Goal: Task Accomplishment & Management: Manage account settings

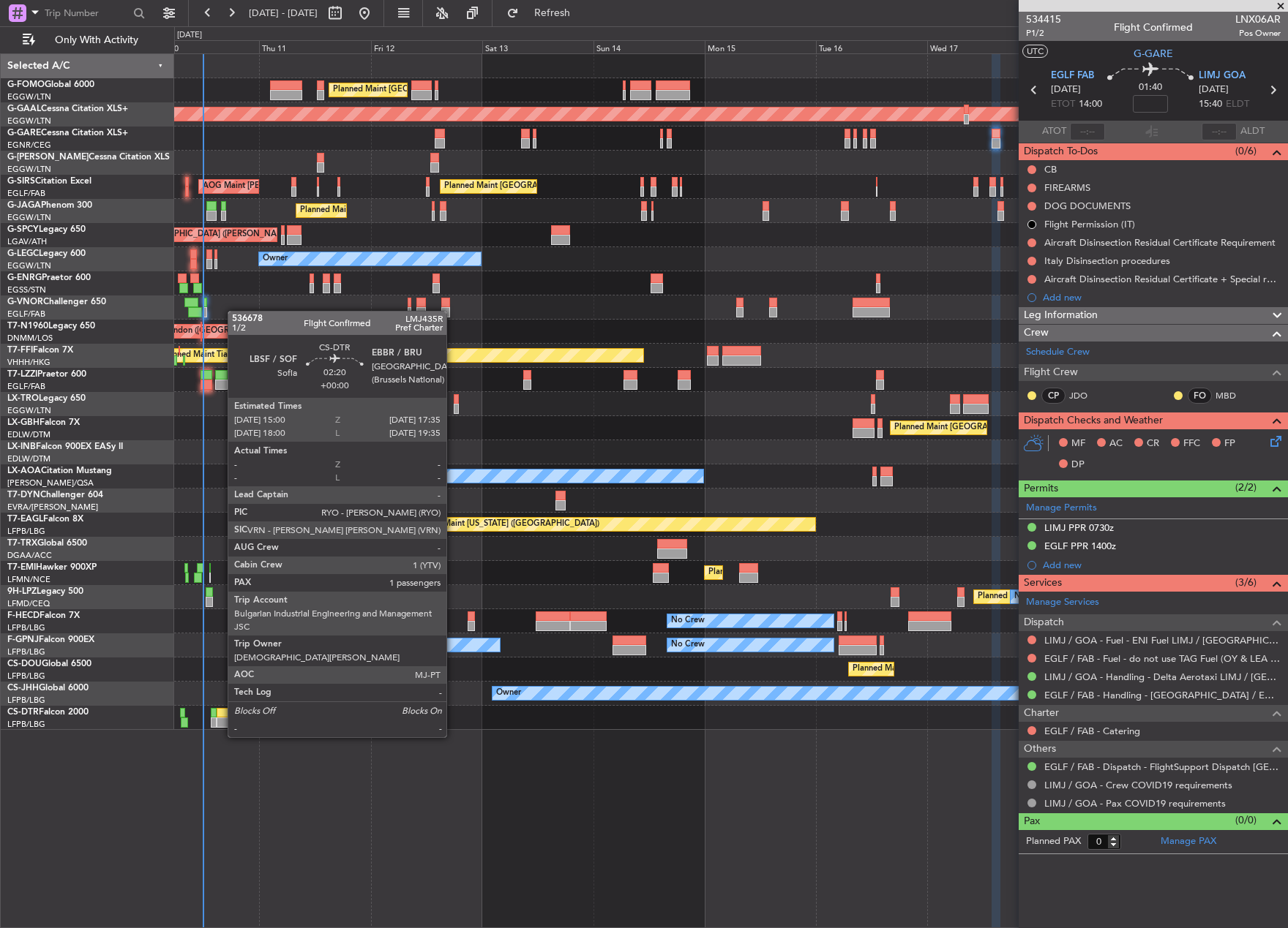
click at [221, 724] on div at bounding box center [222, 722] width 12 height 10
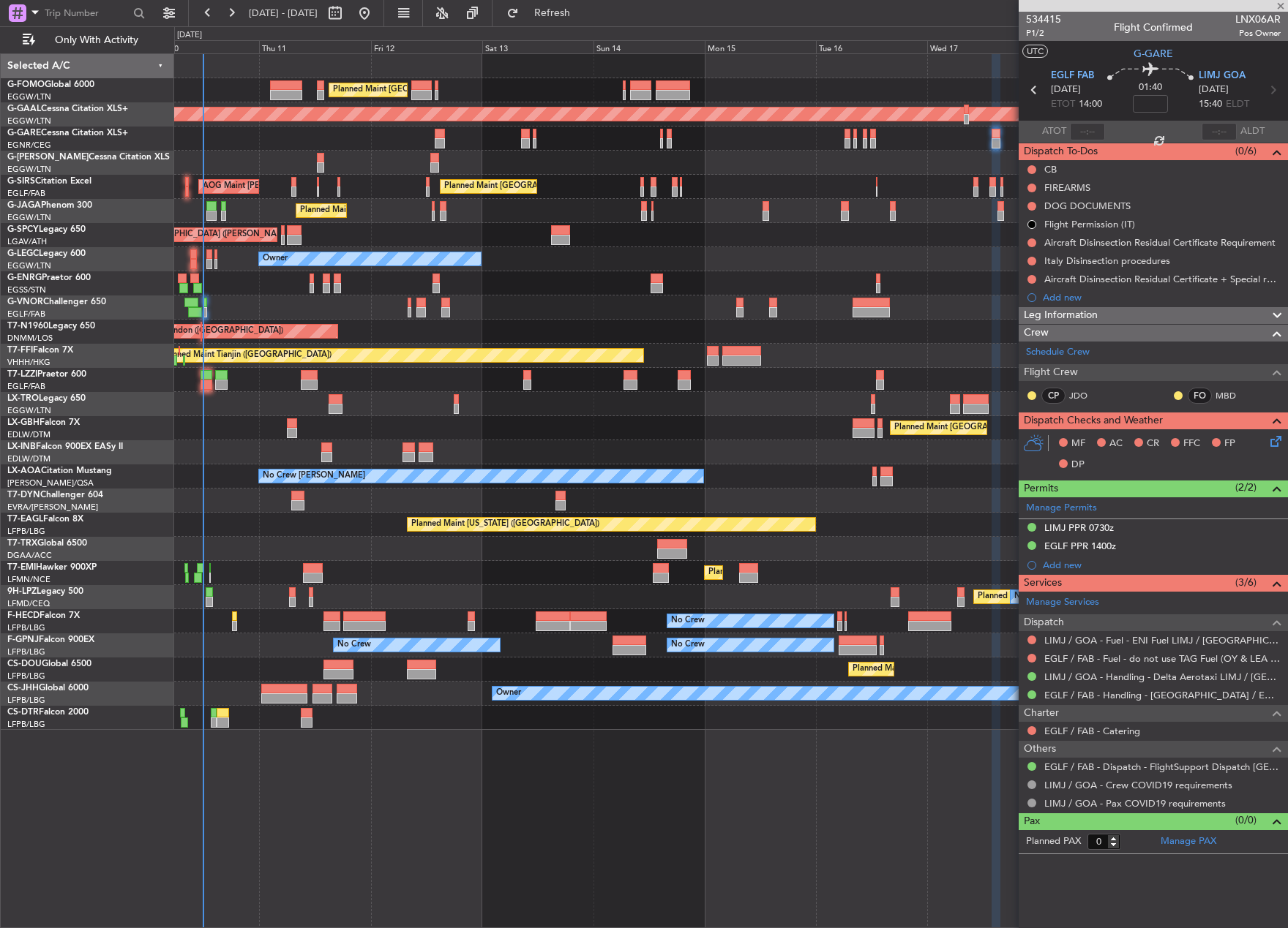
type input "1"
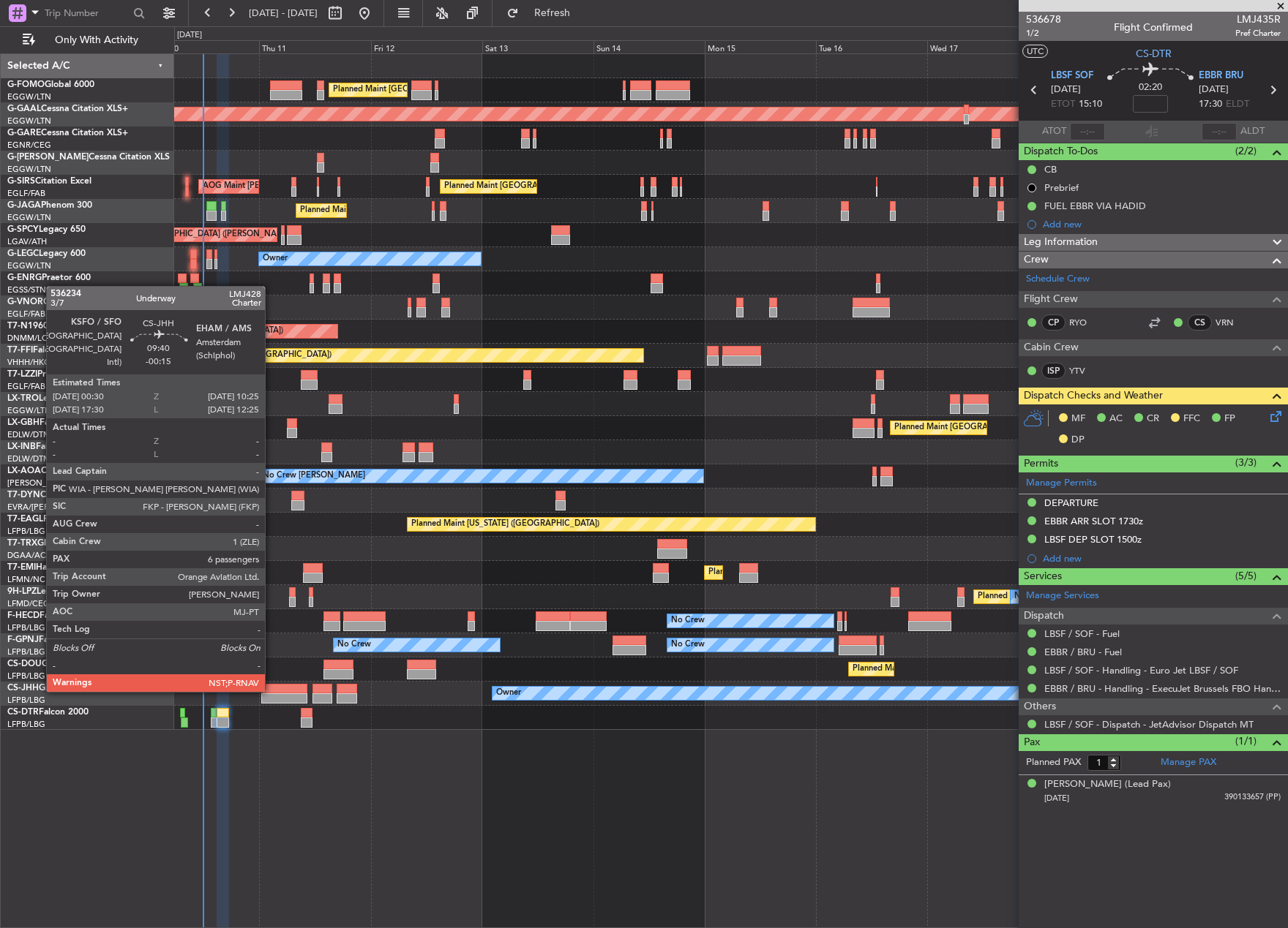
click at [271, 690] on div at bounding box center [284, 688] width 46 height 10
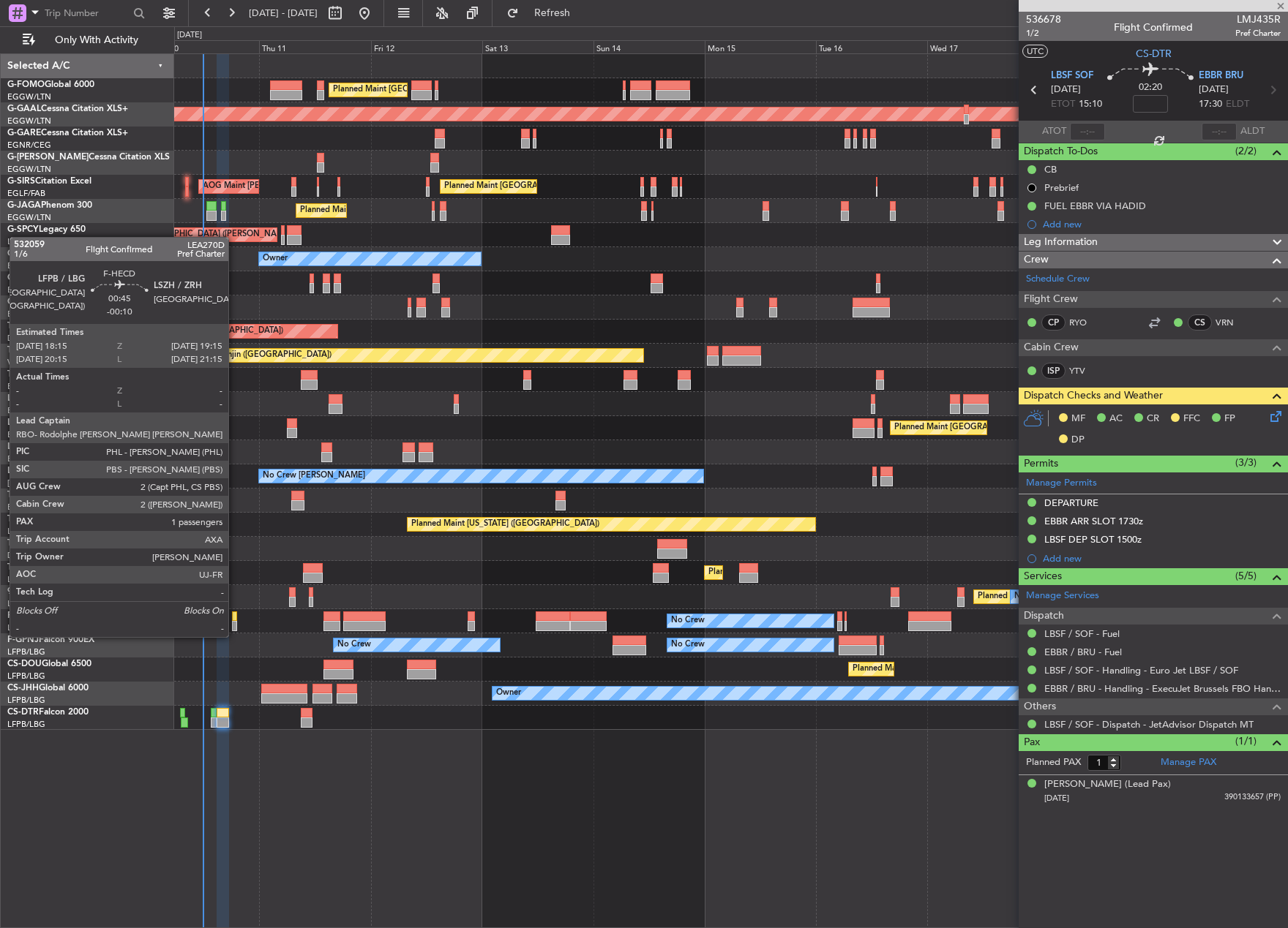
type input "-00:15"
type input "6"
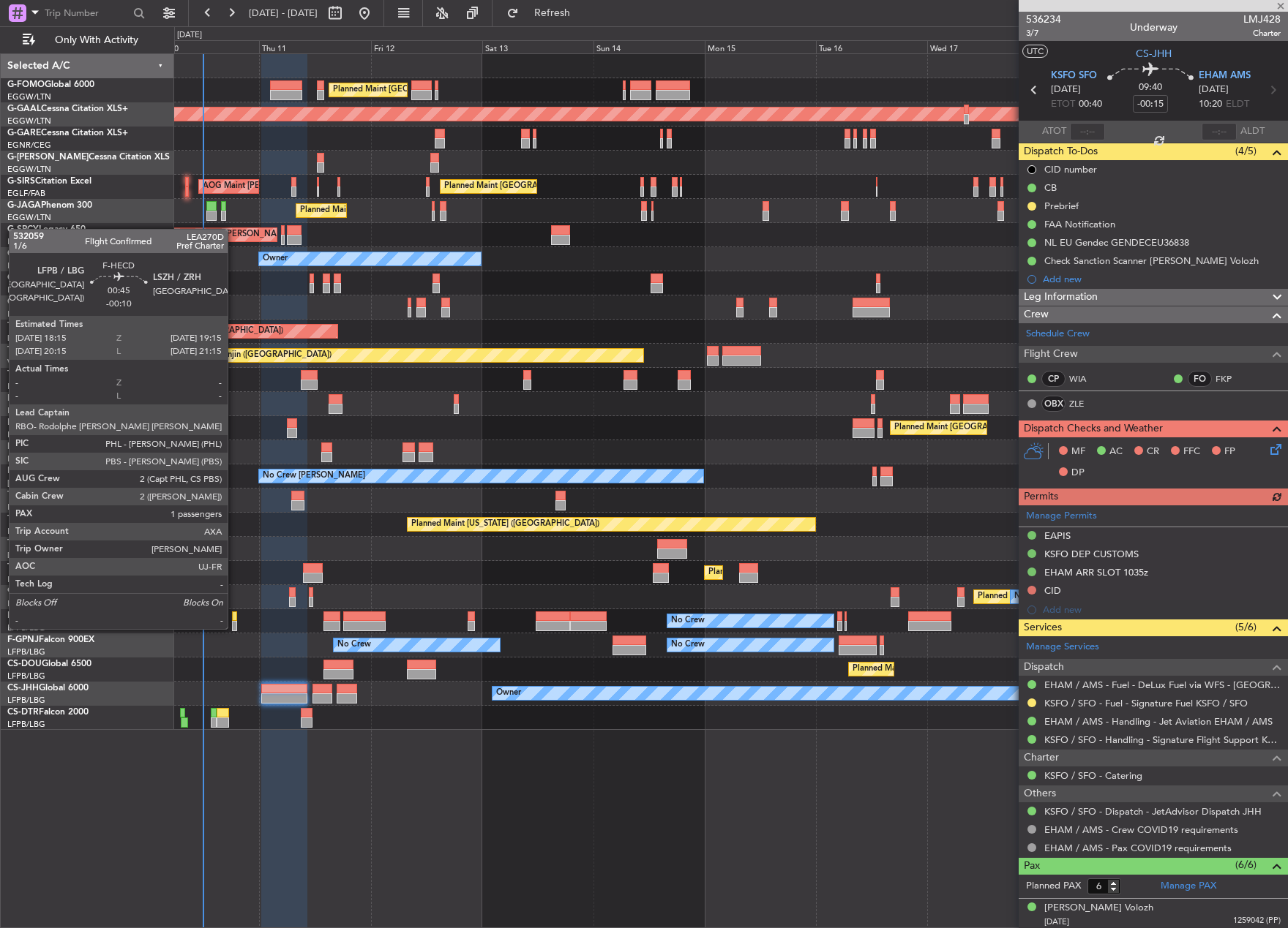
click at [234, 614] on div at bounding box center [234, 616] width 6 height 10
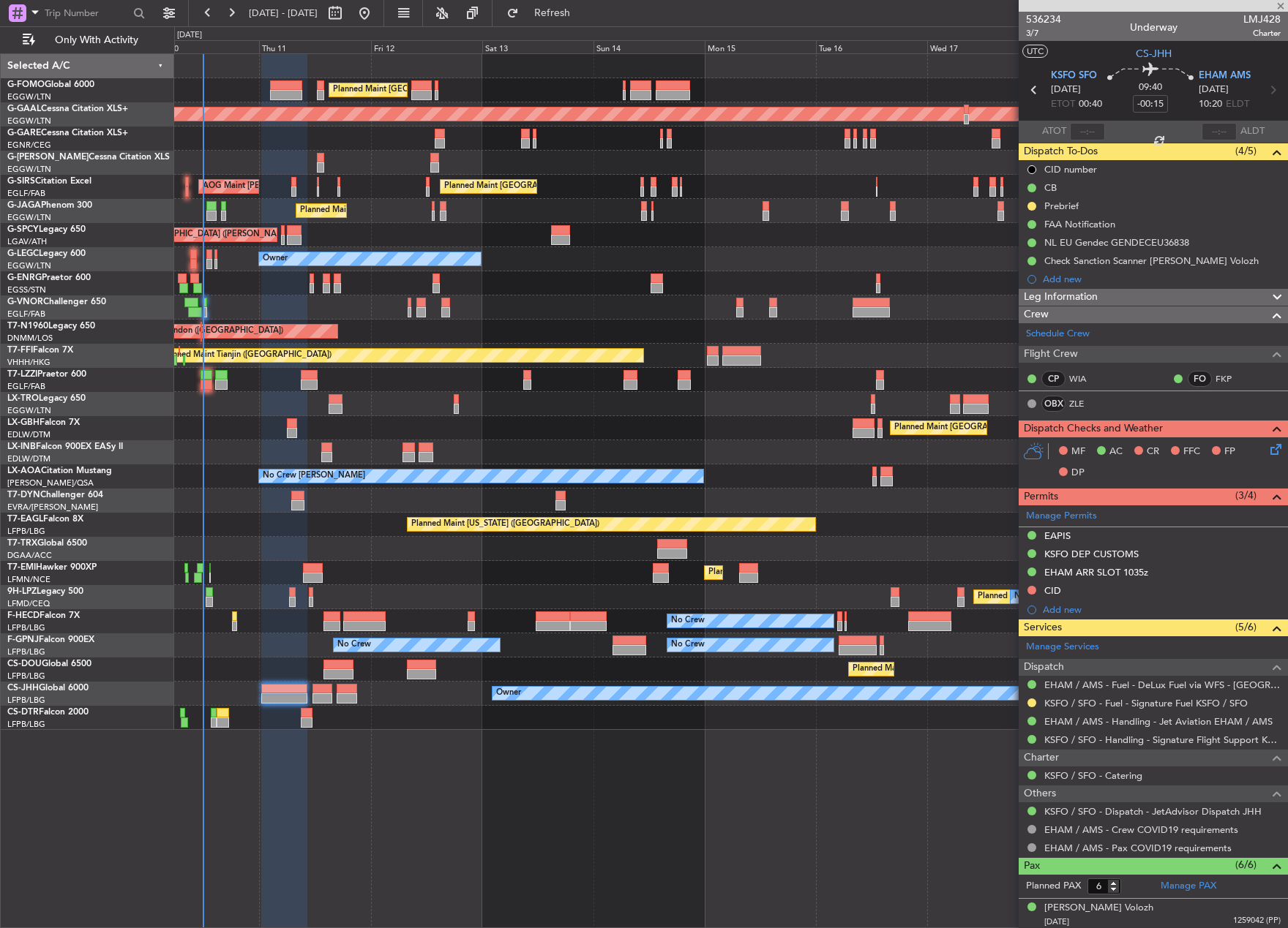
type input "-00:10"
type input "1"
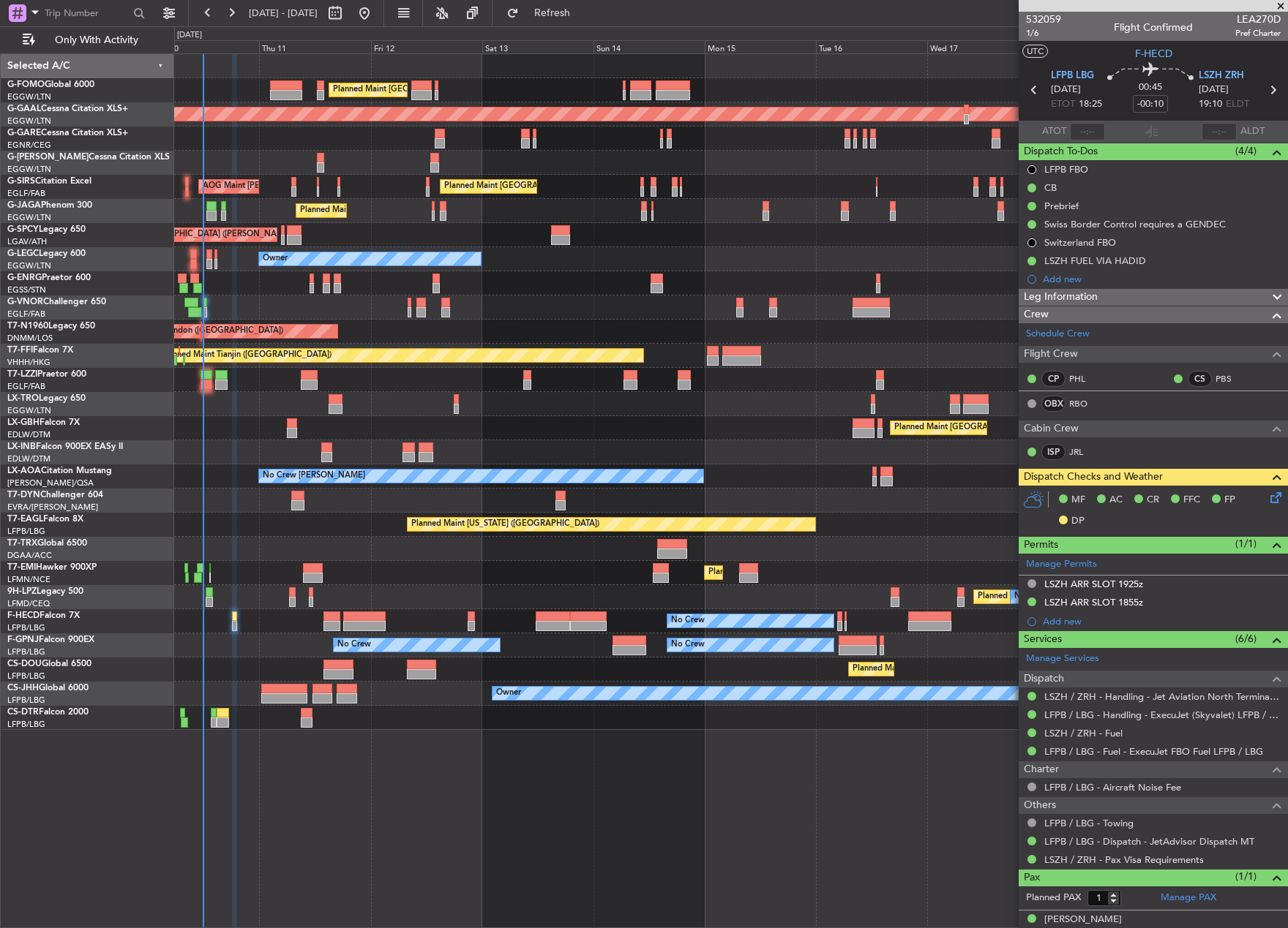
click at [201, 390] on div "Owner" at bounding box center [730, 380] width 1113 height 24
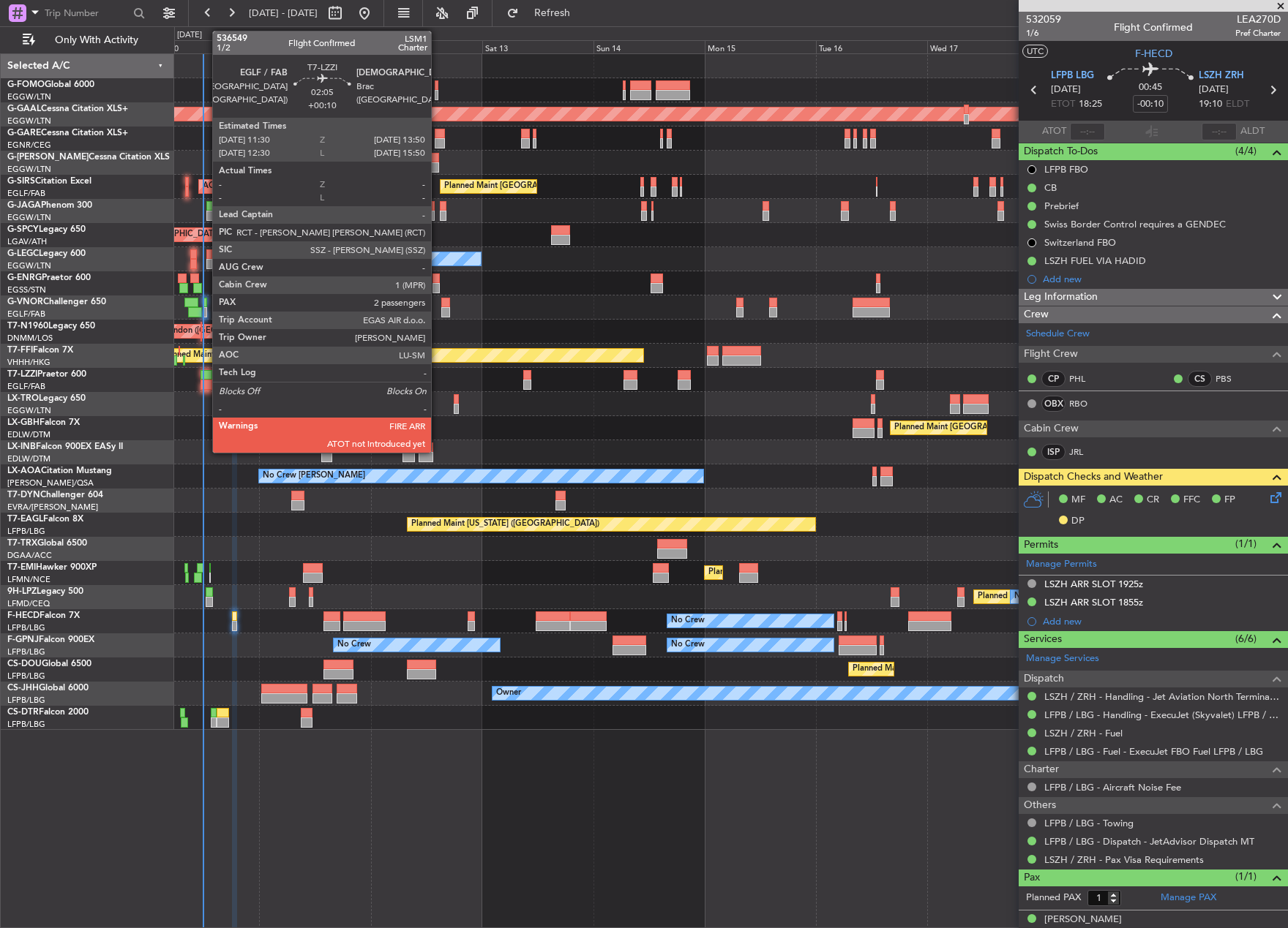
click at [205, 376] on div at bounding box center [206, 375] width 11 height 10
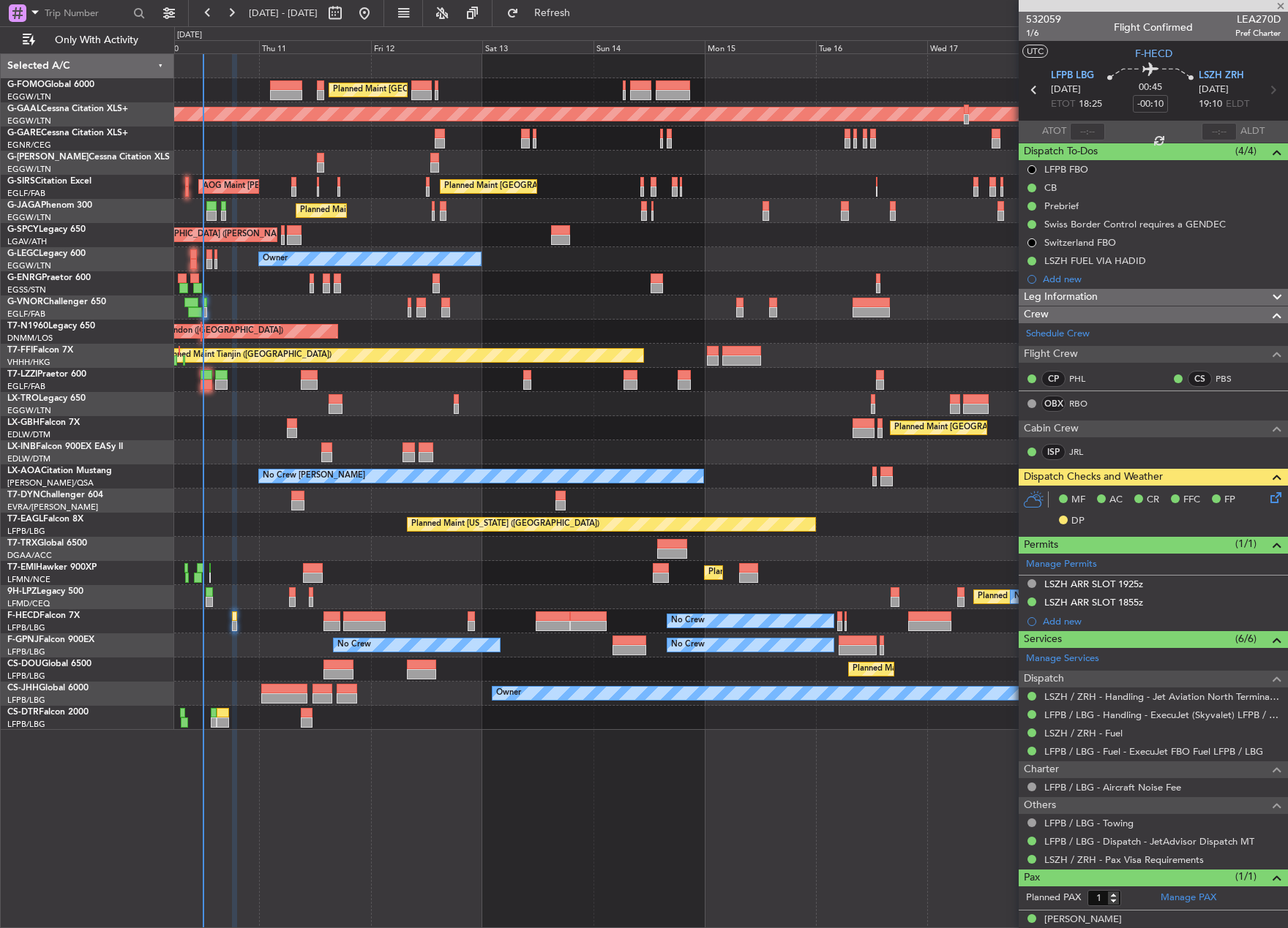
type input "+00:10"
type input "2"
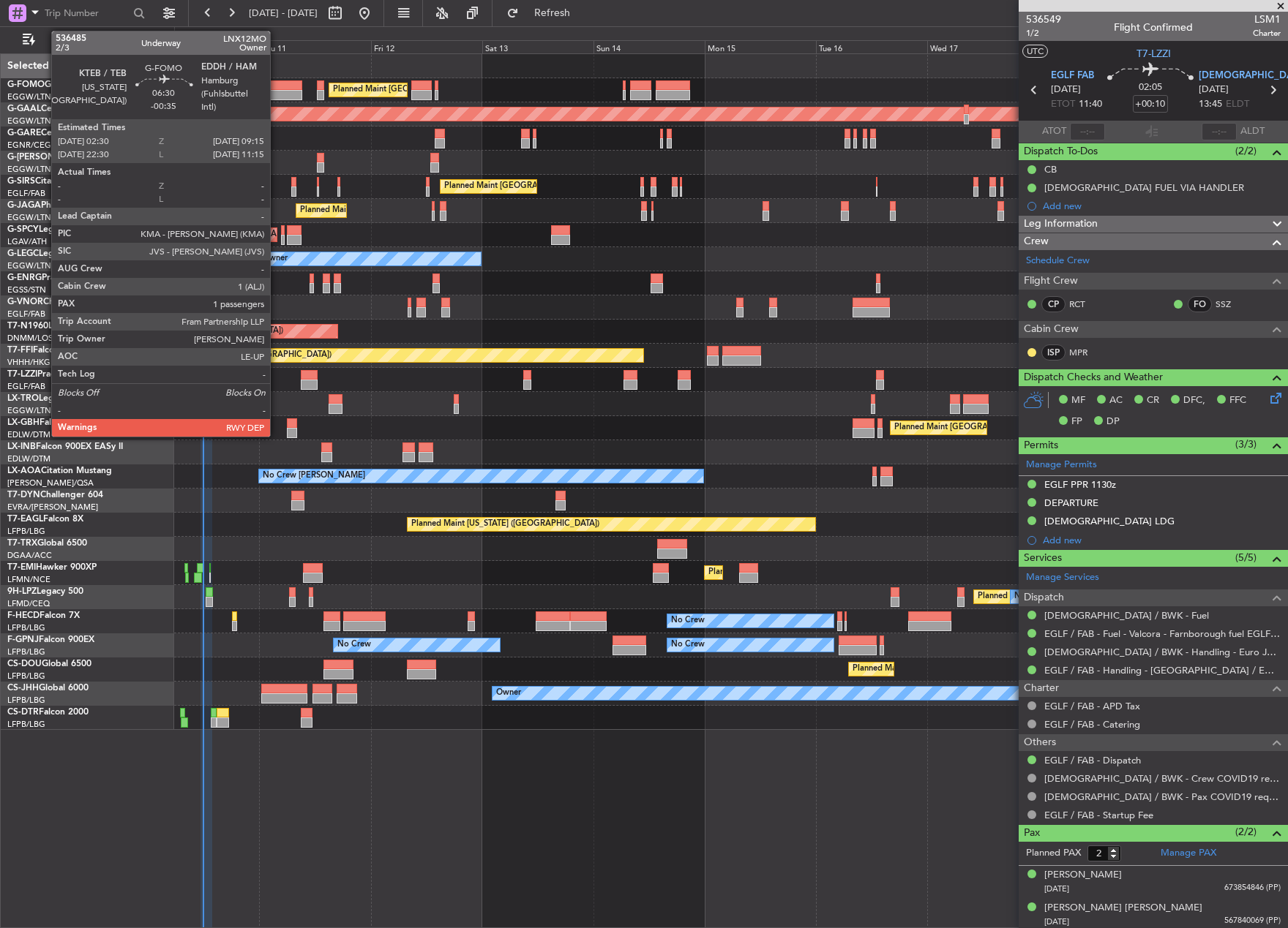
click at [276, 95] on div at bounding box center [285, 94] width 32 height 10
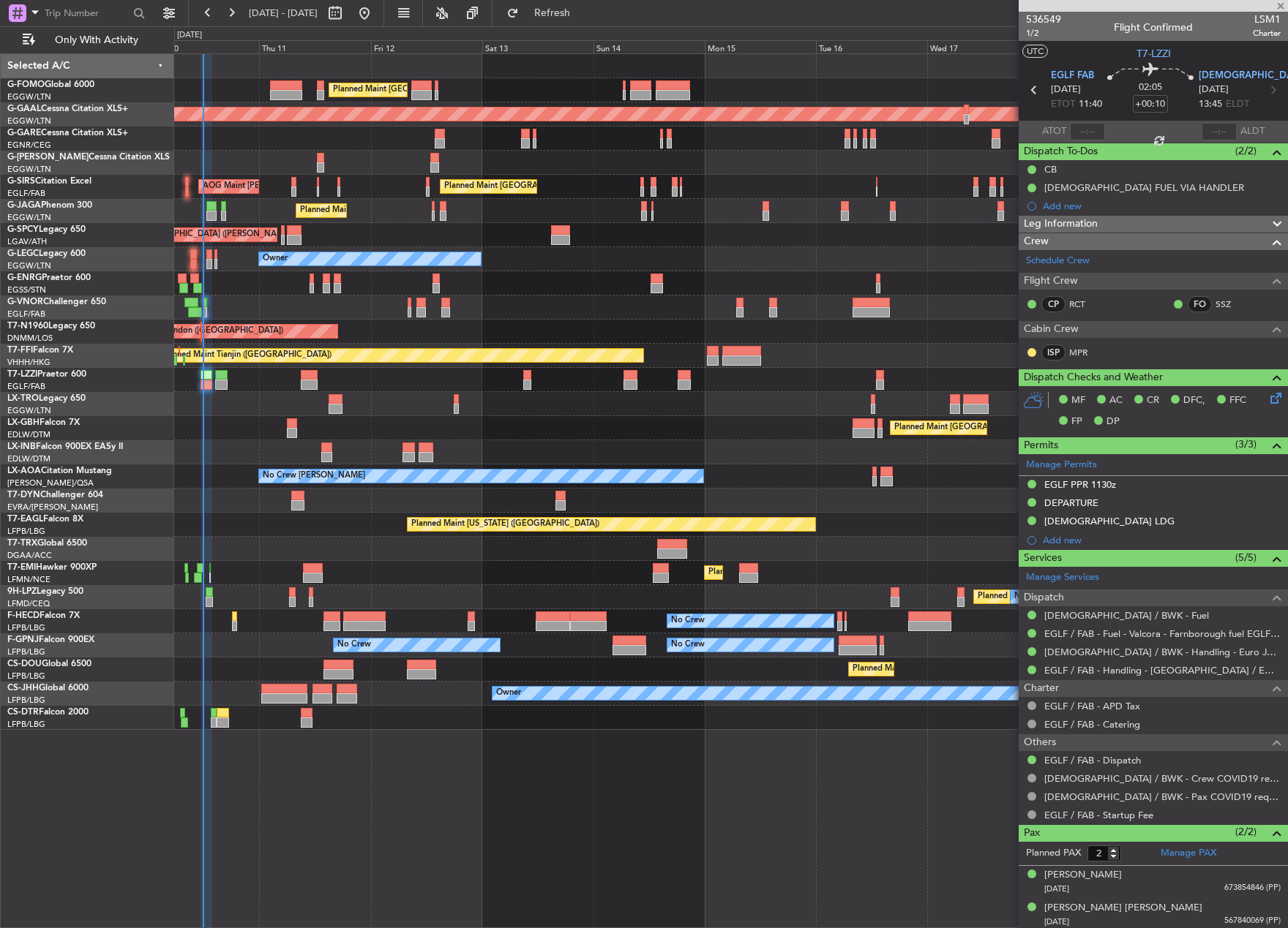
type input "-00:35"
type input "1"
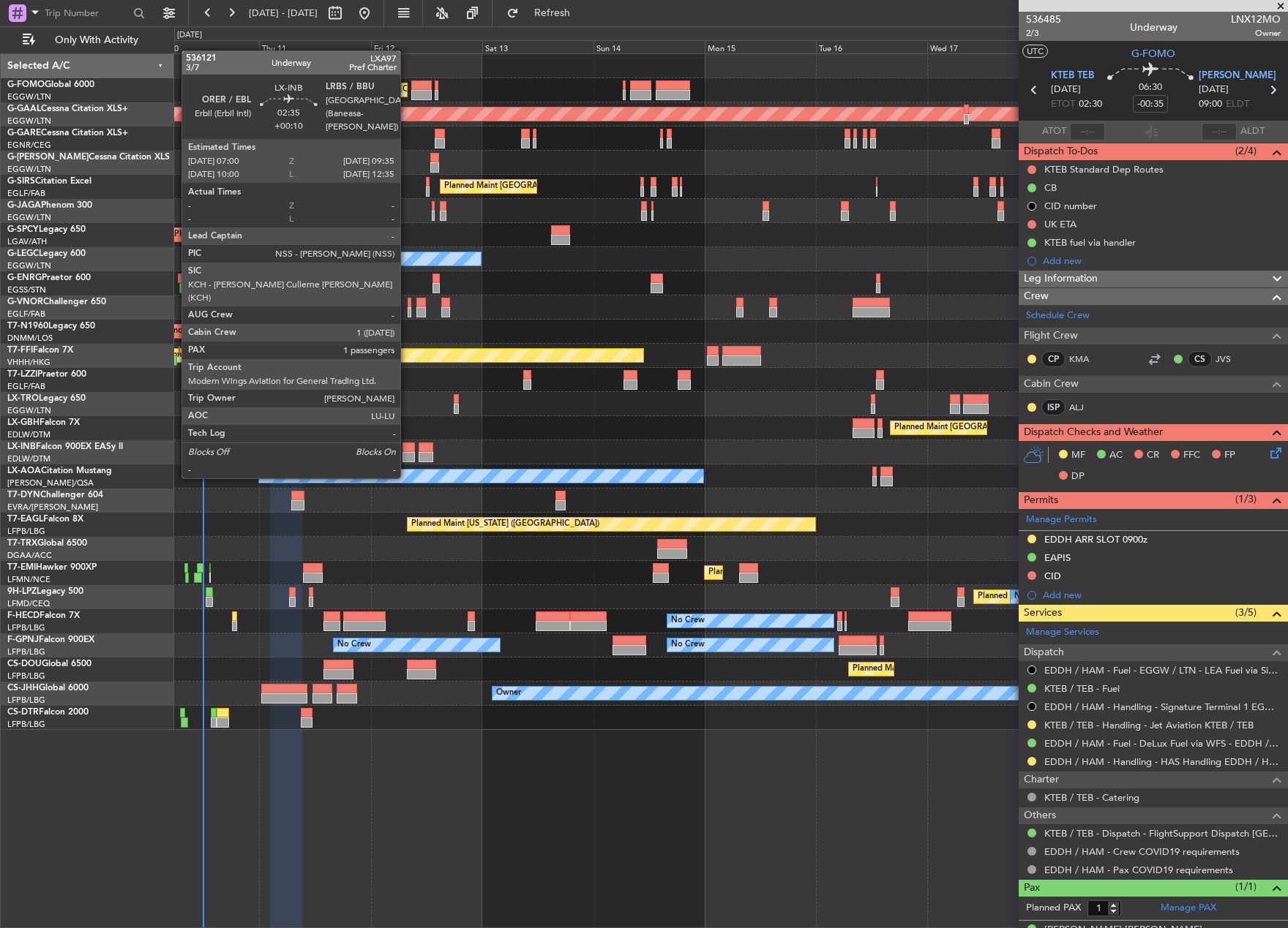
click at [407, 450] on div at bounding box center [408, 447] width 12 height 10
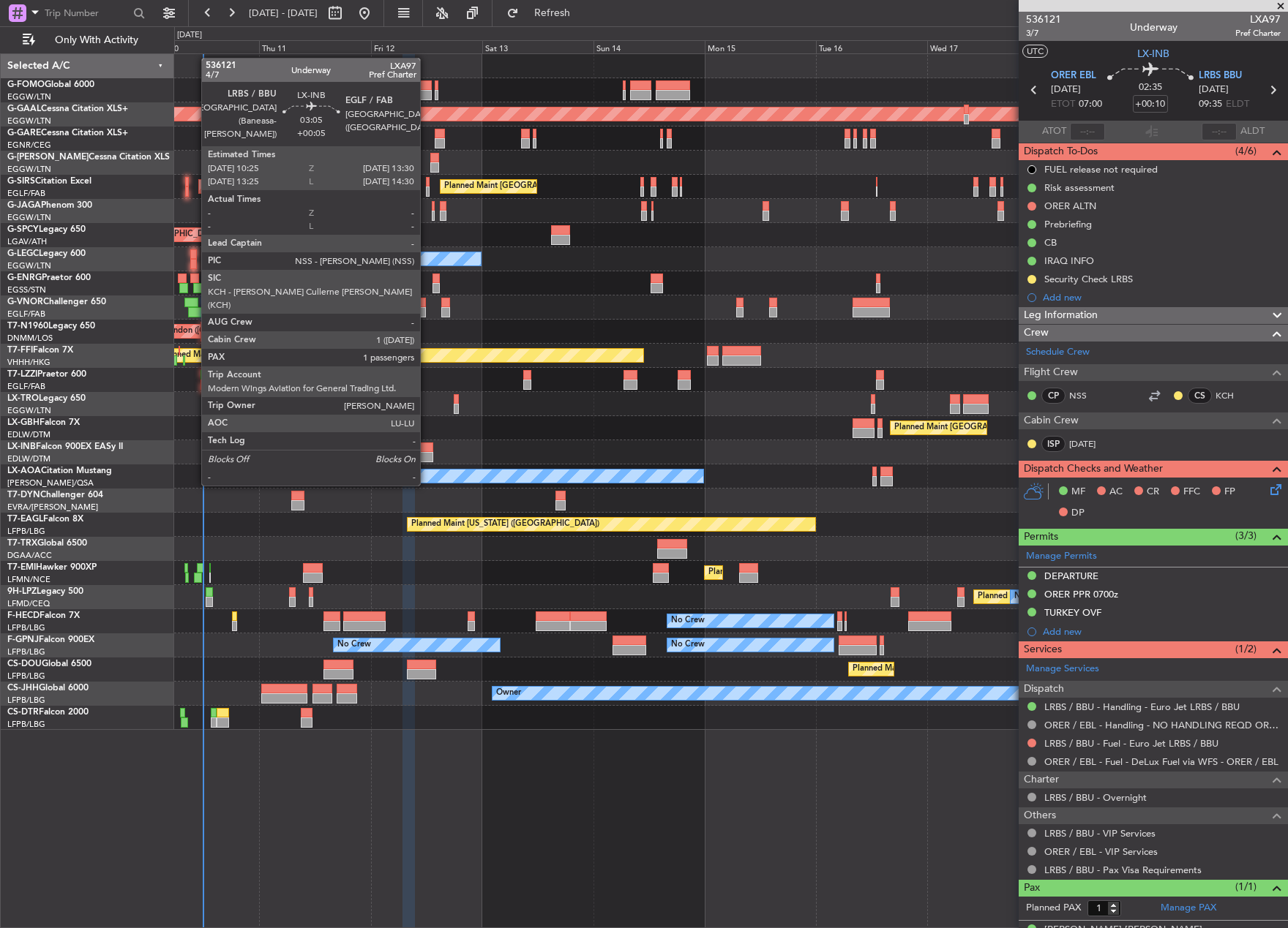
click at [426, 458] on div at bounding box center [426, 457] width 15 height 10
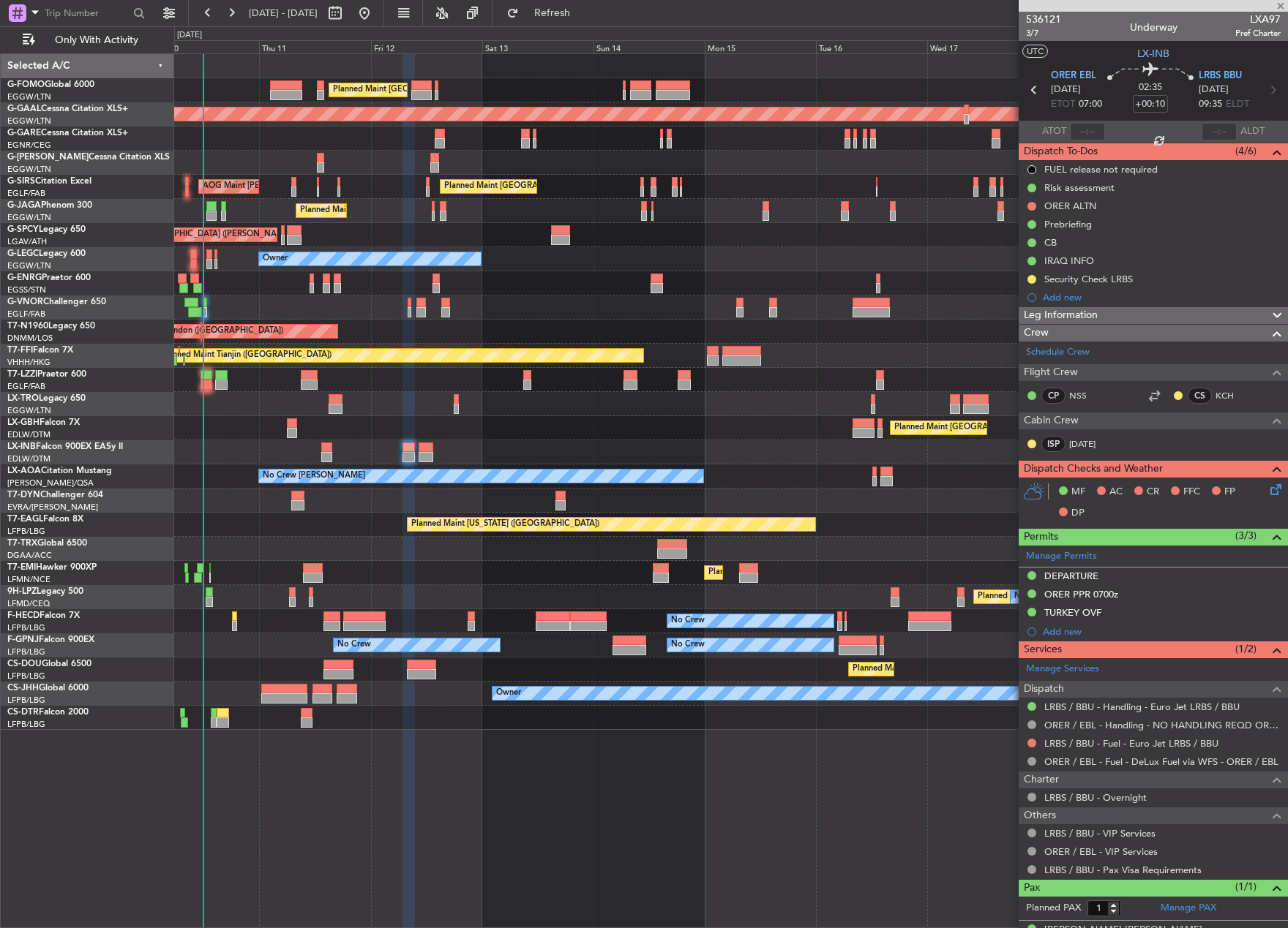
type input "+00:05"
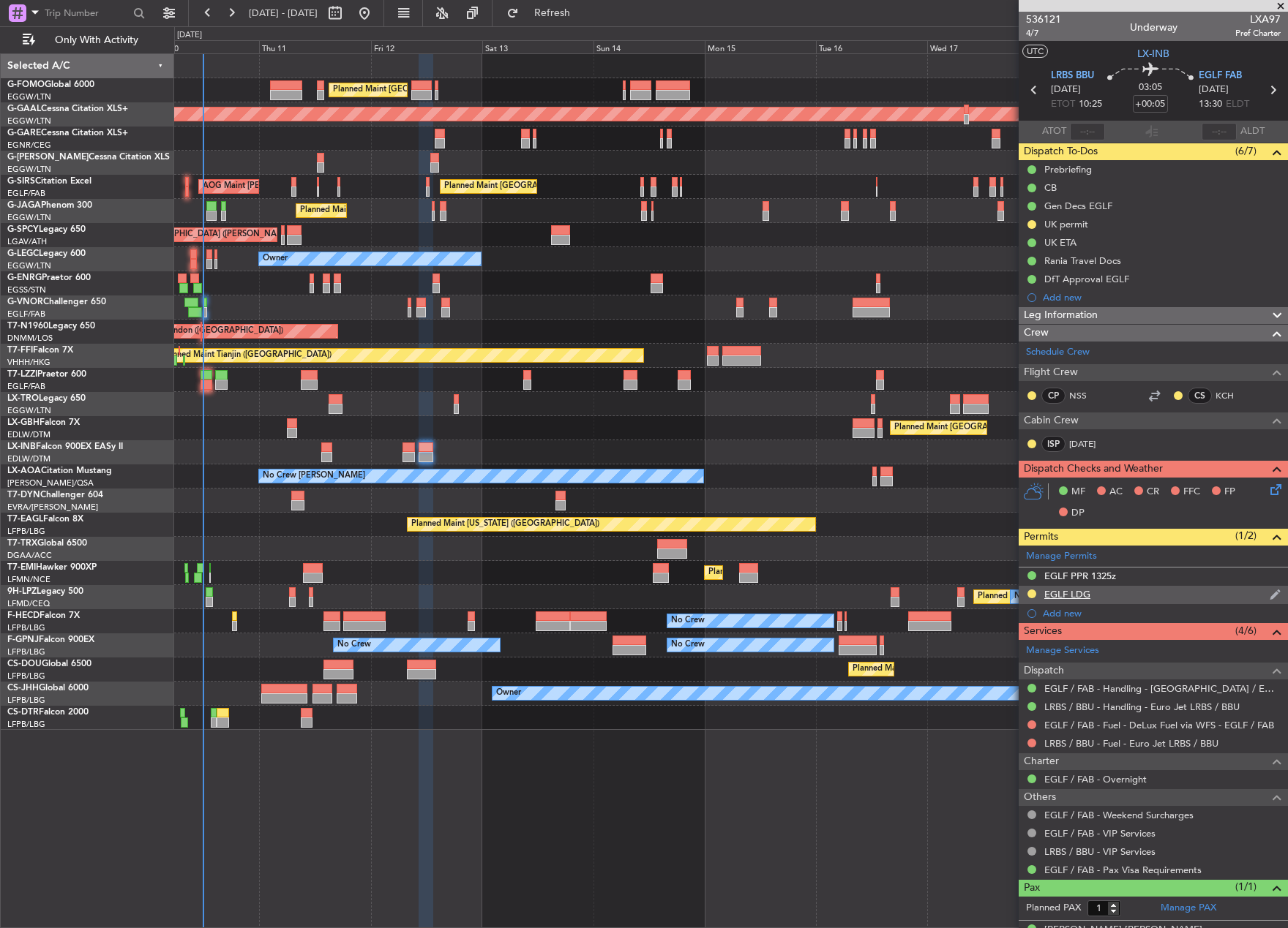
click at [1062, 585] on div "EGLF LDG" at bounding box center [1153, 595] width 270 height 19
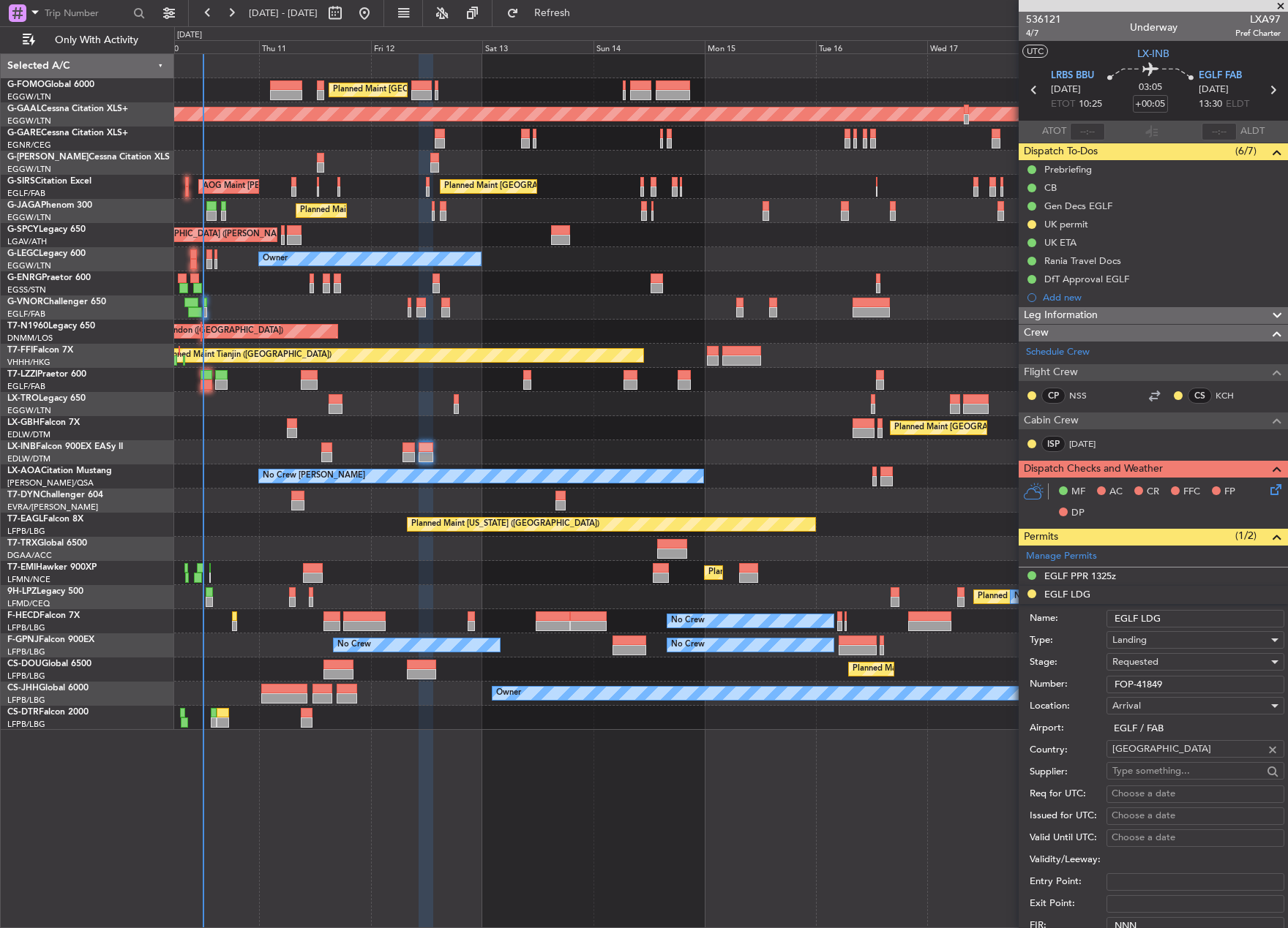
click at [1196, 683] on input "FOP-41849" at bounding box center [1195, 684] width 178 height 18
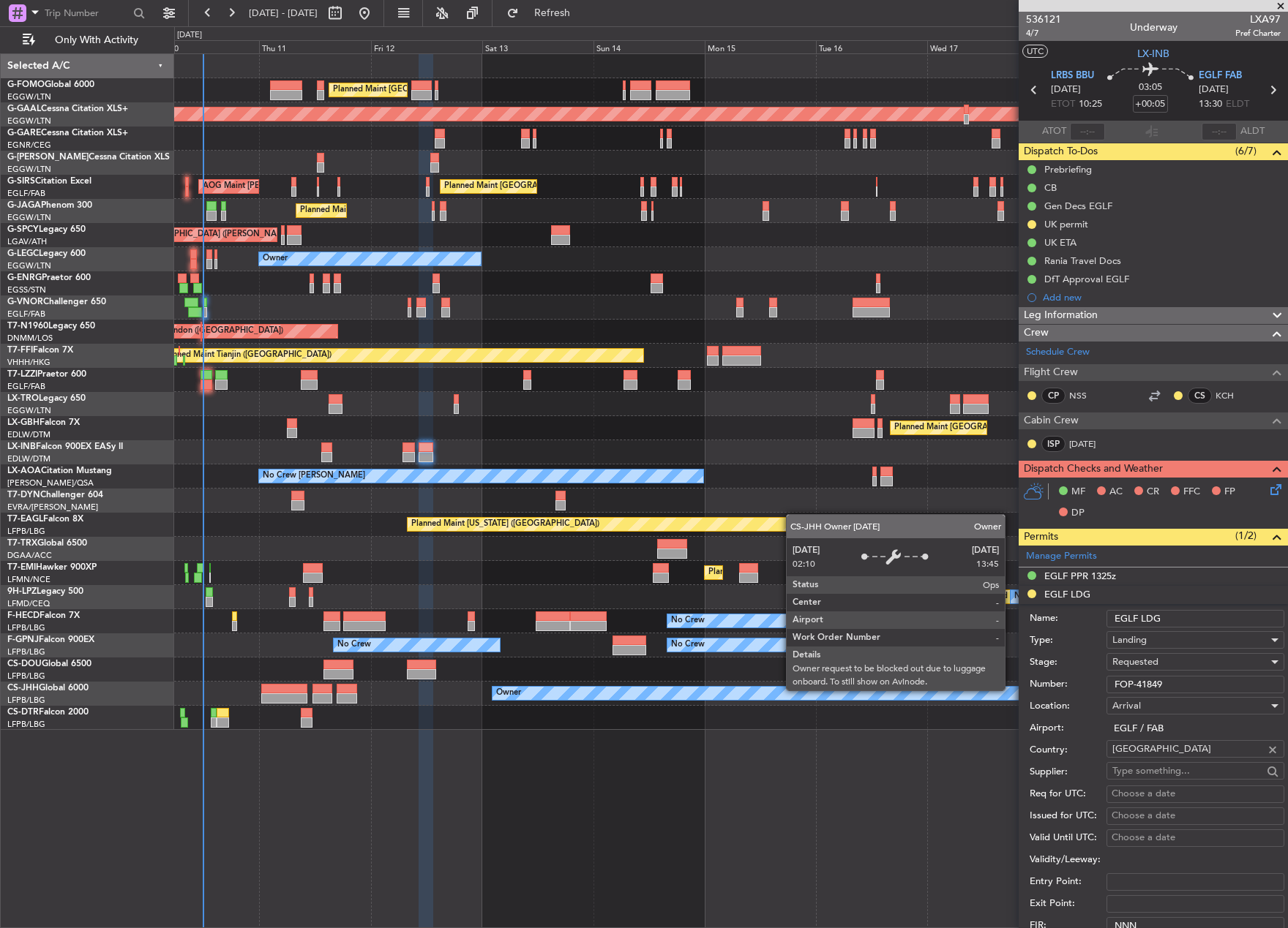
drag, startPoint x: 1196, startPoint y: 683, endPoint x: 1011, endPoint y: 690, distance: 185.1
click at [1011, 690] on fb-app "10 Sep 2025 - 20 Sep 2025 Refresh Quick Links Only With Activity Planned Maint …" at bounding box center [644, 470] width 1288 height 917
paste input "FOP - 2025 091737"
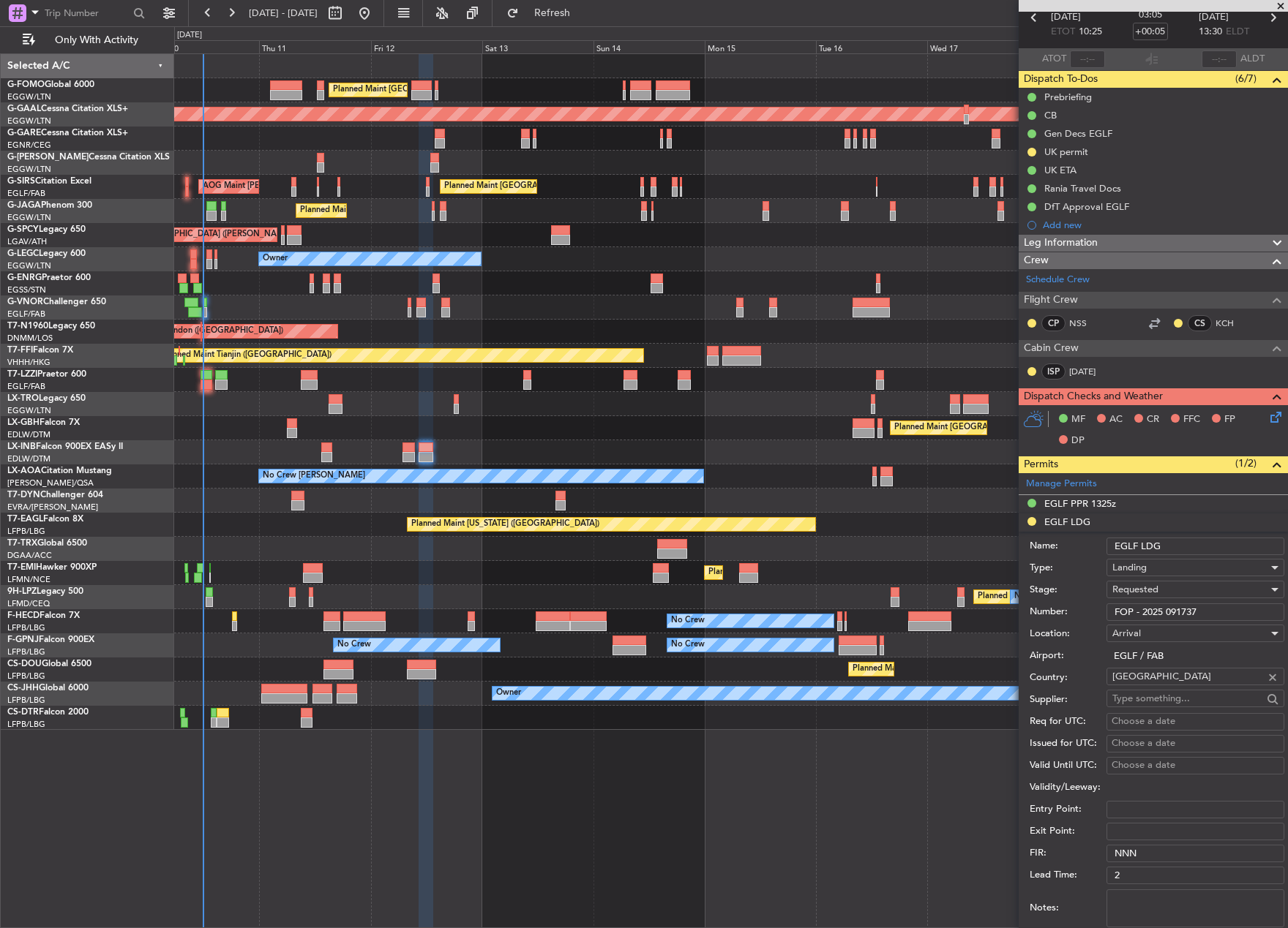
scroll to position [366, 0]
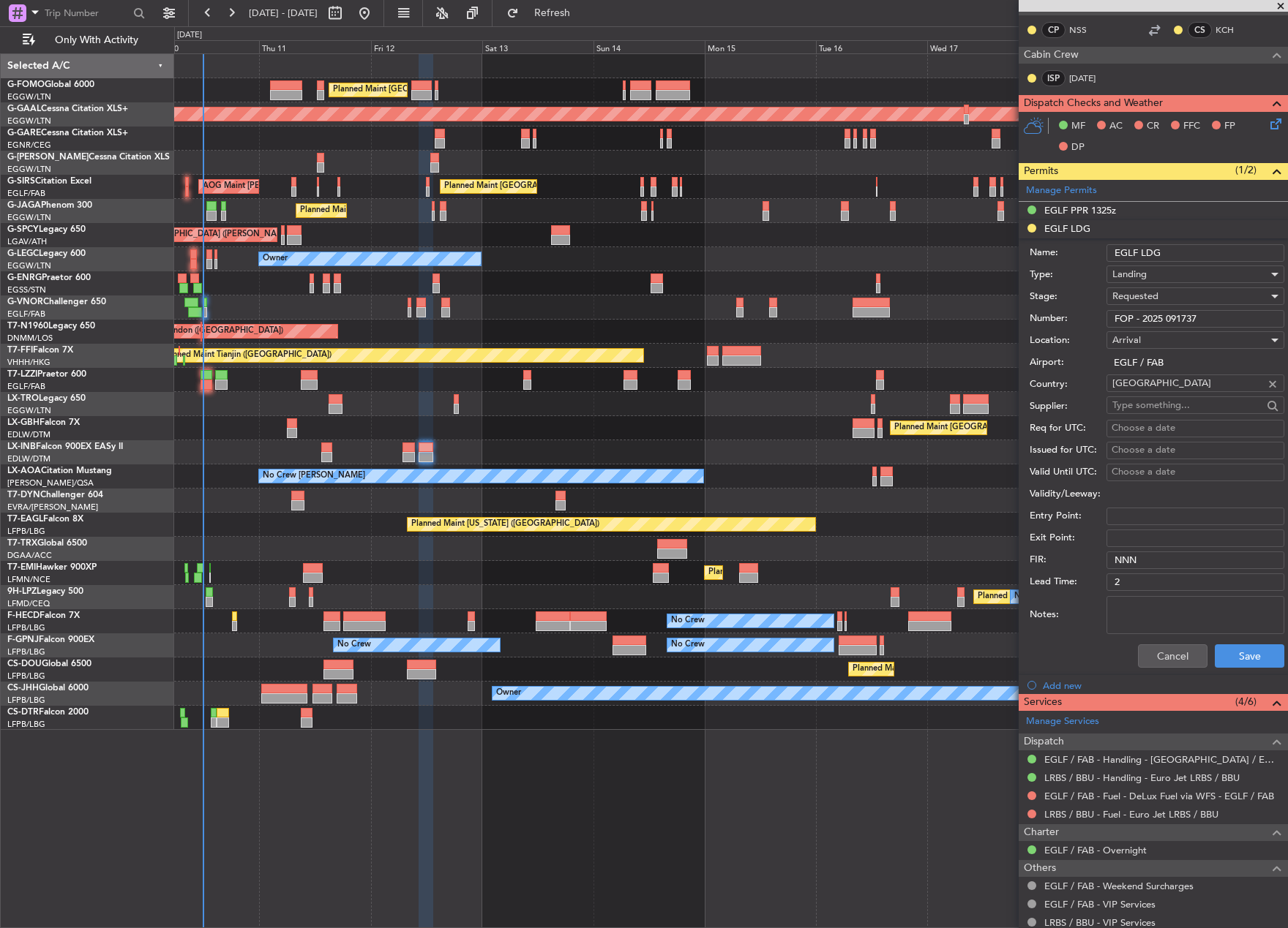
type input "FOP - 2025 091737"
click at [1143, 299] on span "Requested" at bounding box center [1135, 296] width 46 height 13
click at [1158, 402] on span "Received OK" at bounding box center [1190, 408] width 154 height 22
click at [1218, 661] on button "Save" at bounding box center [1249, 656] width 69 height 23
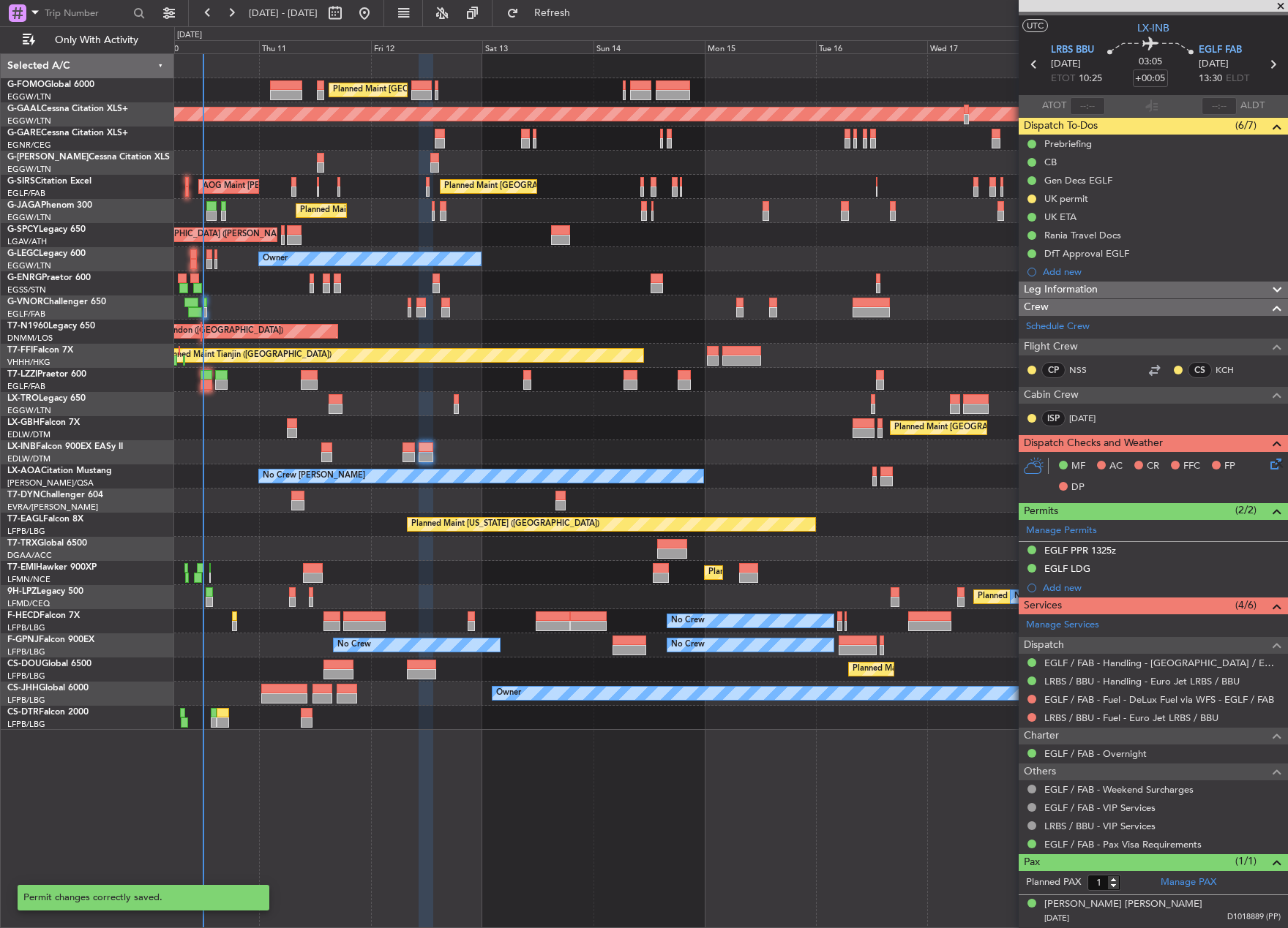
scroll to position [25, 0]
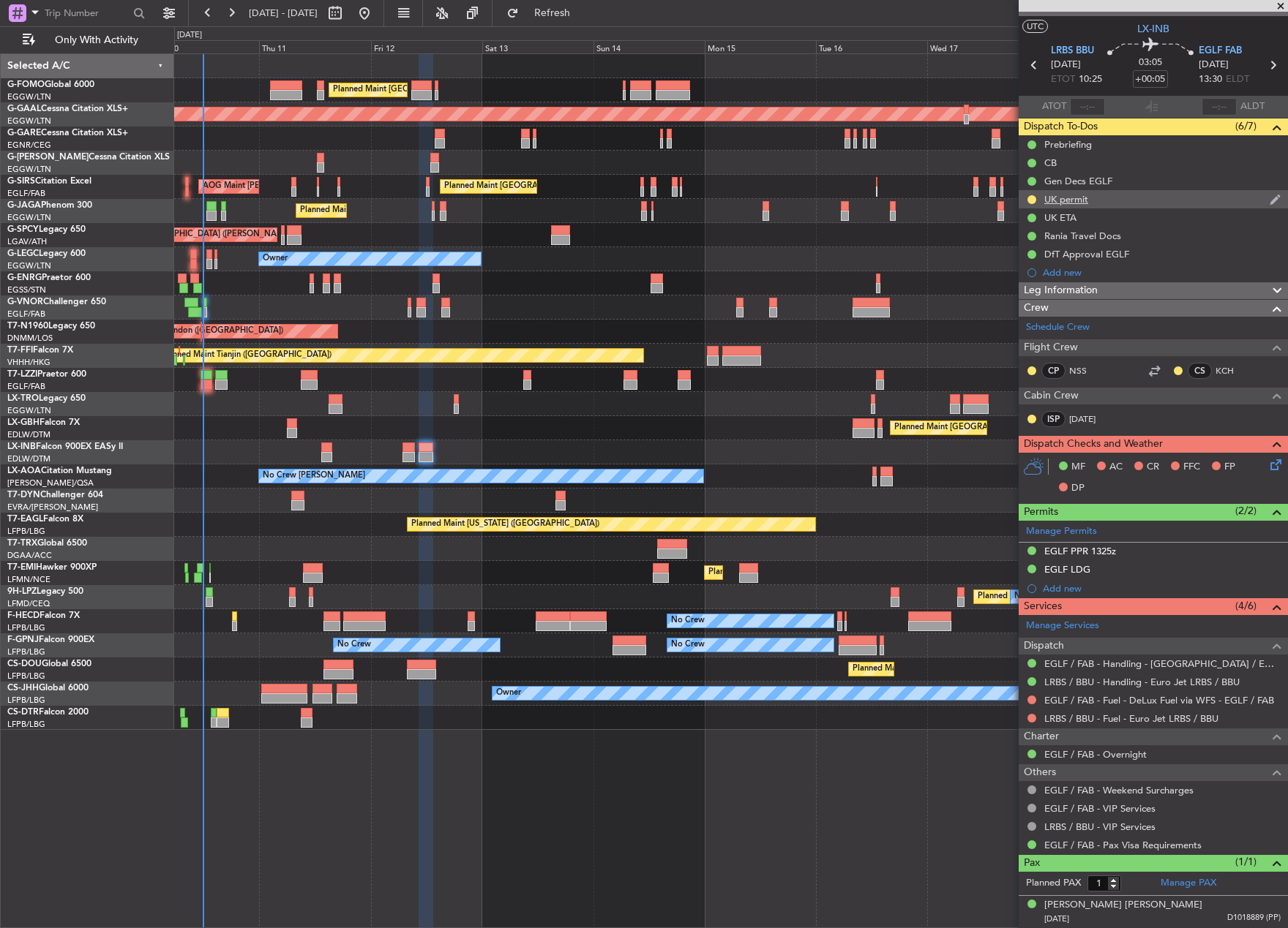
click at [1051, 196] on div "UK permit" at bounding box center [1066, 198] width 44 height 12
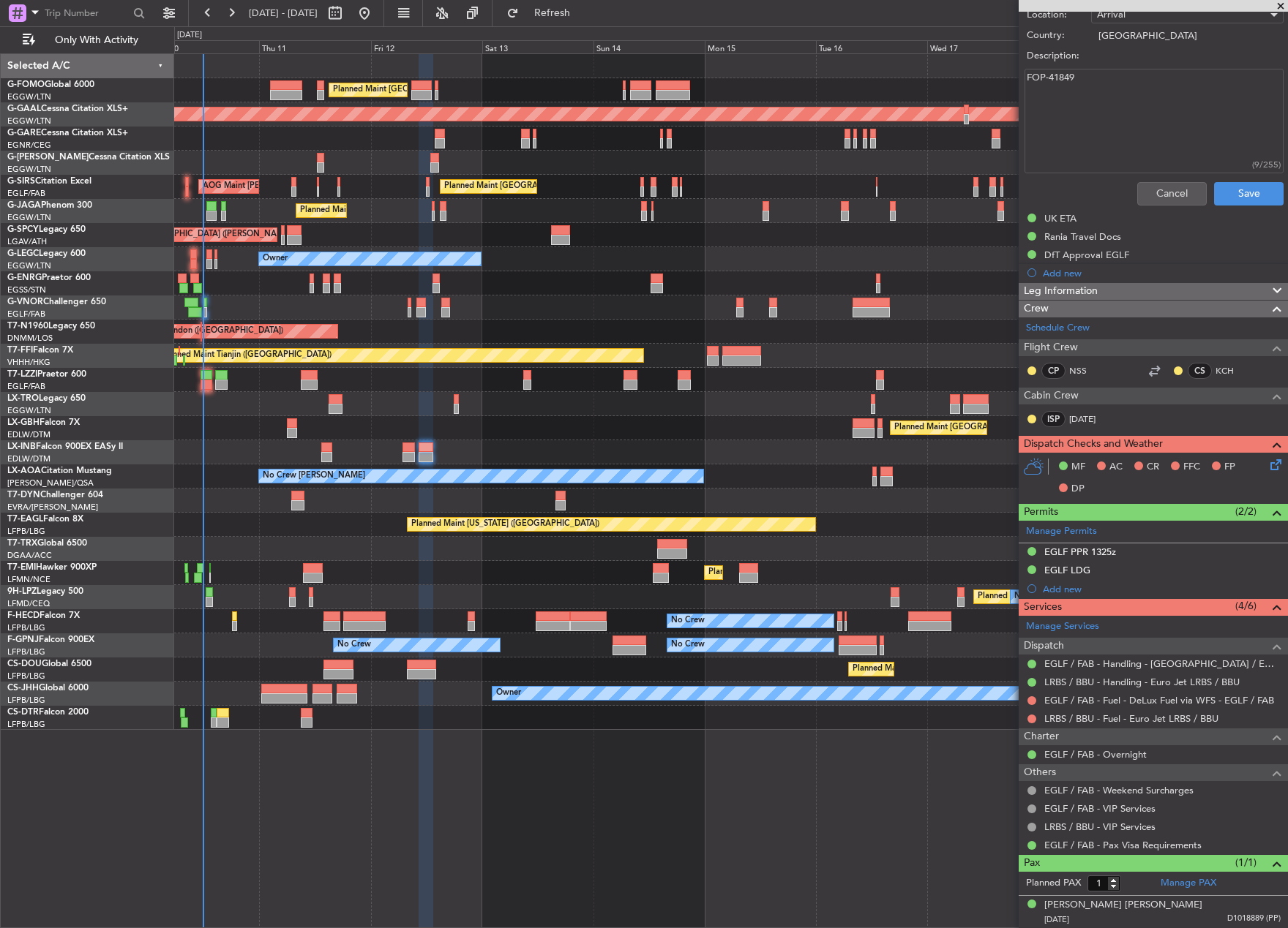
drag, startPoint x: 1104, startPoint y: 83, endPoint x: 932, endPoint y: 63, distance: 173.2
click at [932, 63] on fb-app "10 Sep 2025 - 20 Sep 2025 Refresh Quick Links Only With Activity Planned Maint …" at bounding box center [644, 470] width 1288 height 917
paste textarea "FOP - 2025 091737"
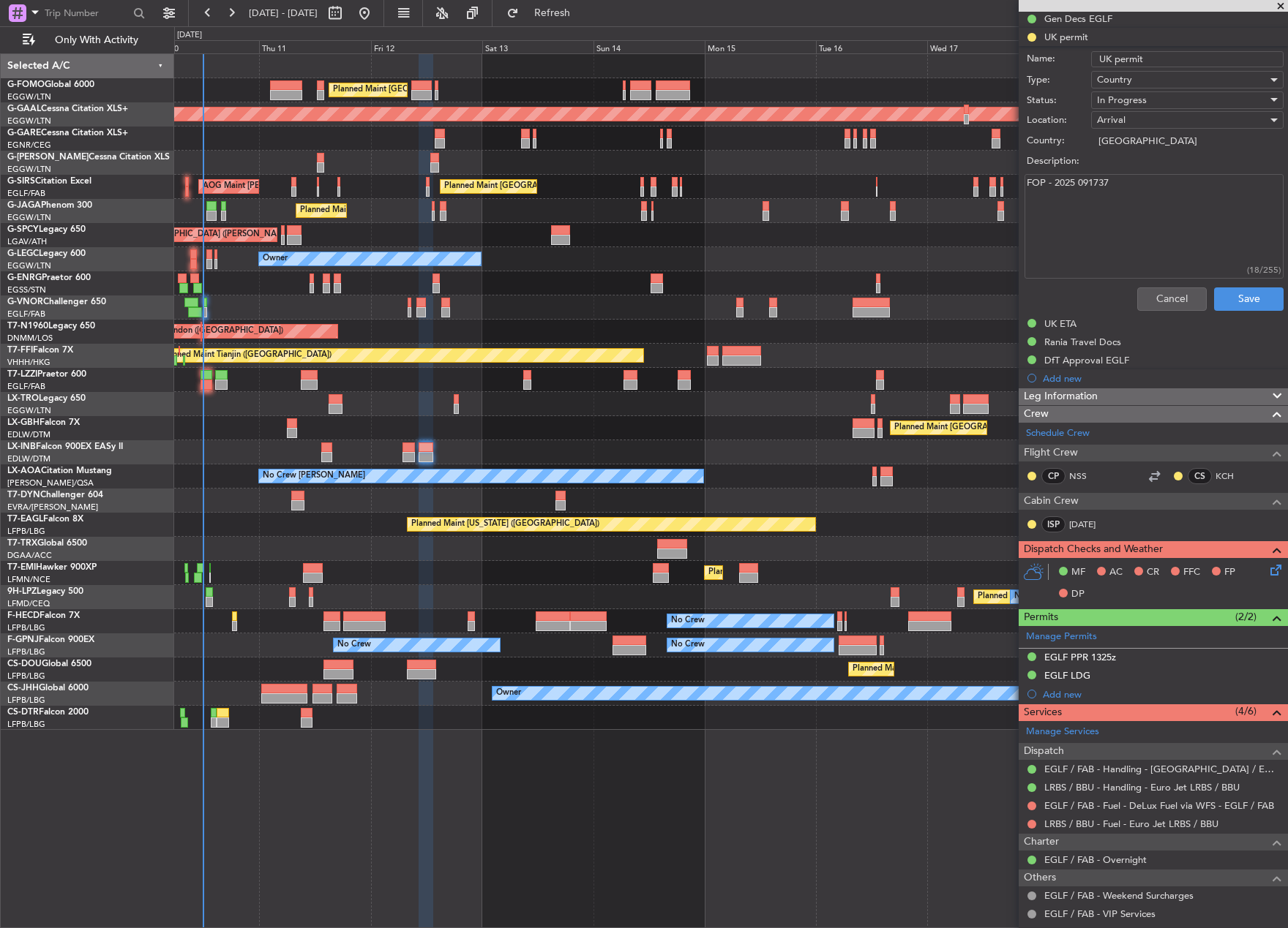
scroll to position [0, 0]
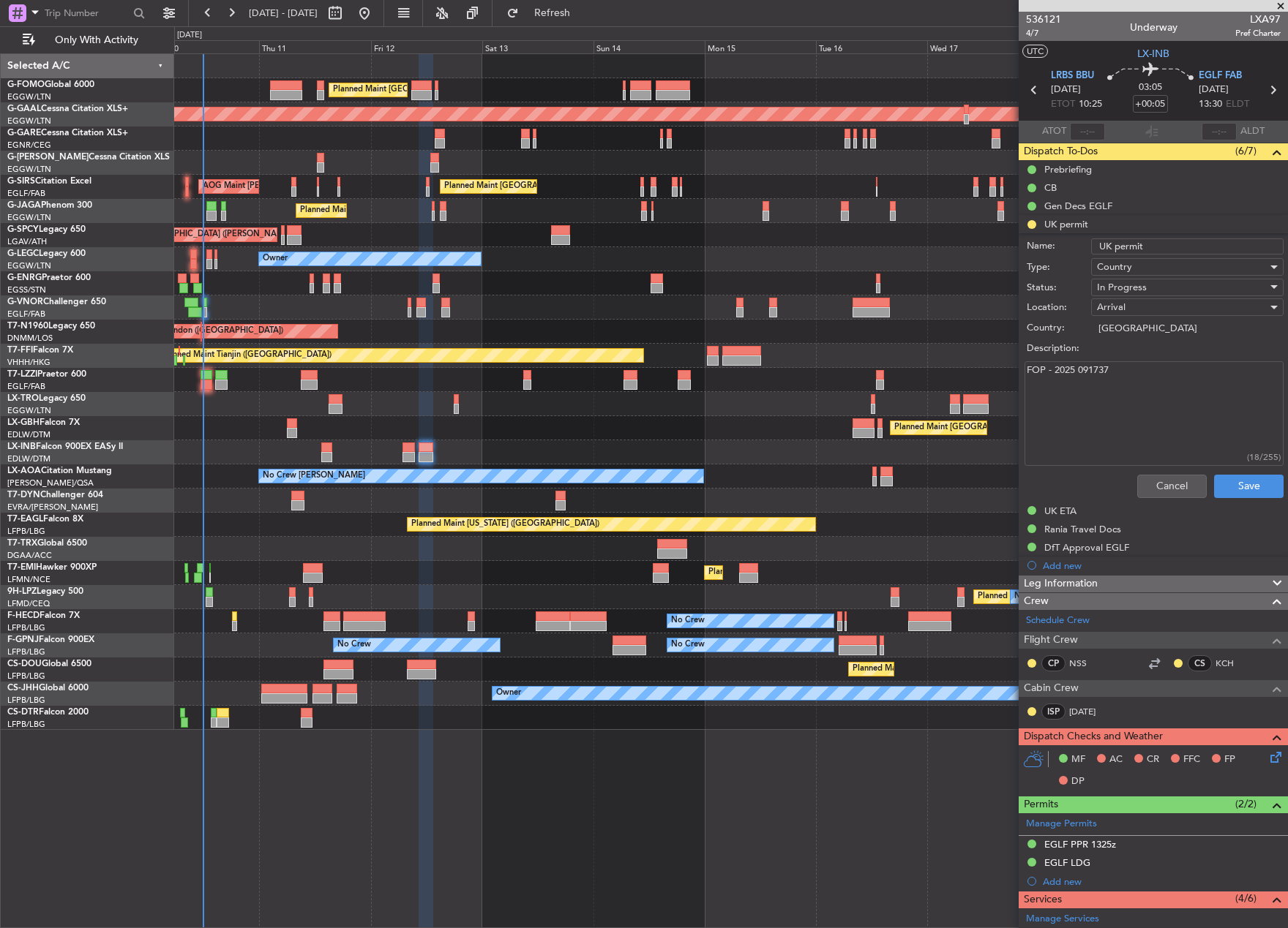
type textarea "FOP - 2025 091737"
click at [1132, 283] on span "In Progress" at bounding box center [1122, 287] width 50 height 13
click at [1166, 360] on span "Completed" at bounding box center [1180, 360] width 171 height 22
click at [1229, 489] on button "Save" at bounding box center [1248, 485] width 69 height 23
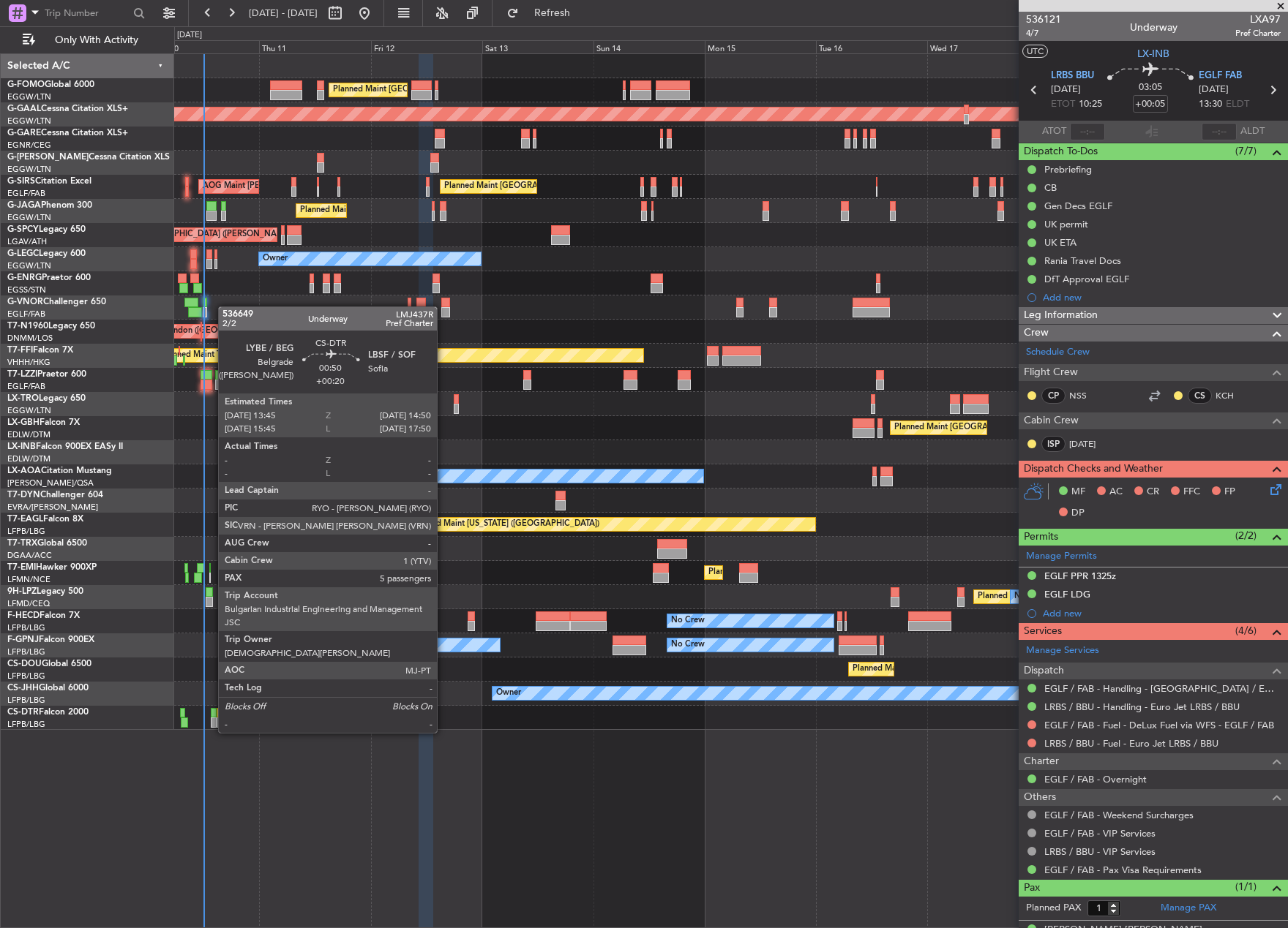
click at [210, 718] on div at bounding box center [213, 722] width 6 height 10
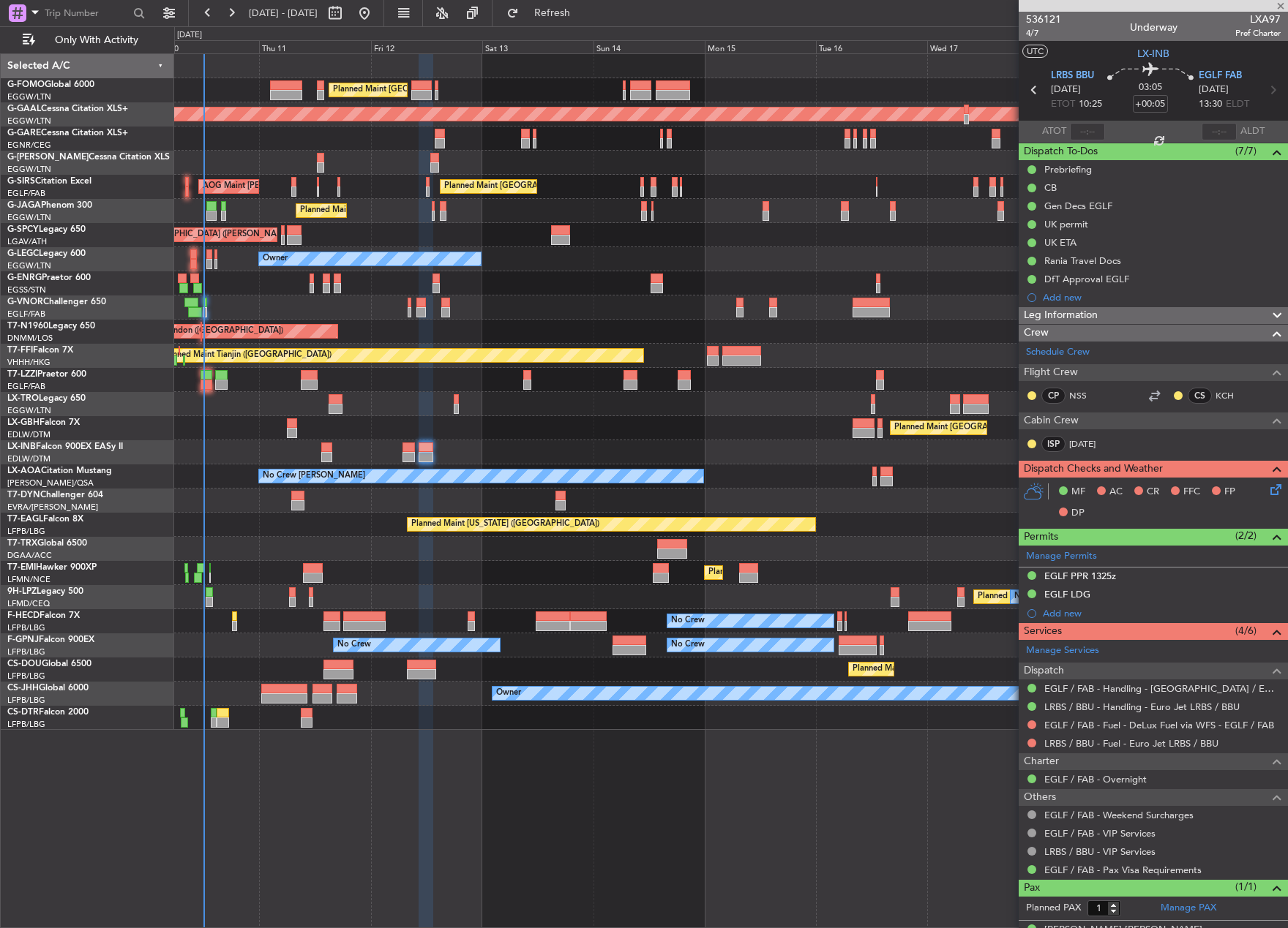
type input "+00:20"
type input "5"
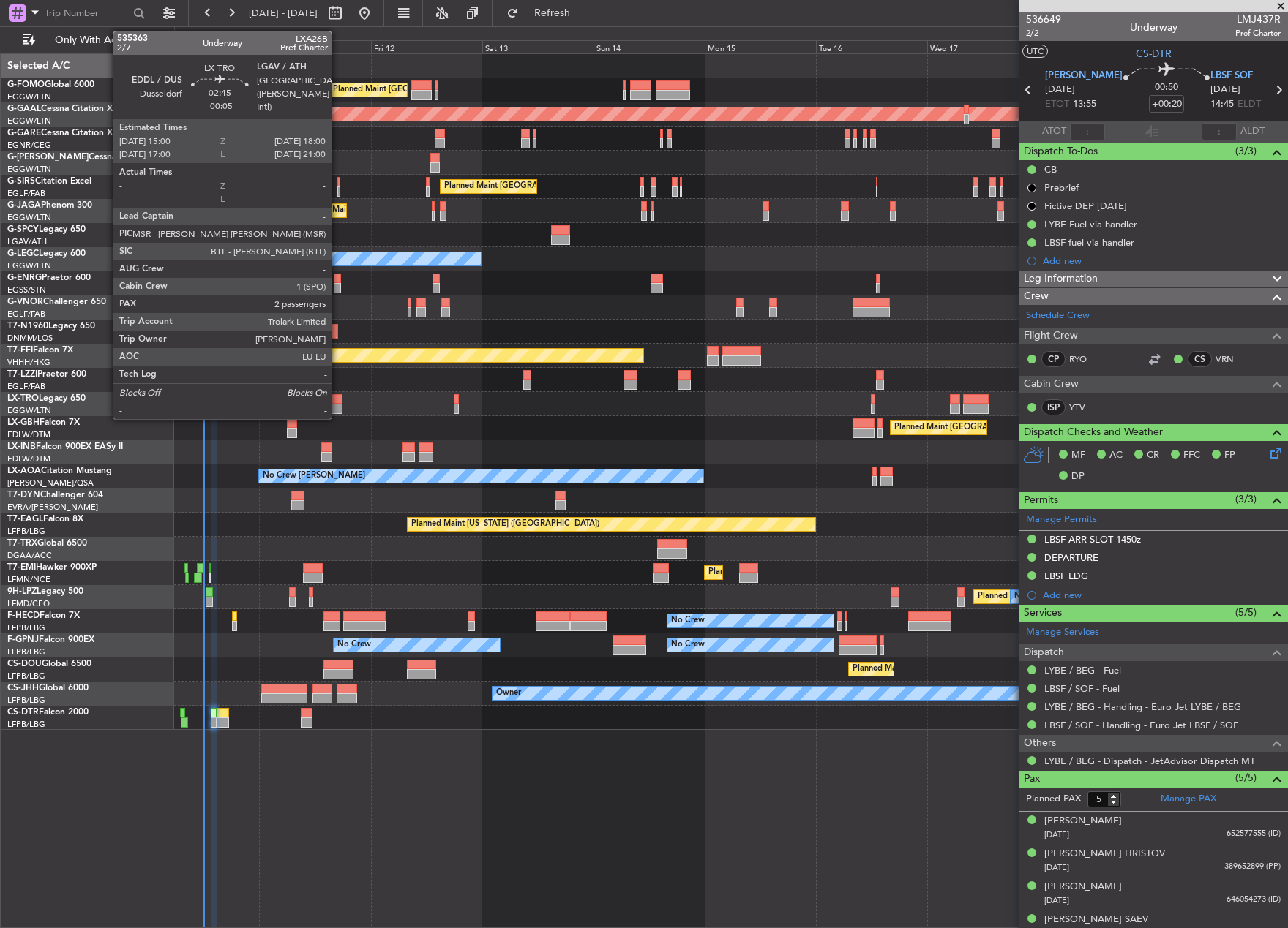
click at [338, 403] on div at bounding box center [336, 399] width 15 height 10
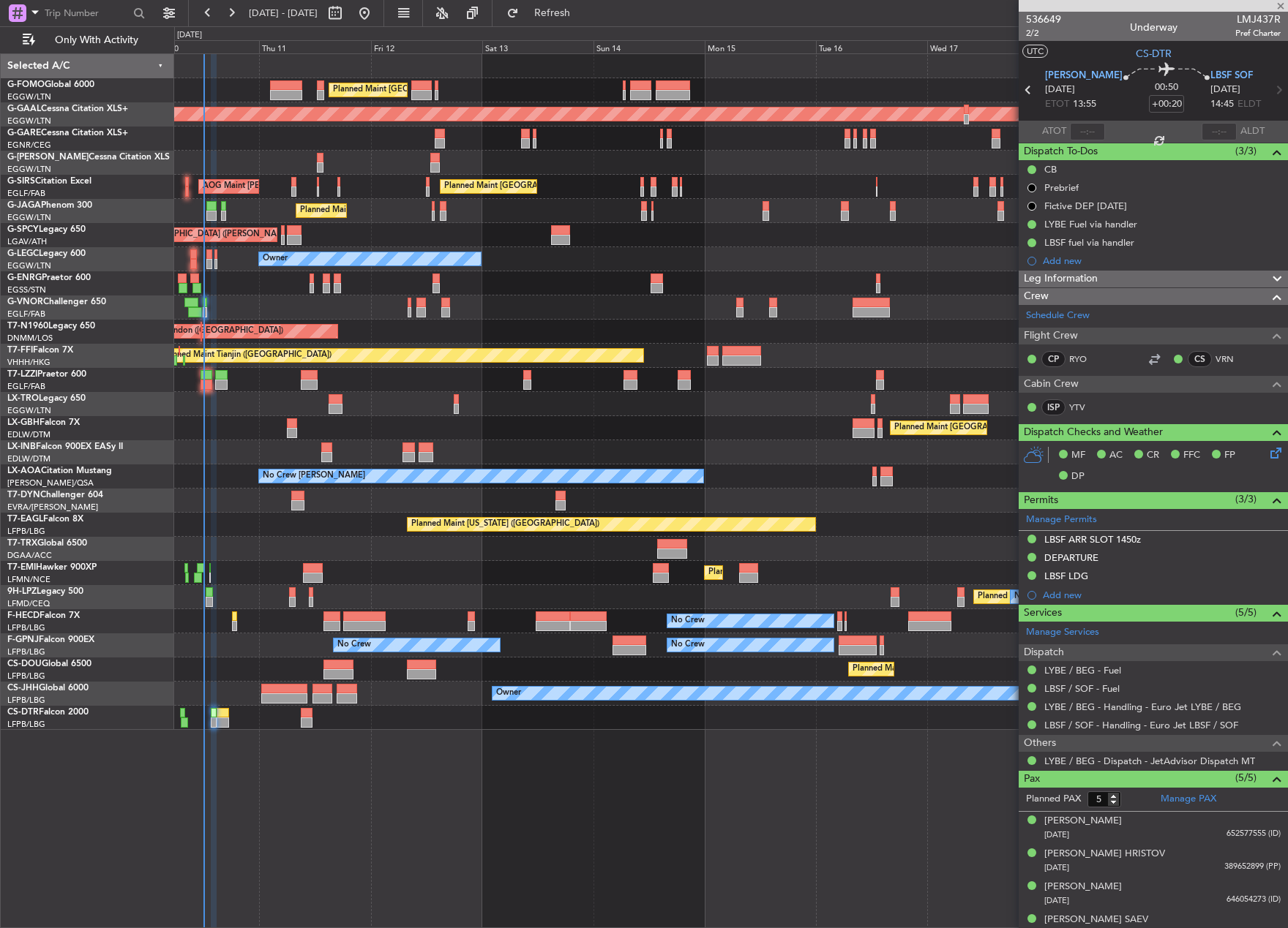
type input "-00:05"
type input "2"
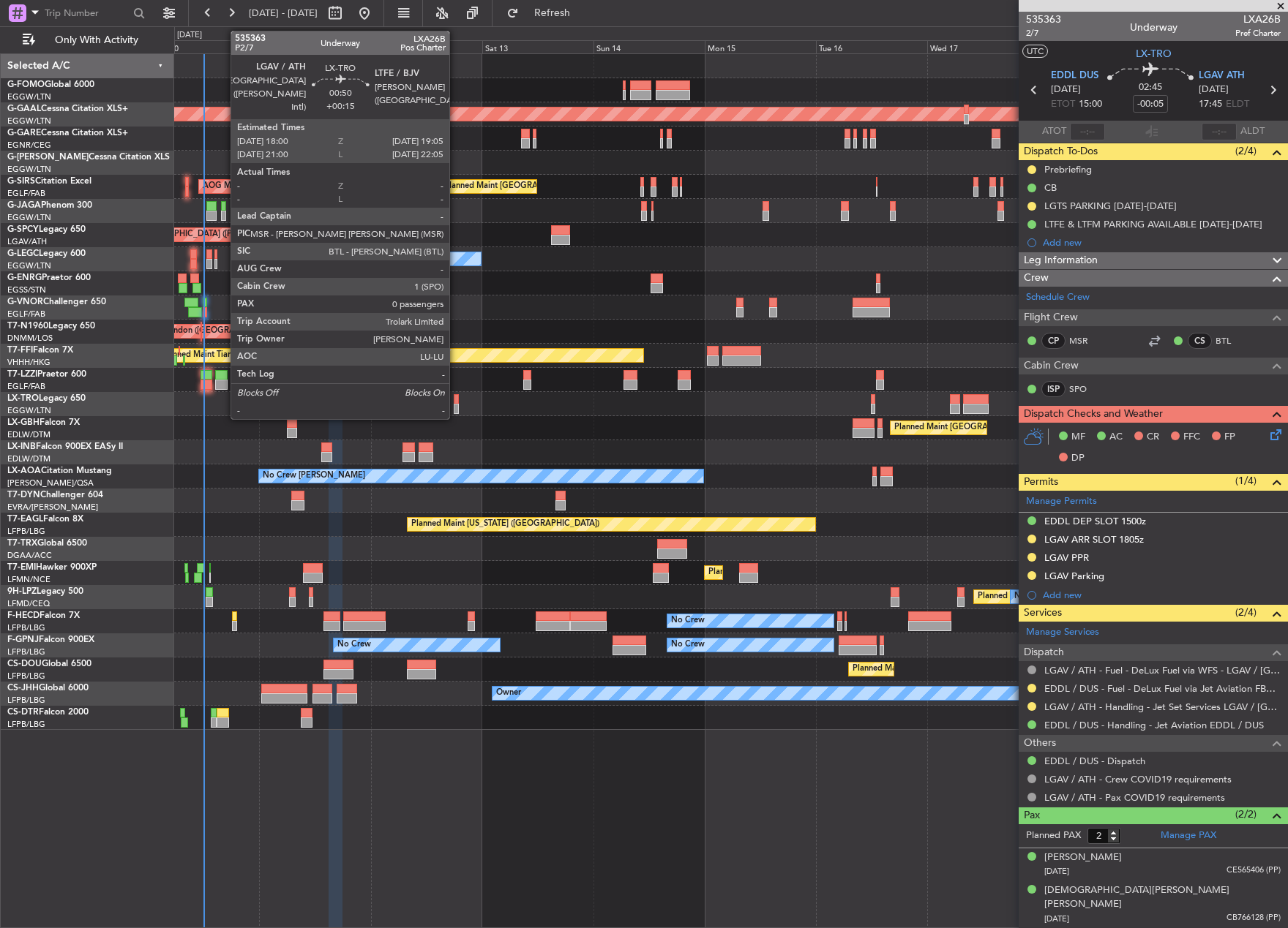
click at [456, 407] on div at bounding box center [457, 408] width 6 height 10
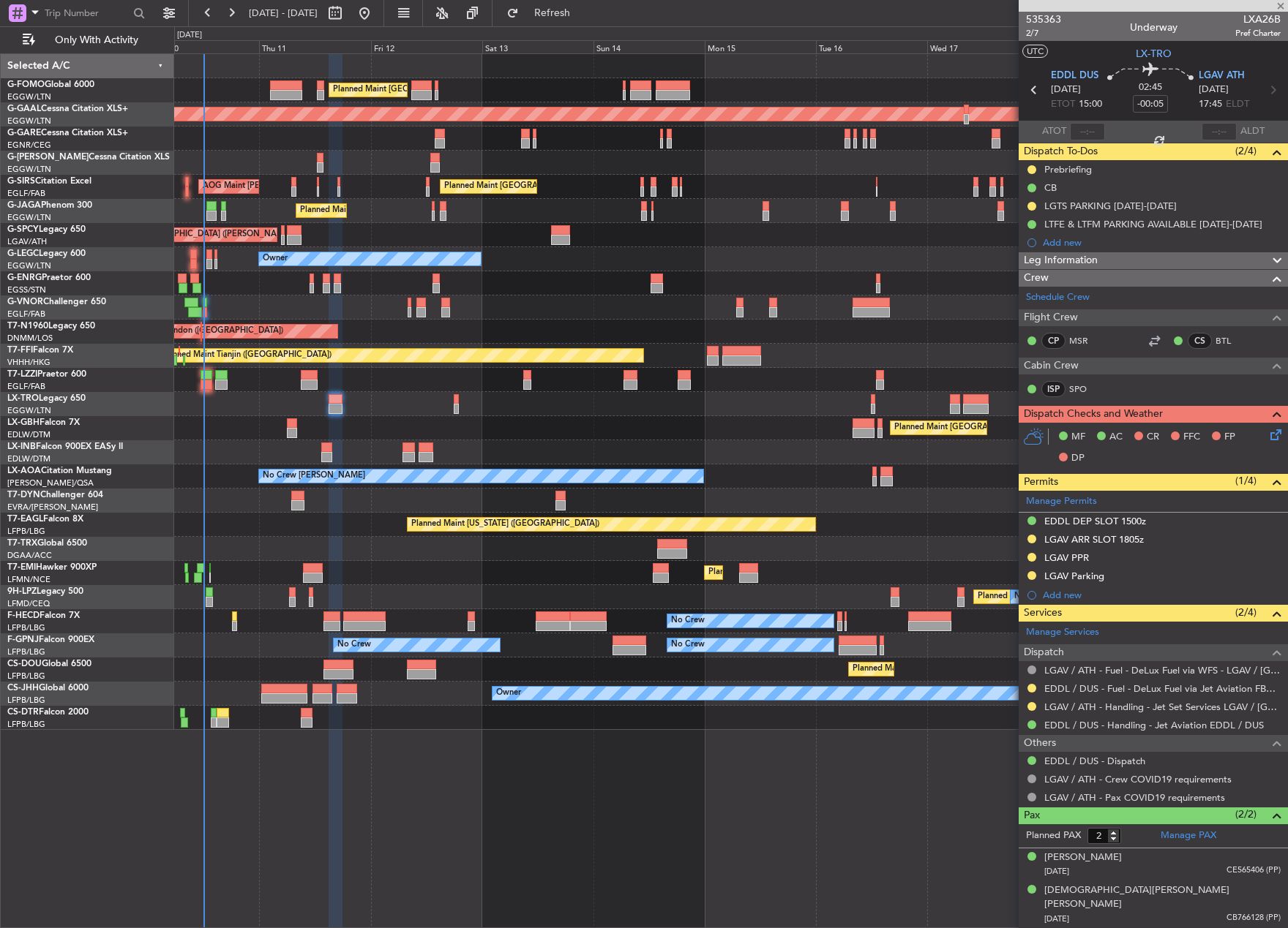
type input "+00:15"
type input "0"
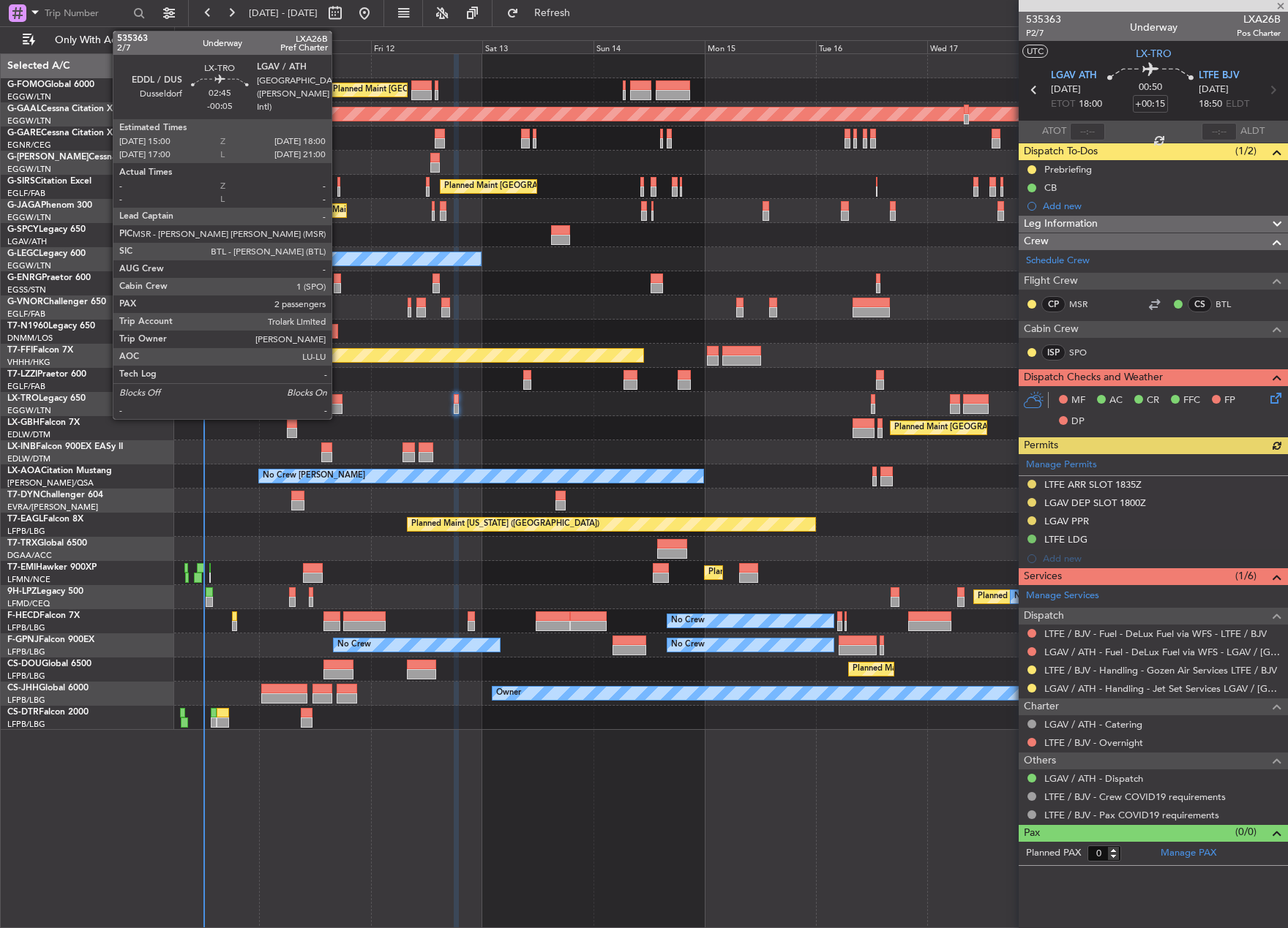
click at [338, 406] on div at bounding box center [336, 408] width 15 height 10
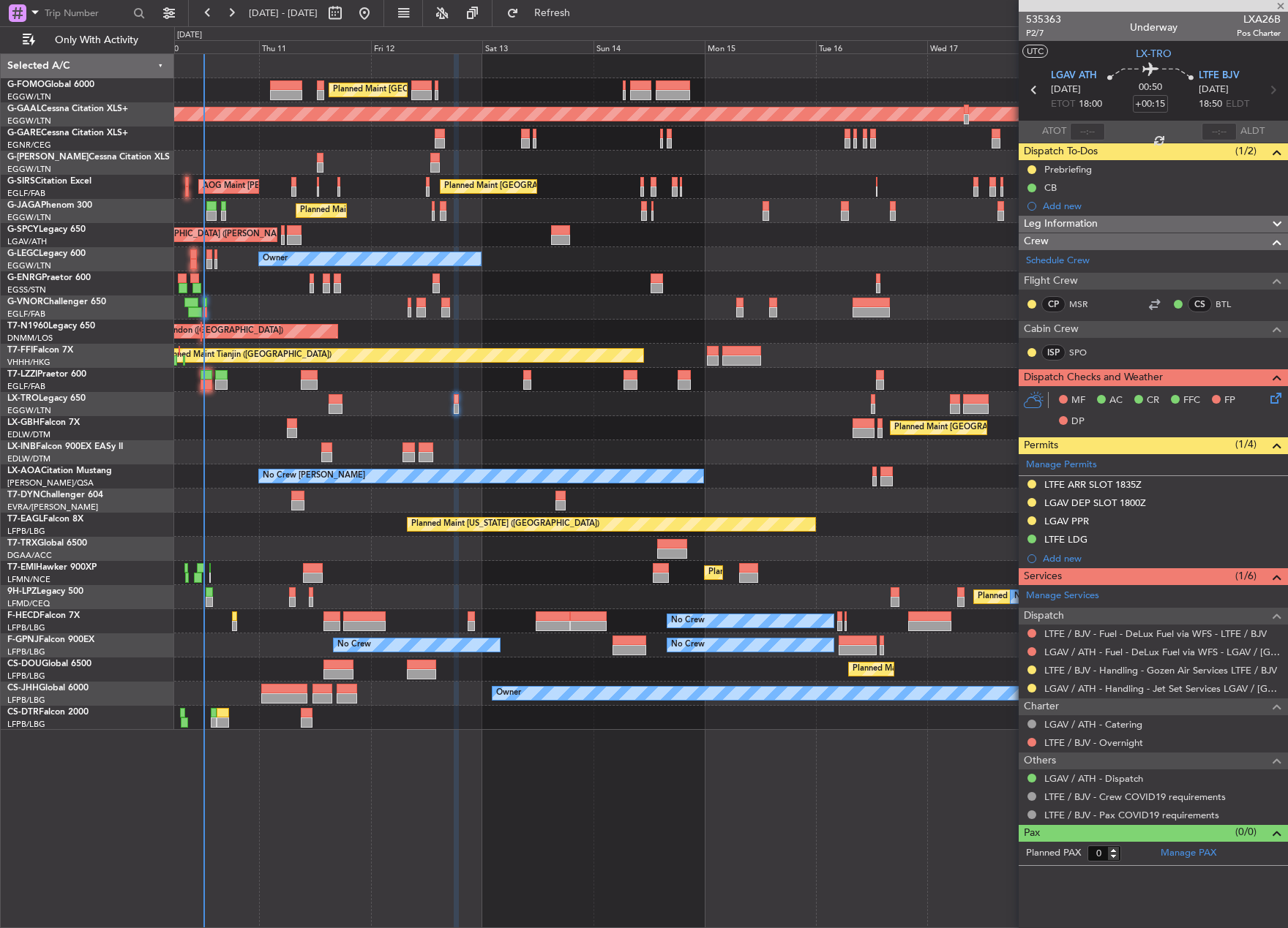
type input "-00:05"
type input "2"
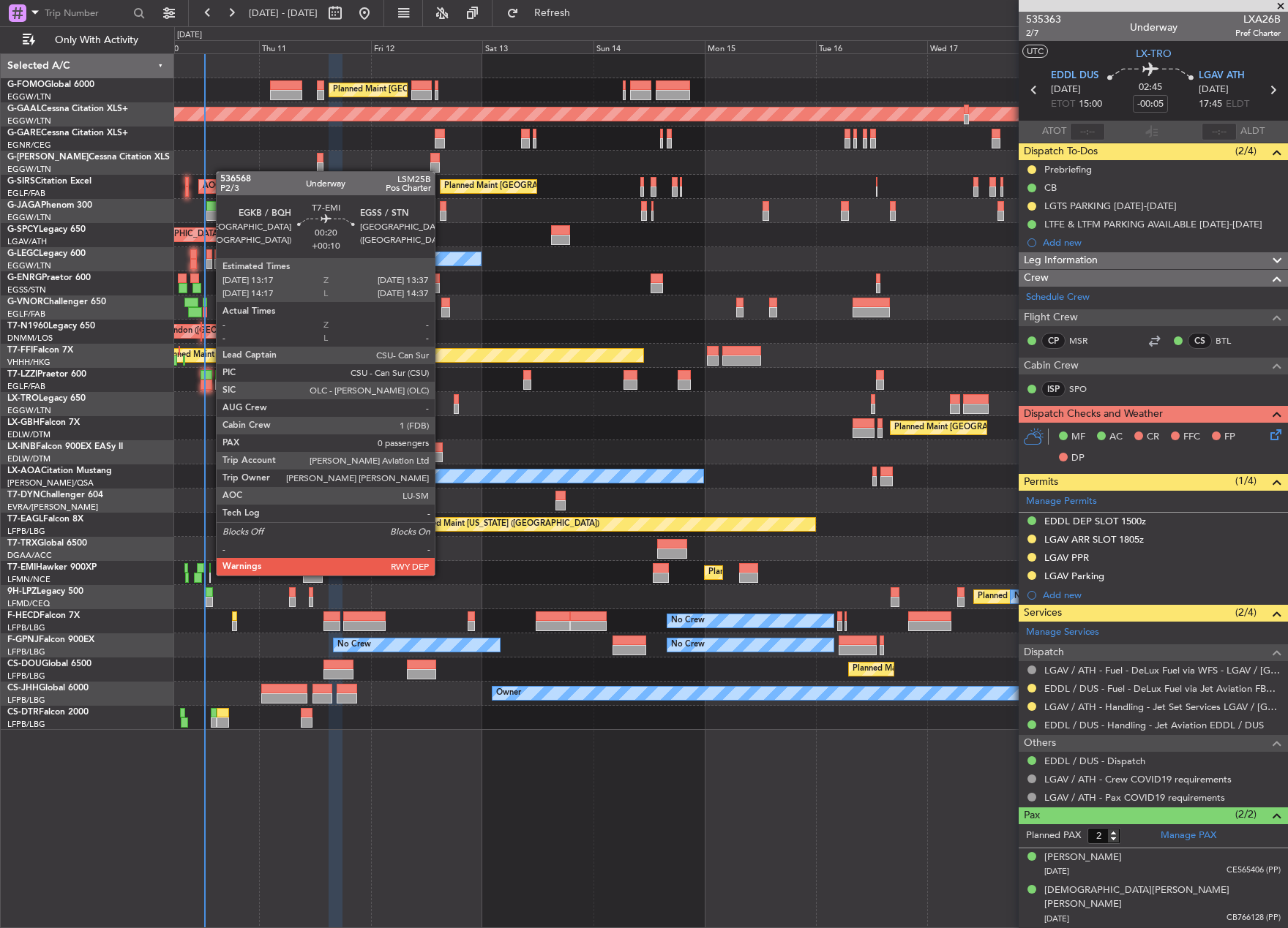
click at [209, 574] on div at bounding box center [210, 577] width 2 height 10
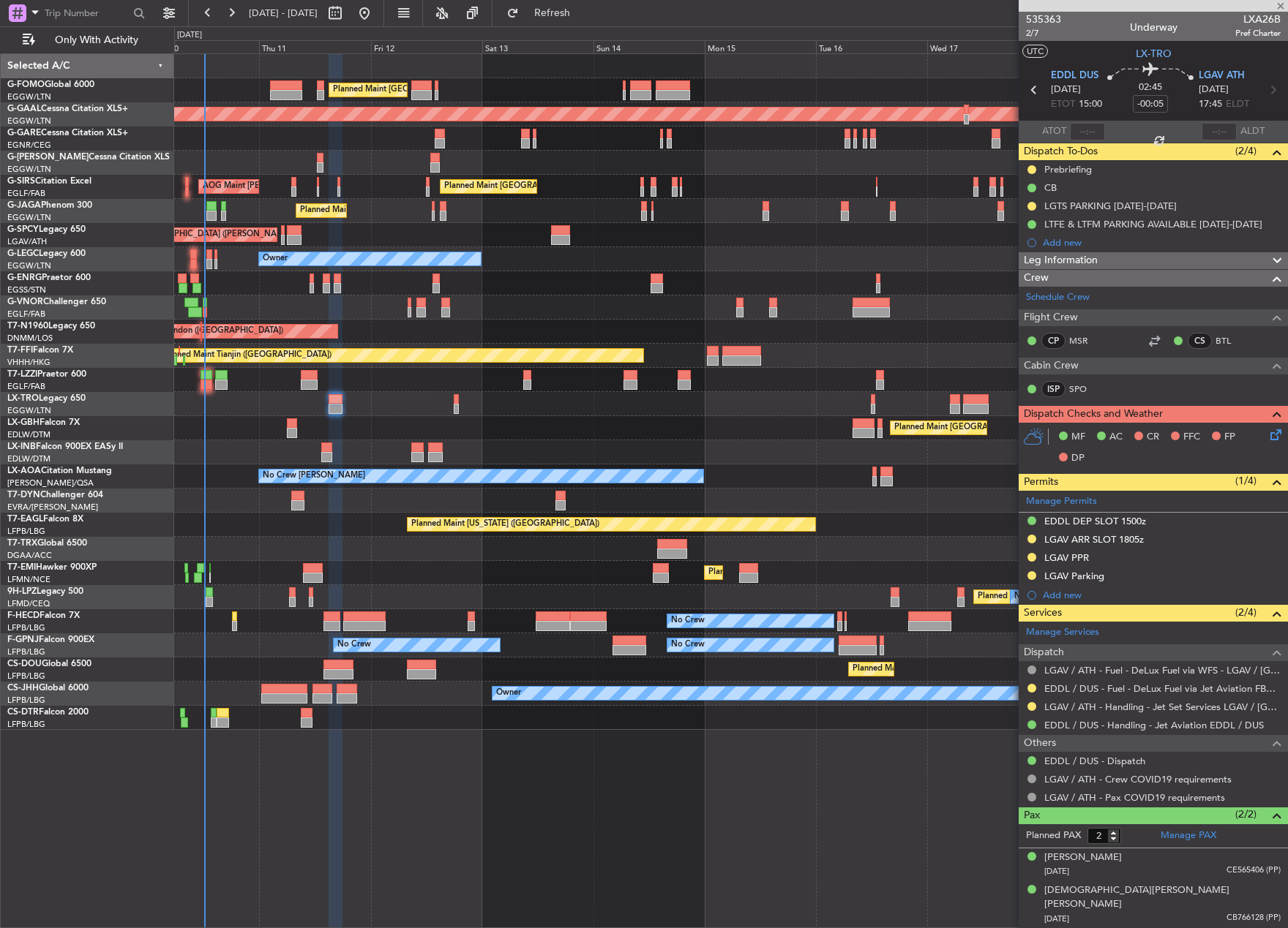
type input "+00:10"
type input "0"
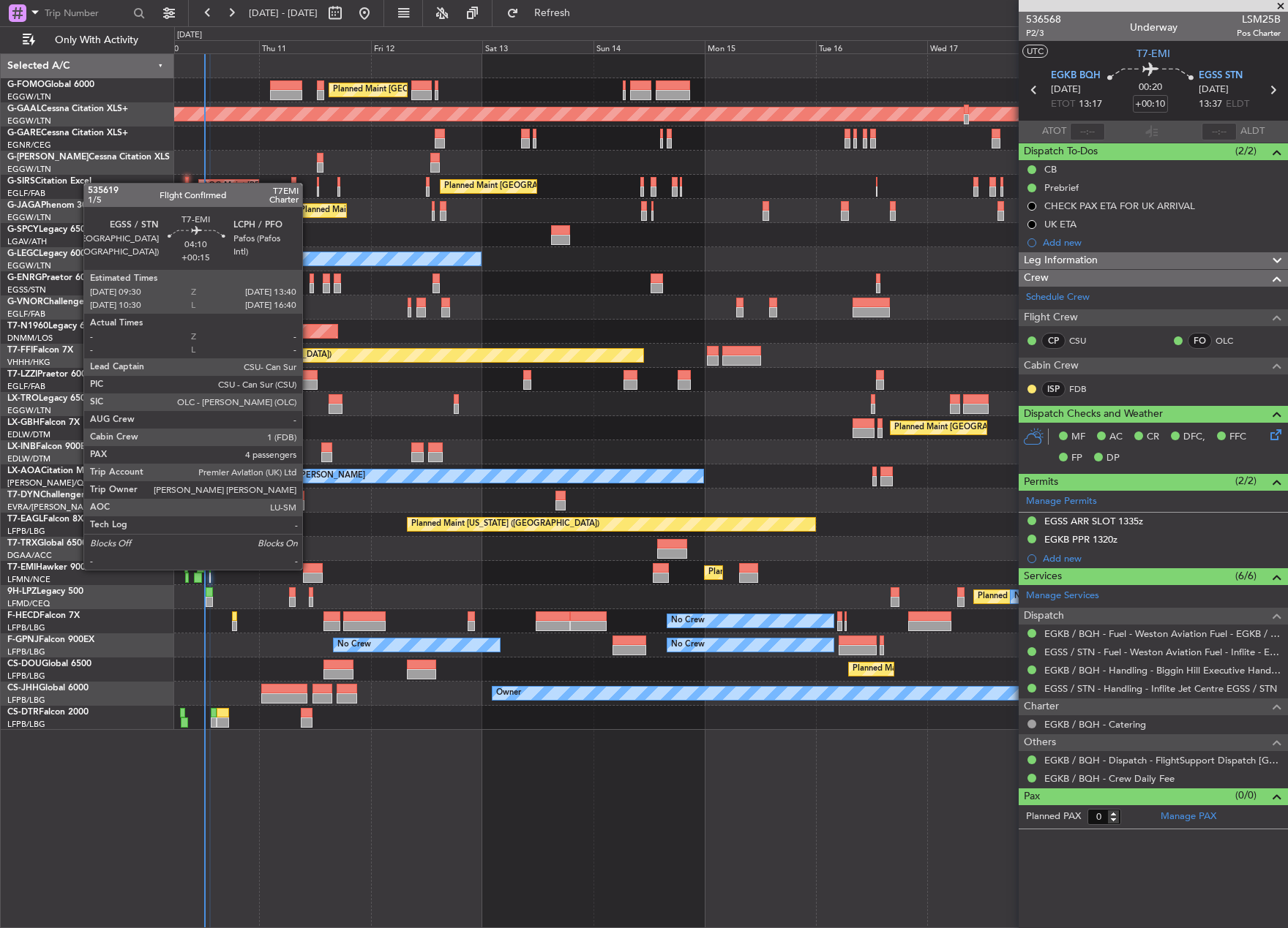
click at [309, 568] on div at bounding box center [312, 568] width 19 height 10
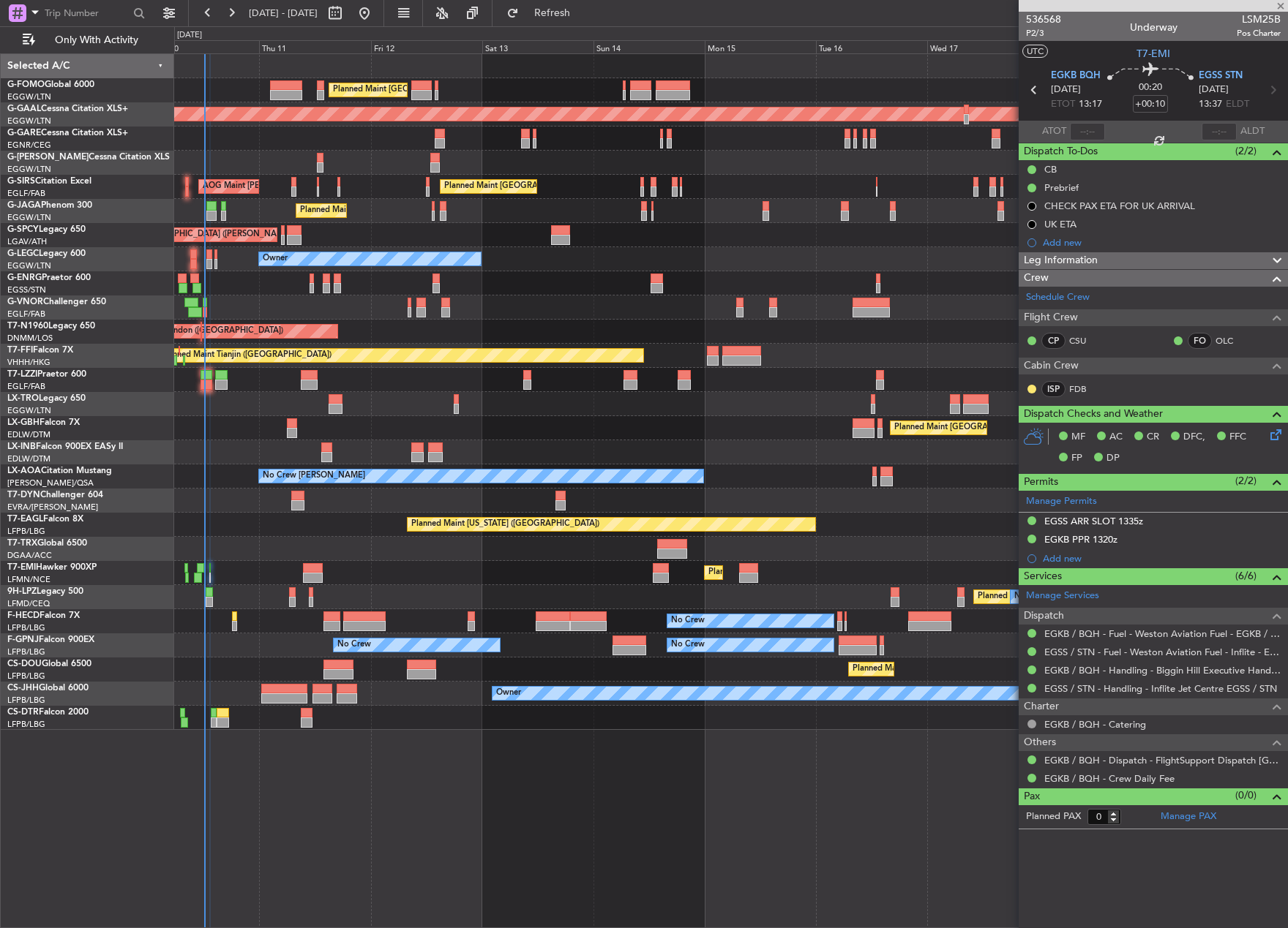
type input "+00:15"
type input "4"
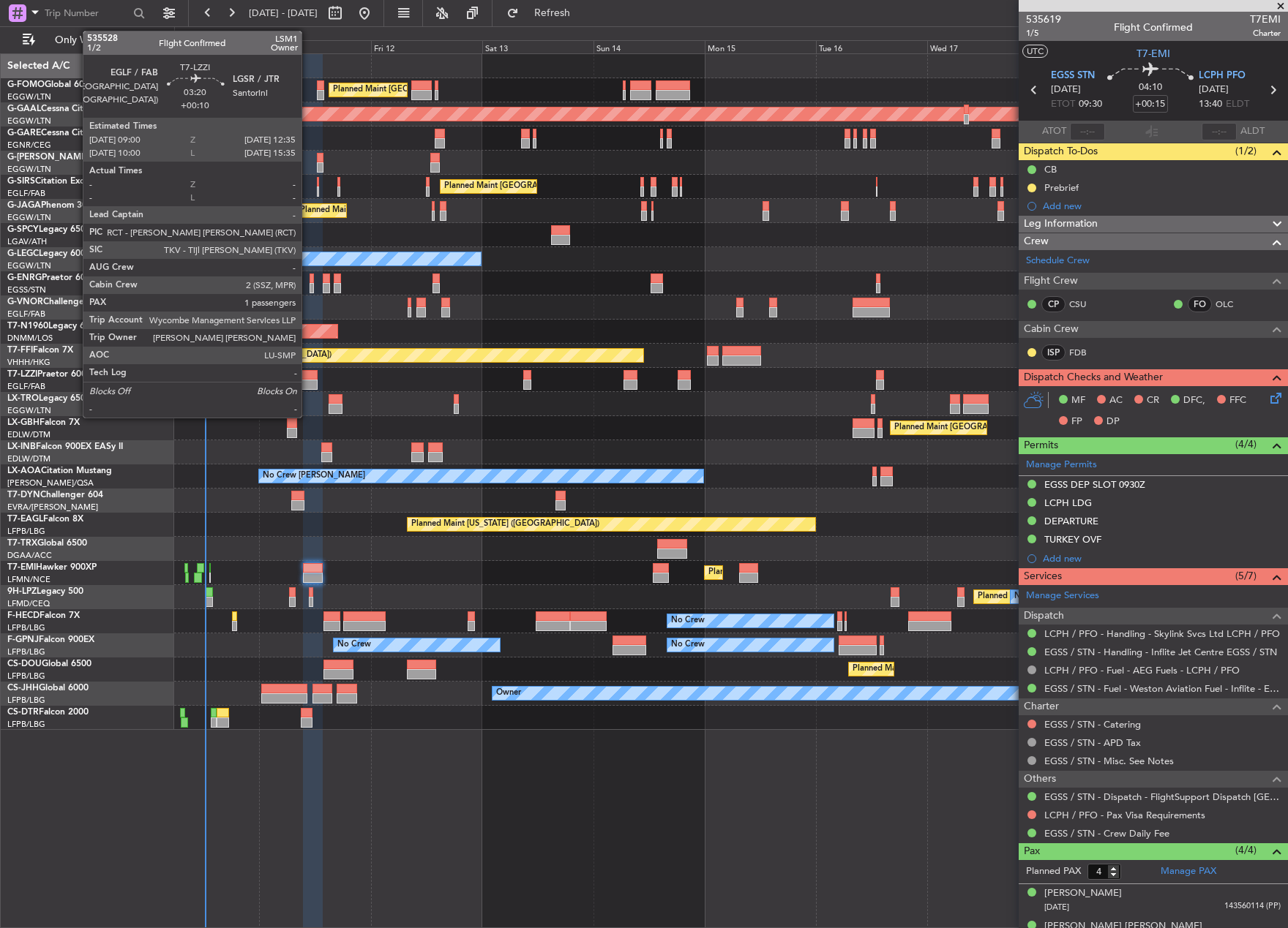
click at [308, 380] on div at bounding box center [309, 384] width 17 height 10
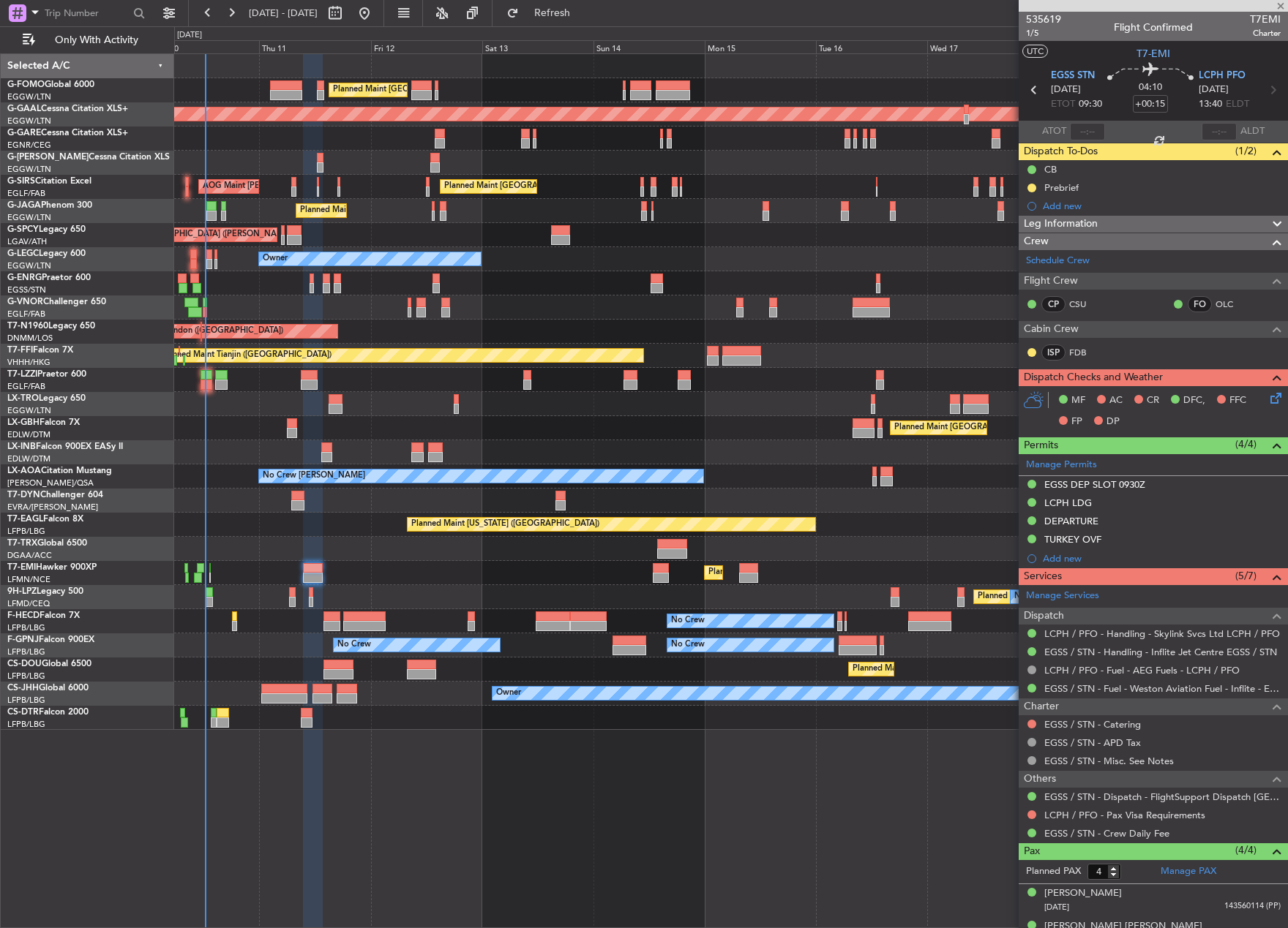
type input "+00:10"
type input "1"
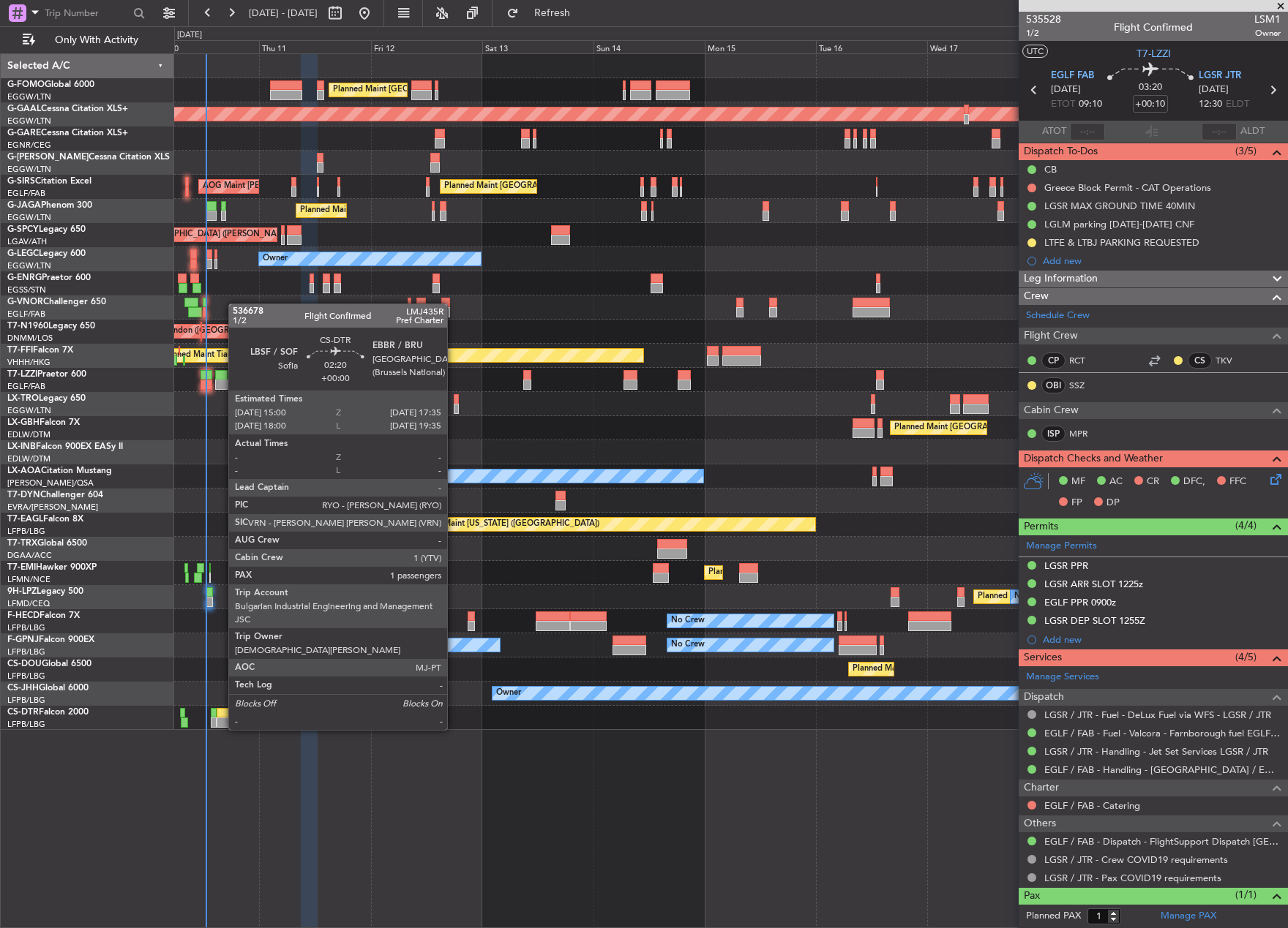
click at [221, 717] on div at bounding box center [222, 712] width 12 height 10
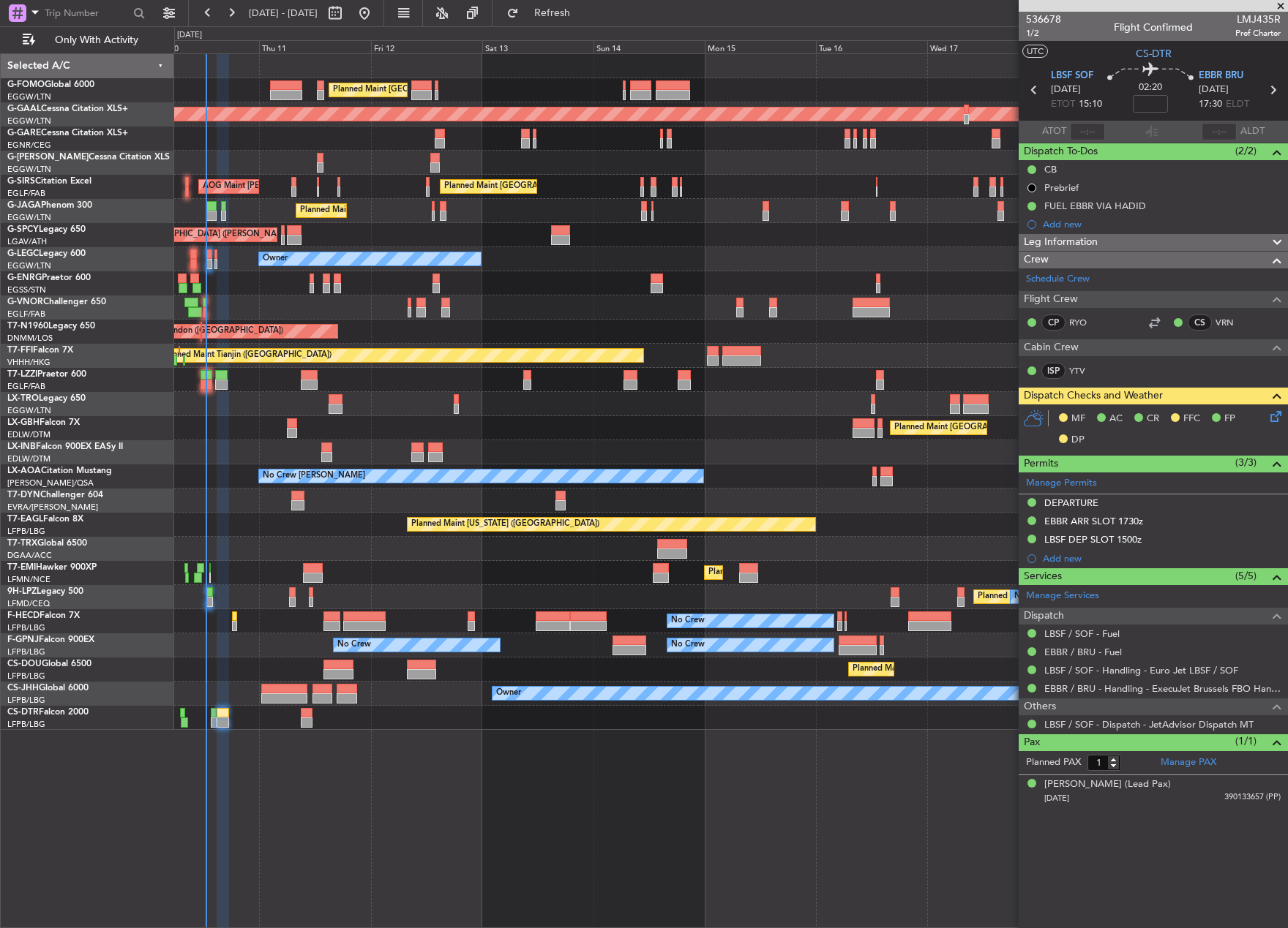
click at [232, 618] on div "No Crew No Crew Planned Maint Paris (Le Bourget)" at bounding box center [730, 621] width 1113 height 24
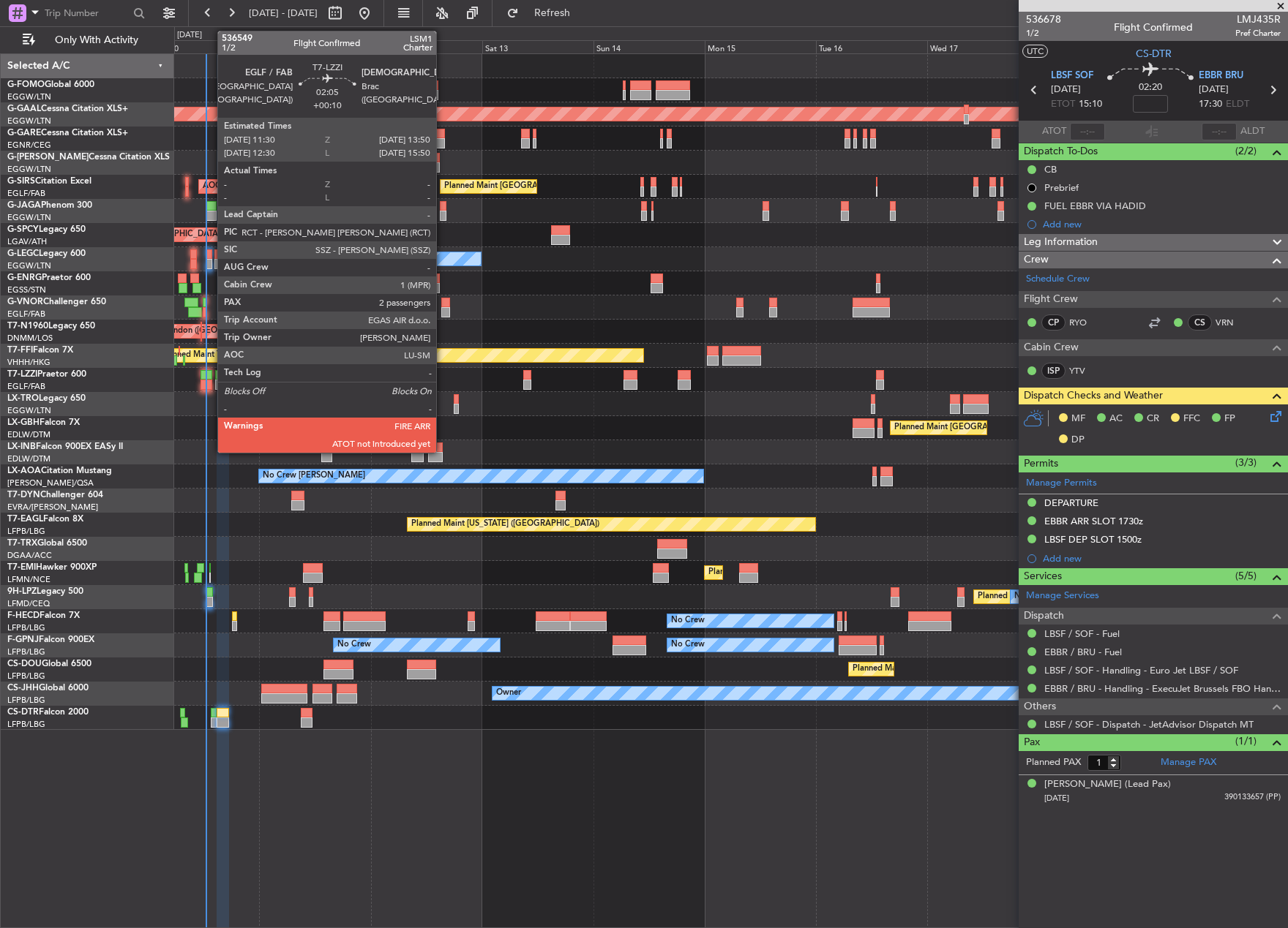
click at [210, 378] on div at bounding box center [206, 375] width 11 height 10
type input "+00:10"
type input "2"
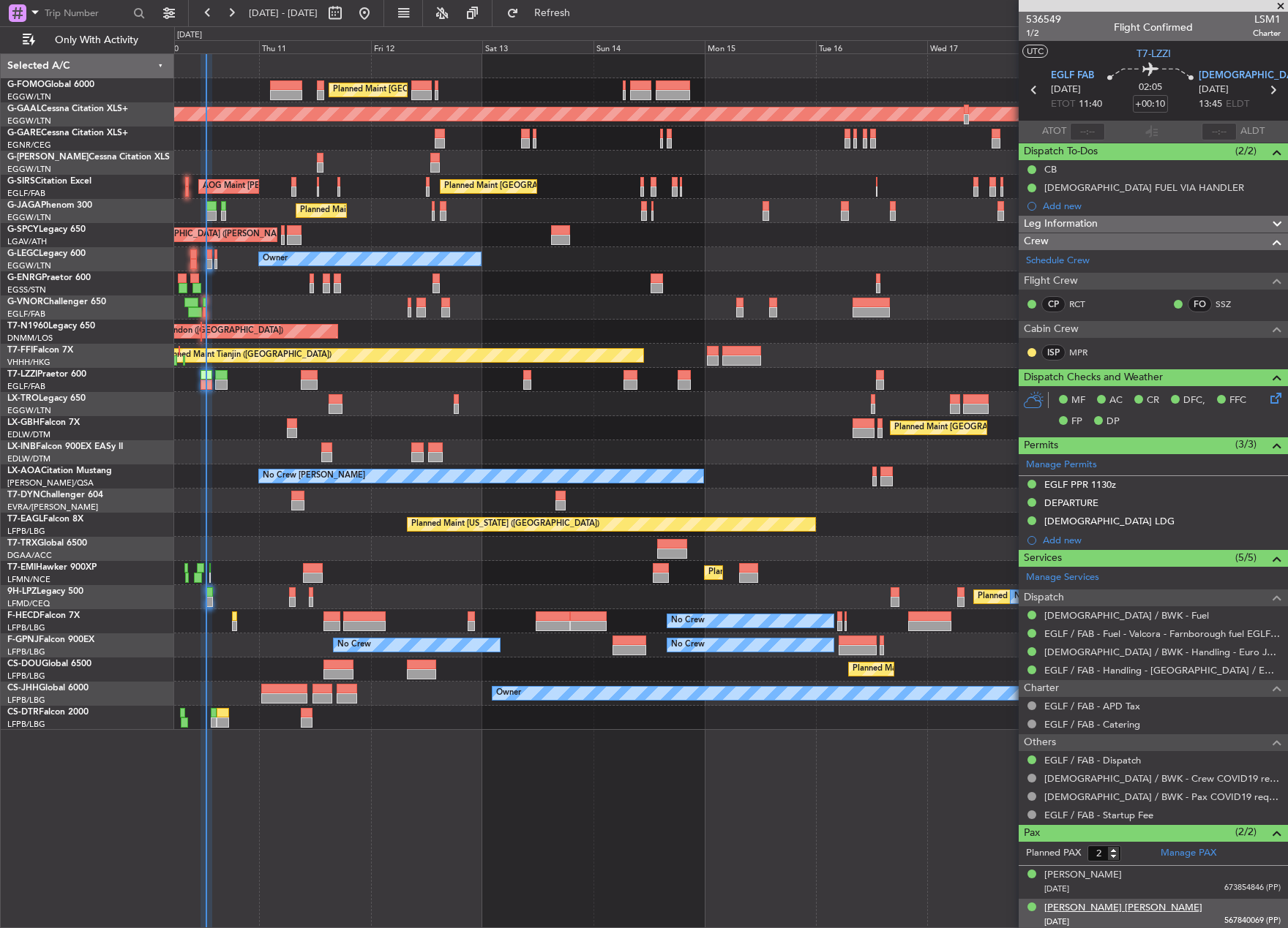
click at [1061, 902] on div "JOHN MICHAEL CAREY" at bounding box center [1123, 909] width 158 height 15
click at [1115, 869] on div "JAIRO MANUEL PEREZ" at bounding box center [1083, 875] width 78 height 15
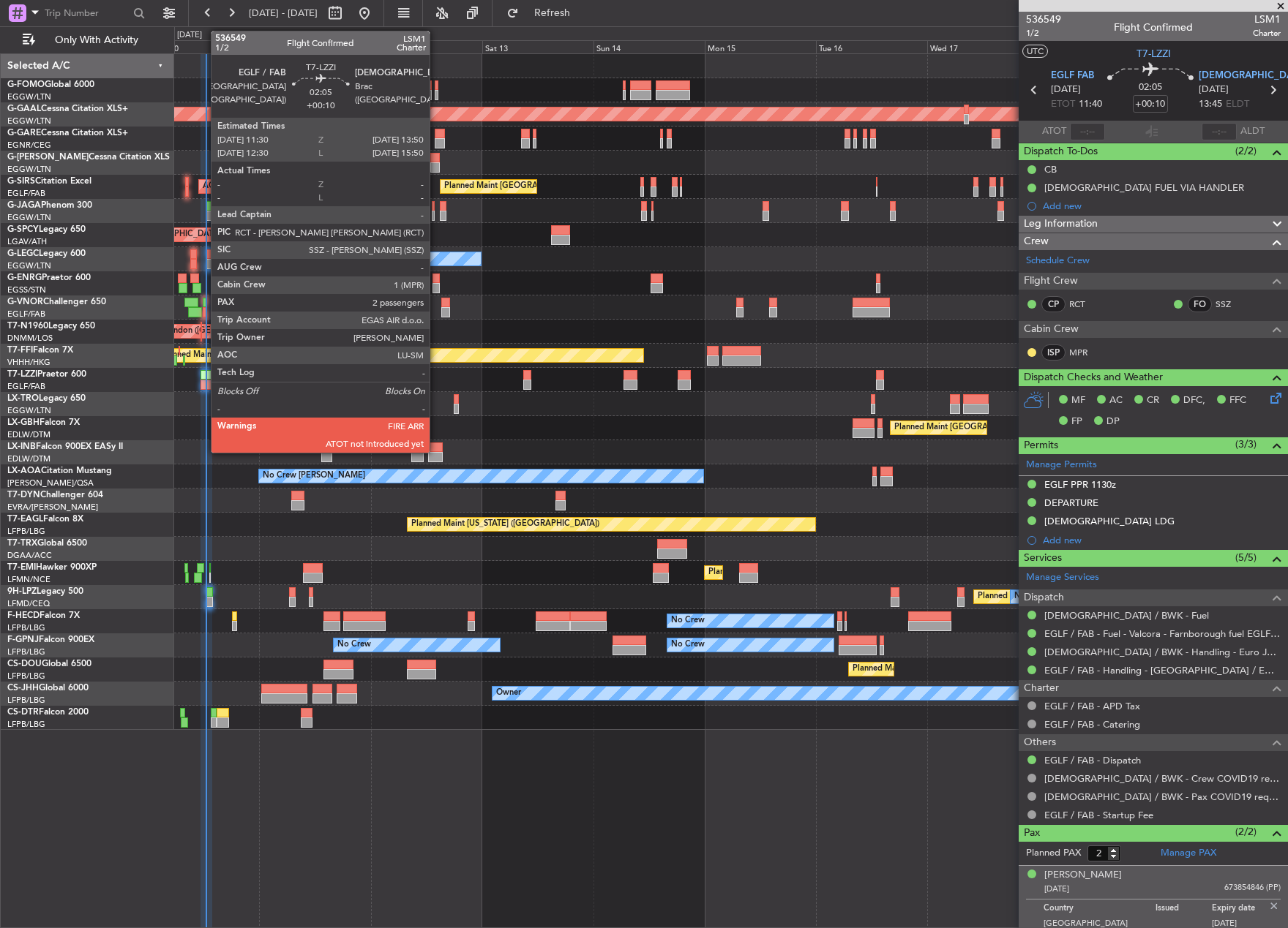
click at [203, 382] on div at bounding box center [206, 384] width 11 height 10
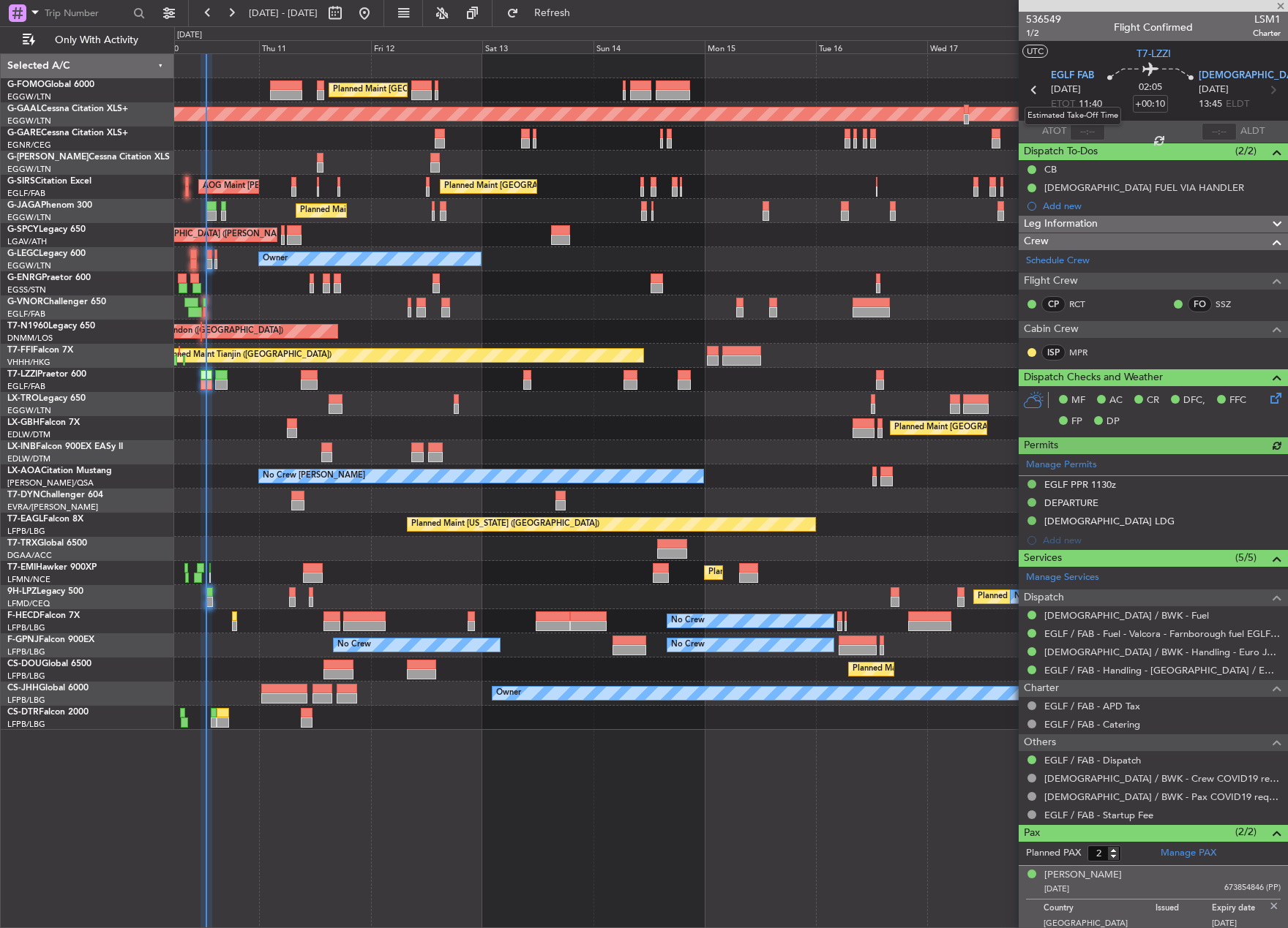
click at [1085, 128] on mat-tooltip-component "Estimated Take-Off Time" at bounding box center [1072, 116] width 117 height 39
click at [1076, 132] on mat-tooltip-component "Estimated Take-Off Time" at bounding box center [1072, 116] width 117 height 39
click at [1080, 130] on input "text" at bounding box center [1087, 132] width 35 height 18
type input "12:27"
click at [1122, 133] on section "ATOT 12:27 ALDT" at bounding box center [1153, 132] width 270 height 22
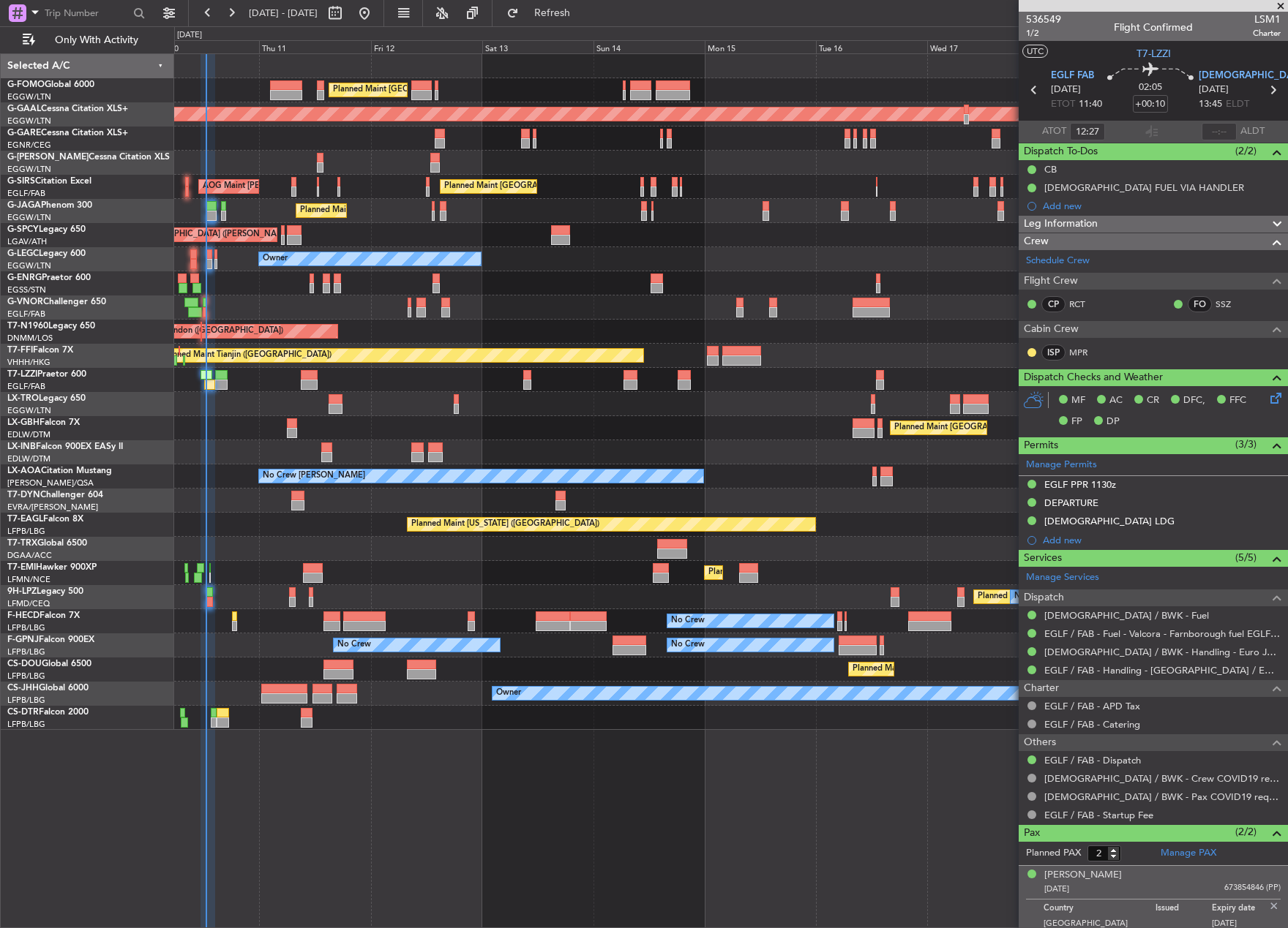
click at [68, 435] on div "Planned Maint London (Luton) Planned Maint Dusseldorf Unplanned Maint Chester P…" at bounding box center [644, 477] width 1288 height 902
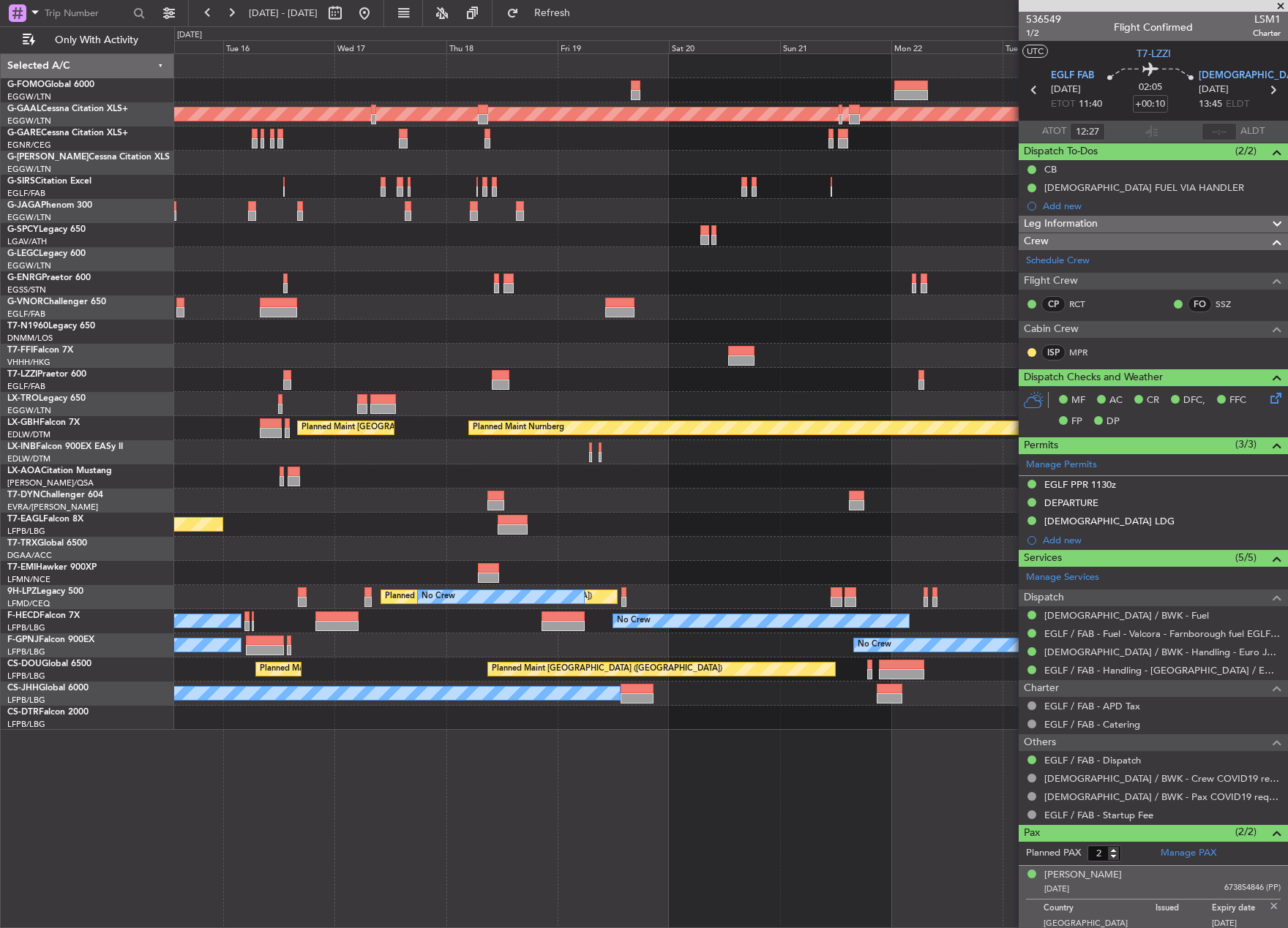
click at [2, 437] on div "Planned Maint Dusseldorf Planned Maint London (Farnborough) A/C Unavailable Lon…" at bounding box center [644, 477] width 1288 height 902
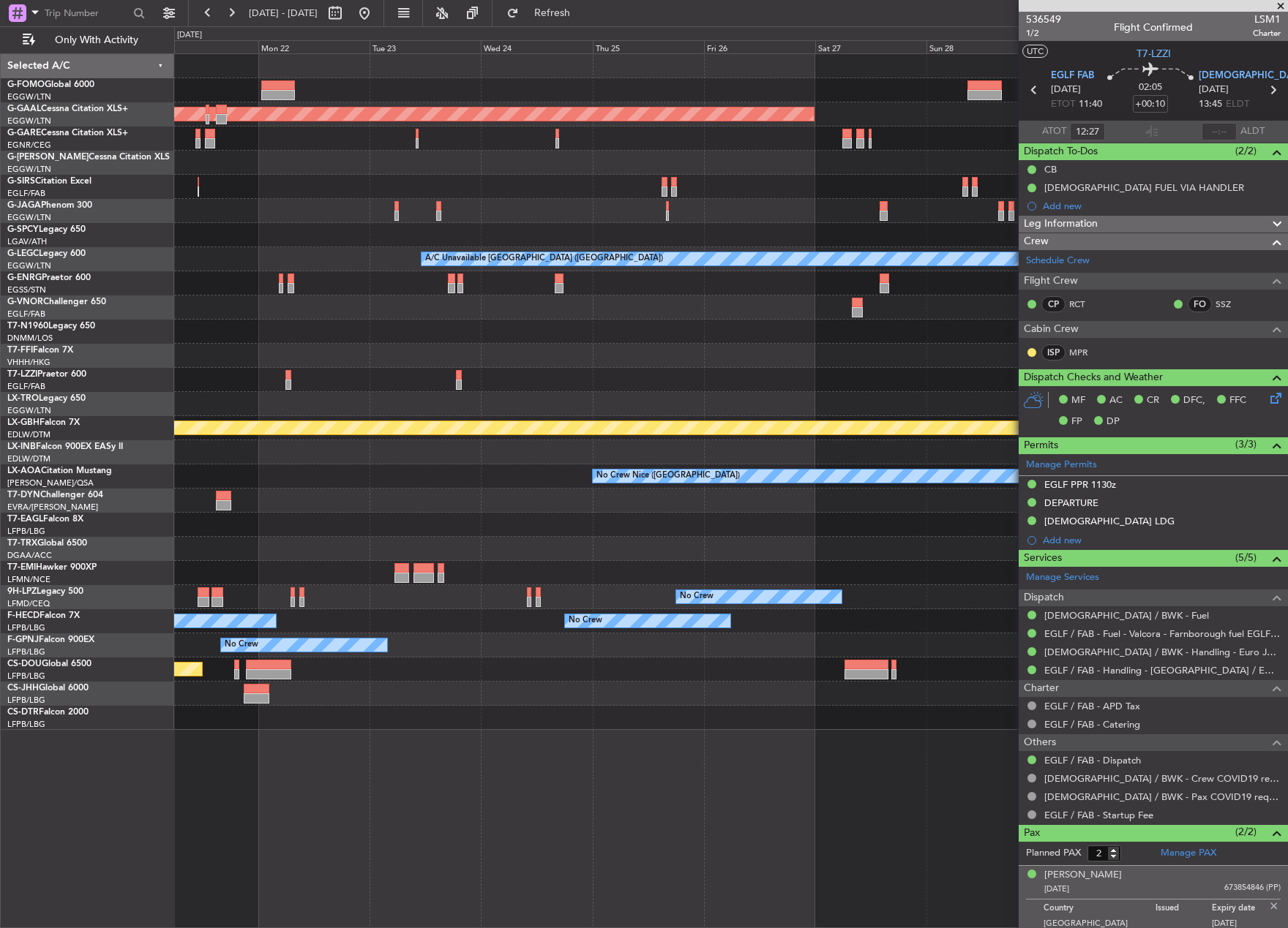
click at [103, 454] on div "Planned Maint Dusseldorf A/C Unavailable London (Luton) Planned Maint Nurnberg …" at bounding box center [644, 477] width 1288 height 902
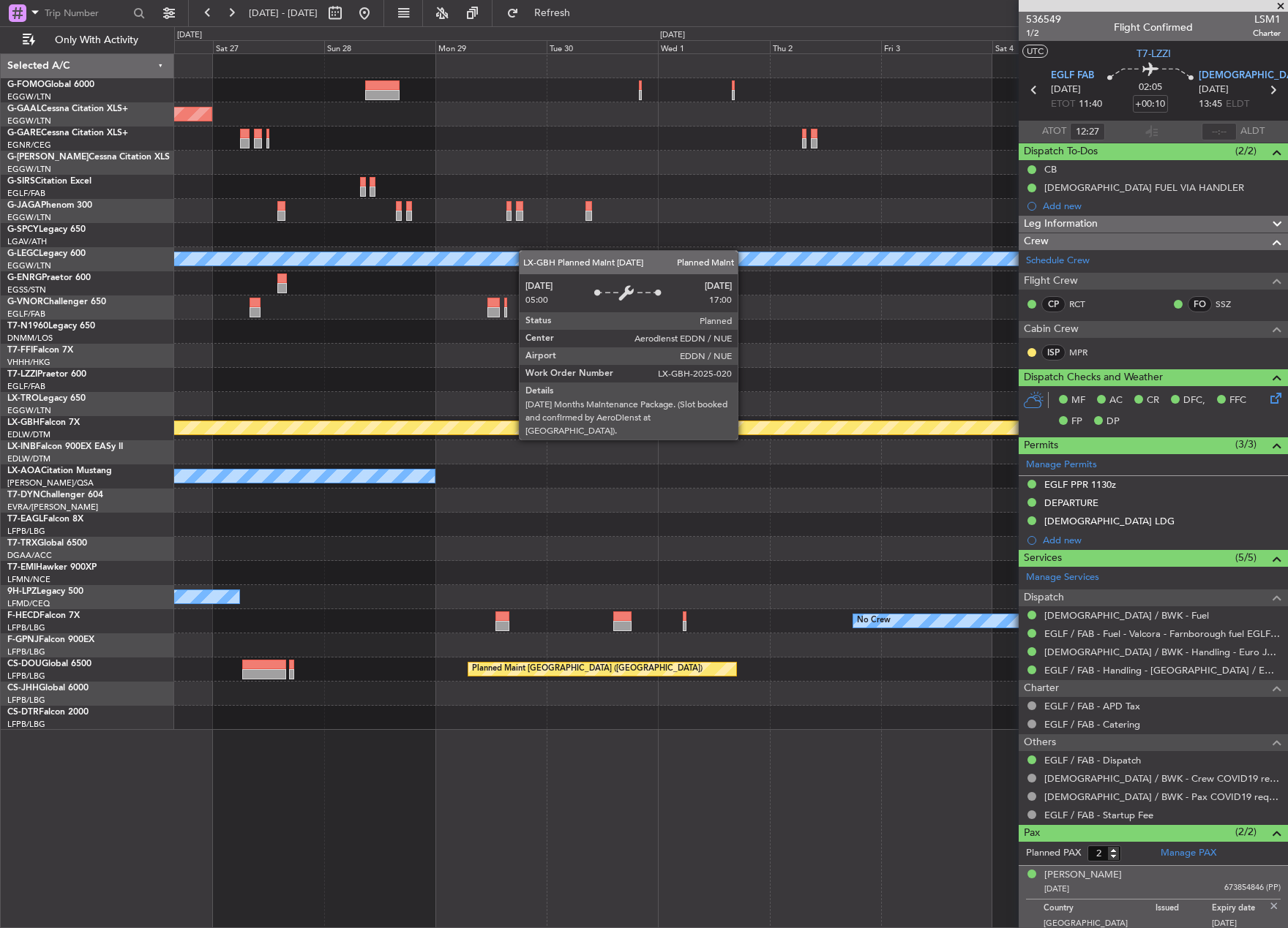
click at [85, 436] on div "Planned Maint Dusseldorf A/C Unavailable London (Luton) Planned Maint Nurnberg …" at bounding box center [644, 477] width 1288 height 902
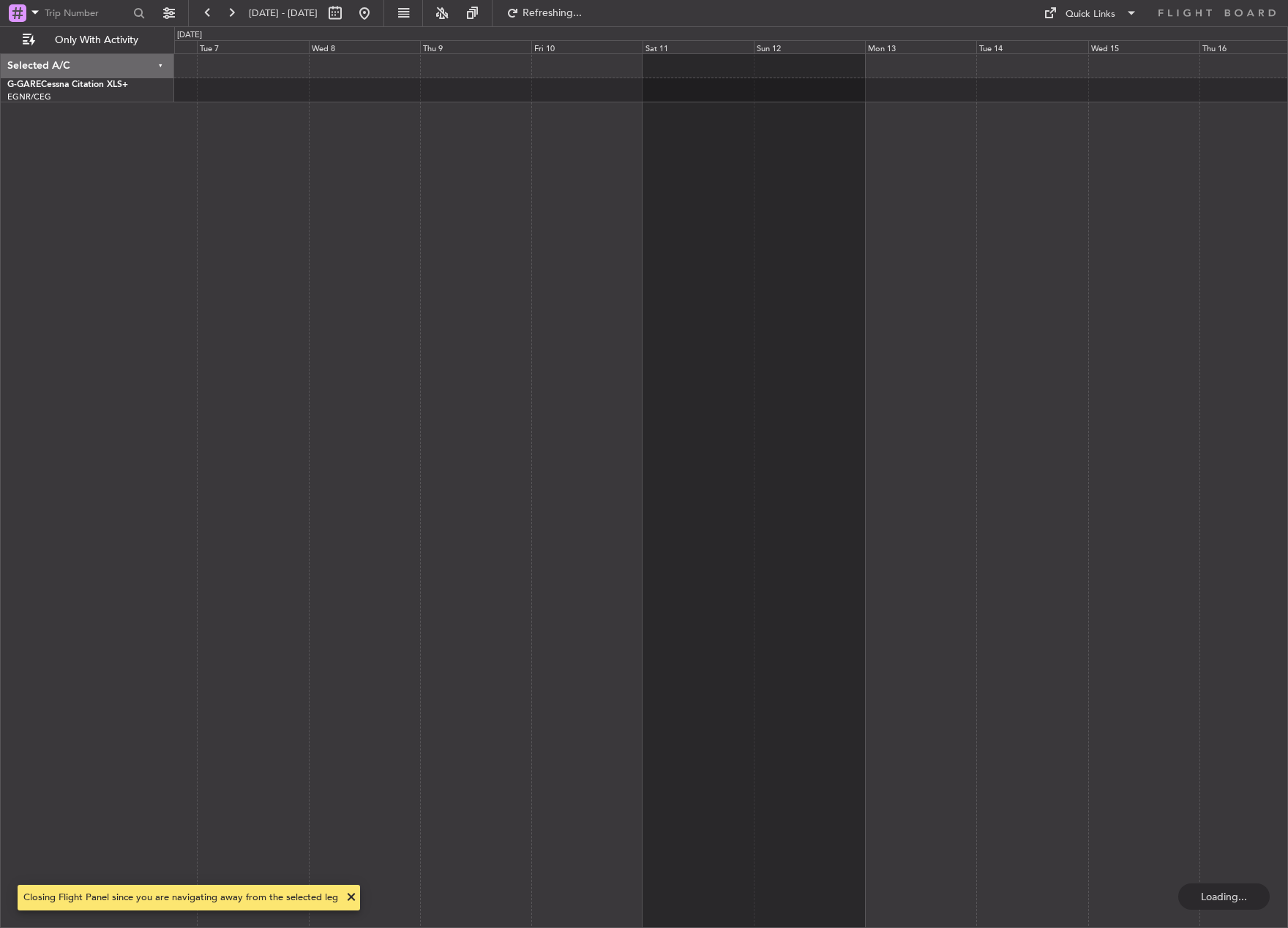
click at [190, 436] on div at bounding box center [731, 491] width 1114 height 874
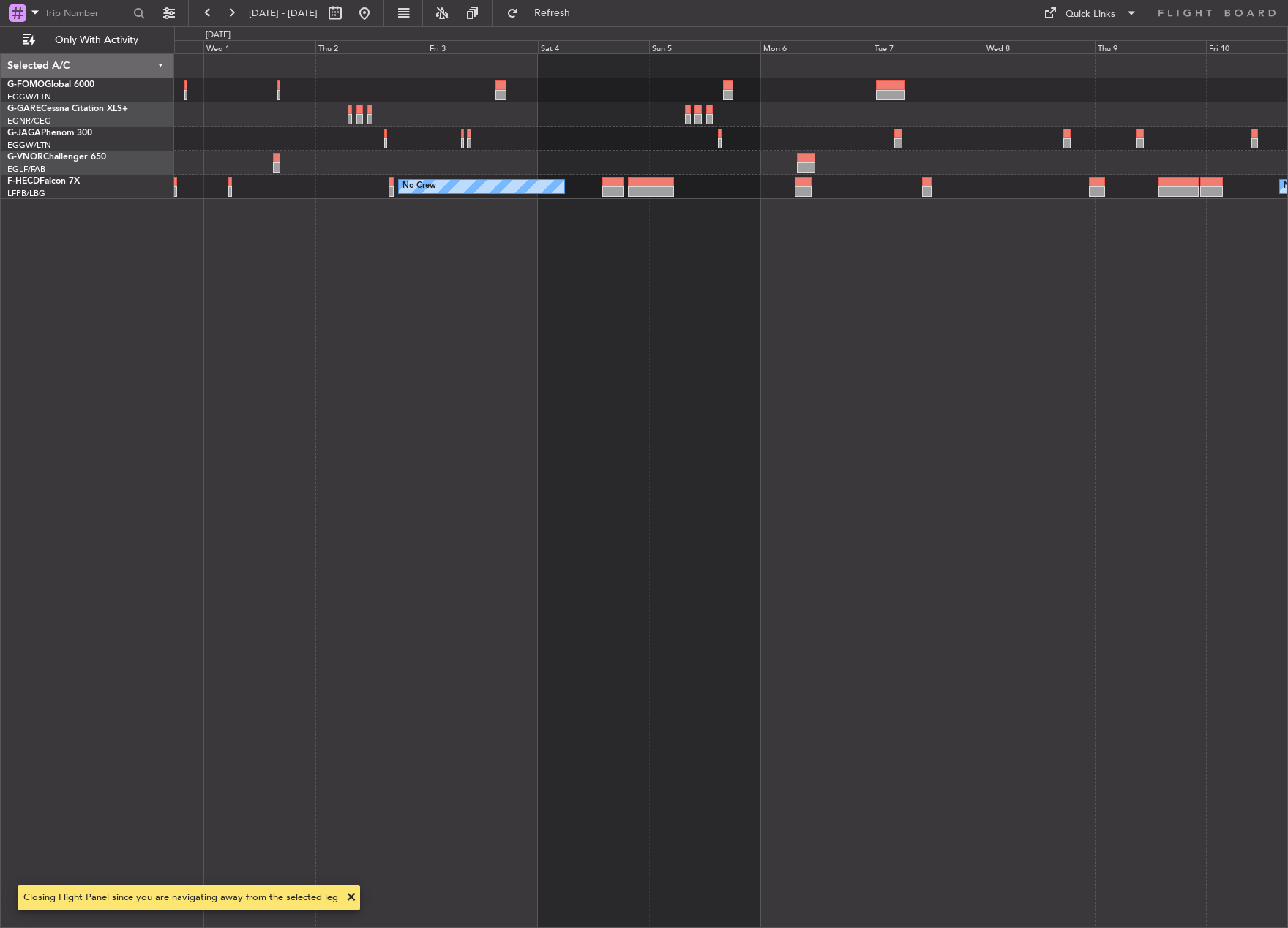
click at [1018, 566] on div "No Crew No Crew" at bounding box center [731, 491] width 1114 height 874
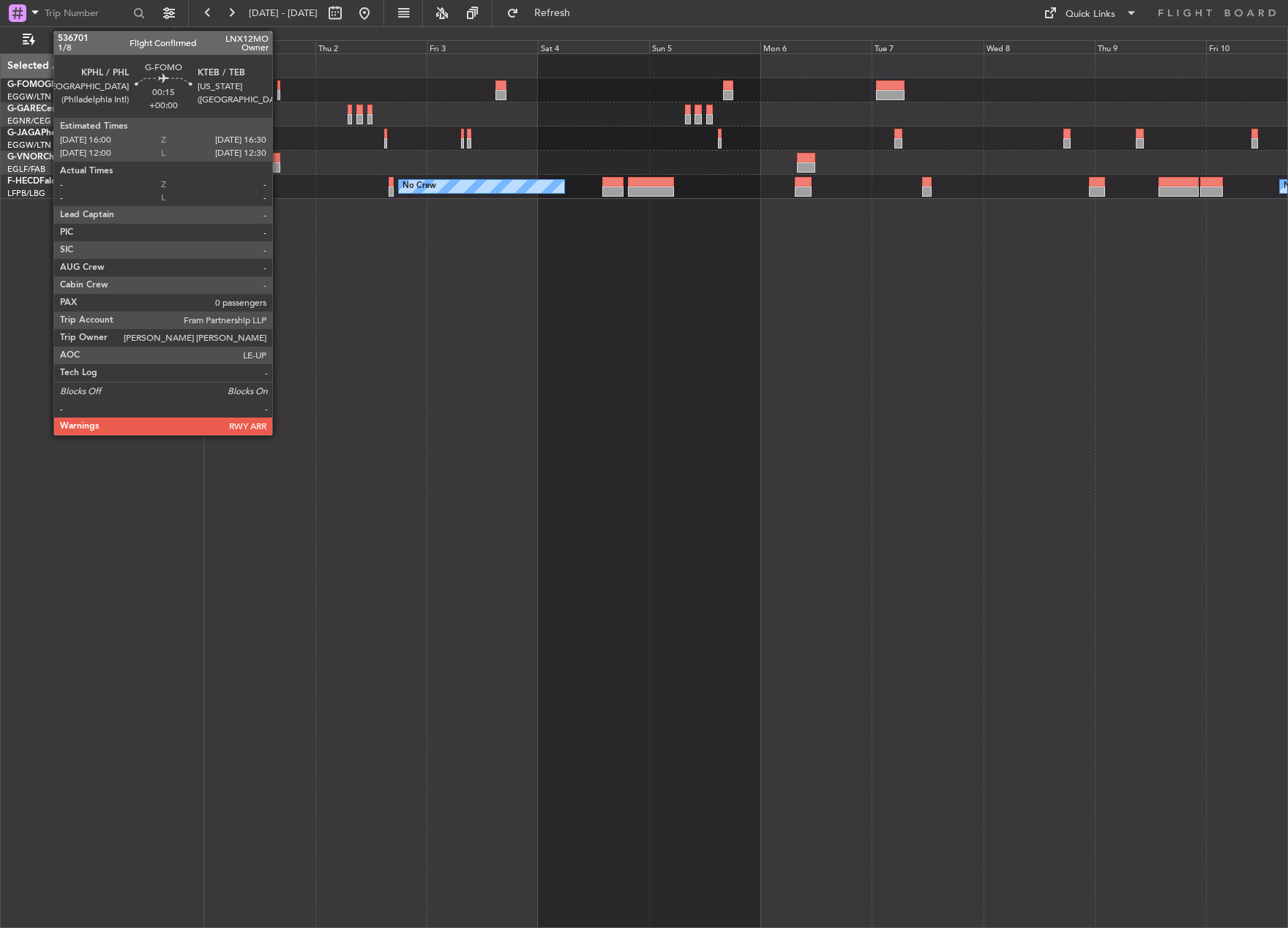
click at [279, 92] on div at bounding box center [278, 94] width 3 height 10
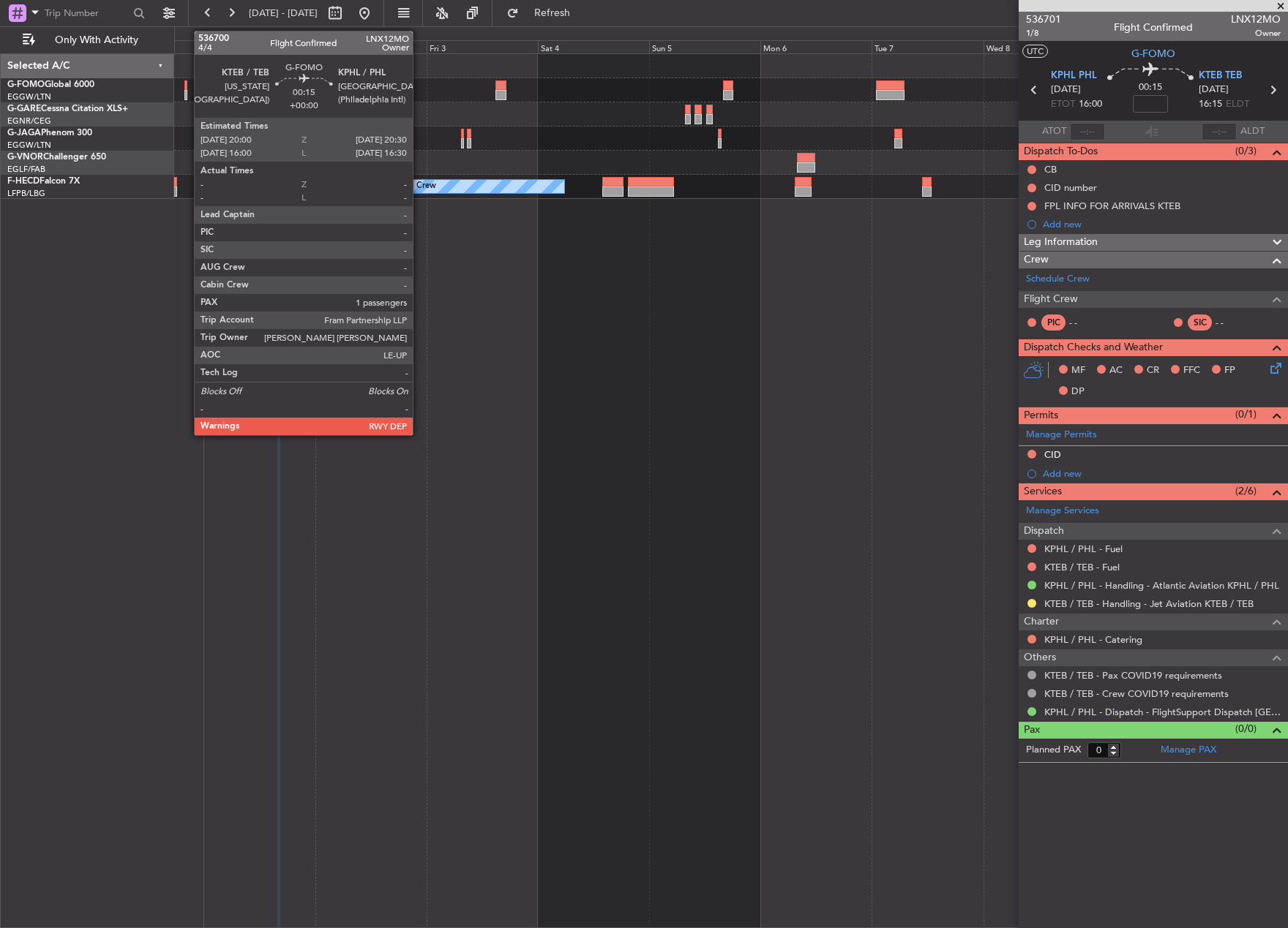
click at [186, 95] on div at bounding box center [185, 94] width 3 height 10
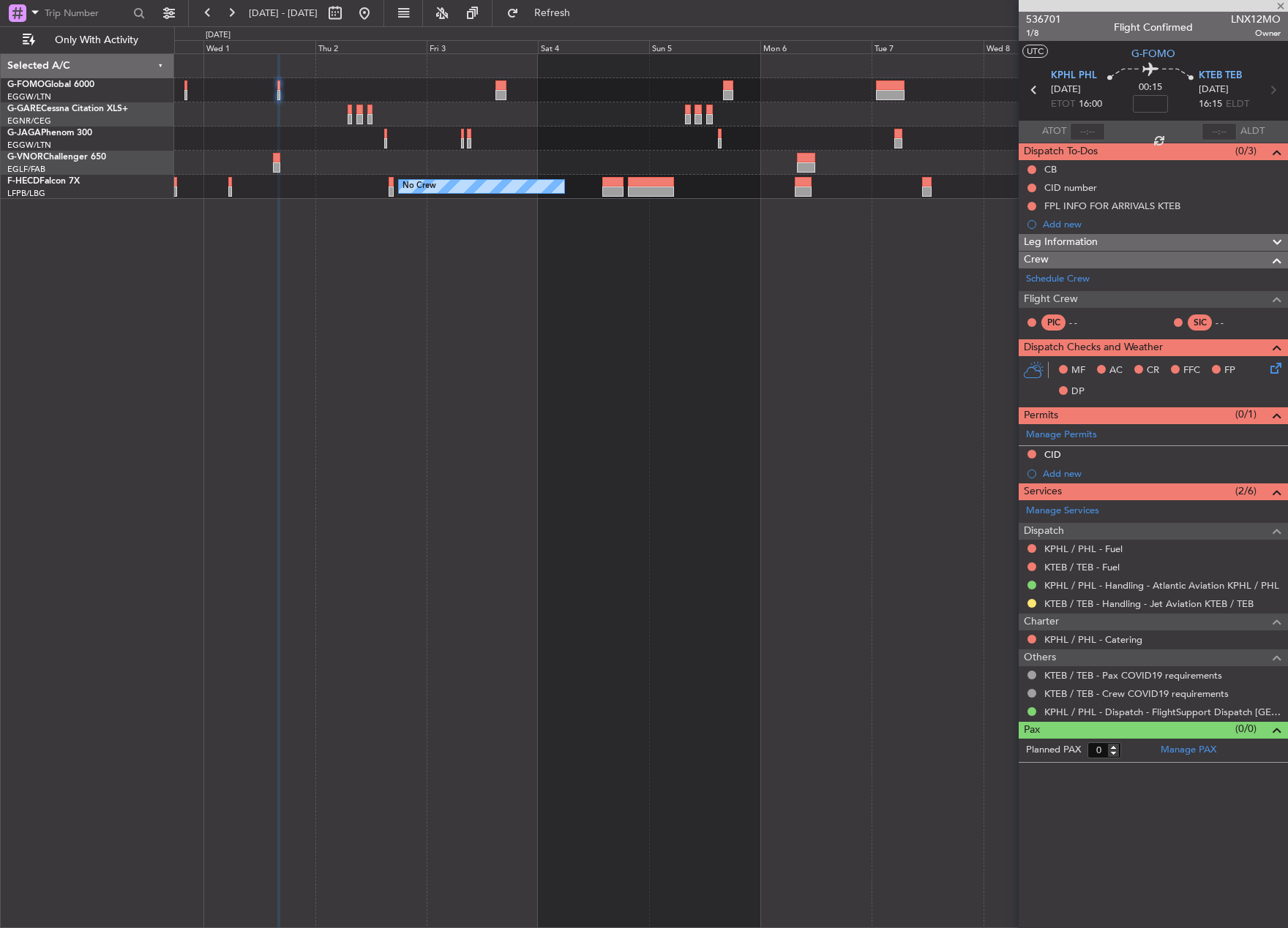
type input "1"
click at [376, 18] on button at bounding box center [364, 13] width 23 height 23
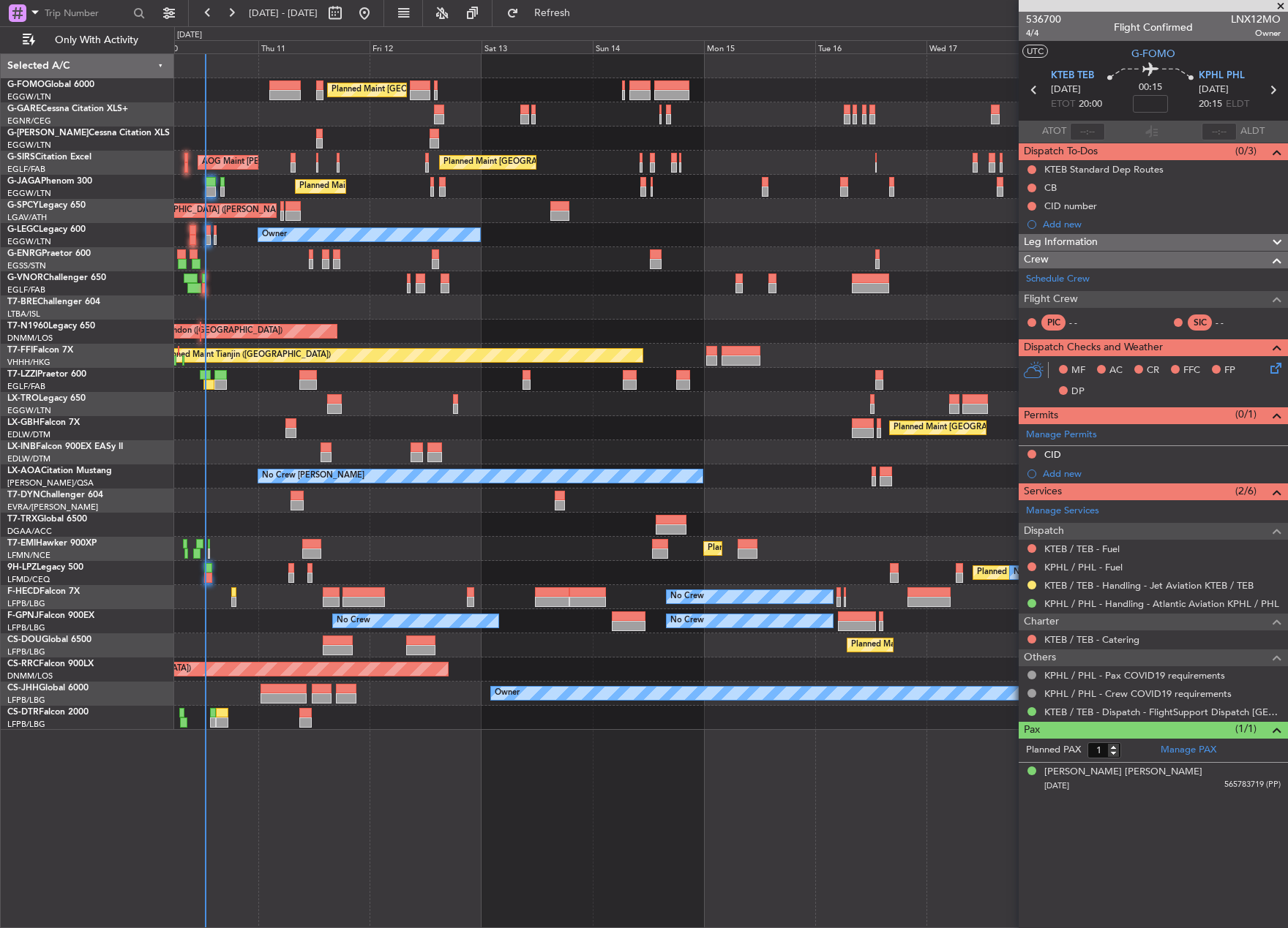
click at [138, 770] on div "Planned Maint London (Luton) Unplanned Maint Chester Planned Maint London (Farn…" at bounding box center [644, 477] width 1288 height 902
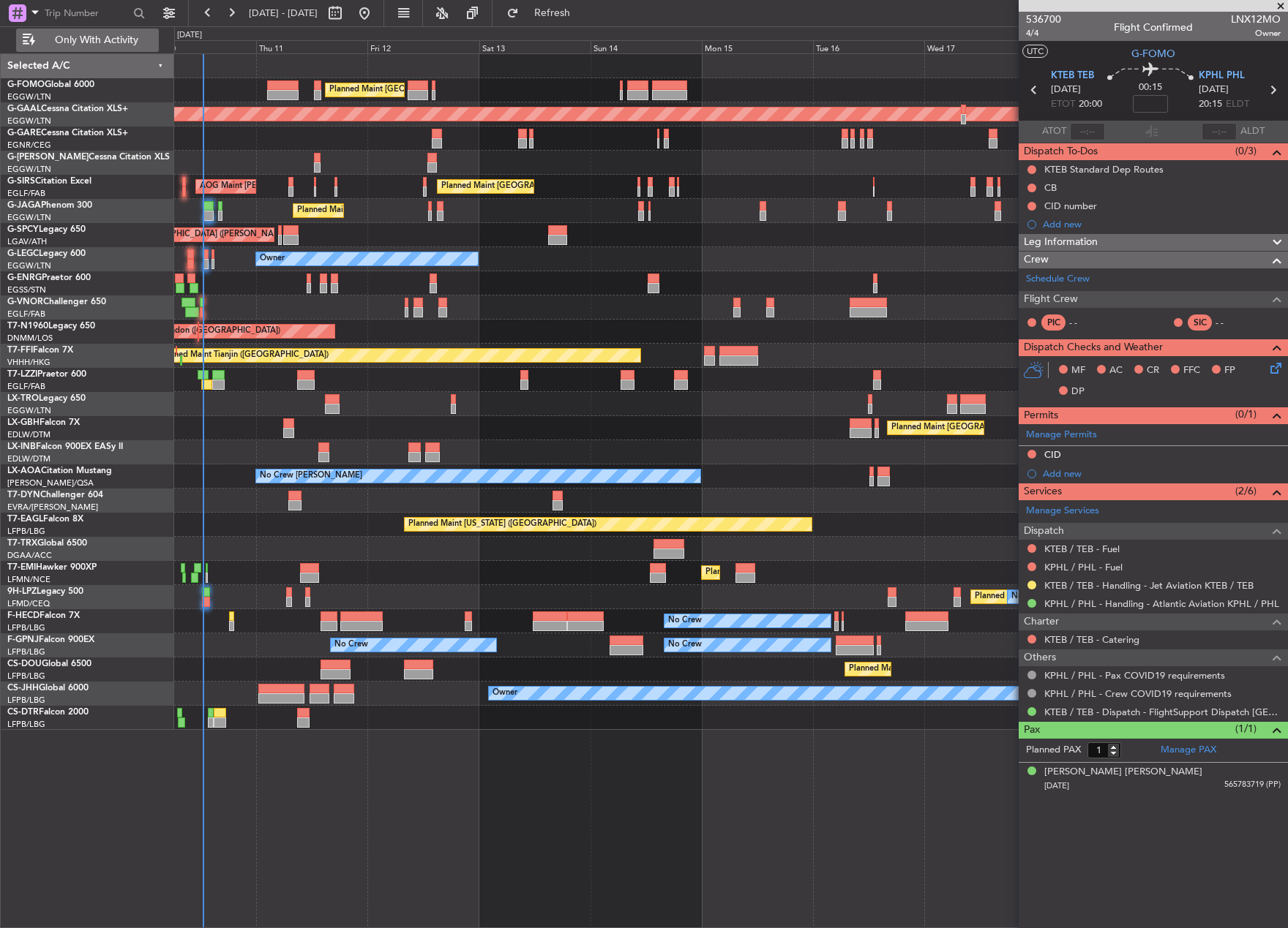
click at [75, 40] on span "Only With Activity" at bounding box center [96, 40] width 117 height 10
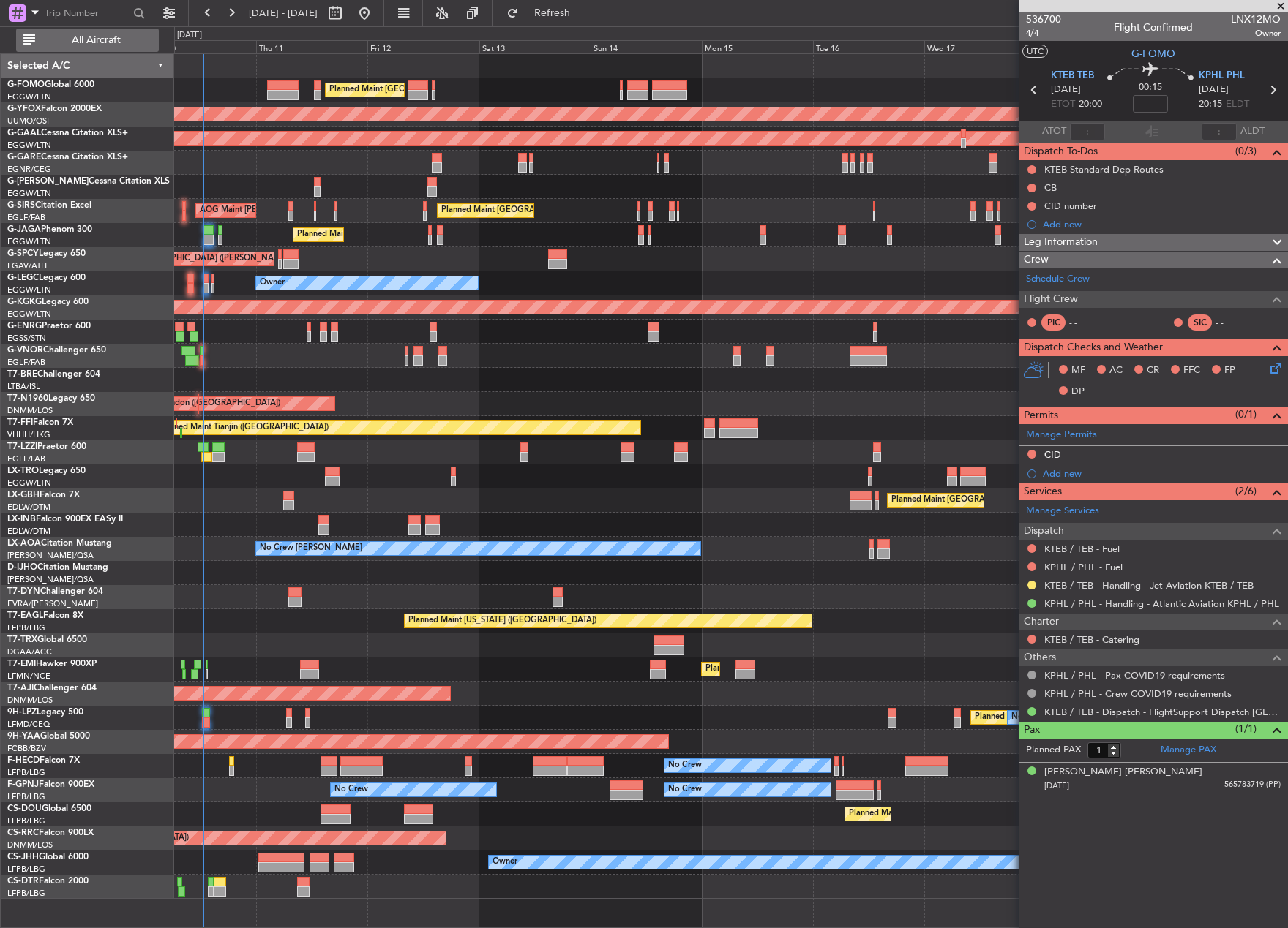
click at [75, 40] on span "All Aircraft" at bounding box center [96, 40] width 117 height 10
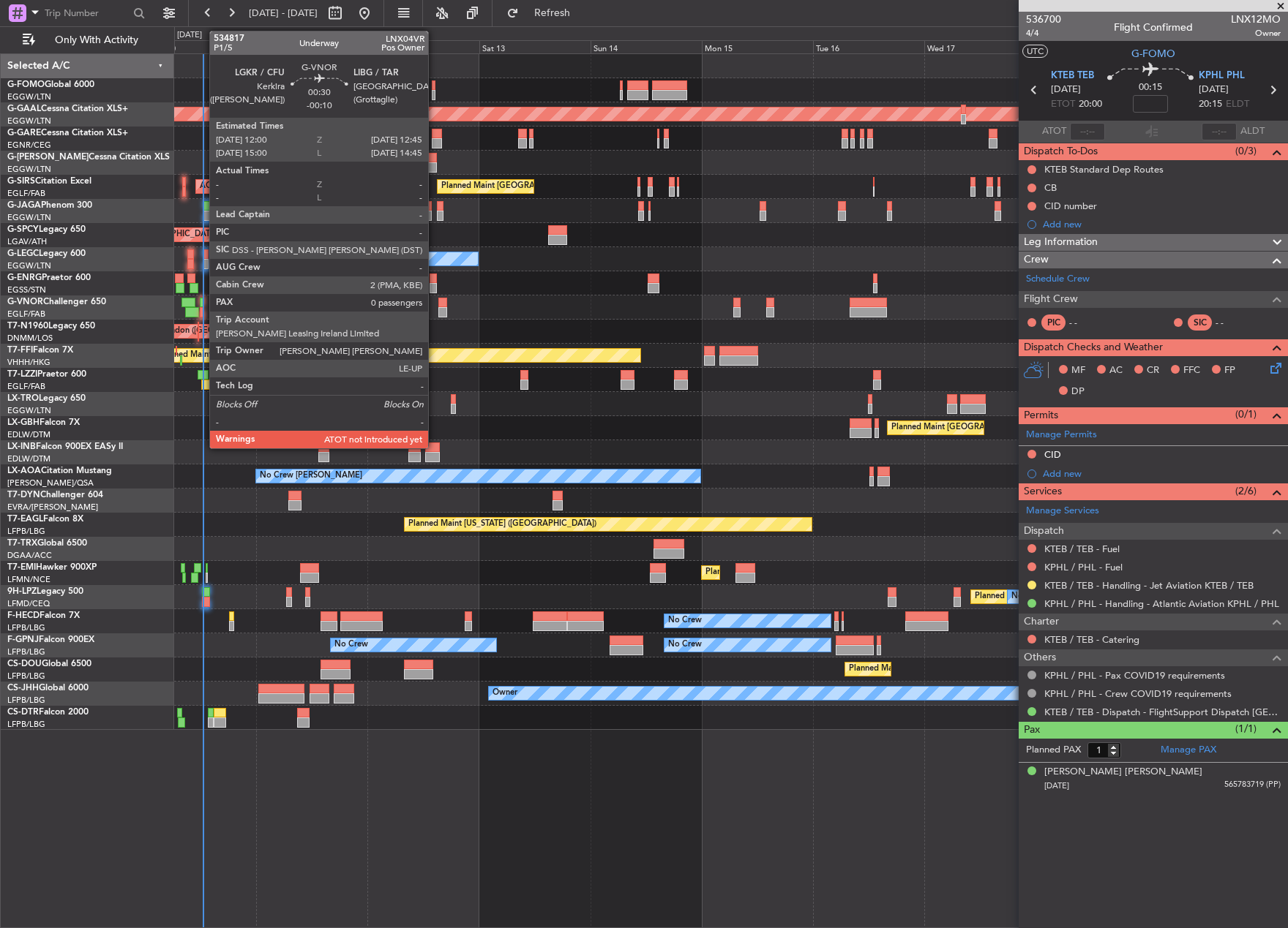
click at [202, 311] on div at bounding box center [202, 312] width 4 height 10
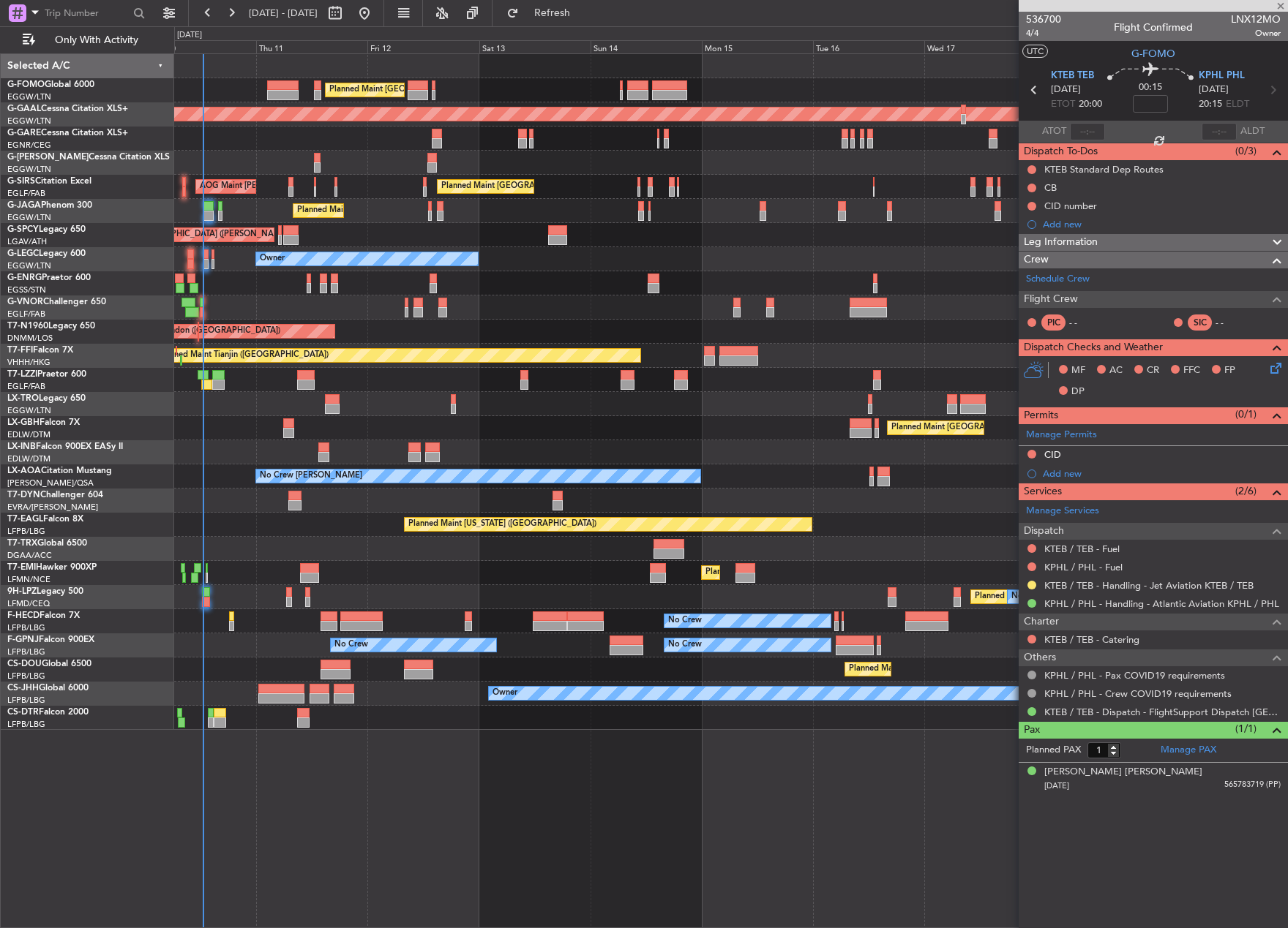
type input "-00:10"
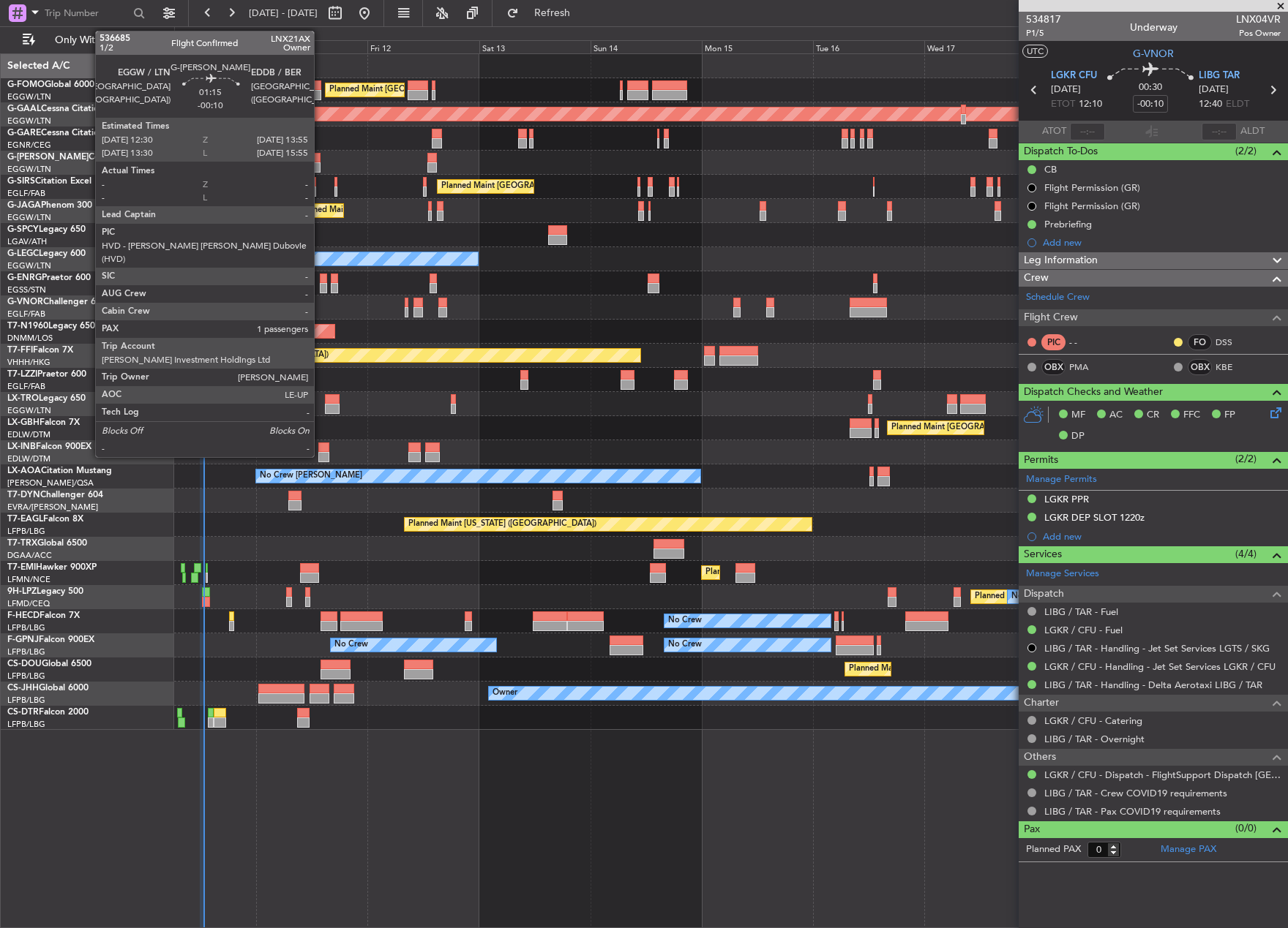
click at [321, 160] on div at bounding box center [317, 157] width 6 height 10
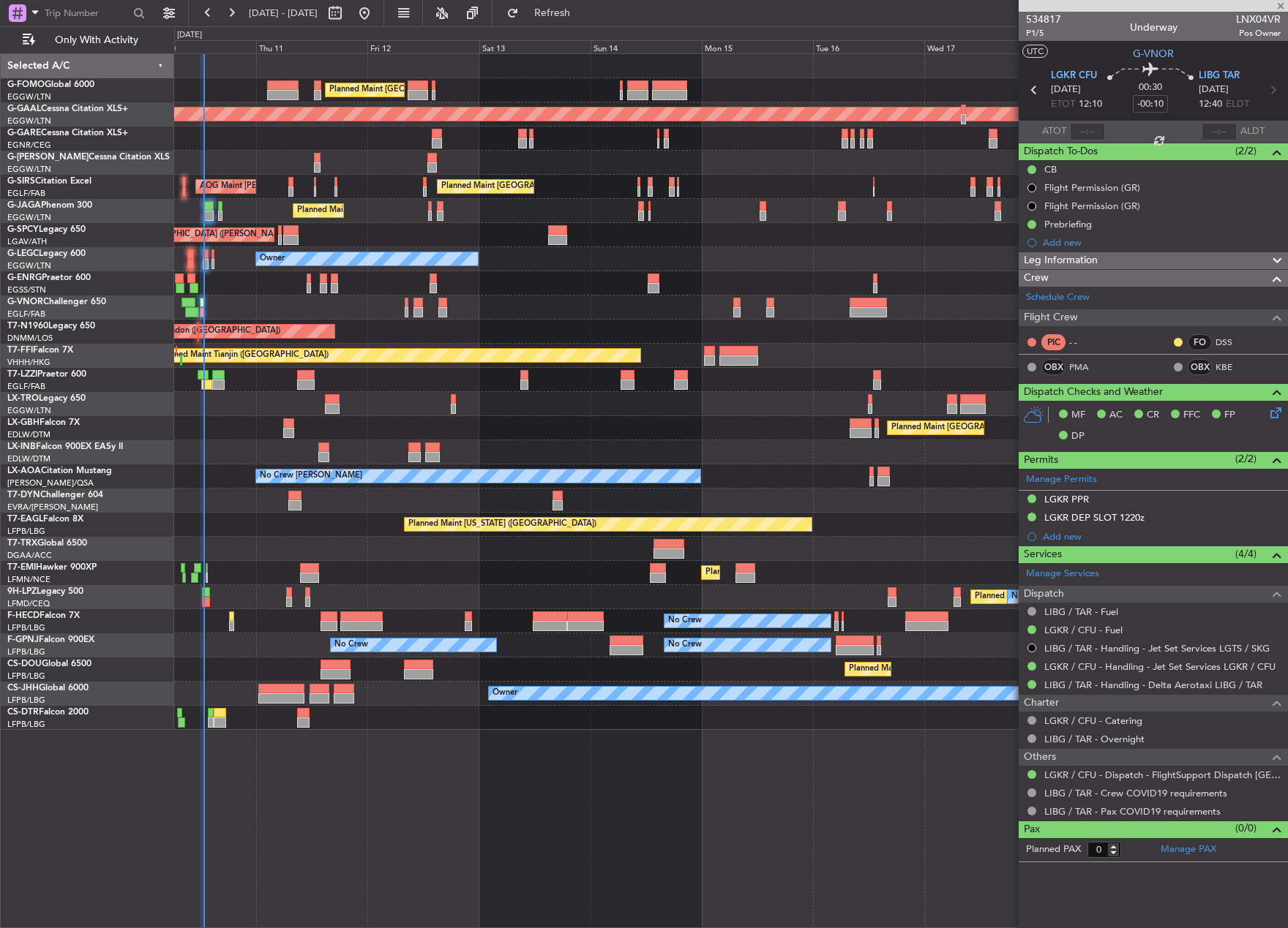
type input "1"
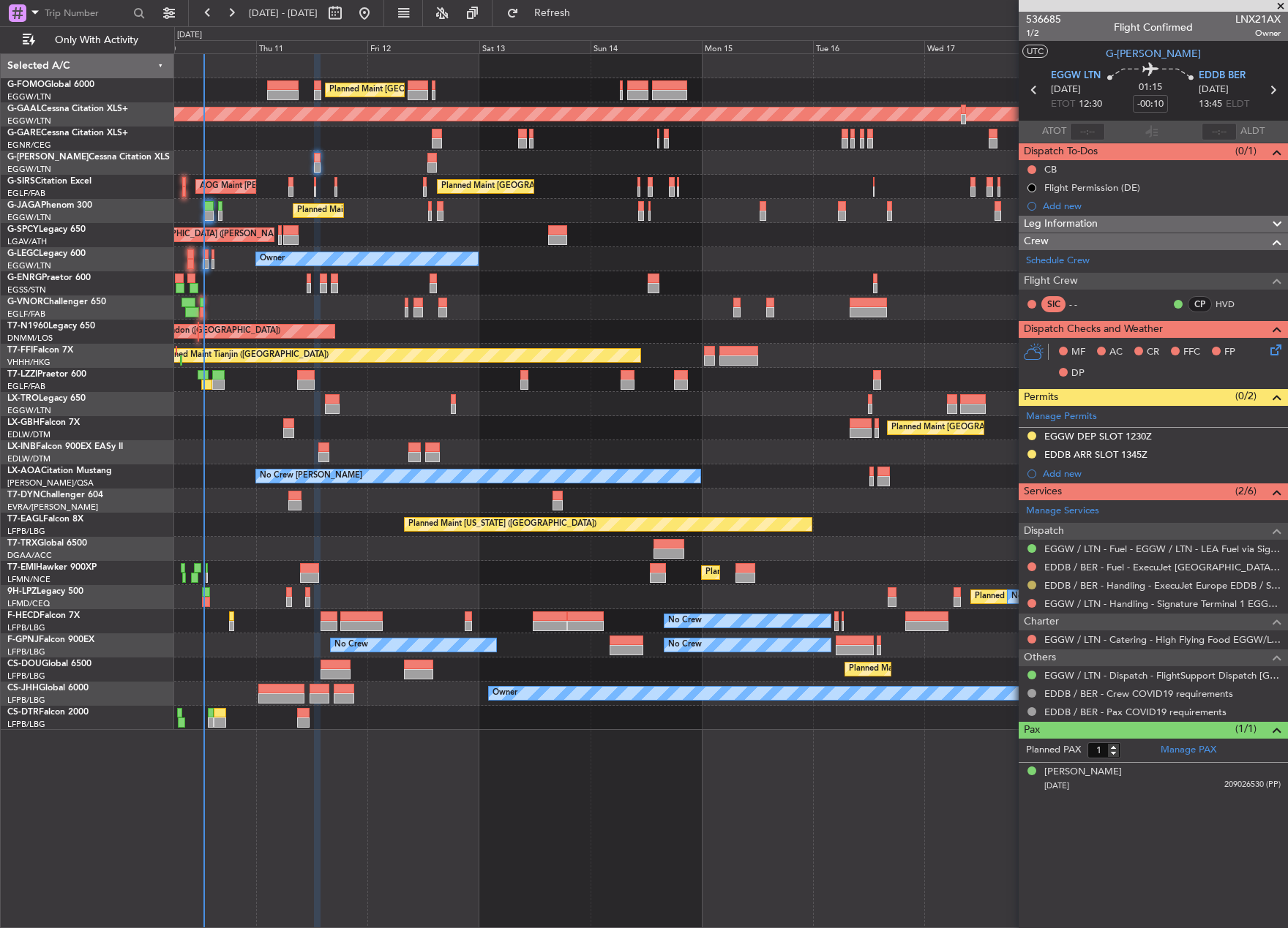
click at [1030, 585] on button at bounding box center [1031, 584] width 8 height 8
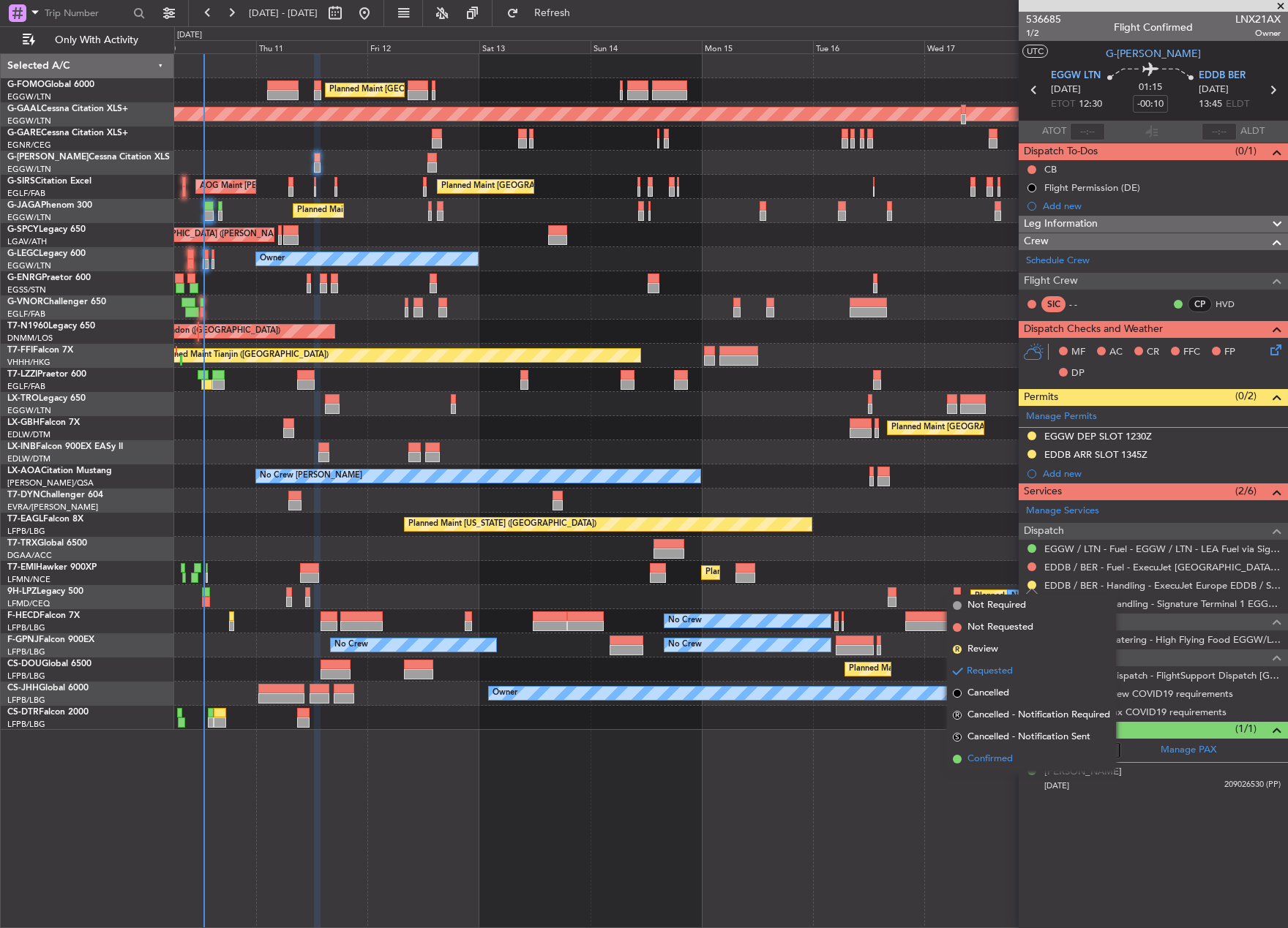
click at [1005, 759] on span "Confirmed" at bounding box center [990, 759] width 45 height 15
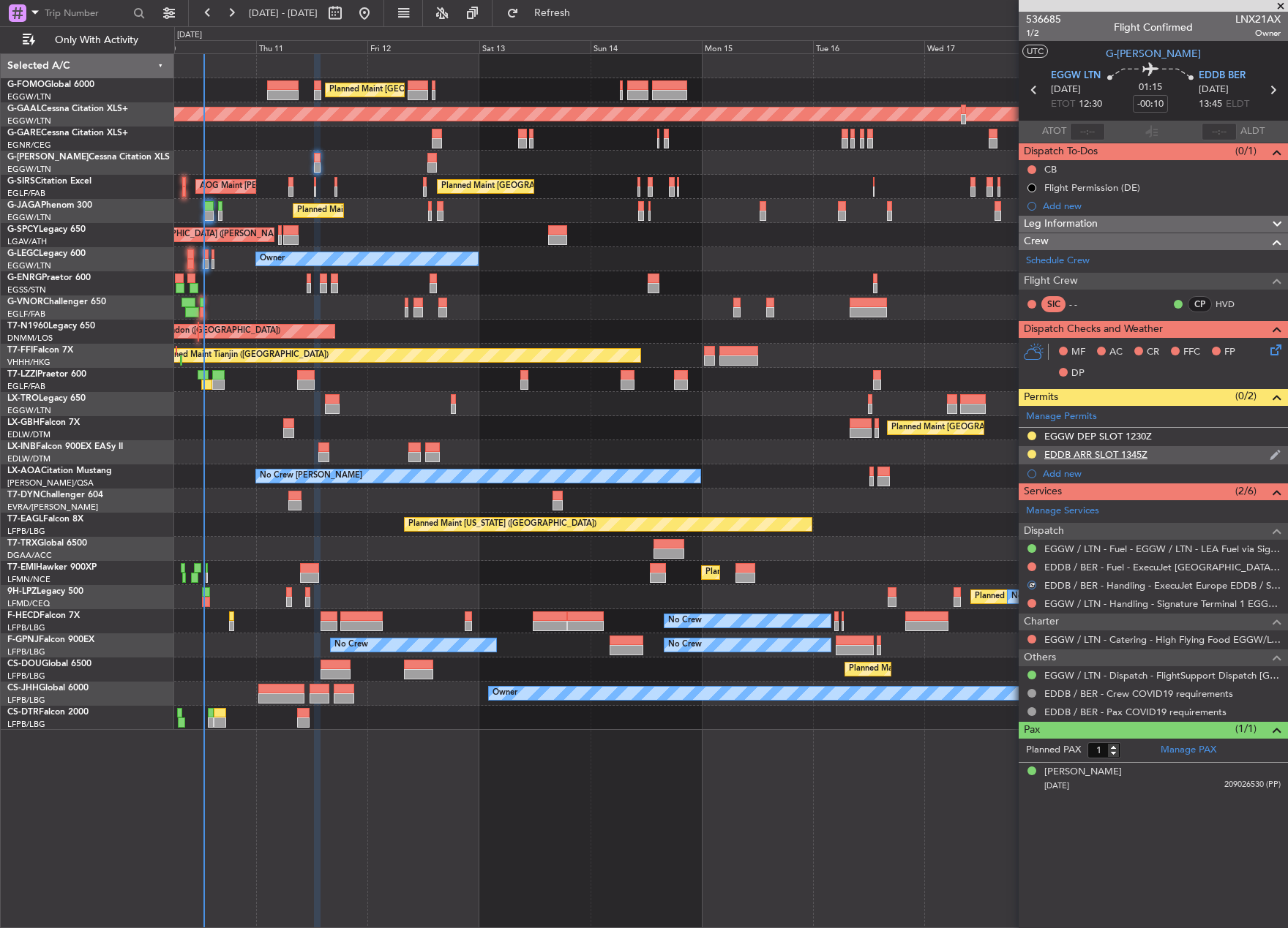
click at [1092, 454] on div "EDDB ARR SLOT 1345Z" at bounding box center [1095, 454] width 103 height 12
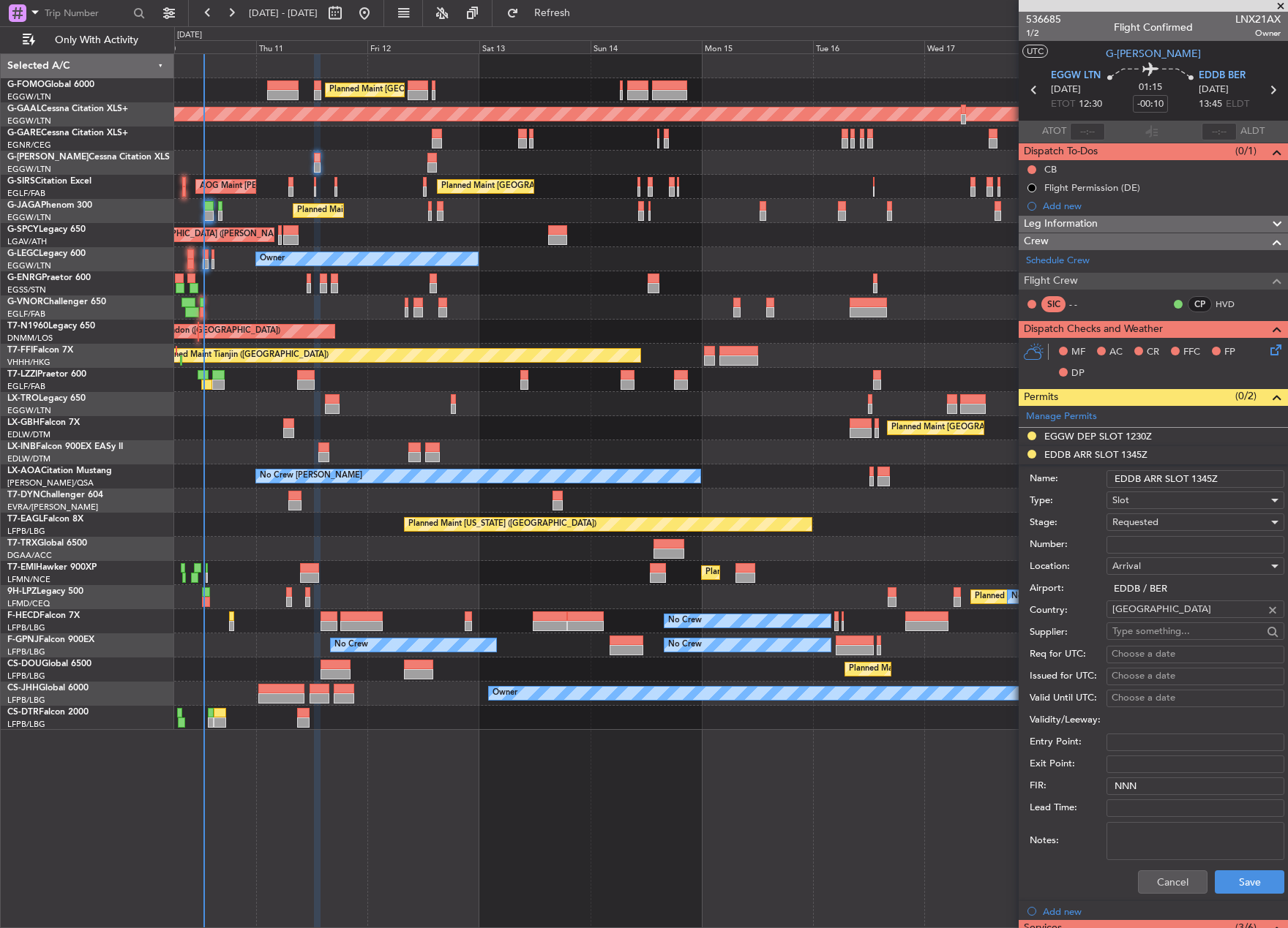
click at [1131, 544] on input "Number:" at bounding box center [1195, 545] width 178 height 18
paste input "EDDB1009250013"
type input "EDDB1009250013"
click at [1127, 522] on span "Requested" at bounding box center [1135, 522] width 46 height 13
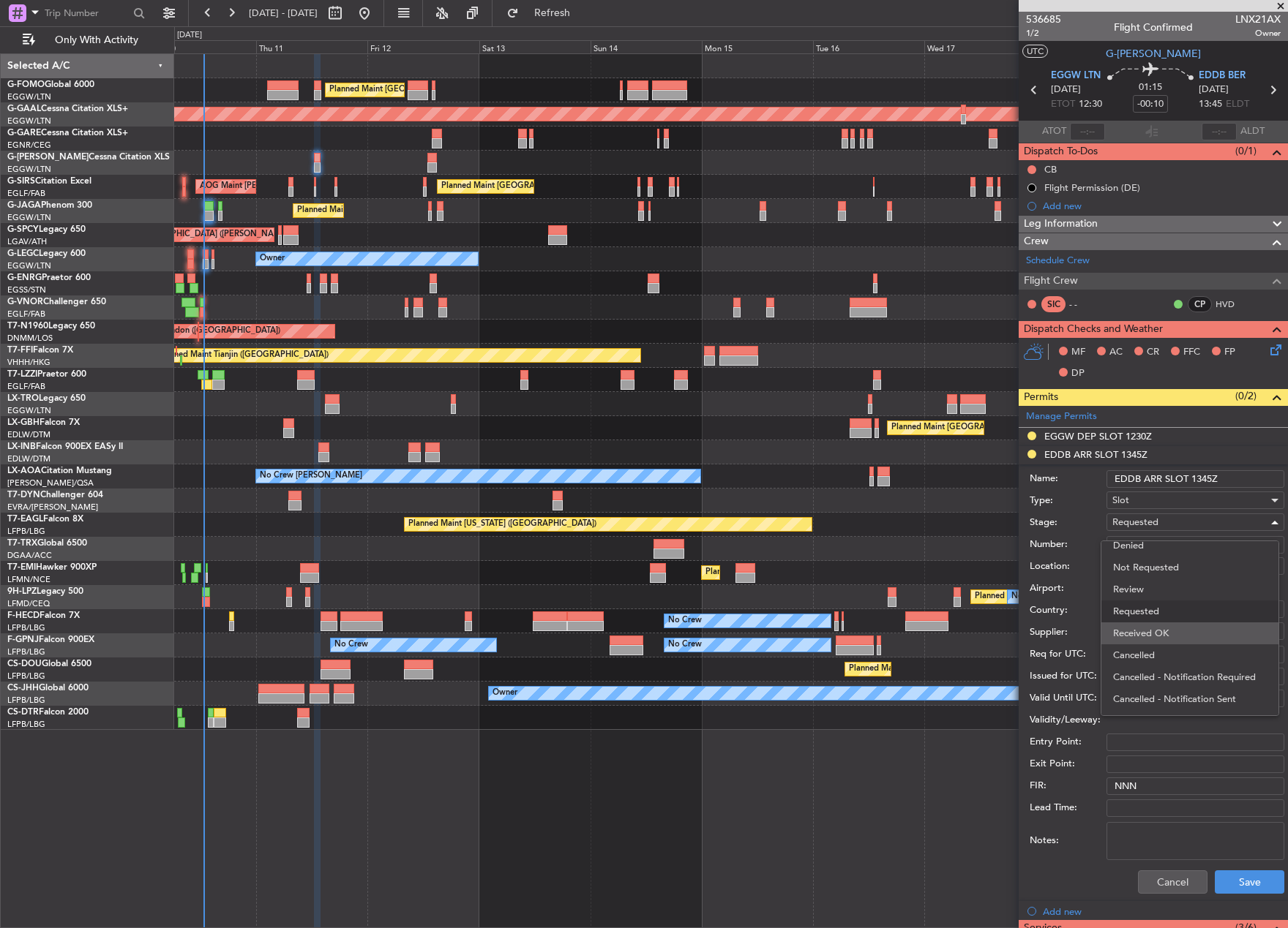
click at [1162, 635] on span "Received OK" at bounding box center [1190, 633] width 154 height 22
click at [1222, 887] on button "Save" at bounding box center [1249, 882] width 69 height 23
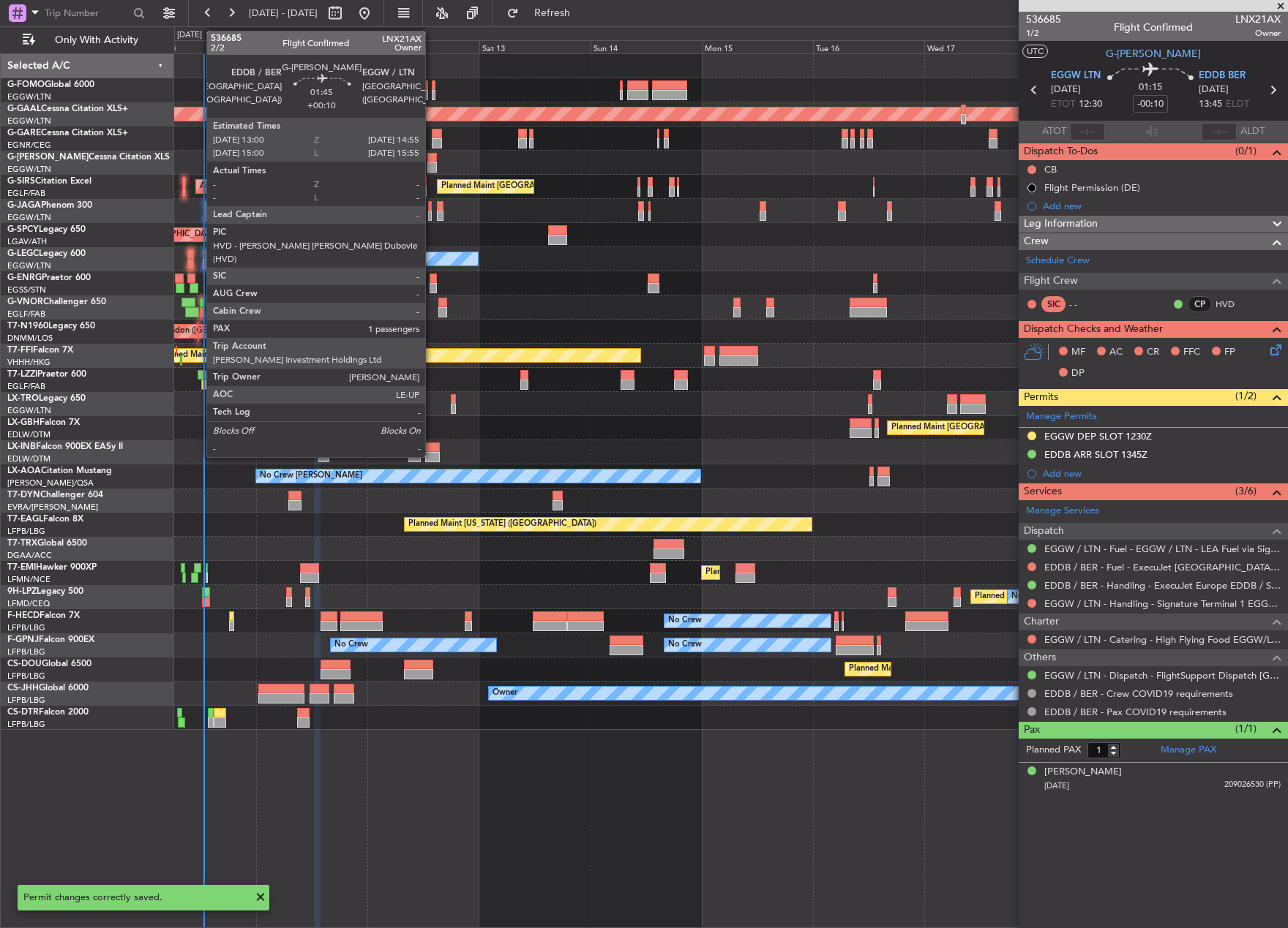
click at [432, 163] on div at bounding box center [432, 167] width 9 height 10
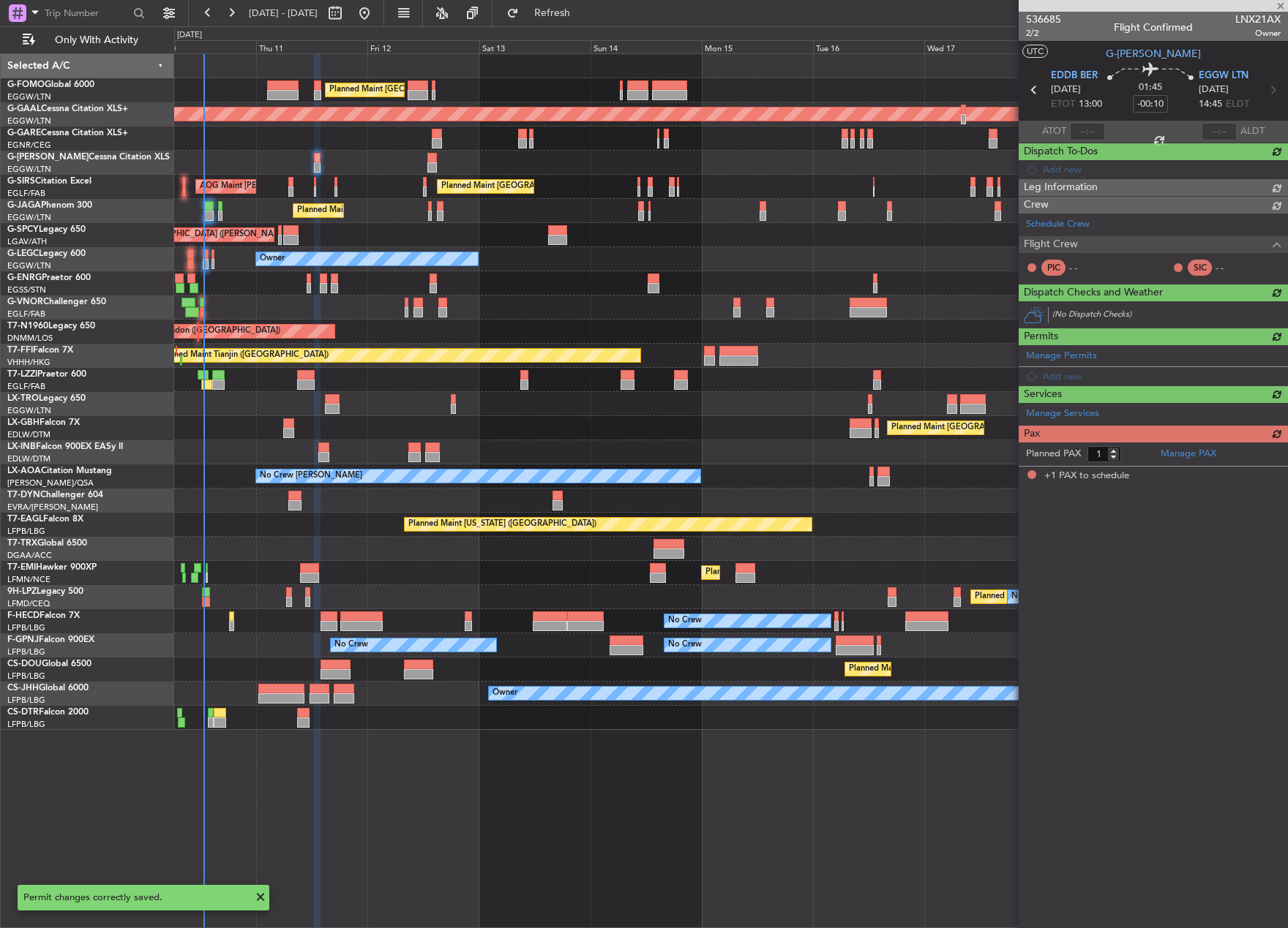
type input "+00:10"
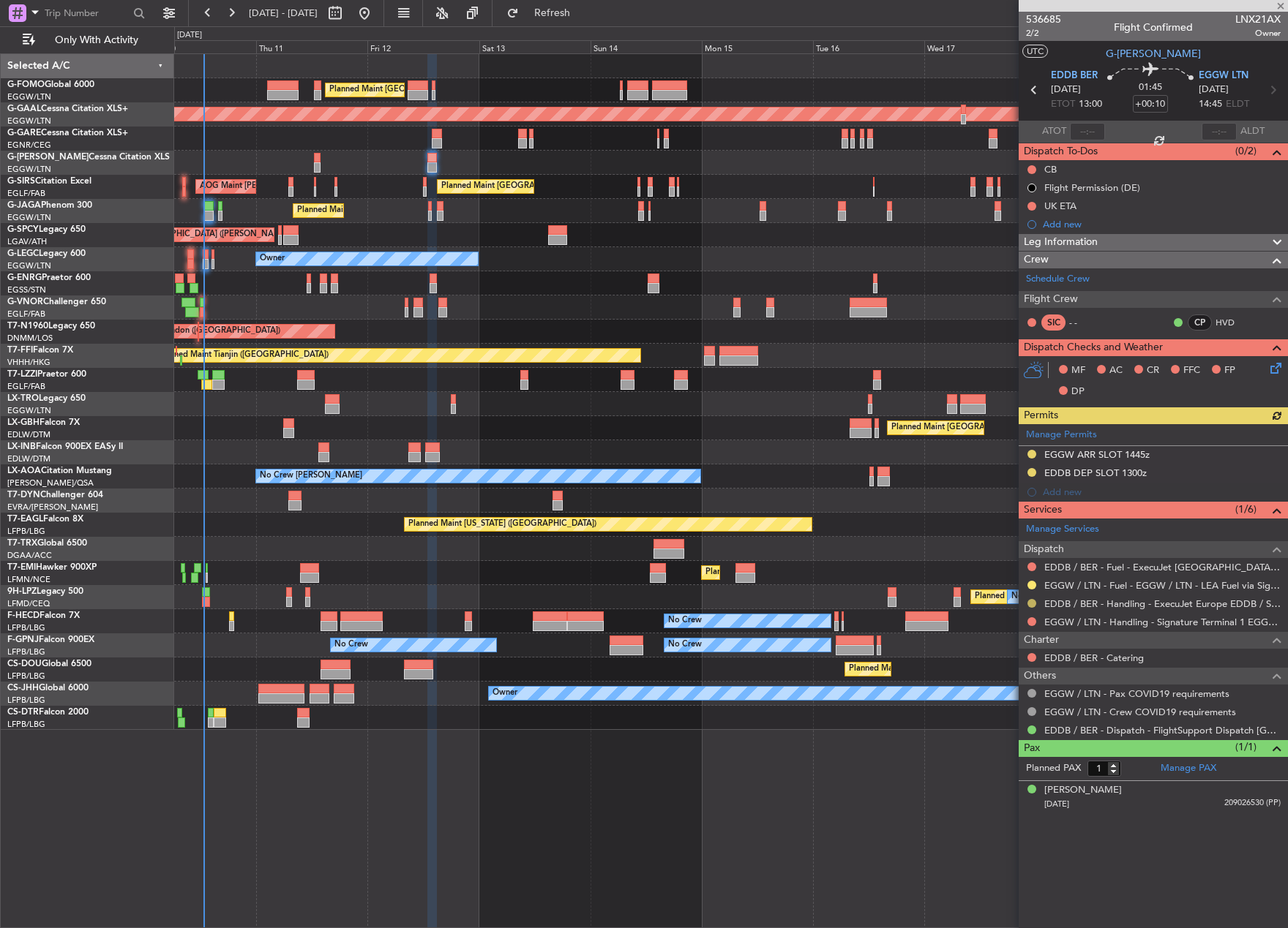
click at [1035, 600] on button at bounding box center [1031, 603] width 8 height 8
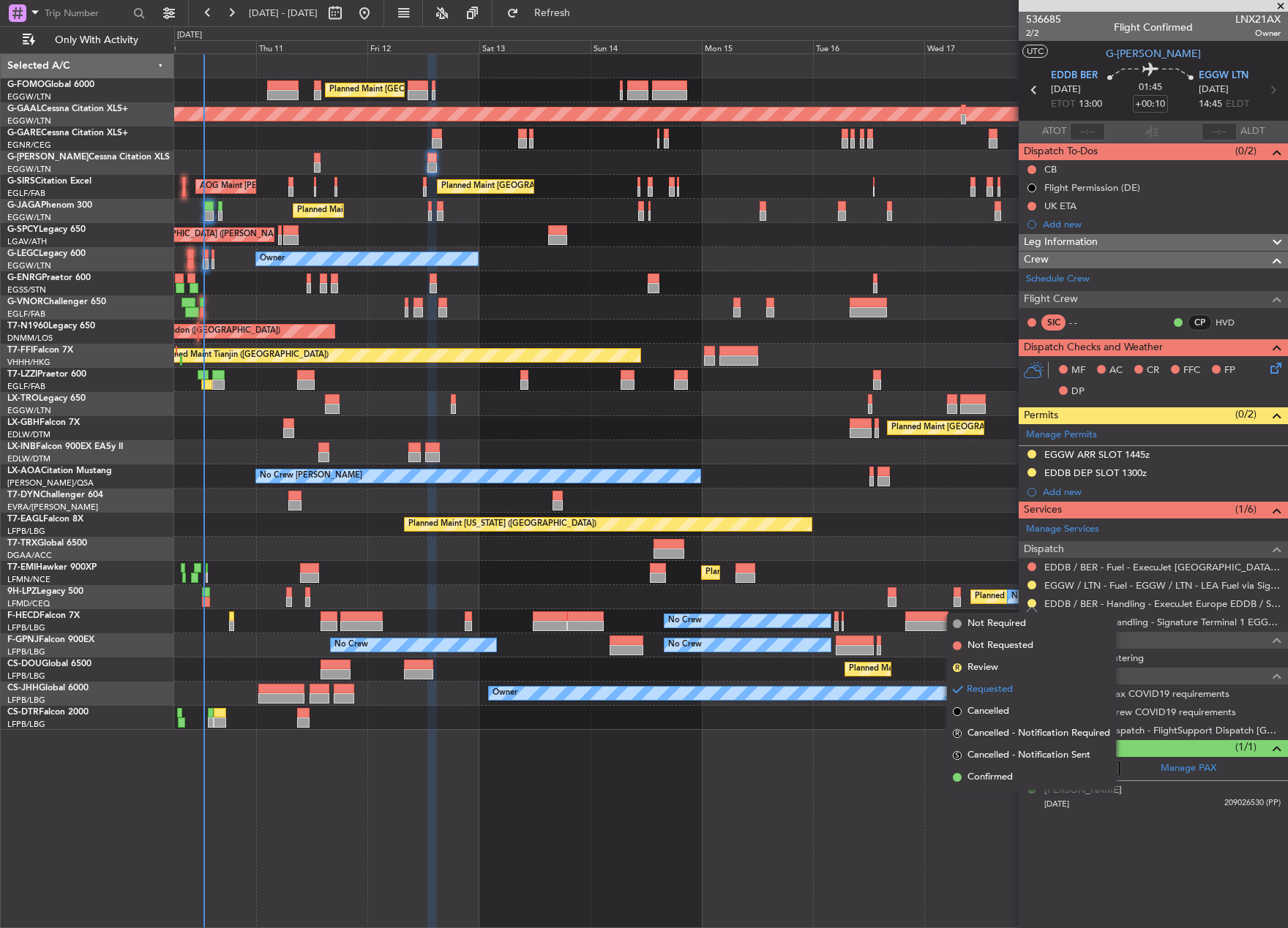
drag, startPoint x: 1016, startPoint y: 777, endPoint x: 1018, endPoint y: 702, distance: 75.0
click at [1015, 777] on li "Confirmed" at bounding box center [1031, 777] width 169 height 22
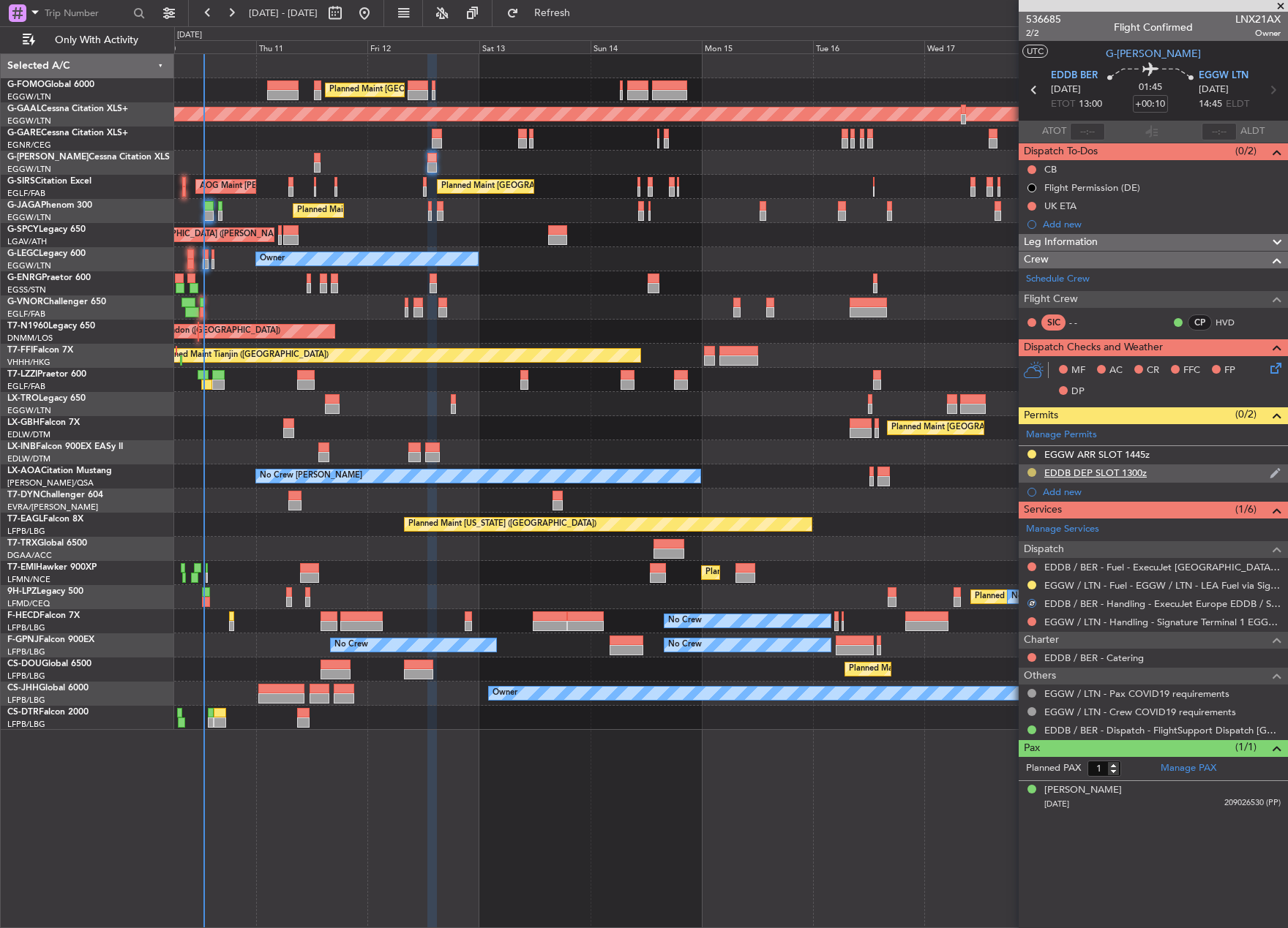
click at [1029, 474] on button at bounding box center [1031, 471] width 8 height 8
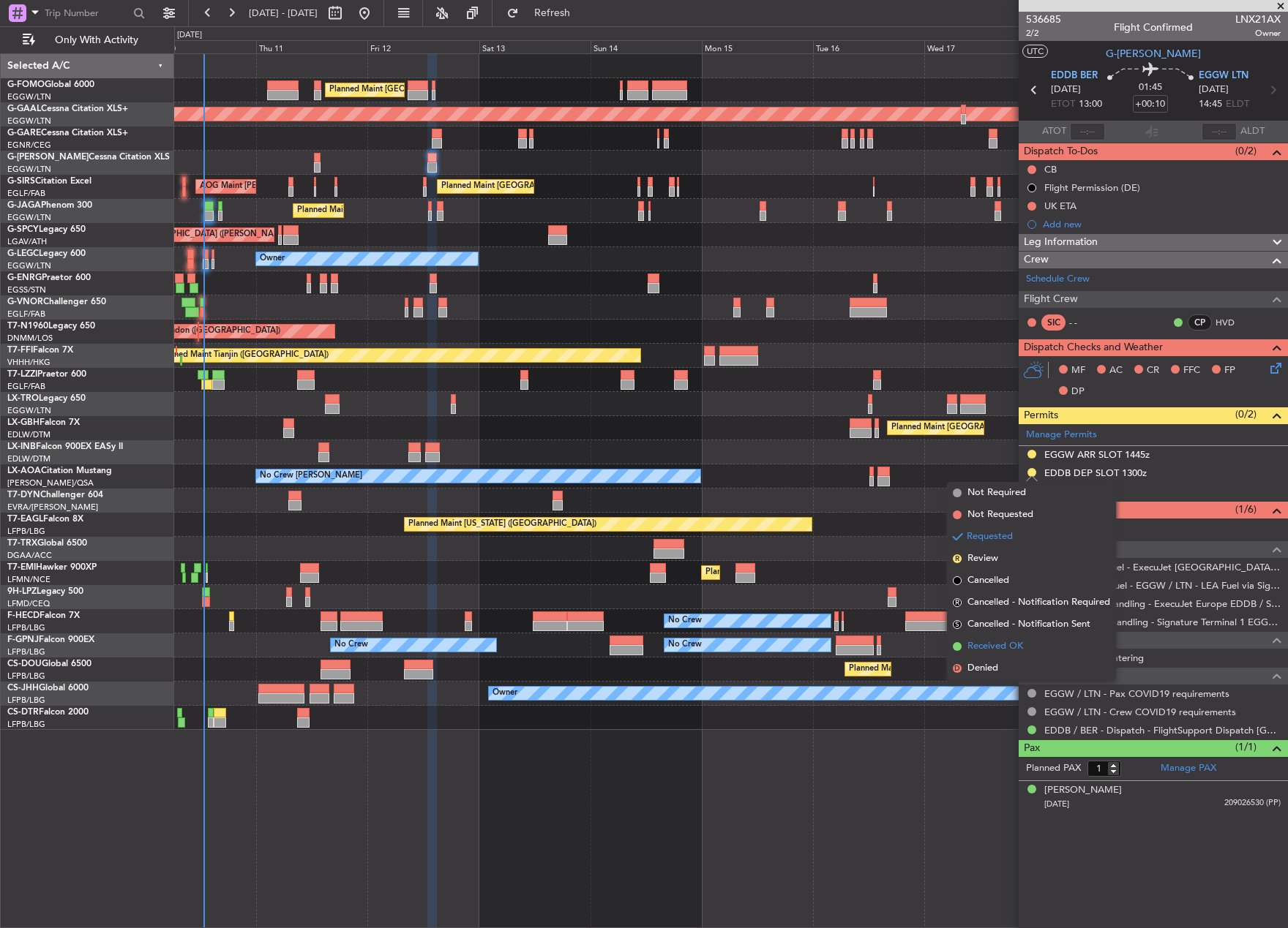
click at [1019, 646] on span "Received OK" at bounding box center [995, 646] width 56 height 15
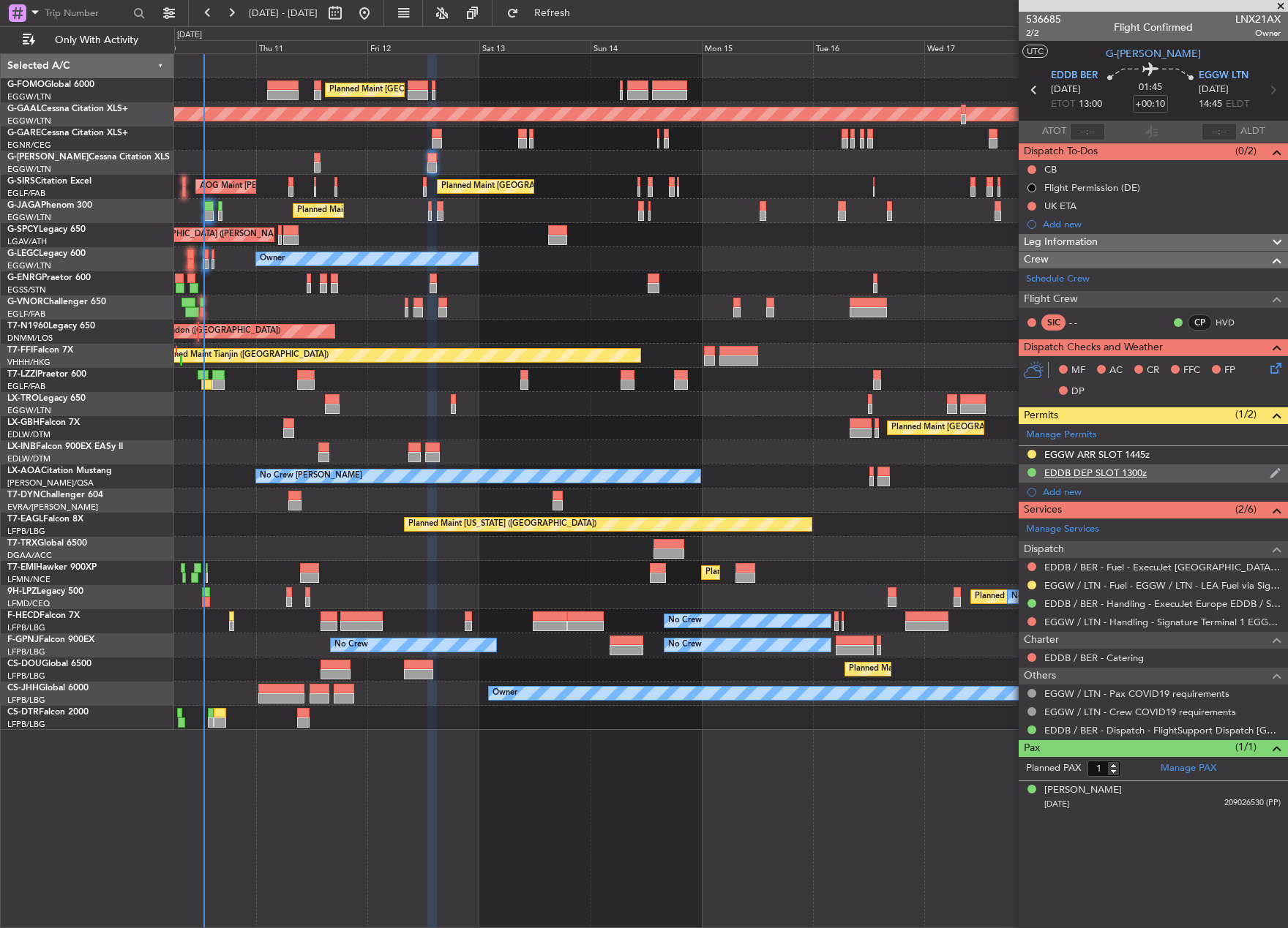
click at [1072, 470] on div "EDDB DEP SLOT 1300z" at bounding box center [1095, 472] width 103 height 12
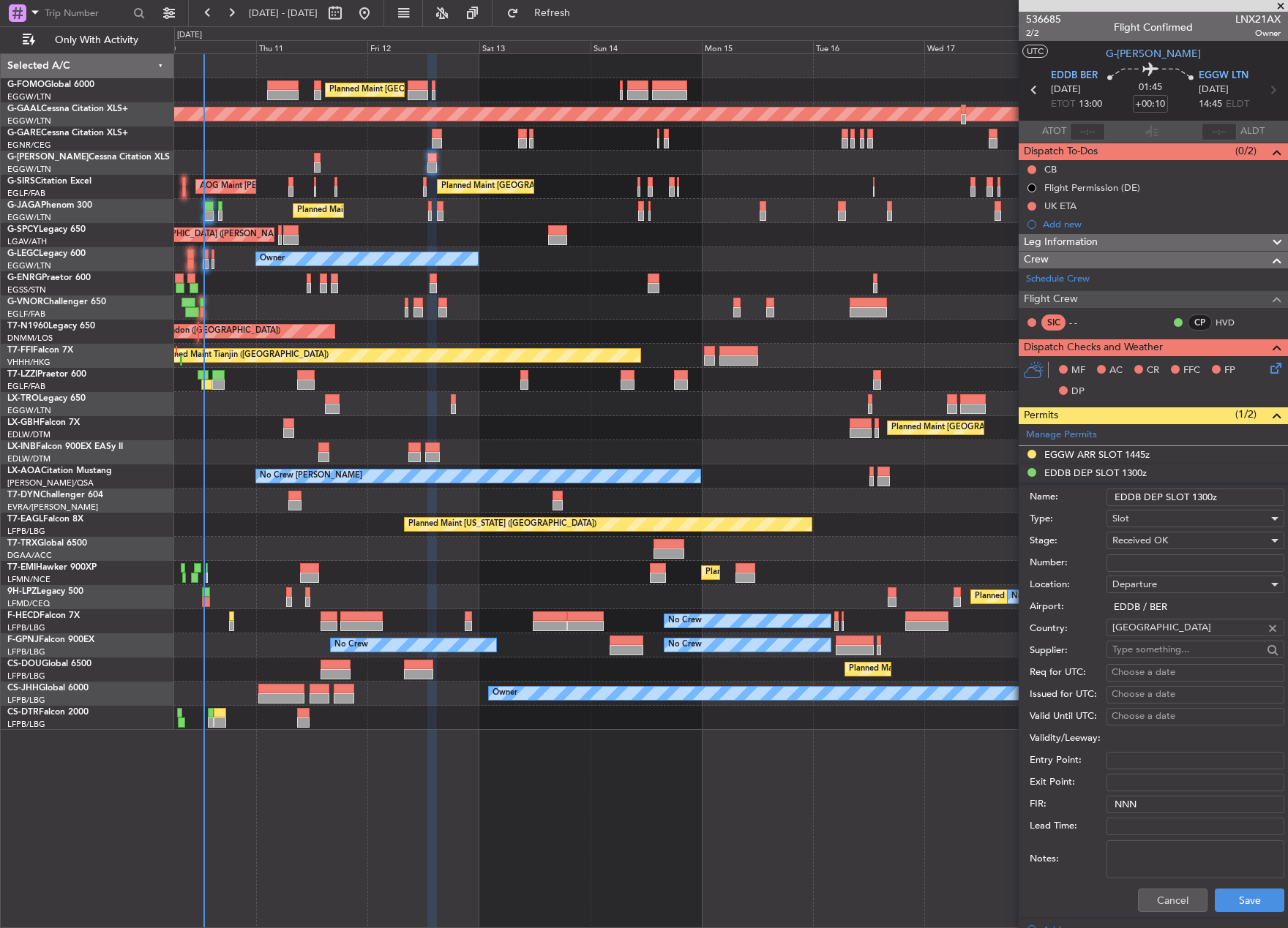
click at [1133, 568] on input "Number:" at bounding box center [1195, 562] width 178 height 18
paste input "EDDB1009250014"
type input "EDDB1009250014"
click at [1139, 541] on span "Received OK" at bounding box center [1140, 540] width 56 height 13
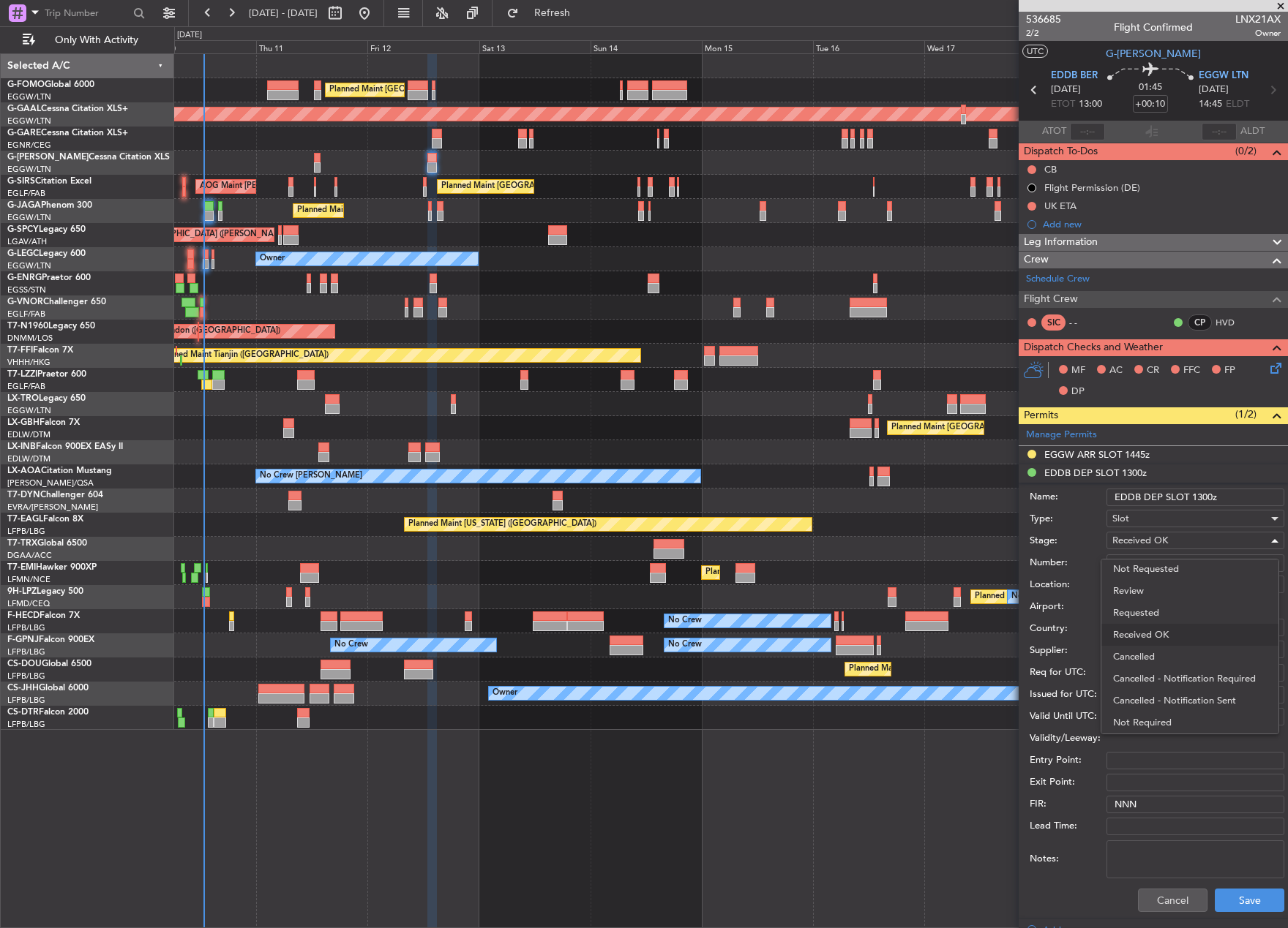
click at [959, 502] on div at bounding box center [644, 464] width 1288 height 928
click at [1244, 904] on button "Save" at bounding box center [1249, 899] width 69 height 23
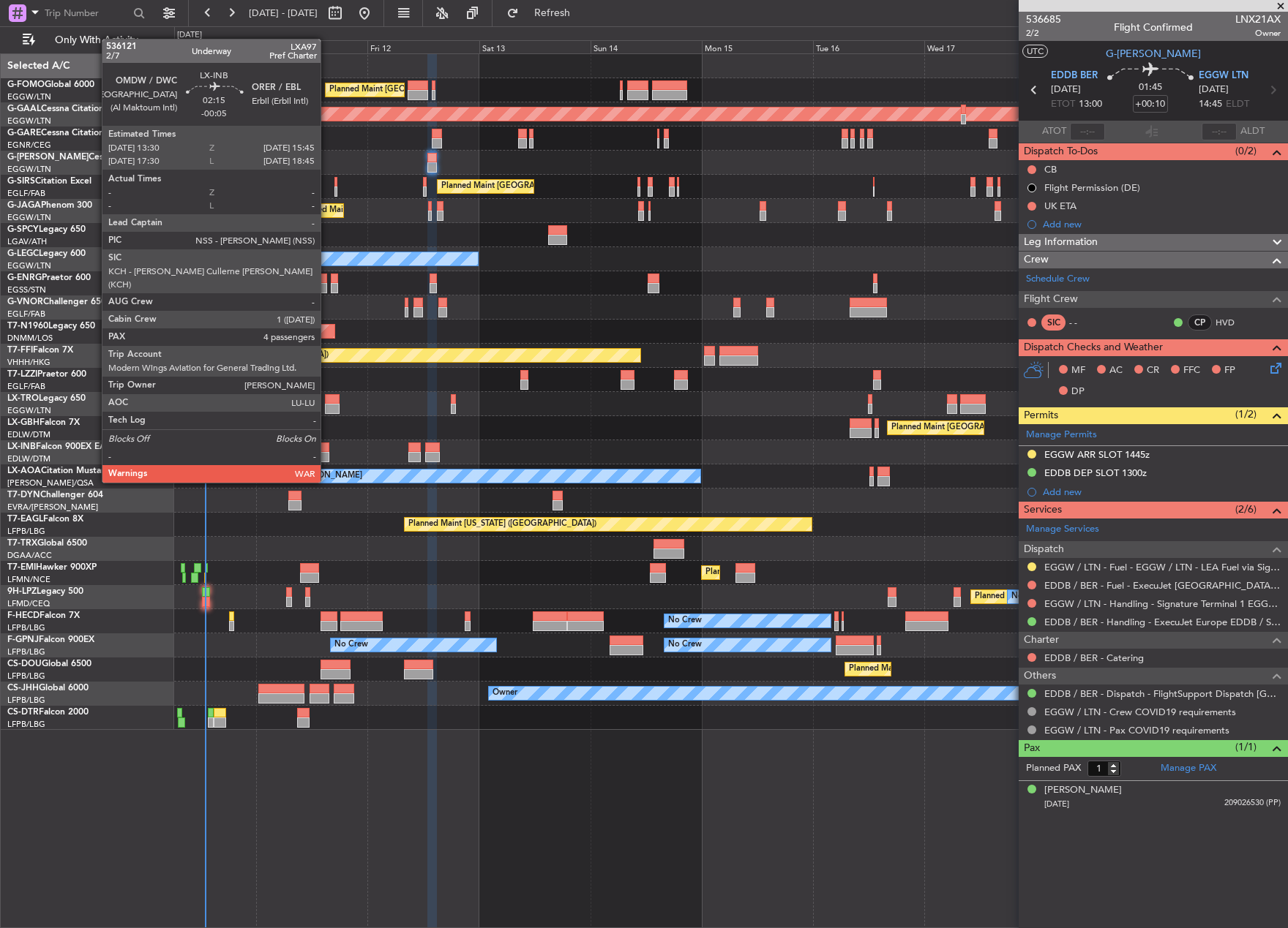
click at [327, 455] on div at bounding box center [323, 457] width 11 height 10
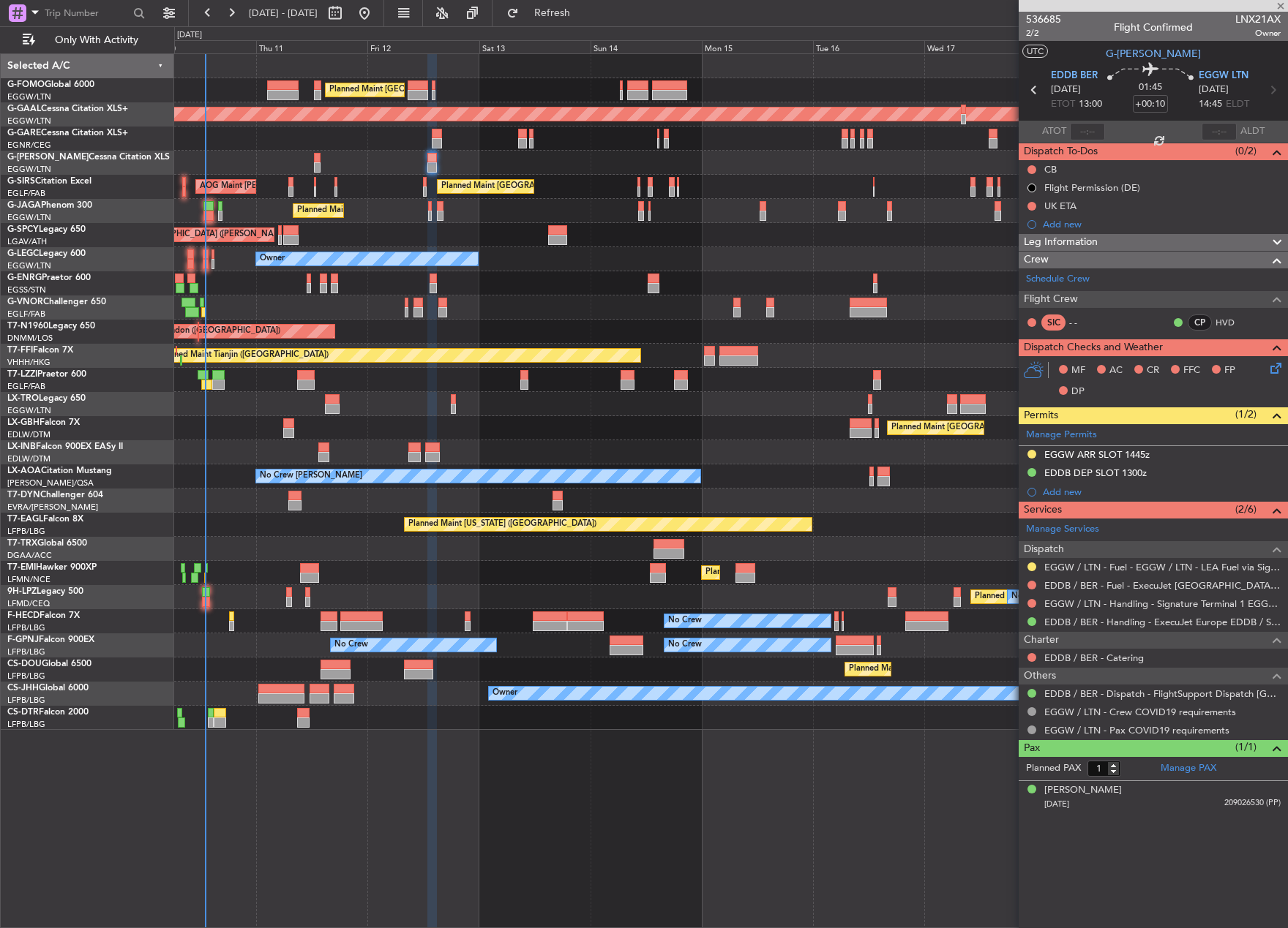
type input "-00:05"
type input "4"
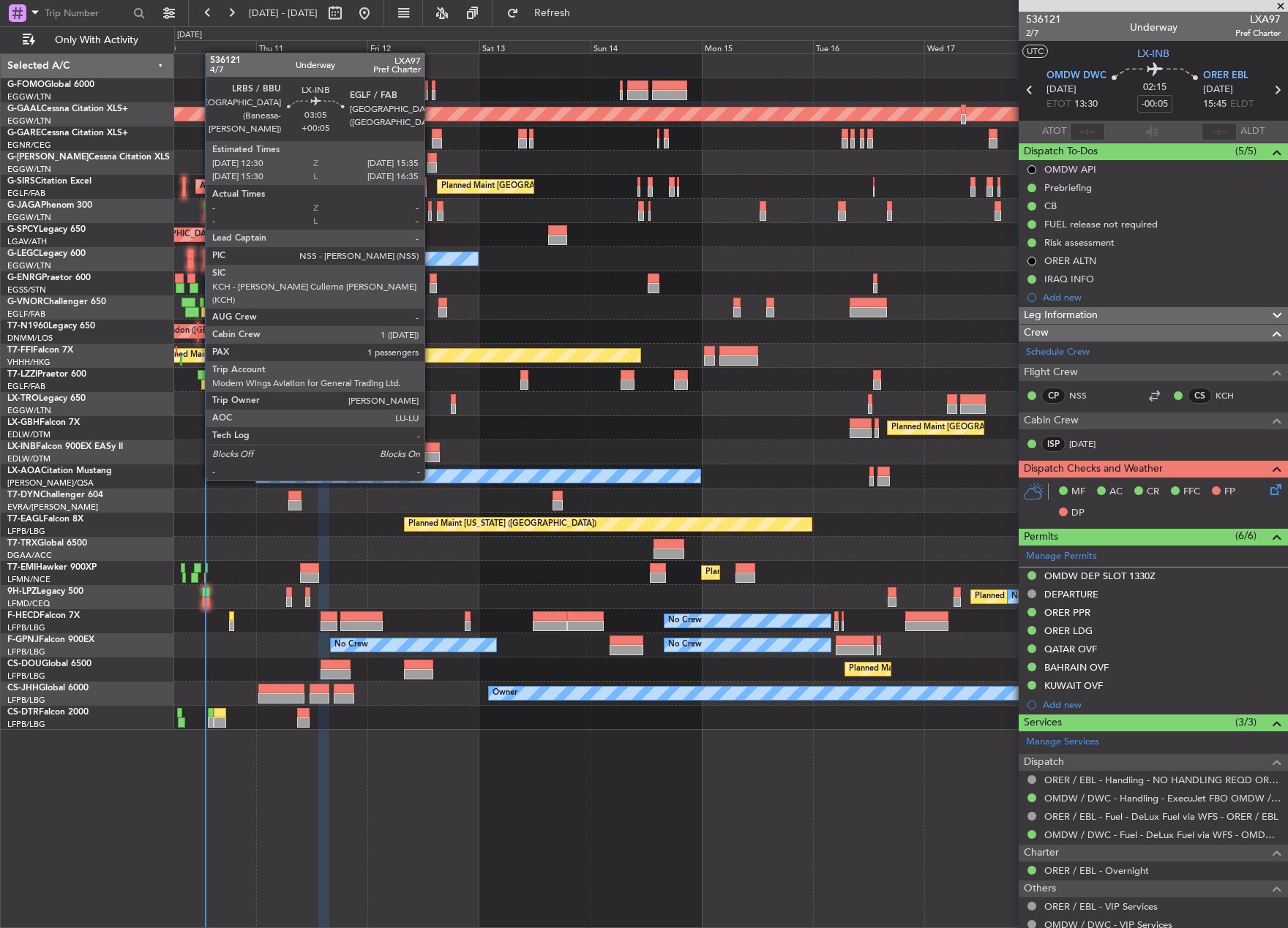
click at [431, 453] on div at bounding box center [433, 457] width 15 height 10
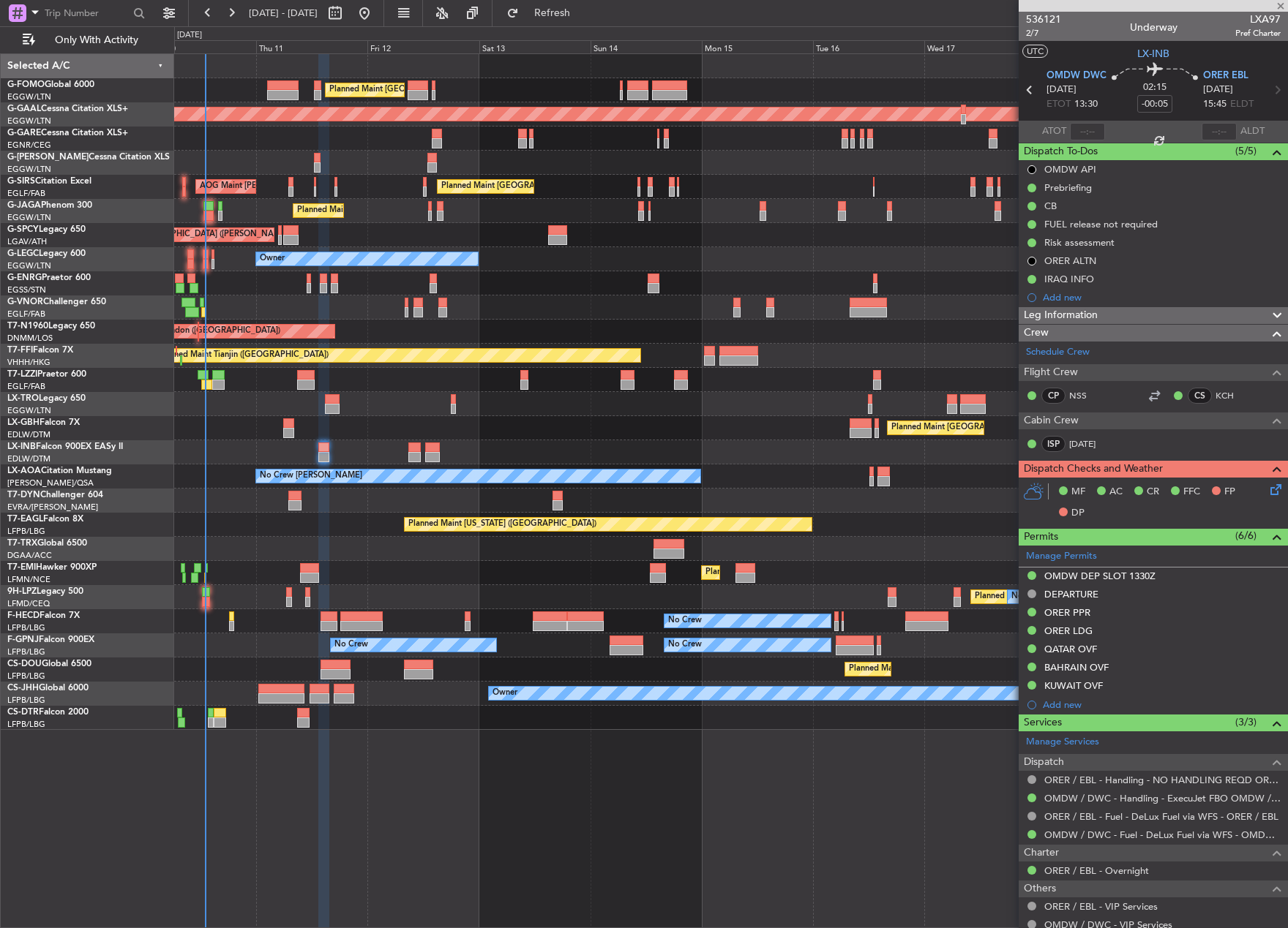
type input "+00:05"
type input "1"
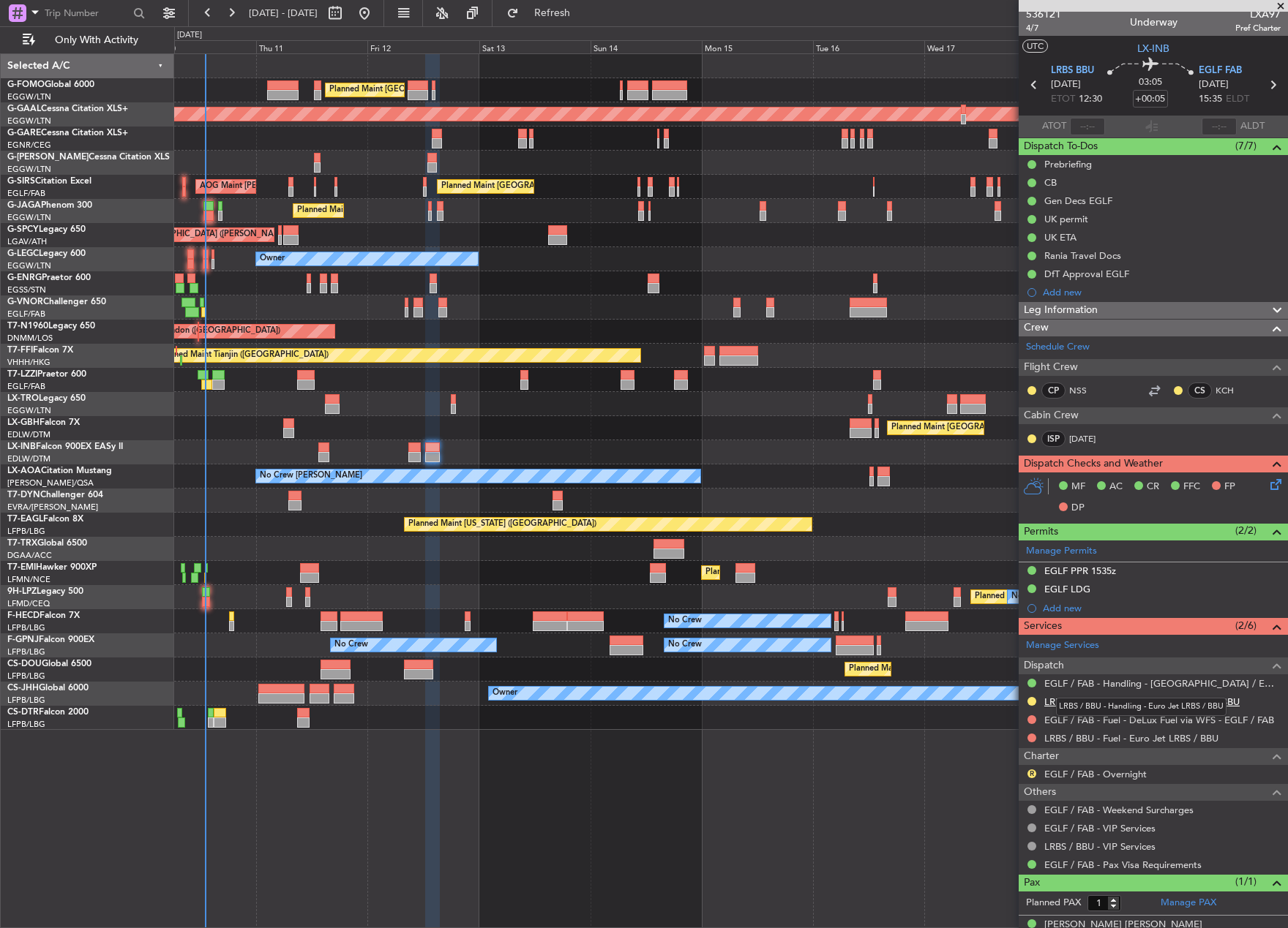
scroll to position [0, 0]
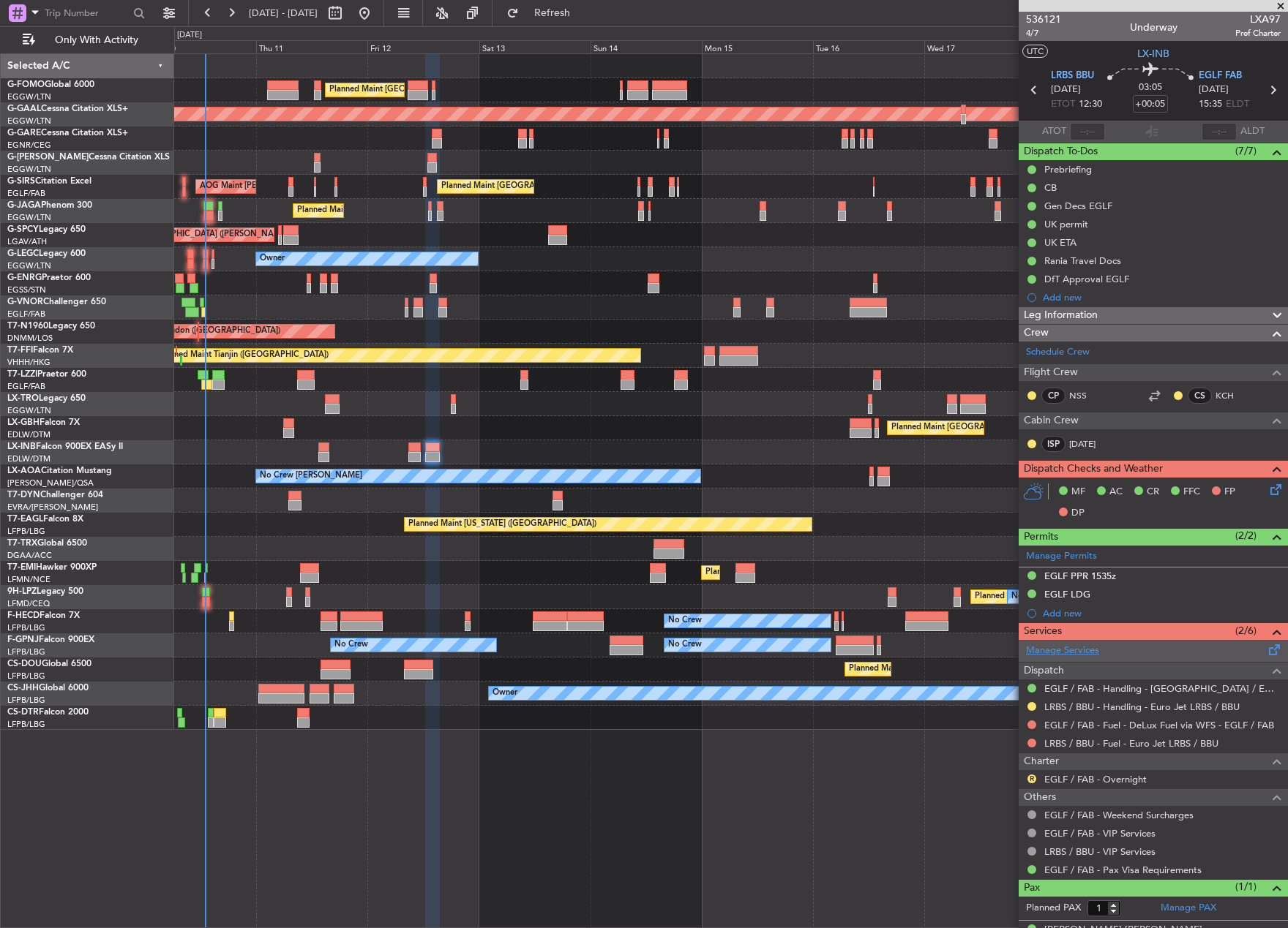
click at [1062, 653] on link "Manage Services" at bounding box center [1062, 651] width 73 height 15
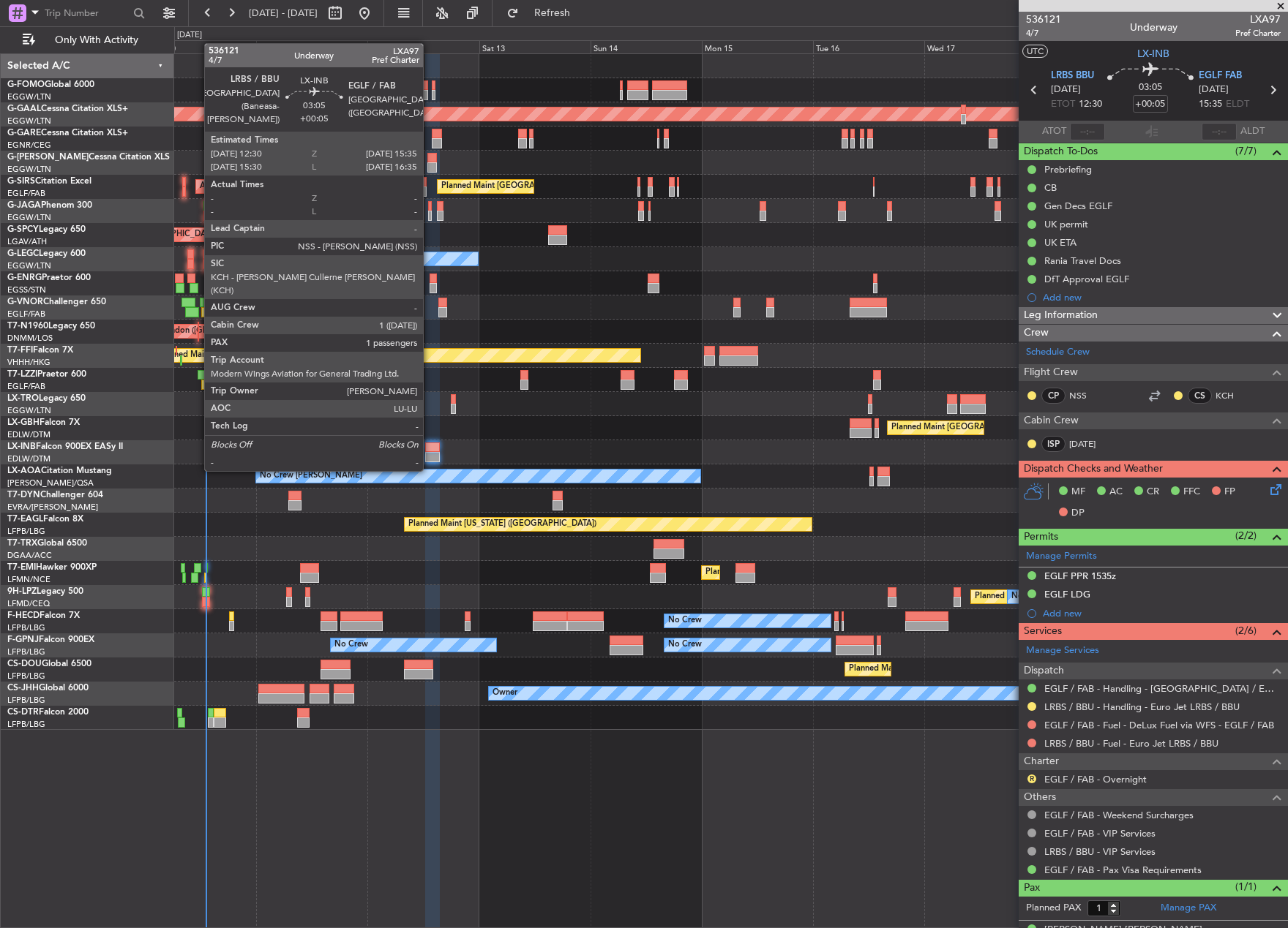
click at [429, 443] on div at bounding box center [433, 447] width 15 height 10
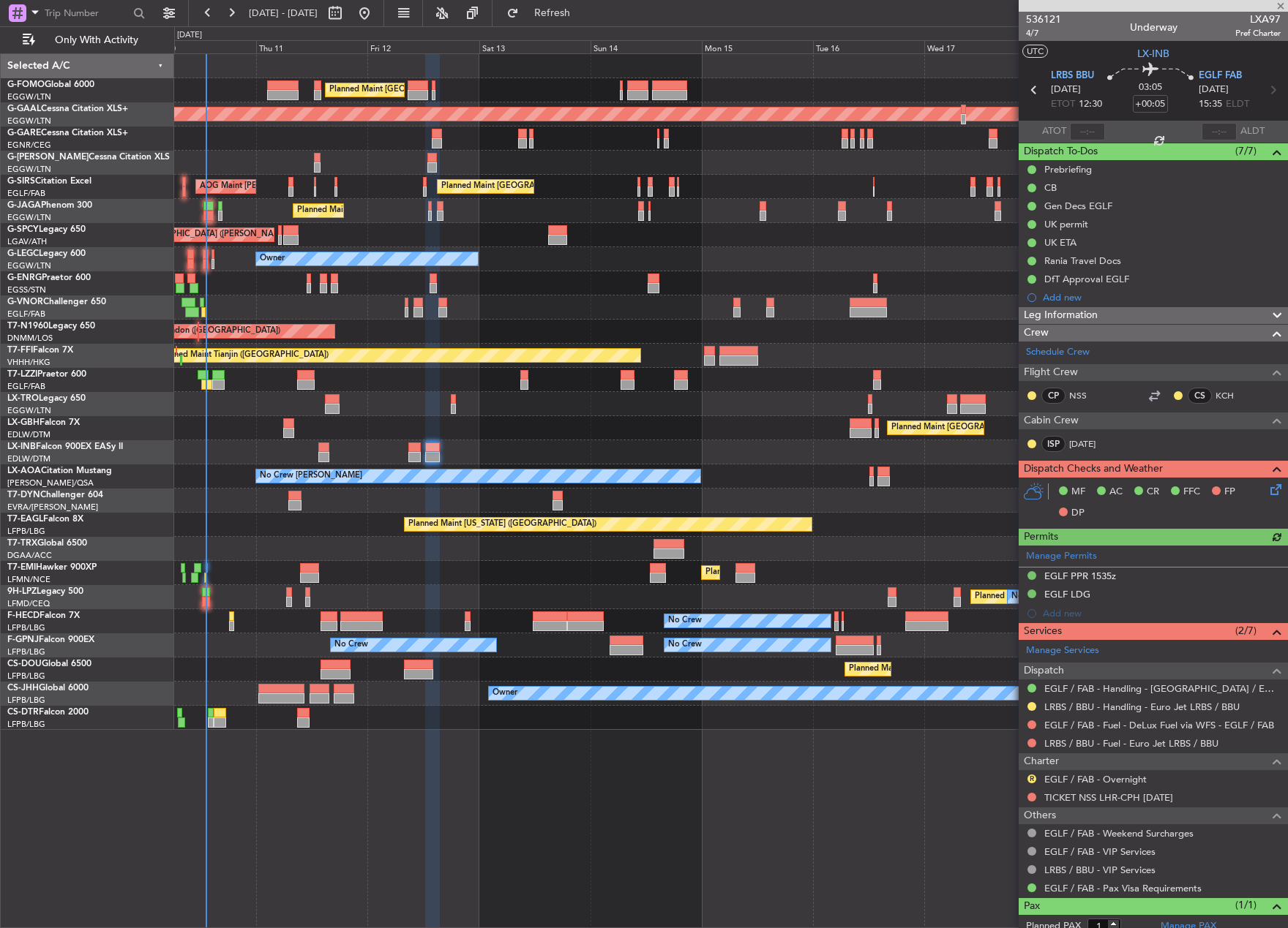
scroll to position [44, 0]
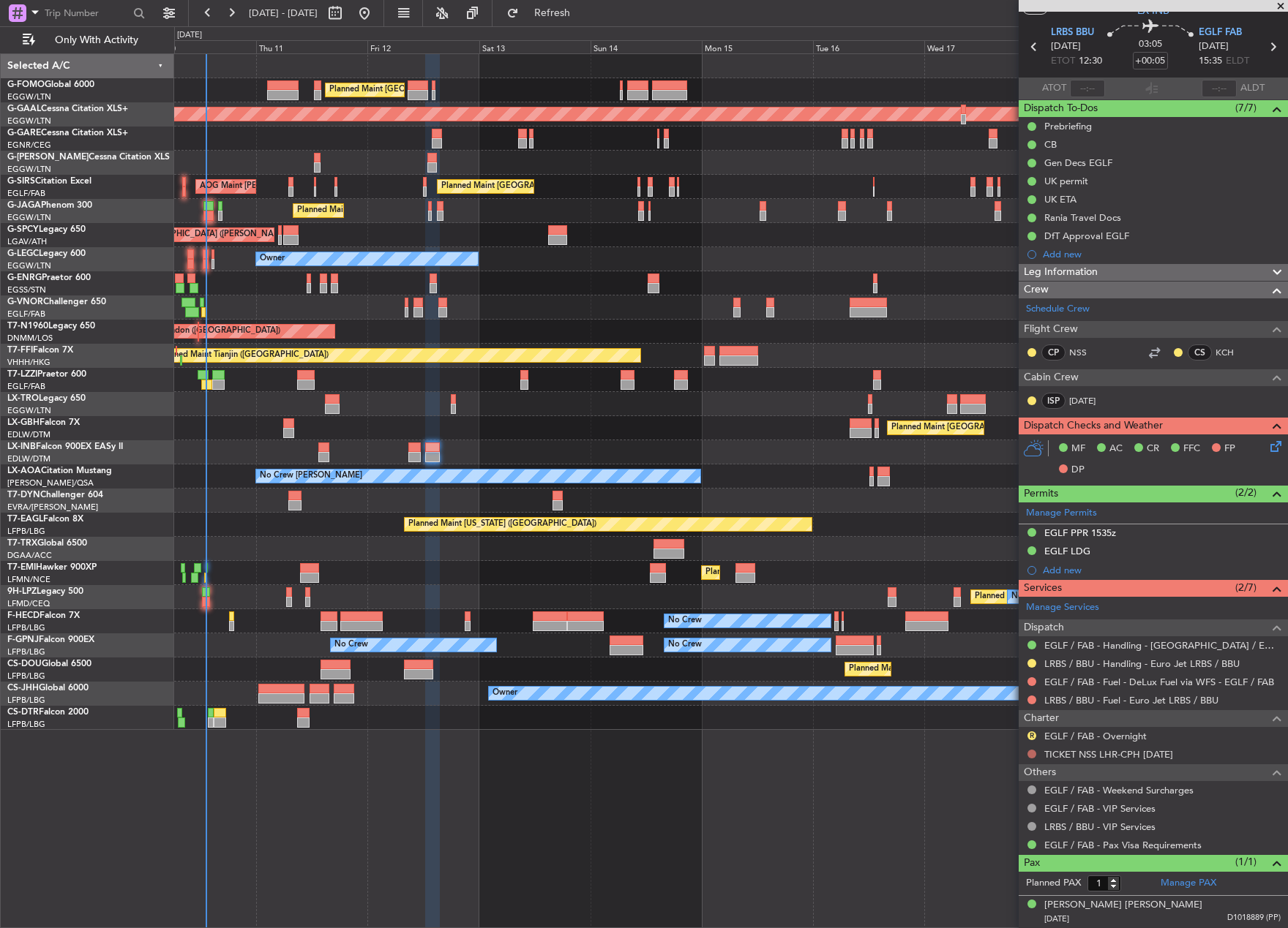
click at [1030, 754] on button at bounding box center [1031, 753] width 8 height 8
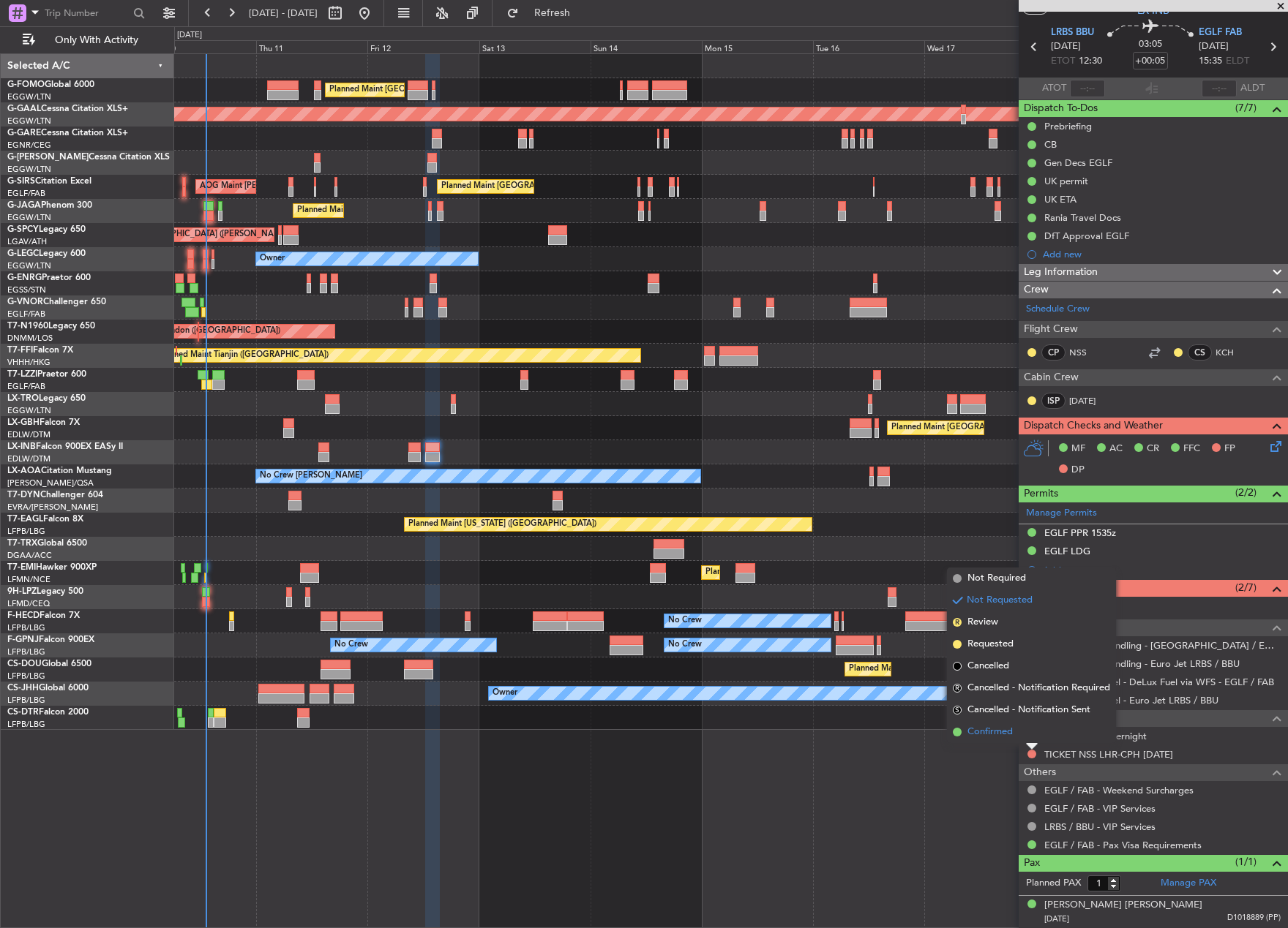
click at [978, 734] on span "Confirmed" at bounding box center [990, 732] width 45 height 15
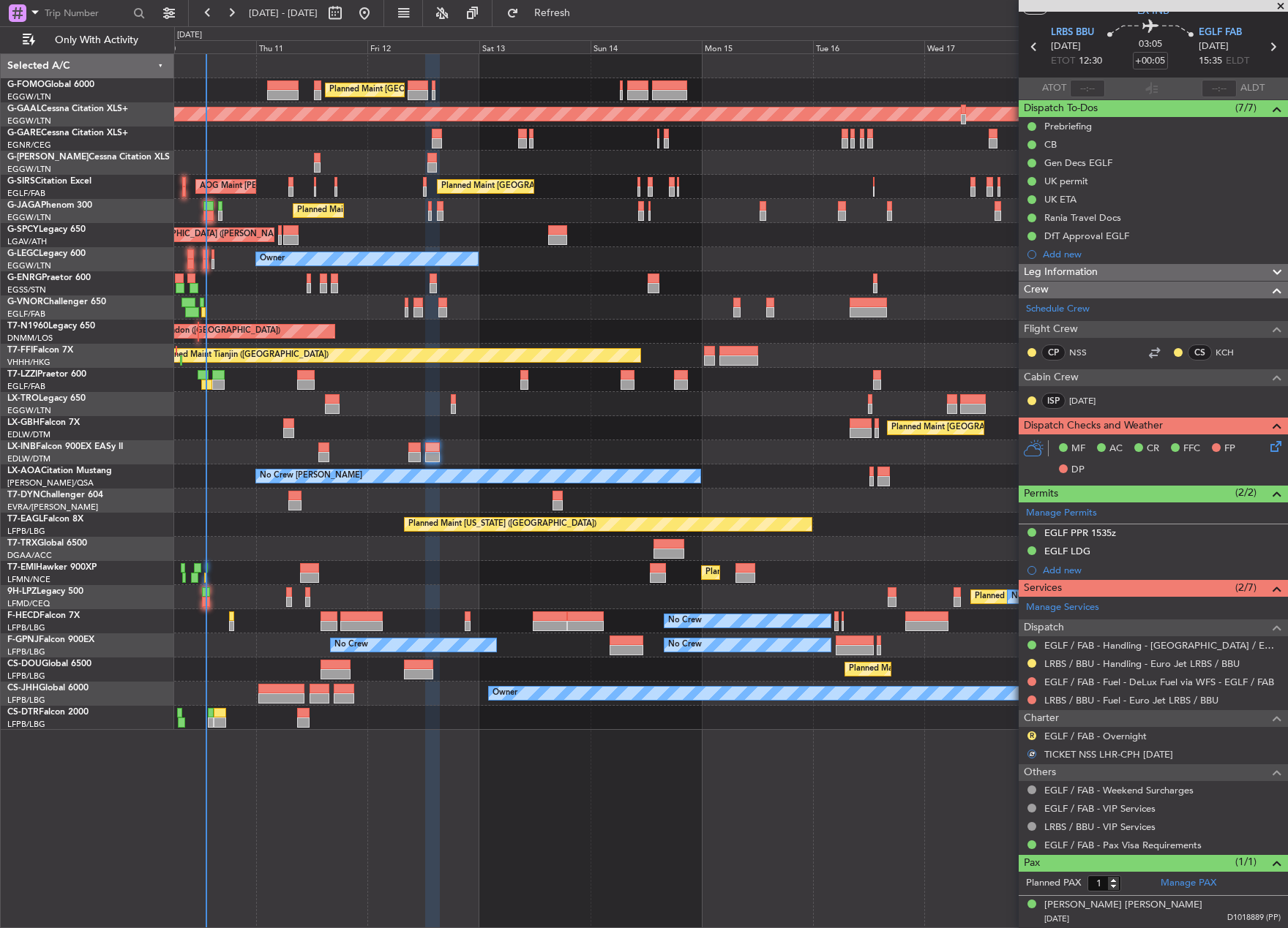
click at [905, 786] on div "Planned Maint London (Luton) Planned Maint Dusseldorf Unplanned Maint Chester P…" at bounding box center [731, 491] width 1114 height 874
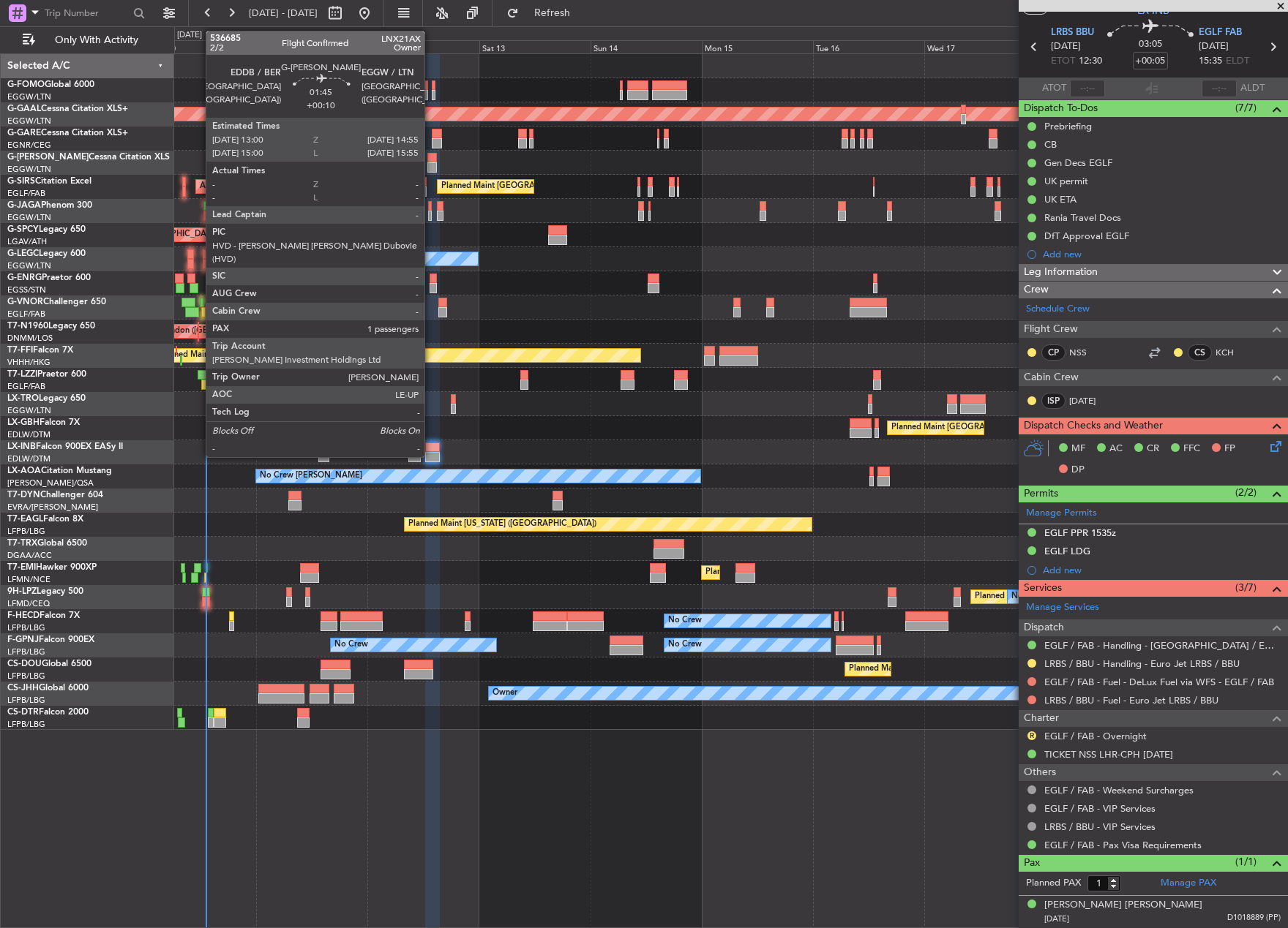
click at [431, 165] on div at bounding box center [432, 167] width 9 height 10
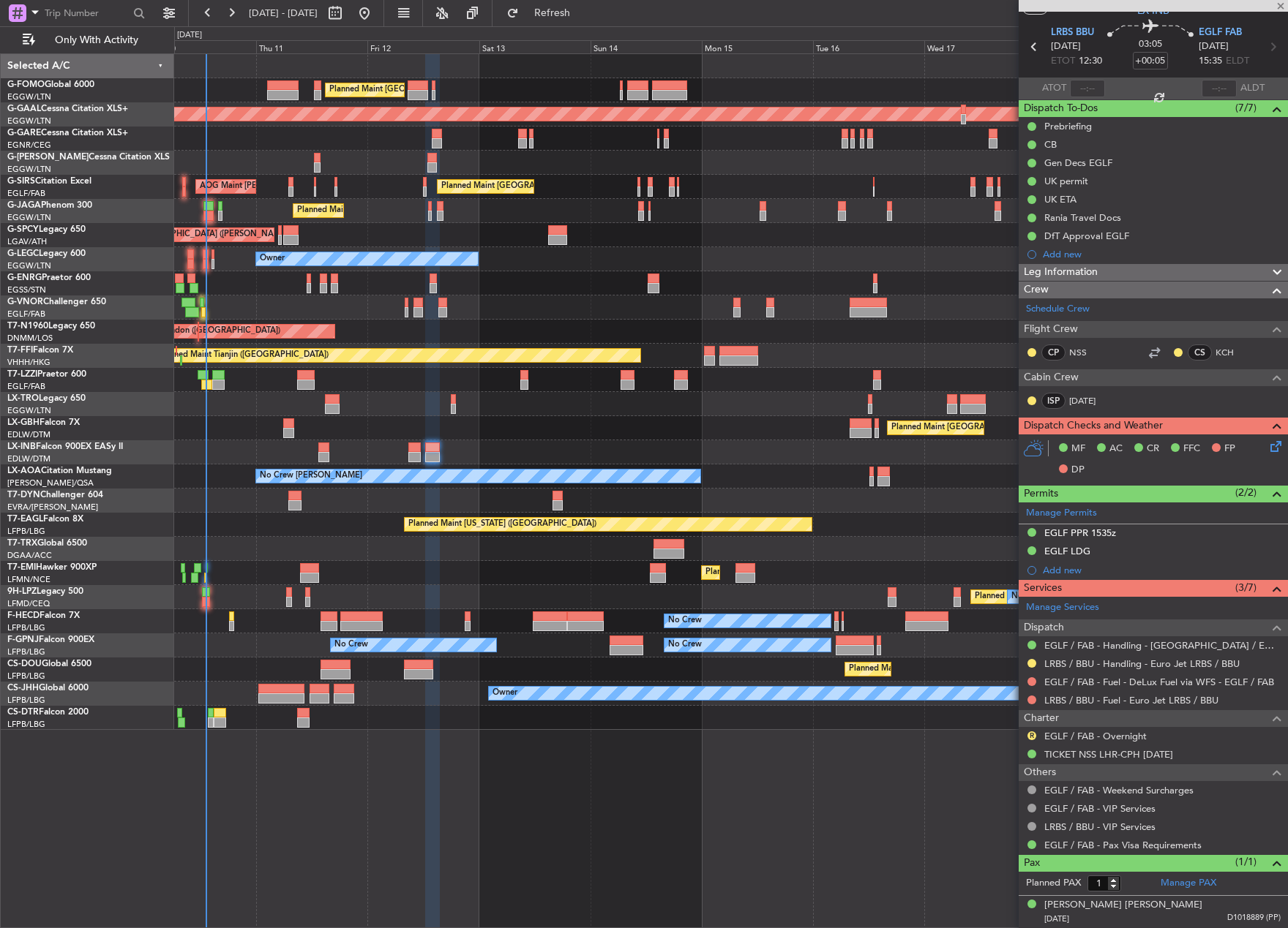
type input "+00:10"
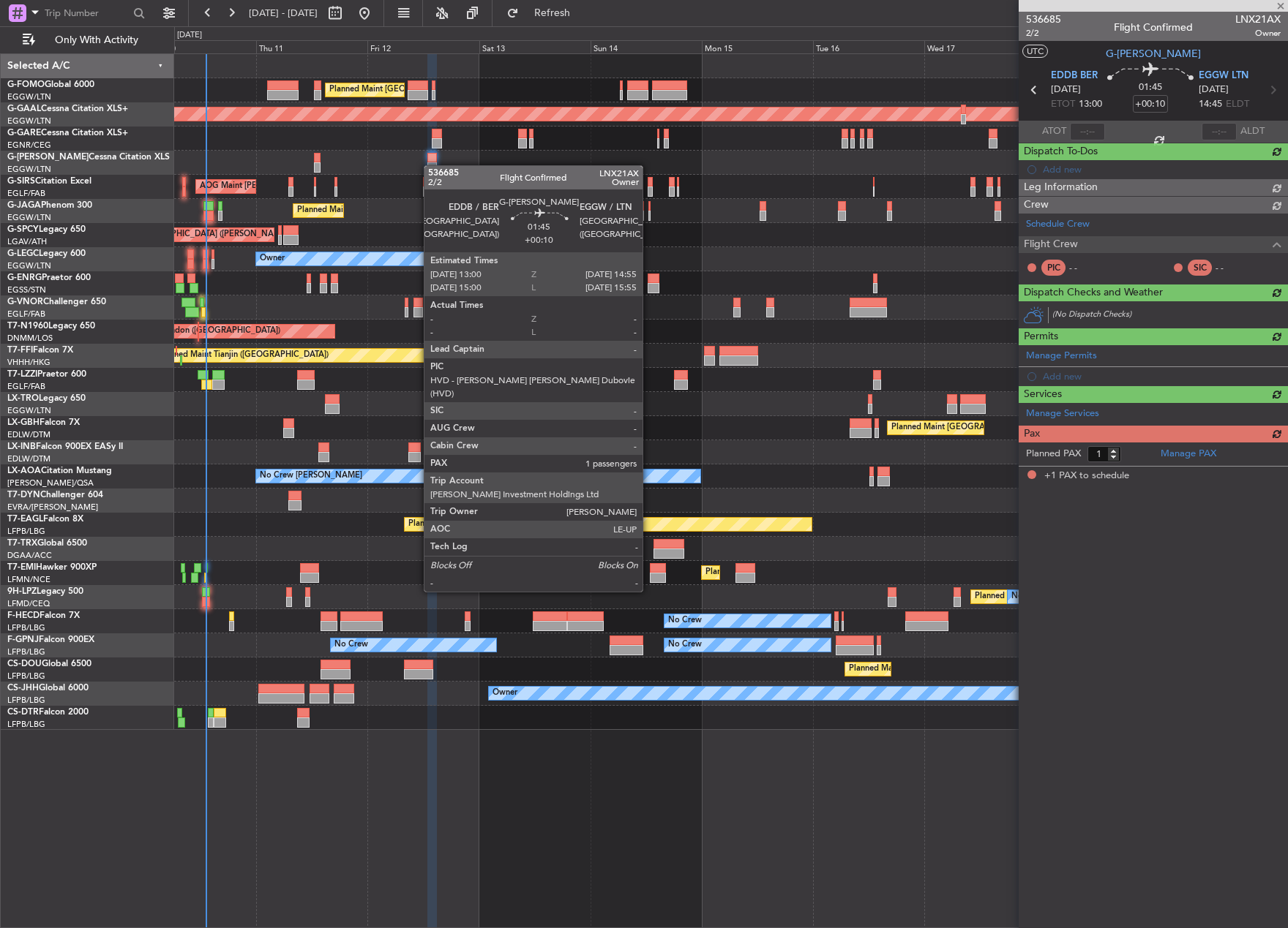
scroll to position [0, 0]
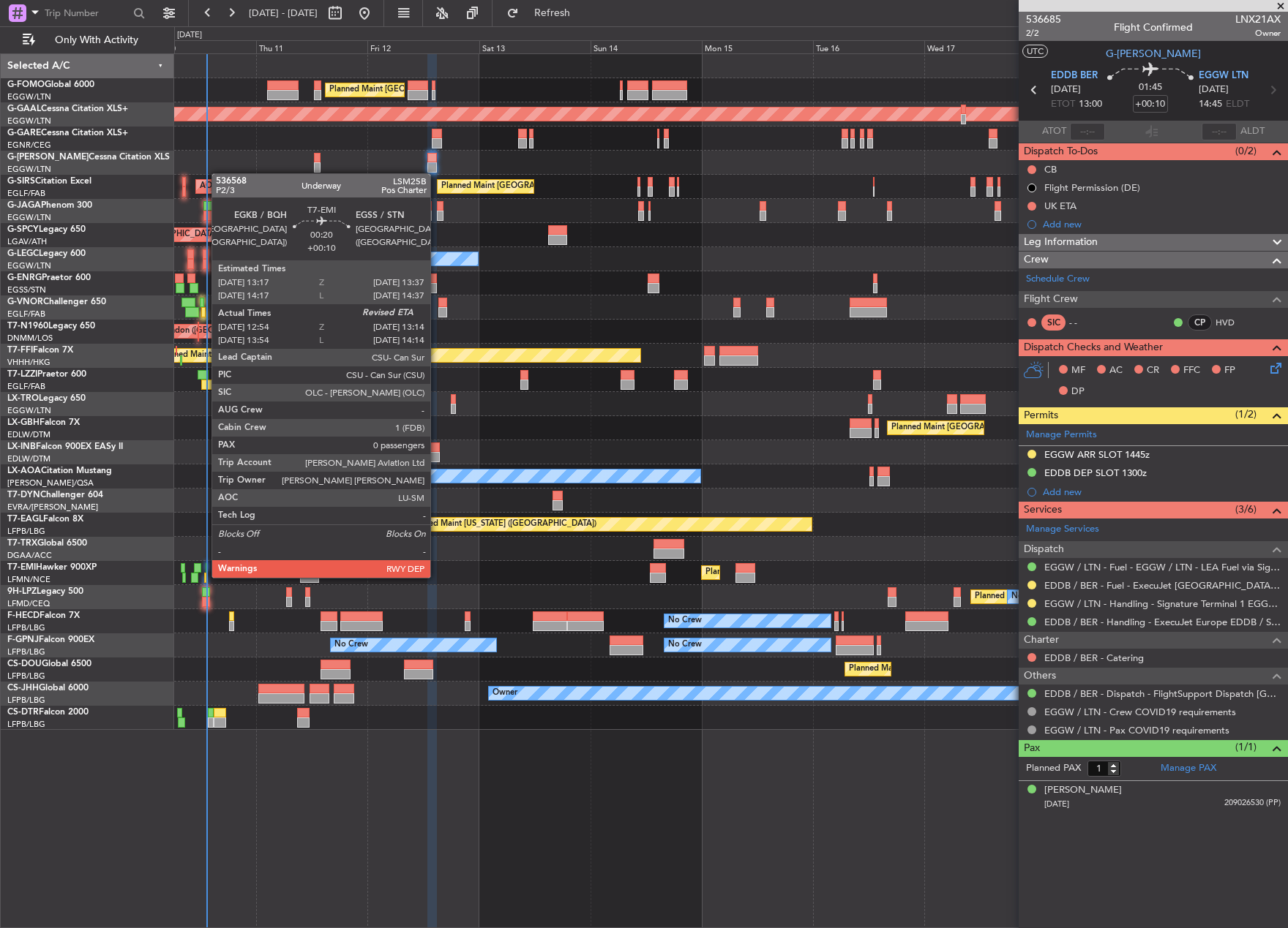
click at [204, 576] on div at bounding box center [205, 577] width 2 height 10
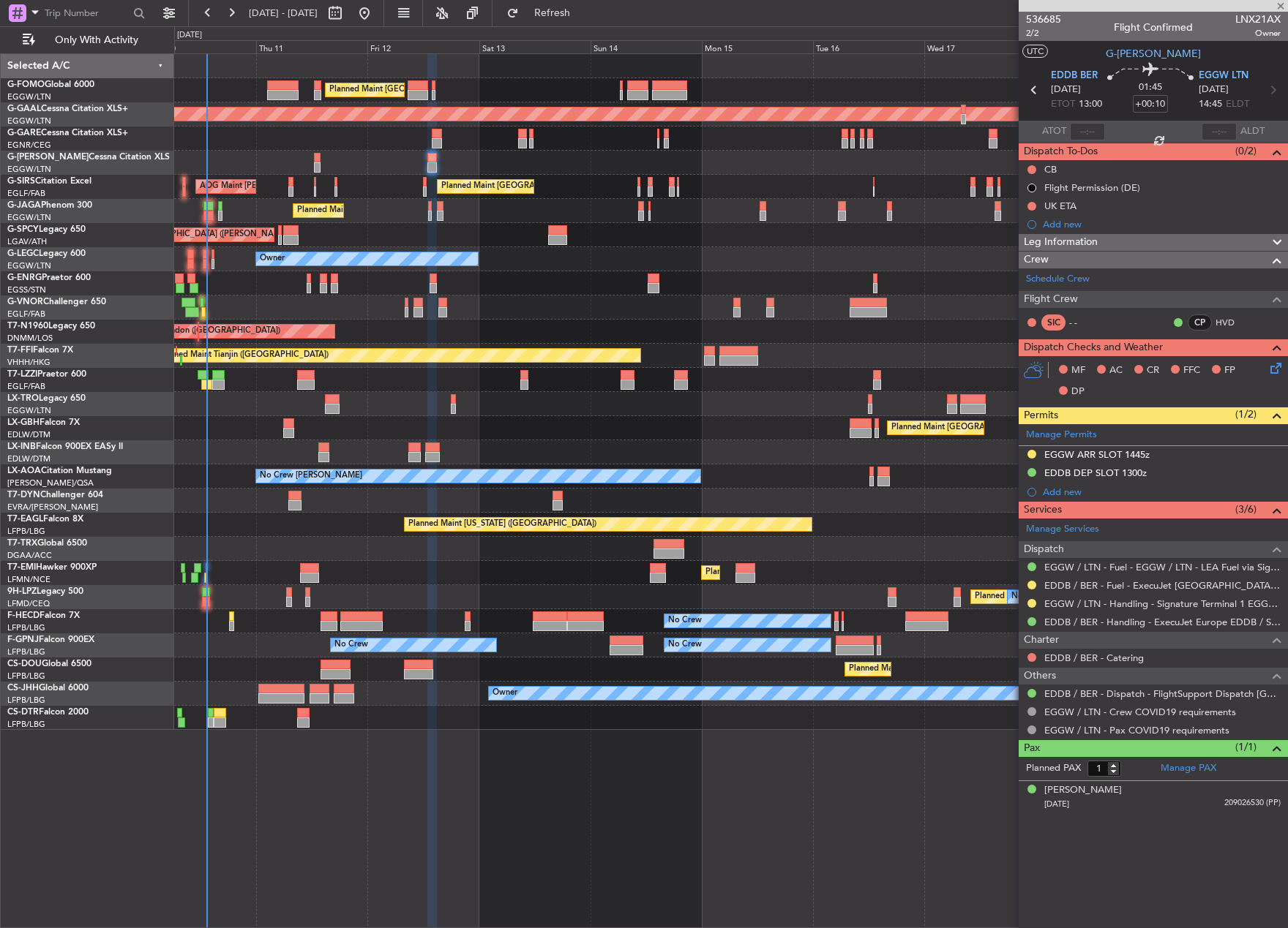
type input "12:54"
type input "0"
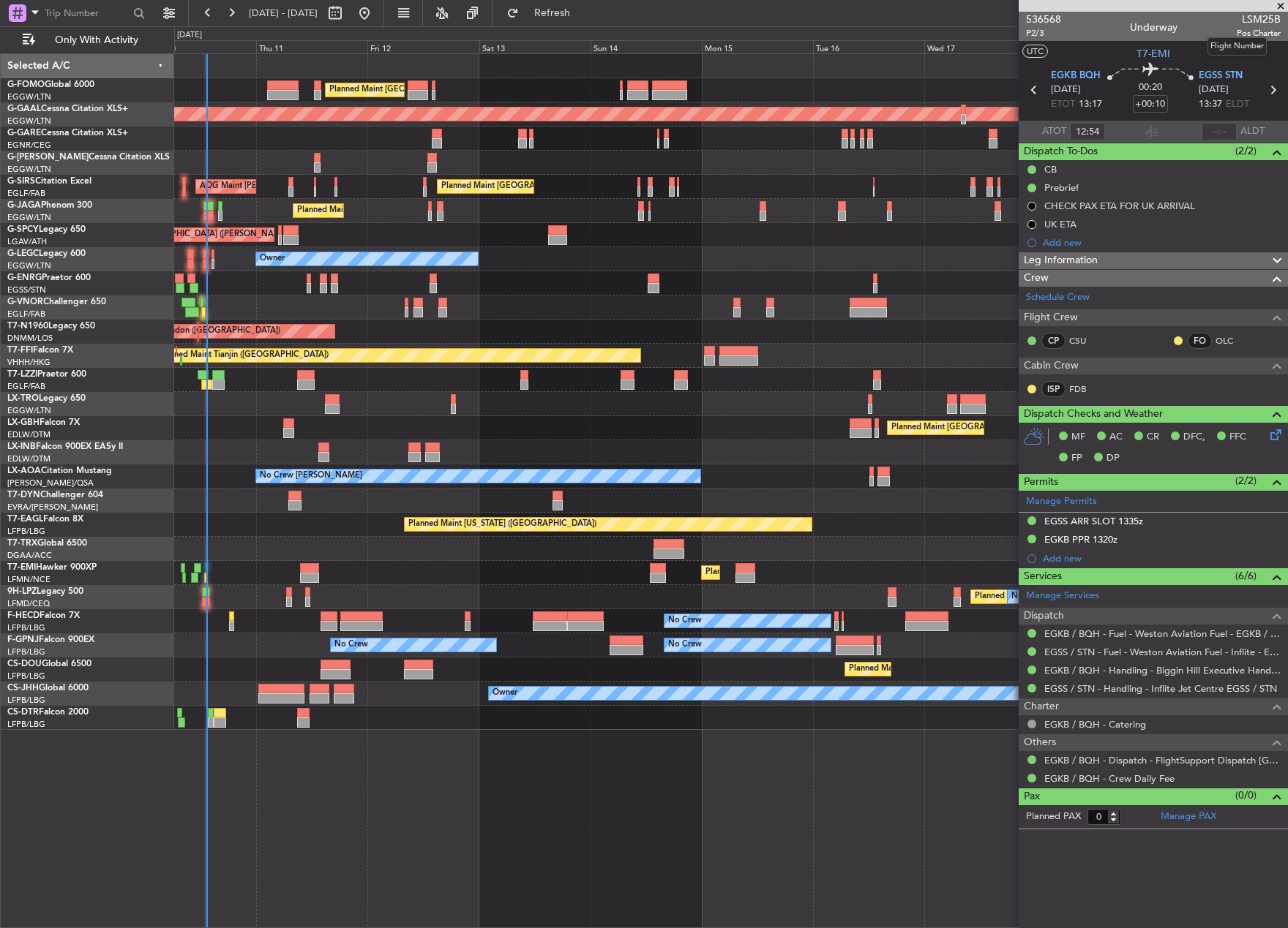
click at [1259, 15] on span "LSM25B" at bounding box center [1257, 19] width 44 height 16
copy span "LSM25B"
click at [1219, 134] on input "text" at bounding box center [1219, 132] width 35 height 18
click at [1159, 143] on mat-tooltip-component "Flight Time Correction" at bounding box center [1151, 136] width 109 height 39
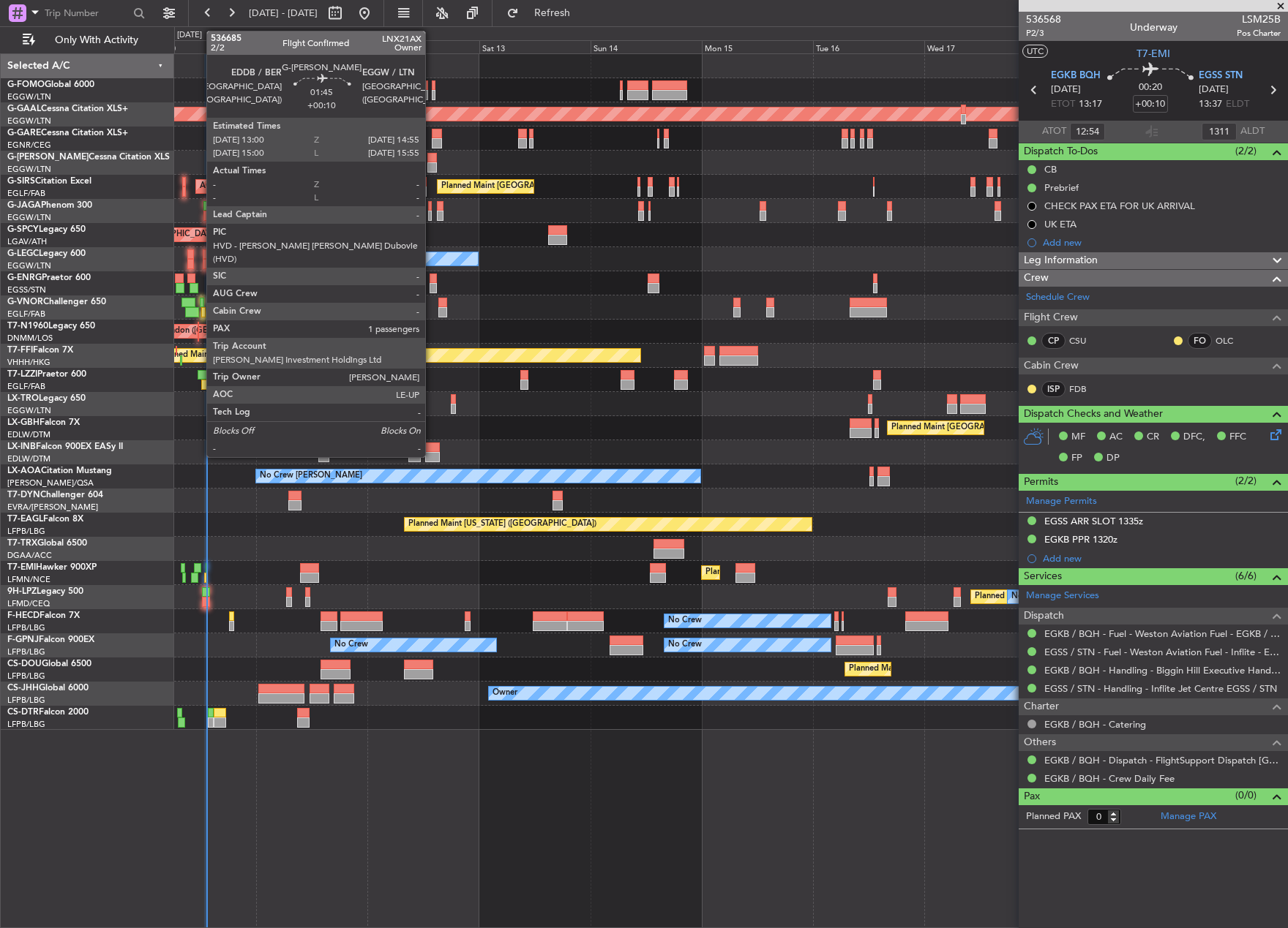
type input "13:11"
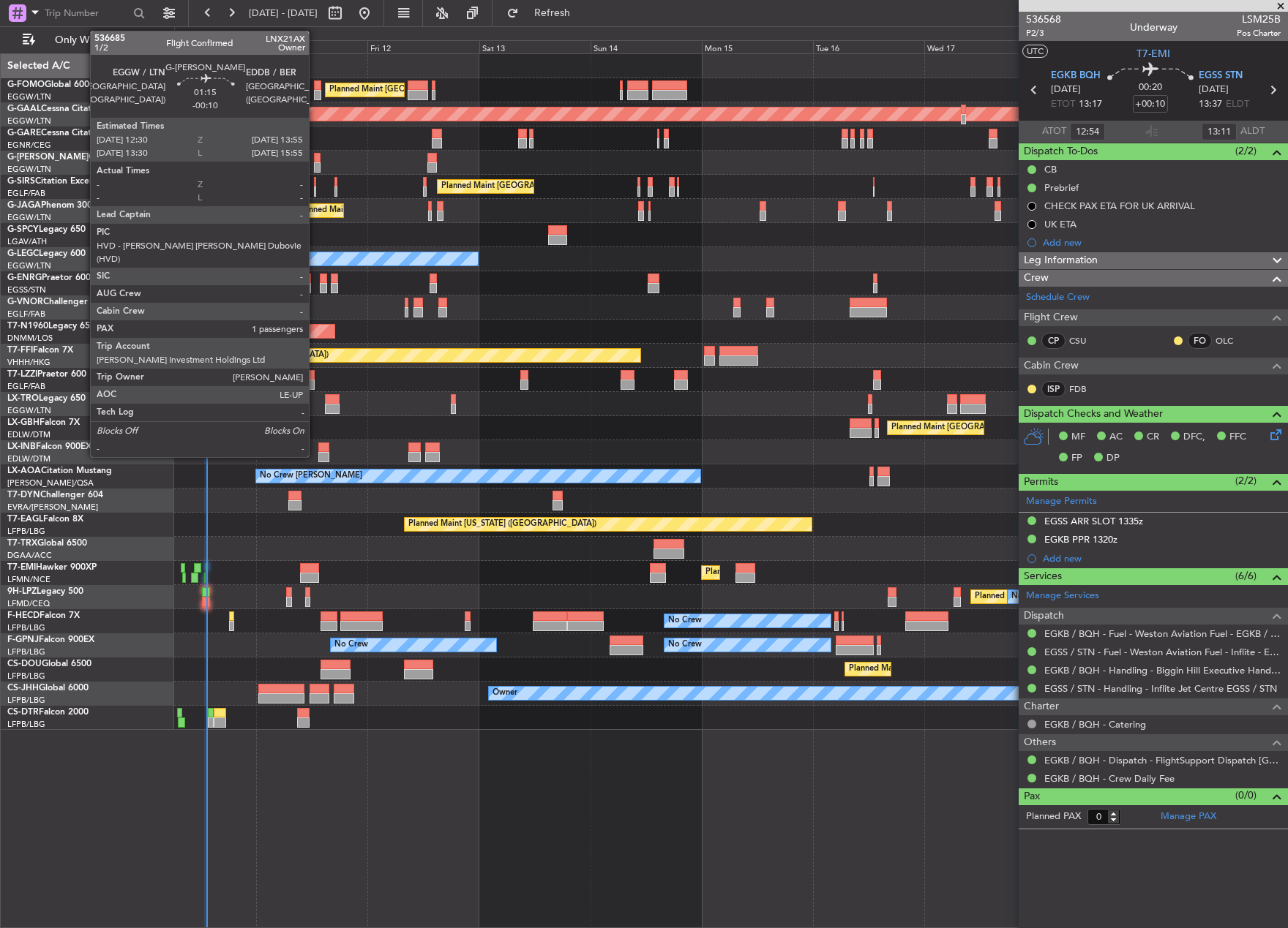
click at [315, 161] on div at bounding box center [317, 157] width 6 height 10
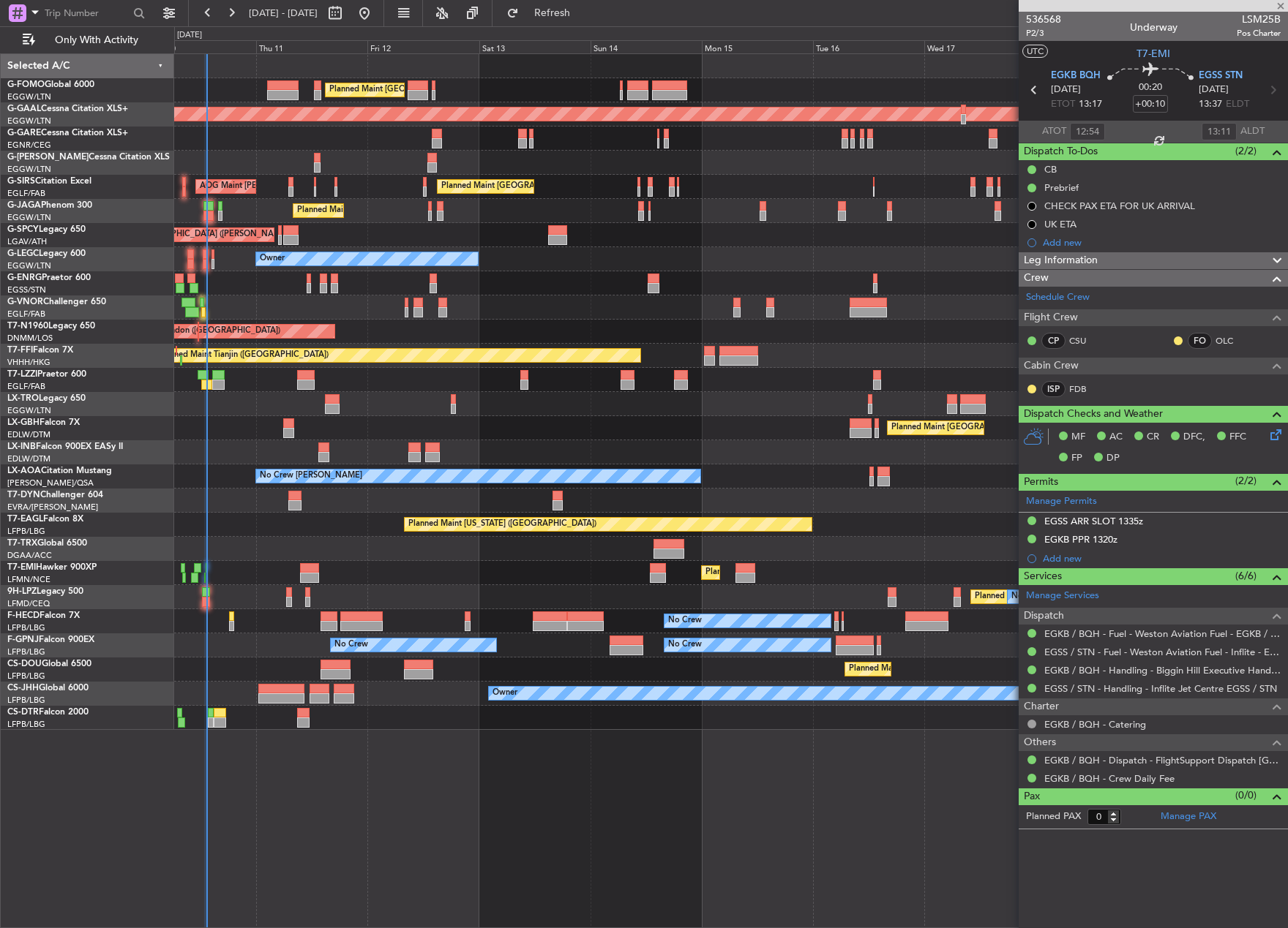
type input "-00:10"
type input "1"
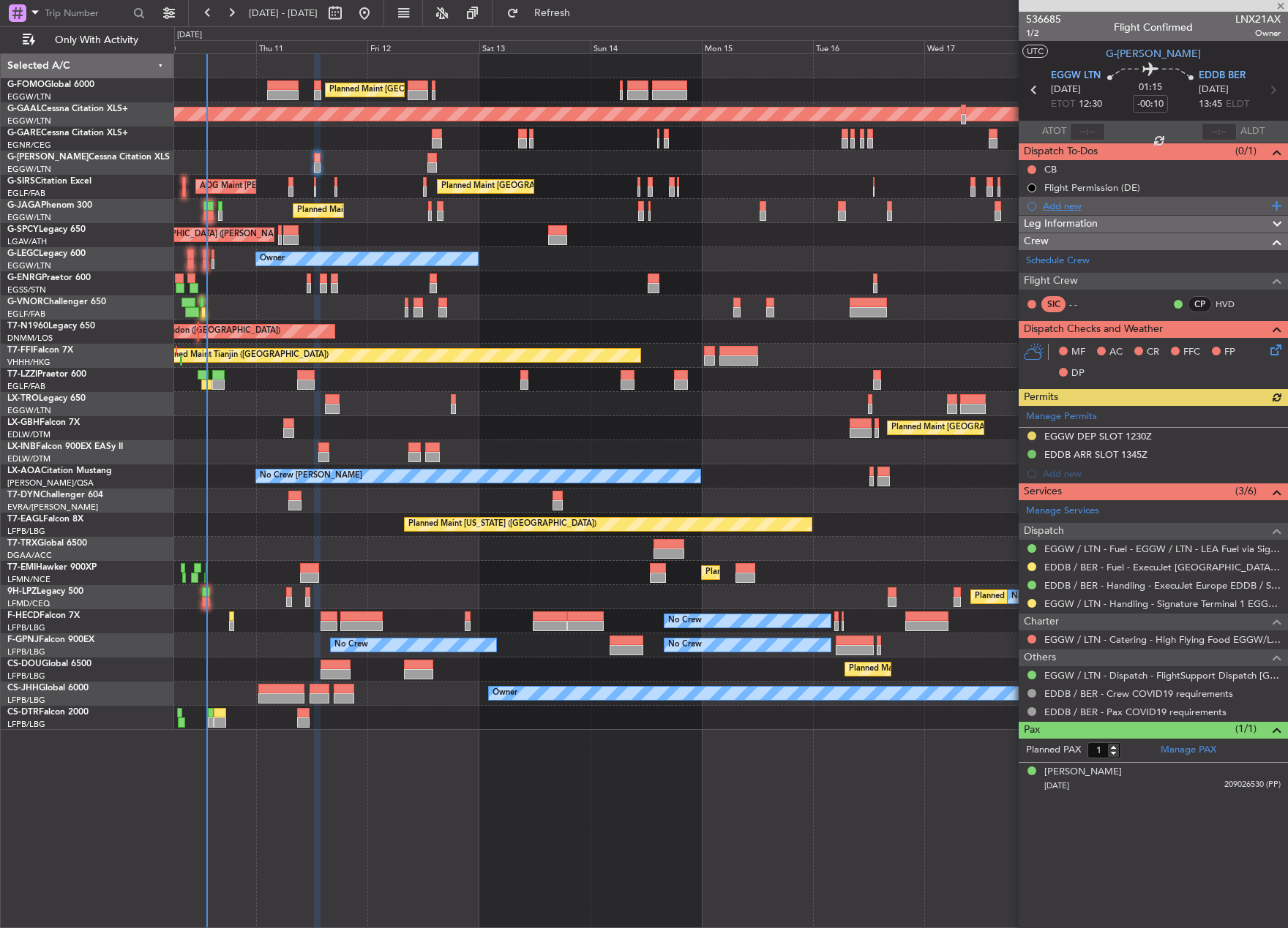
click at [1058, 201] on div "Add new" at bounding box center [1155, 206] width 224 height 12
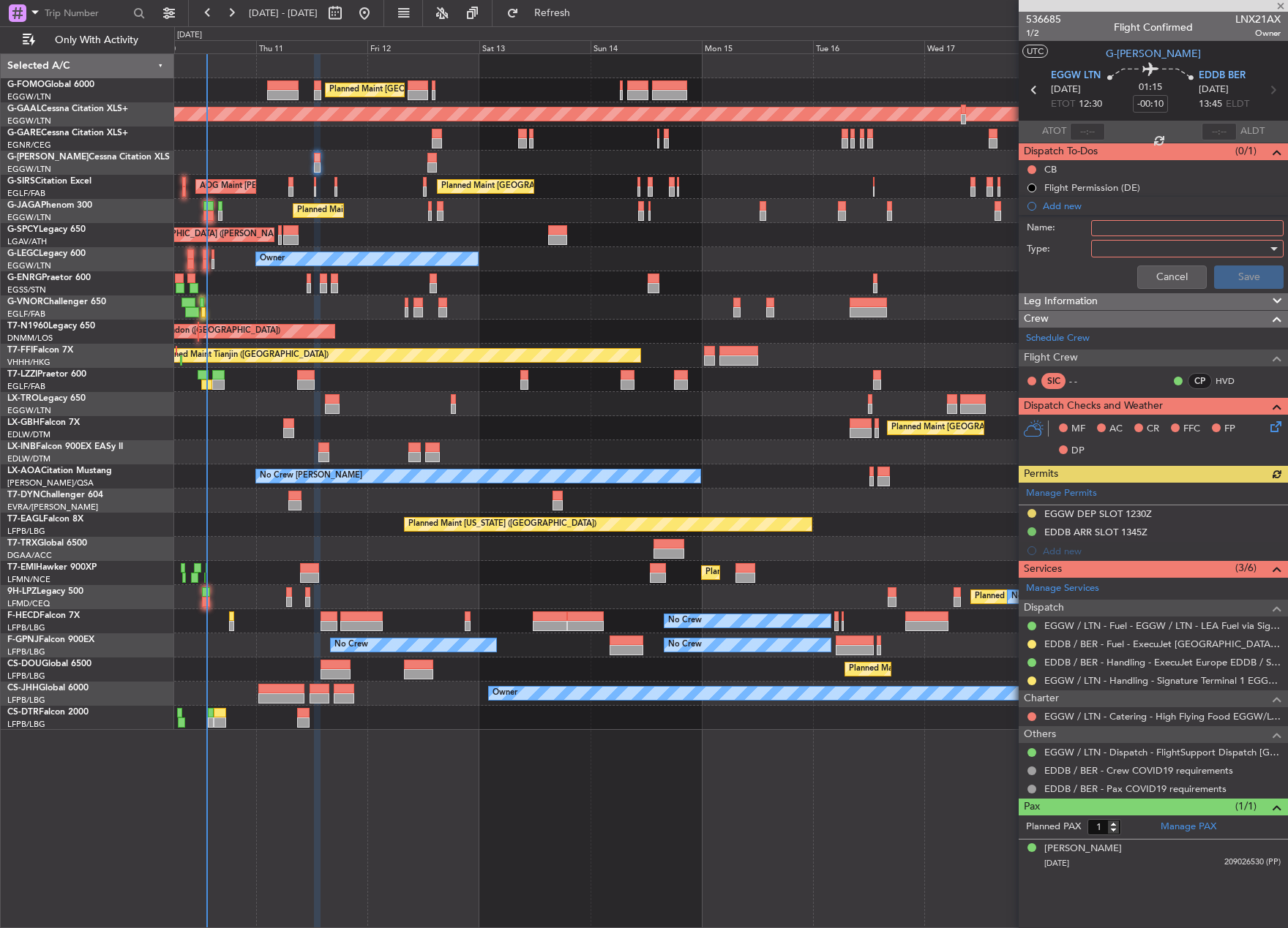
click at [1121, 221] on input "Name:" at bounding box center [1187, 228] width 193 height 16
type input "FUEL EBBD VIA HANDLER"
click at [1121, 249] on div at bounding box center [1182, 249] width 170 height 22
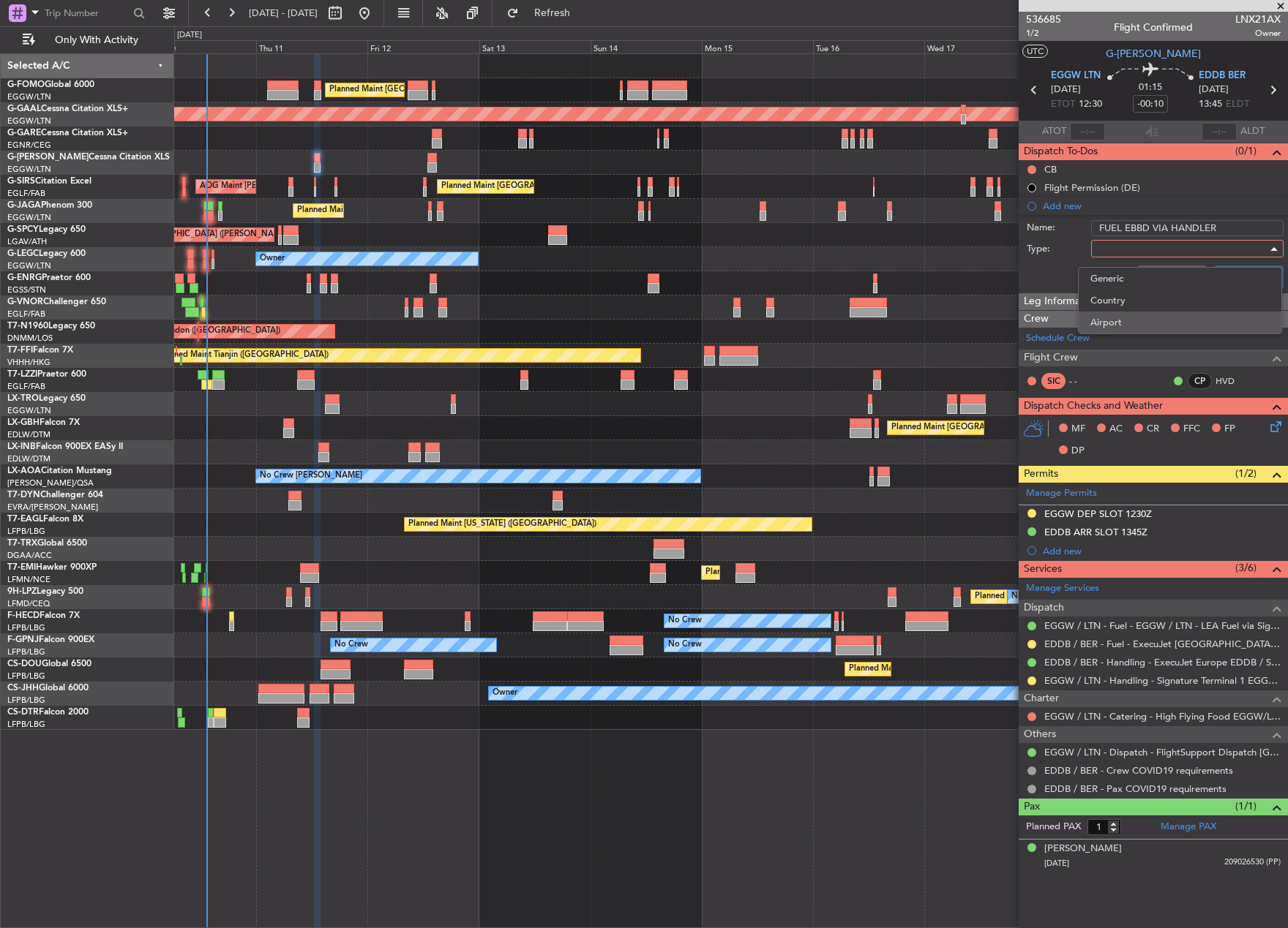
click at [1136, 318] on span "Airport" at bounding box center [1179, 322] width 179 height 22
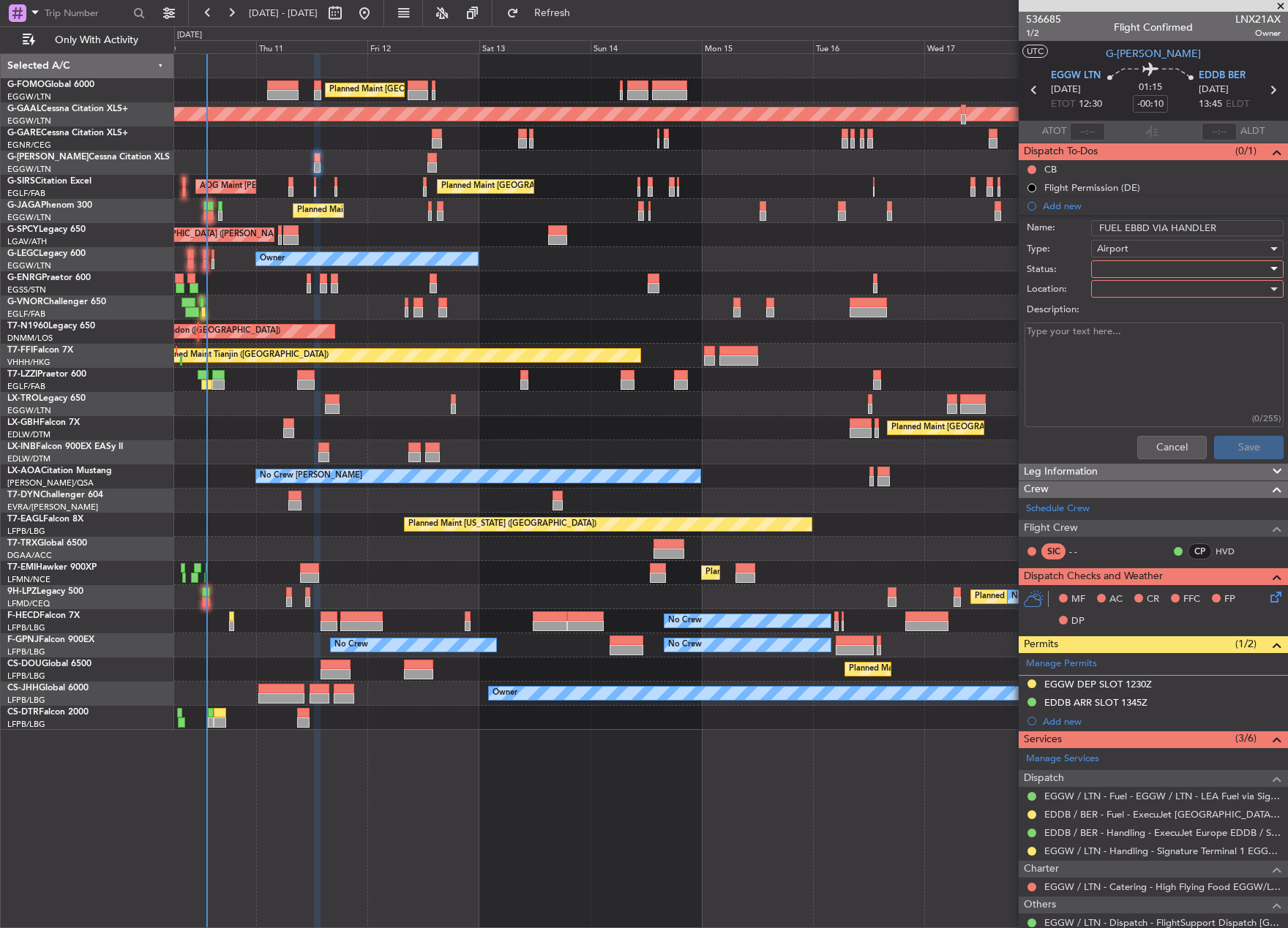
click at [1127, 266] on div at bounding box center [1182, 270] width 170 height 22
click at [1137, 331] on span "In Progress" at bounding box center [1180, 320] width 171 height 22
click at [1138, 290] on div at bounding box center [1182, 289] width 170 height 22
click at [1135, 315] on span "Arrival" at bounding box center [1180, 319] width 171 height 22
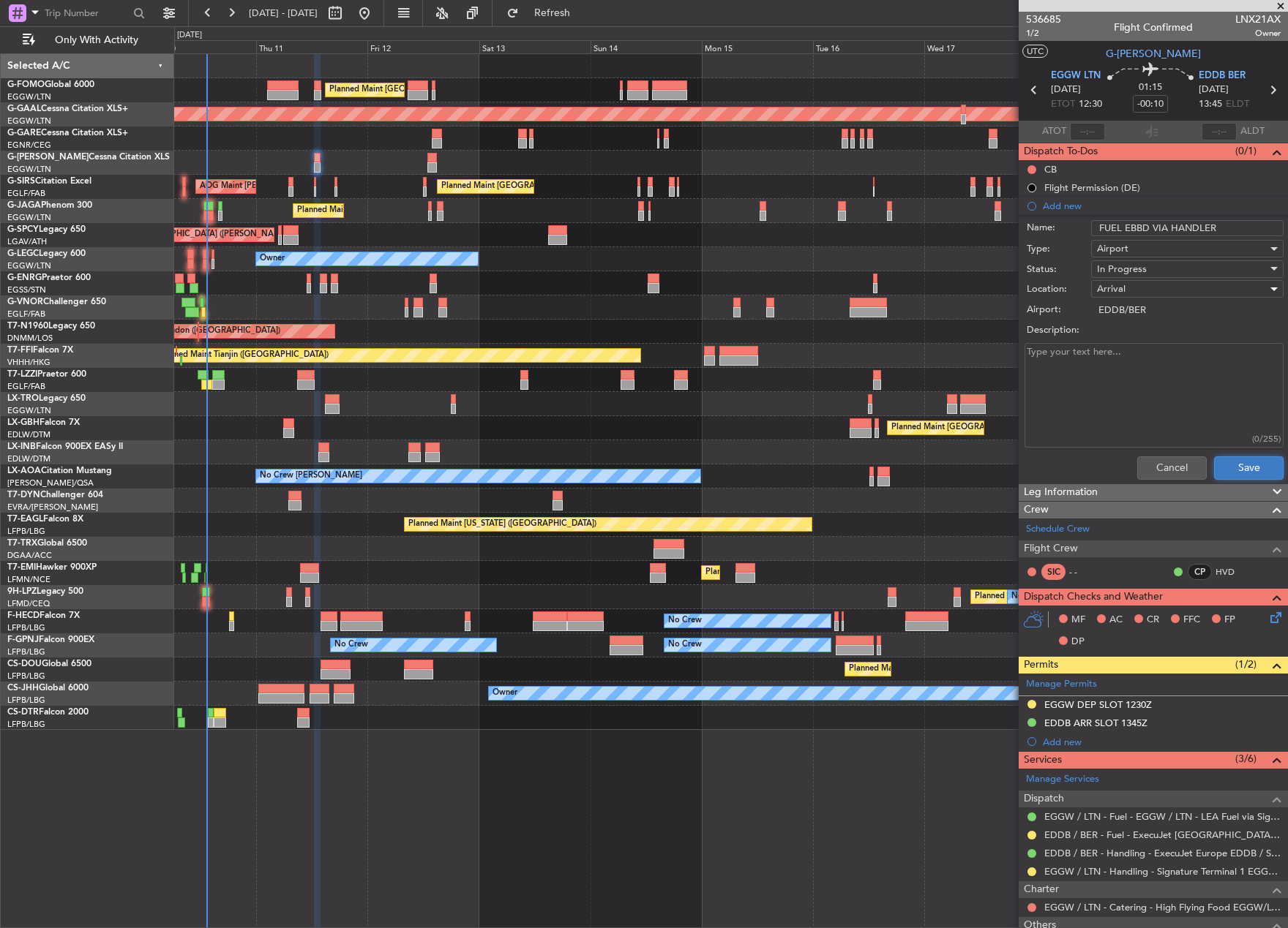
click at [1250, 462] on button "Save" at bounding box center [1248, 468] width 69 height 23
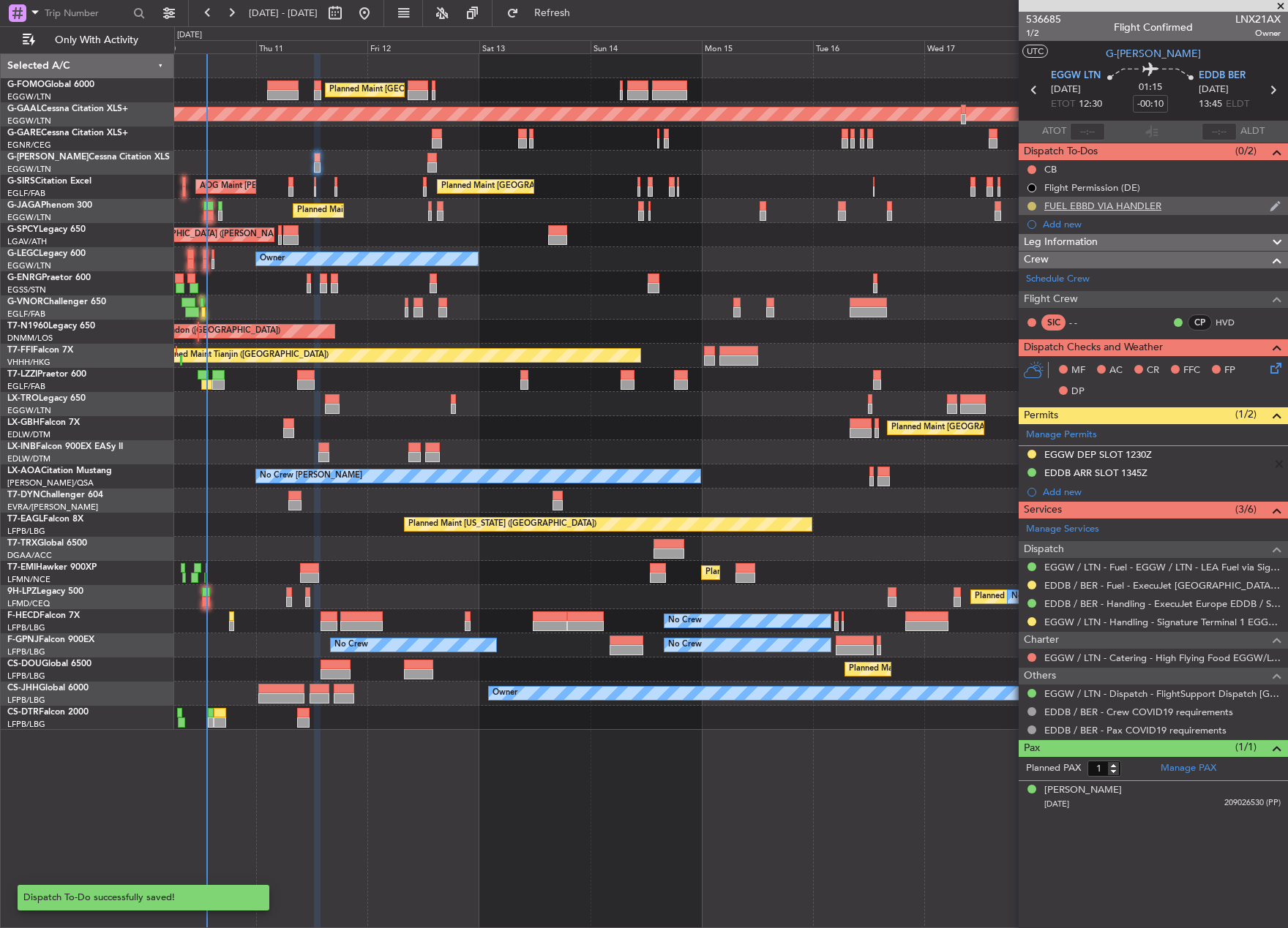
click at [1034, 204] on button at bounding box center [1031, 206] width 8 height 8
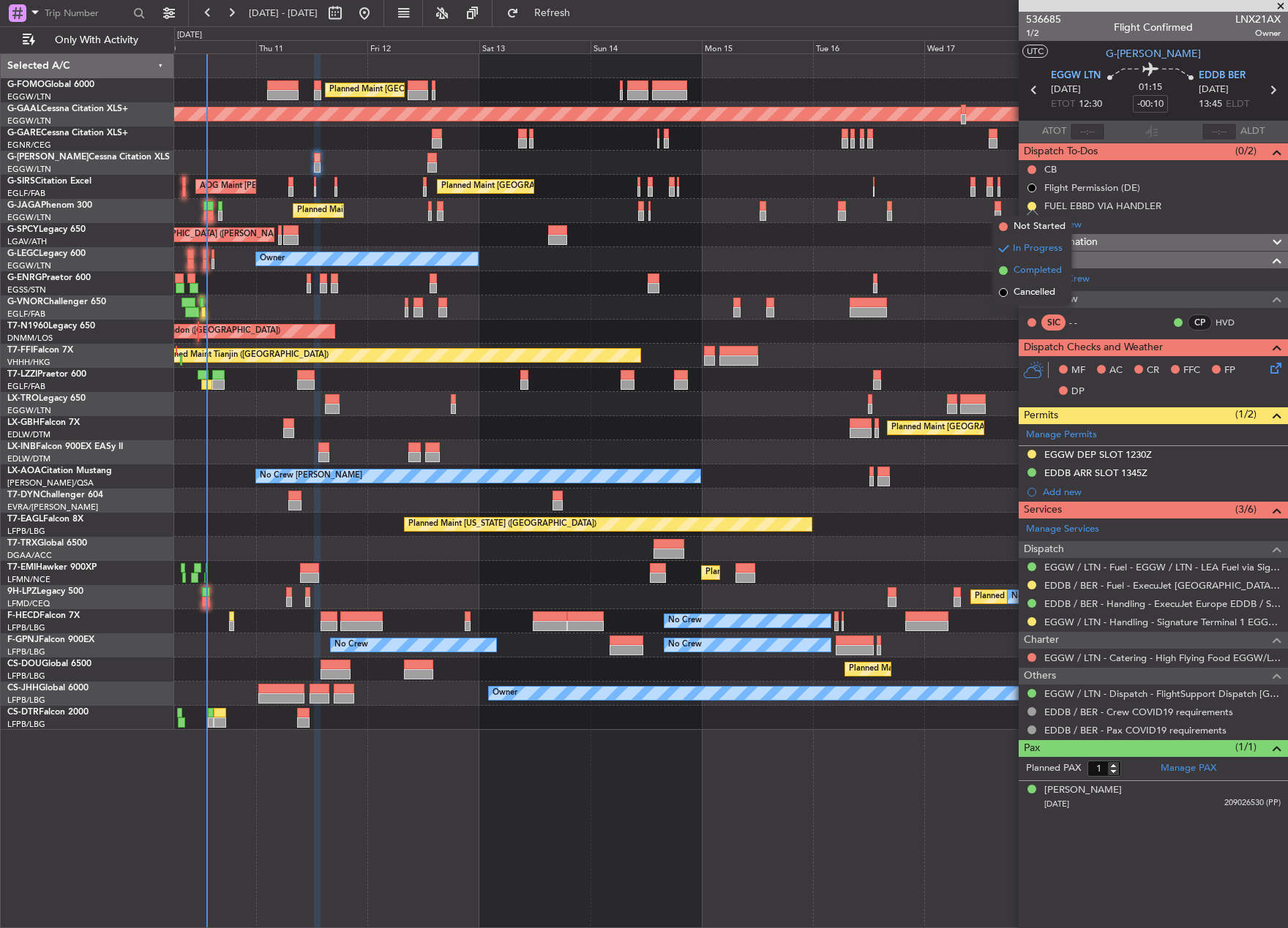
click at [1024, 270] on span "Completed" at bounding box center [1038, 270] width 48 height 15
click at [1029, 584] on button at bounding box center [1031, 584] width 8 height 8
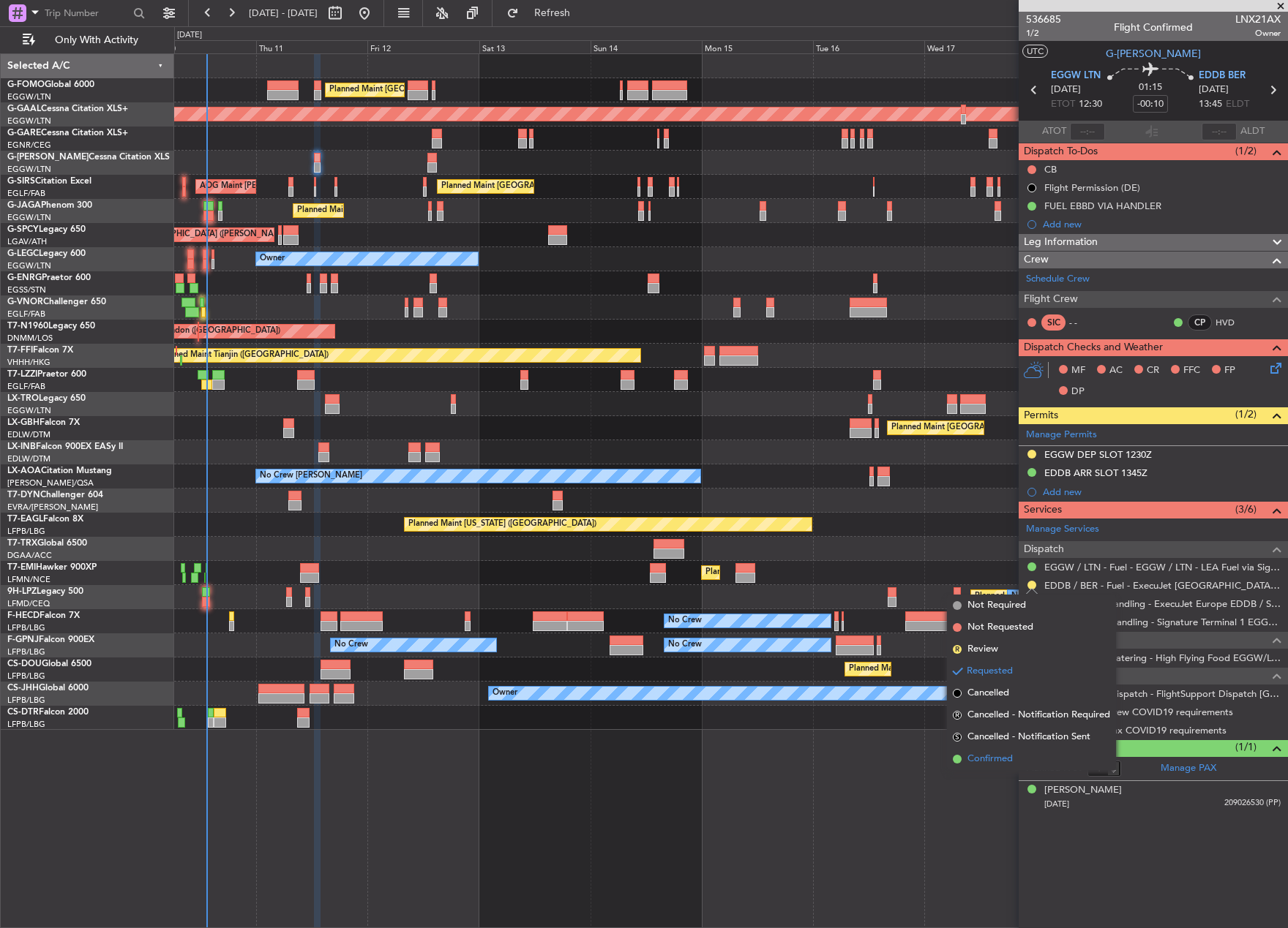
click at [986, 763] on span "Confirmed" at bounding box center [990, 759] width 45 height 15
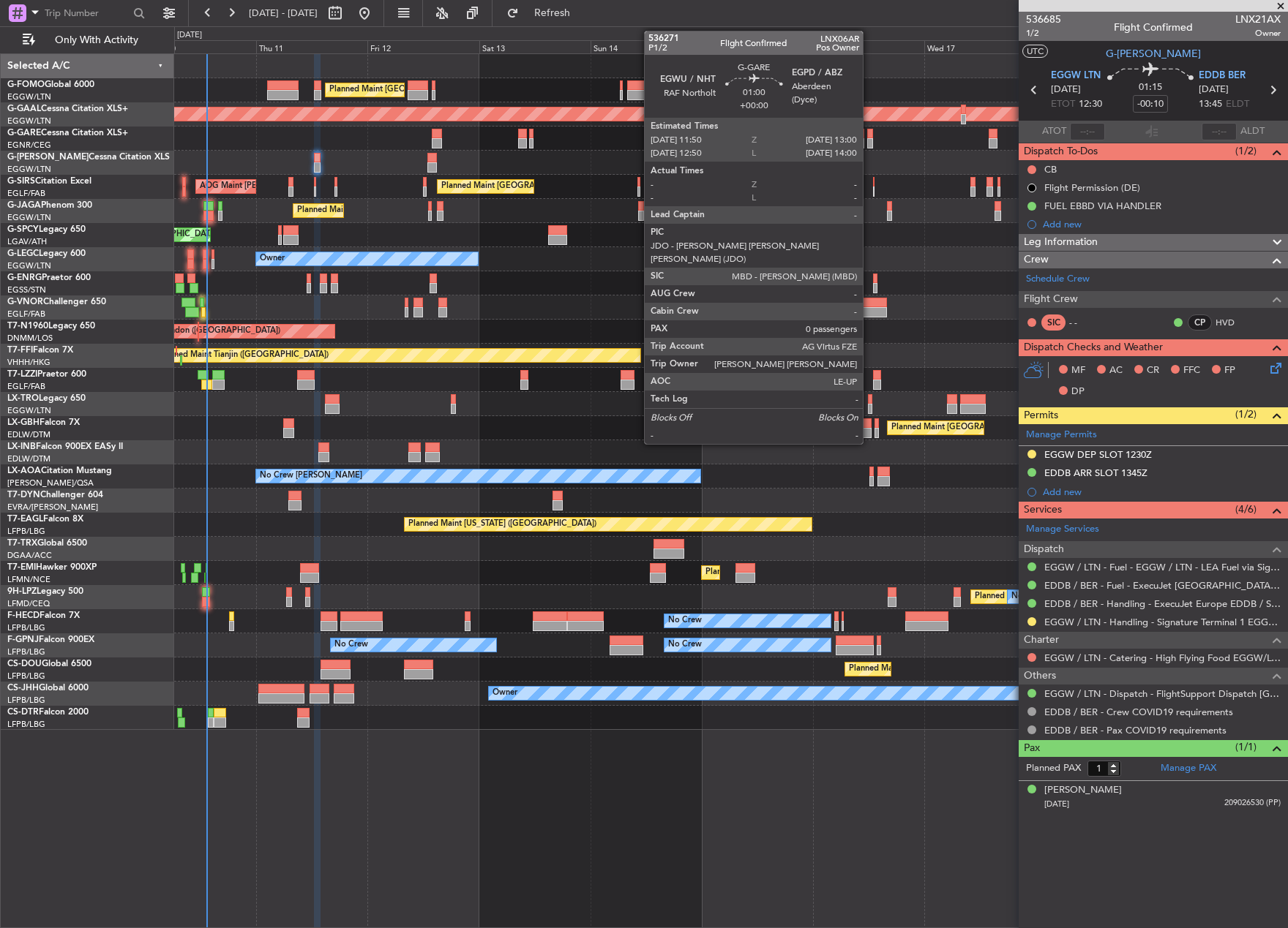
click at [869, 141] on div at bounding box center [870, 143] width 6 height 10
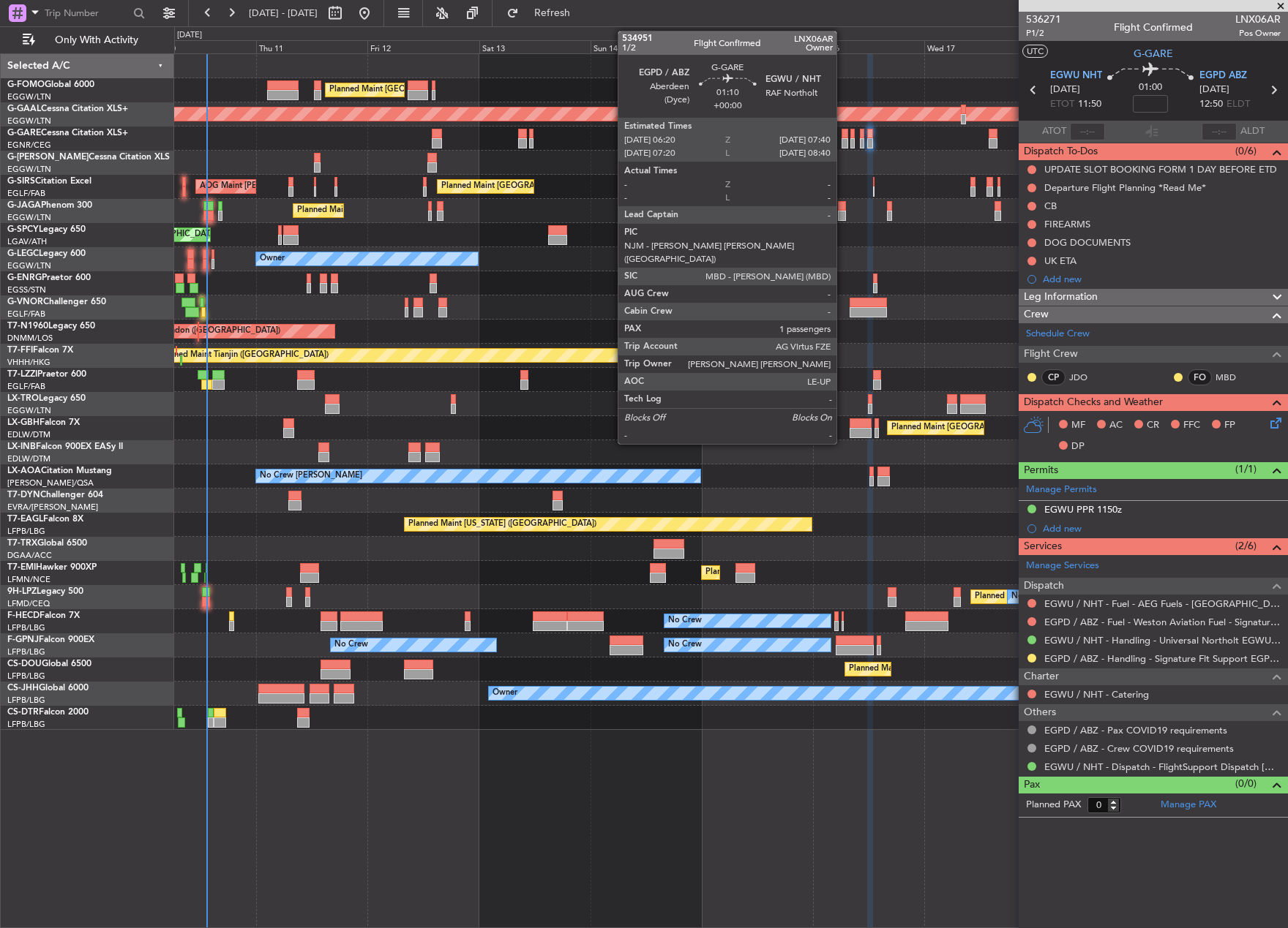
click at [843, 138] on div at bounding box center [844, 143] width 6 height 10
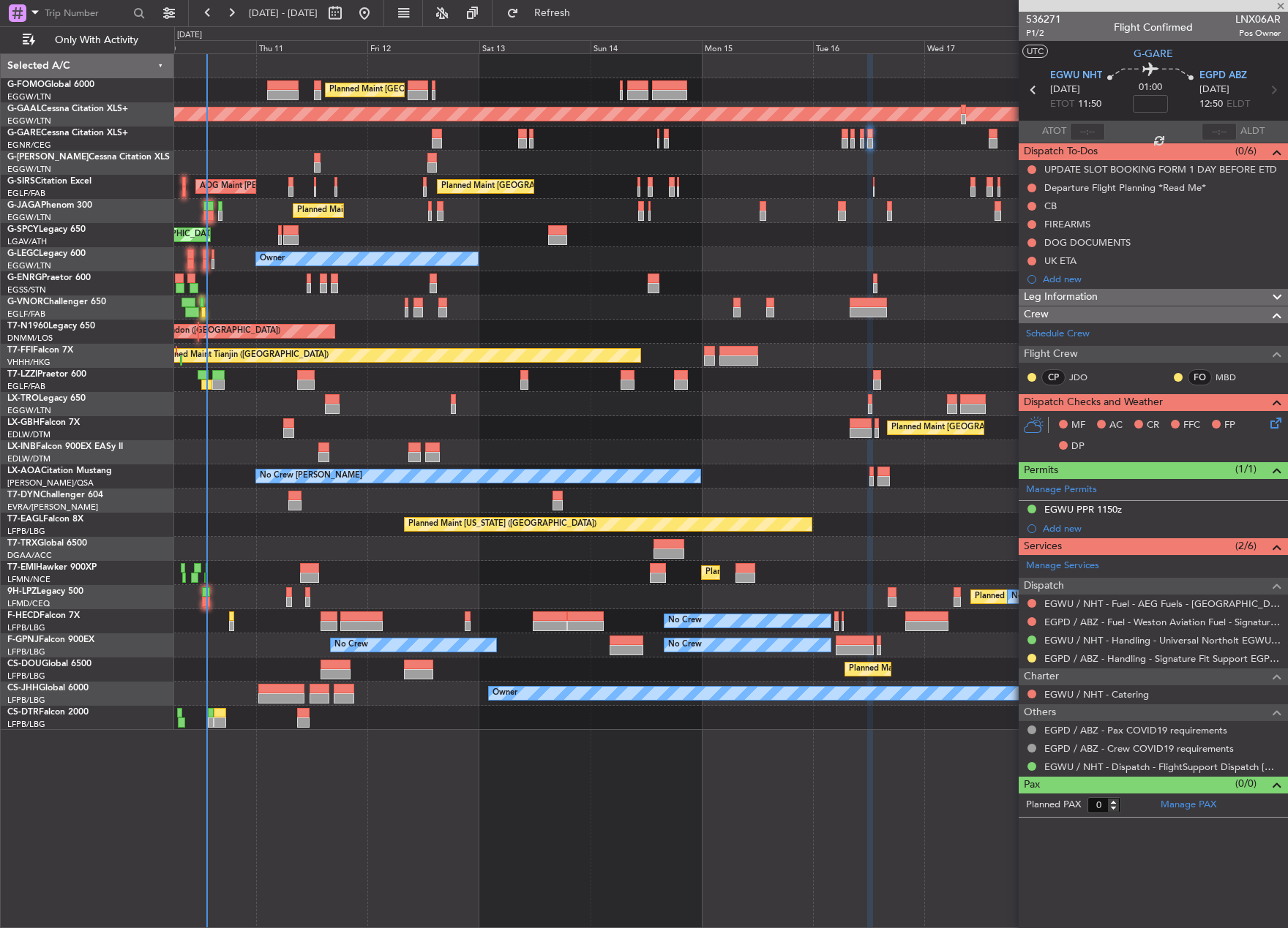
type input "1"
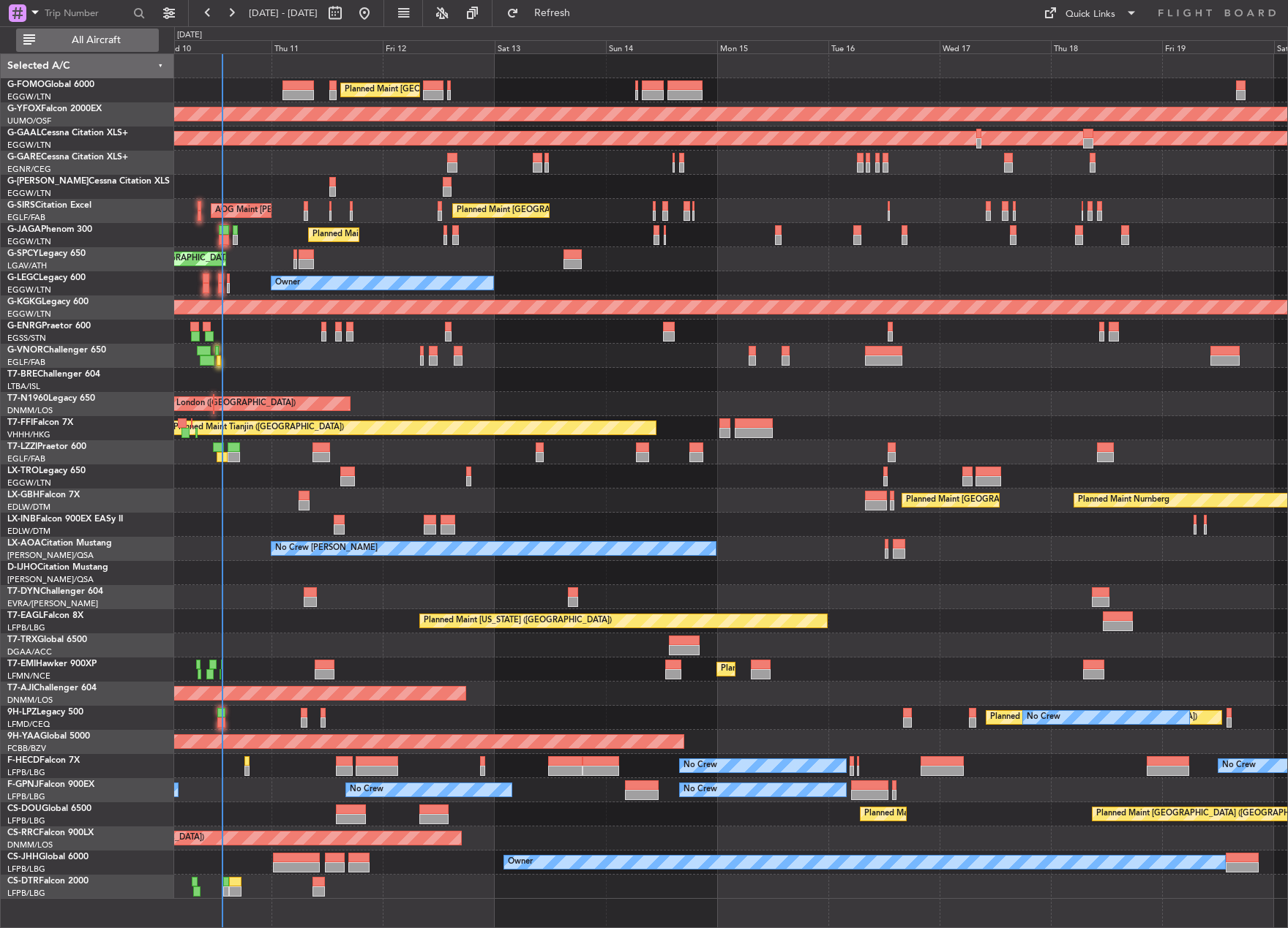
click at [115, 40] on span "All Aircraft" at bounding box center [96, 40] width 117 height 10
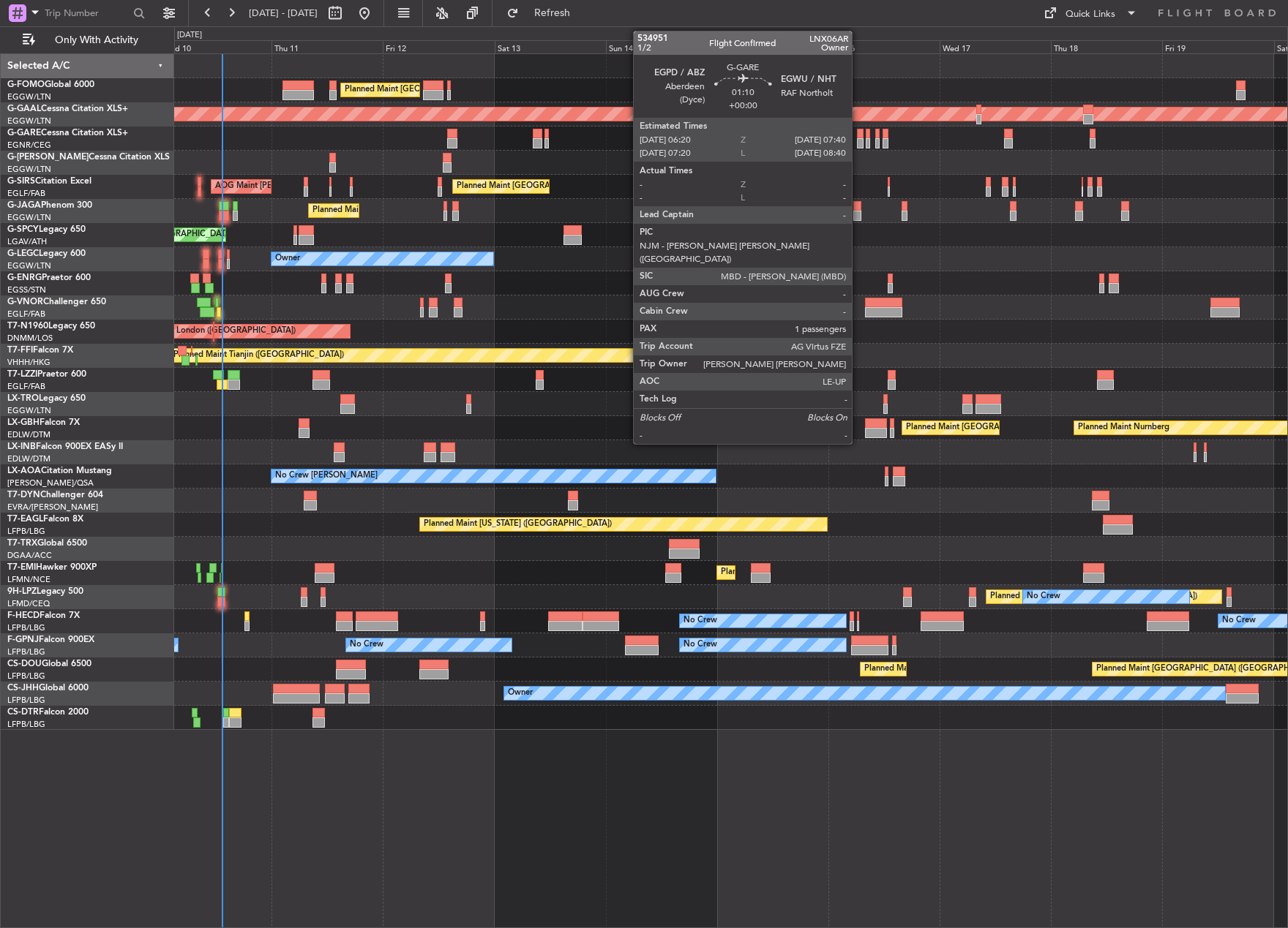
click at [858, 138] on div at bounding box center [860, 143] width 6 height 10
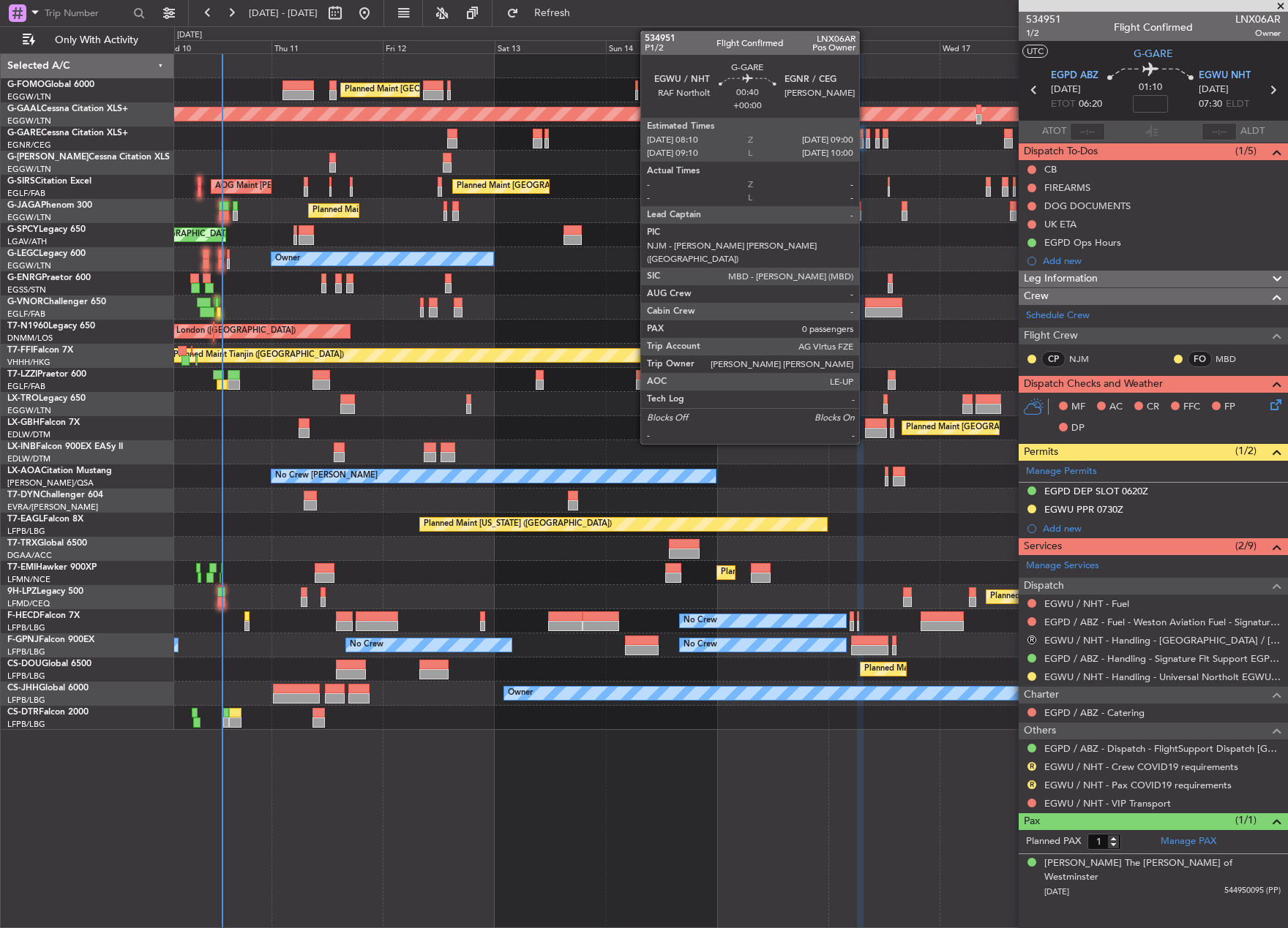
click at [865, 139] on div at bounding box center [867, 143] width 5 height 10
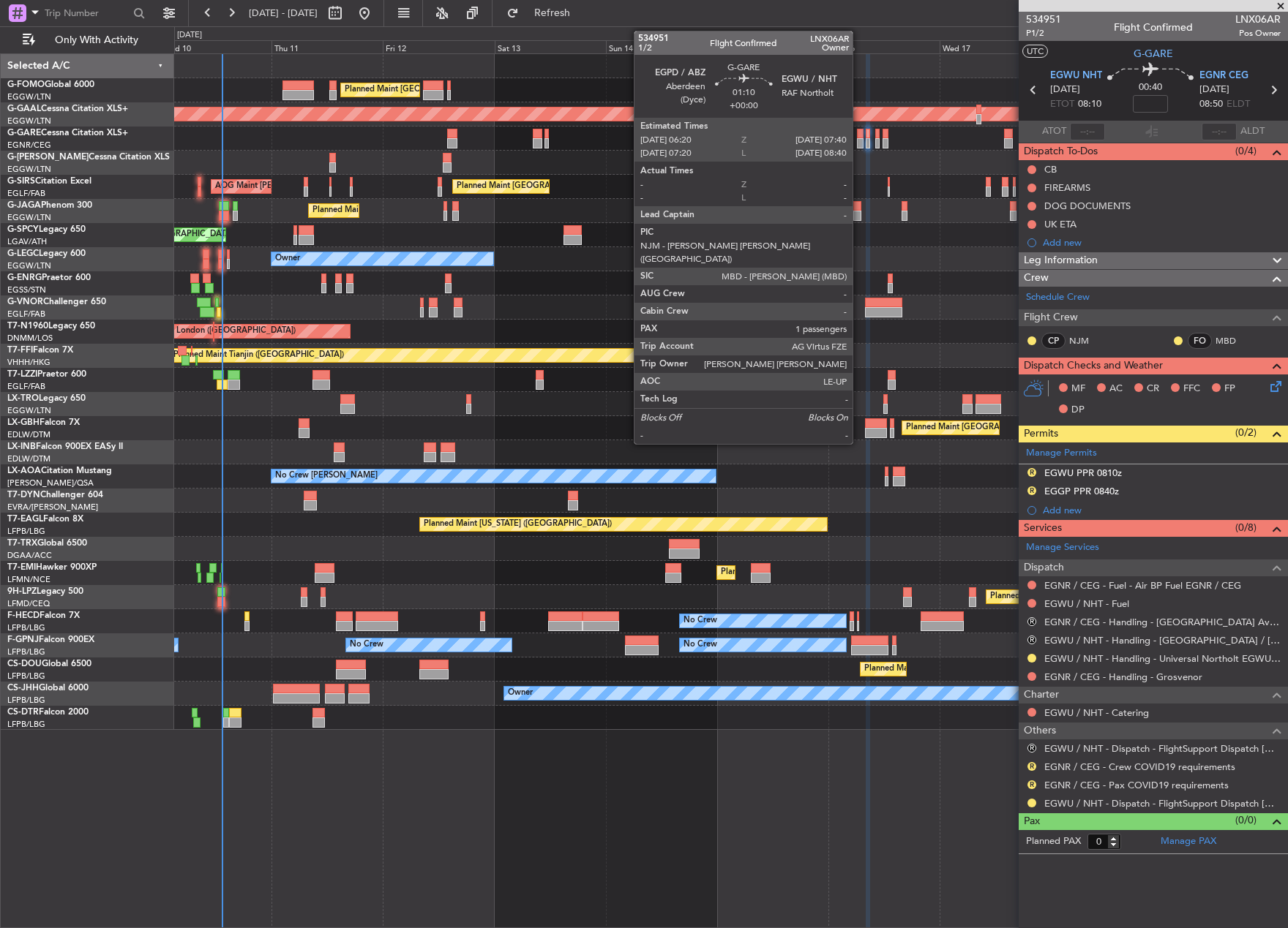
click at [859, 137] on div at bounding box center [860, 133] width 6 height 10
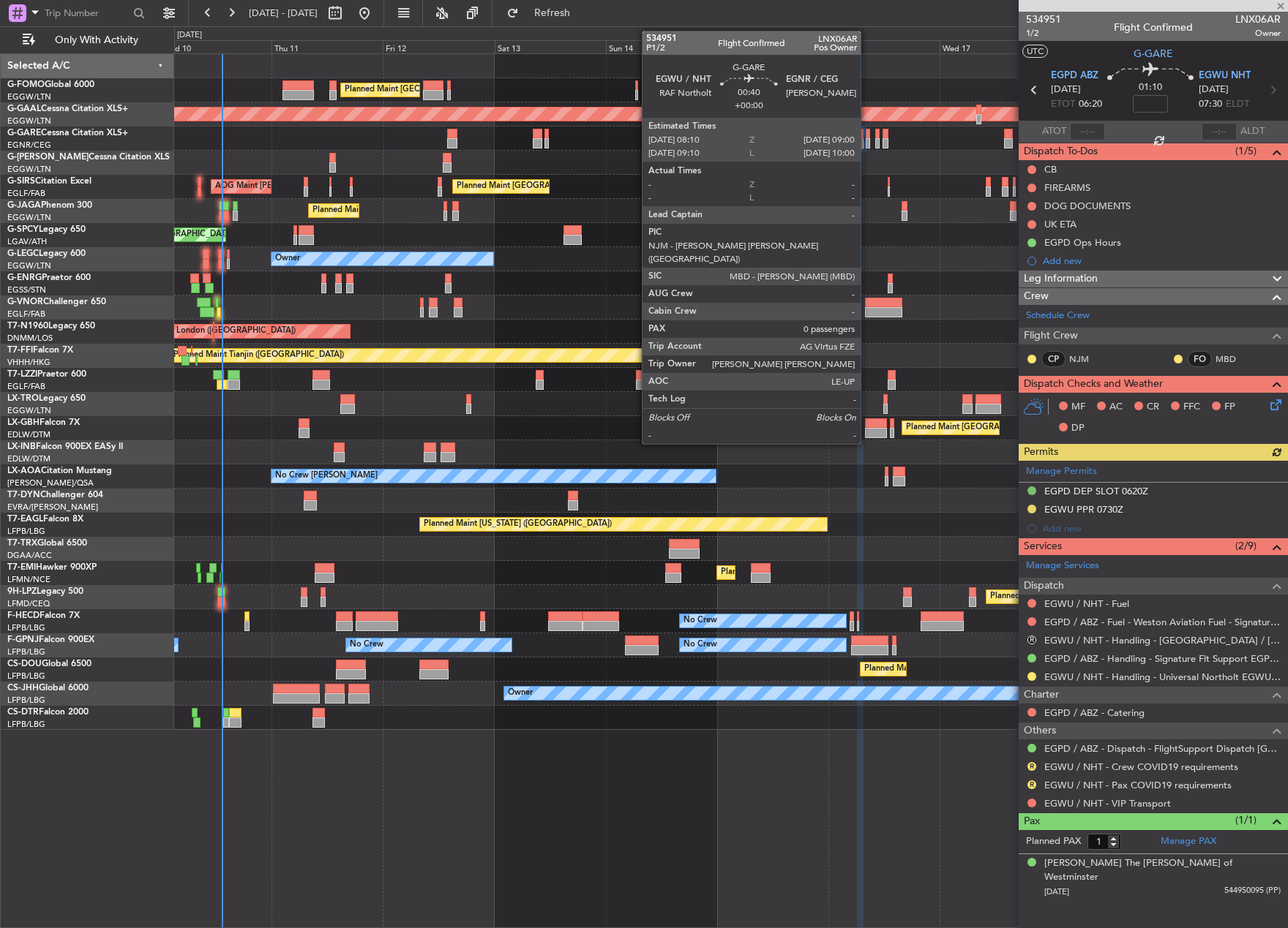
click at [867, 137] on div at bounding box center [867, 133] width 5 height 10
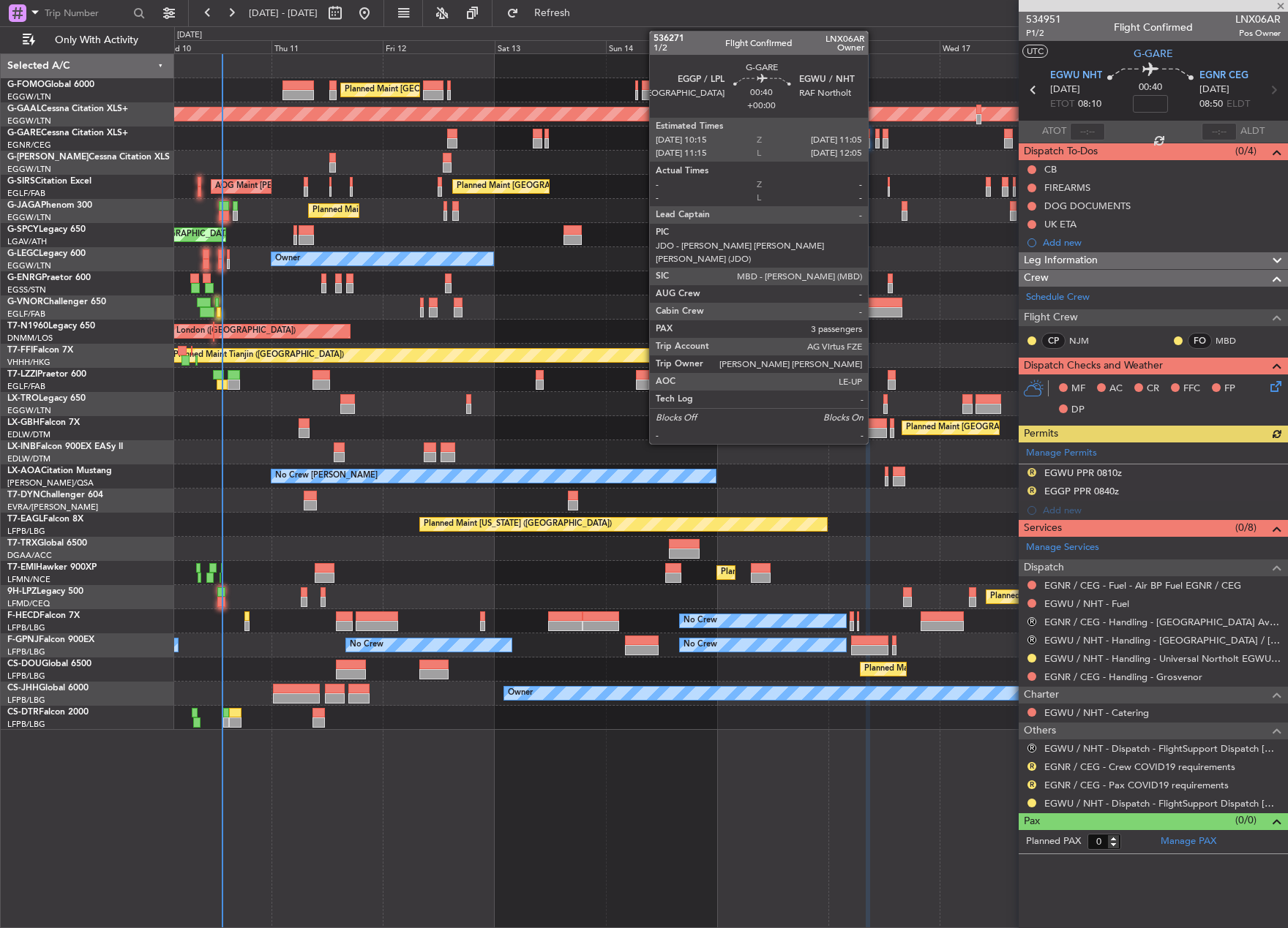
click at [875, 140] on div at bounding box center [877, 143] width 5 height 10
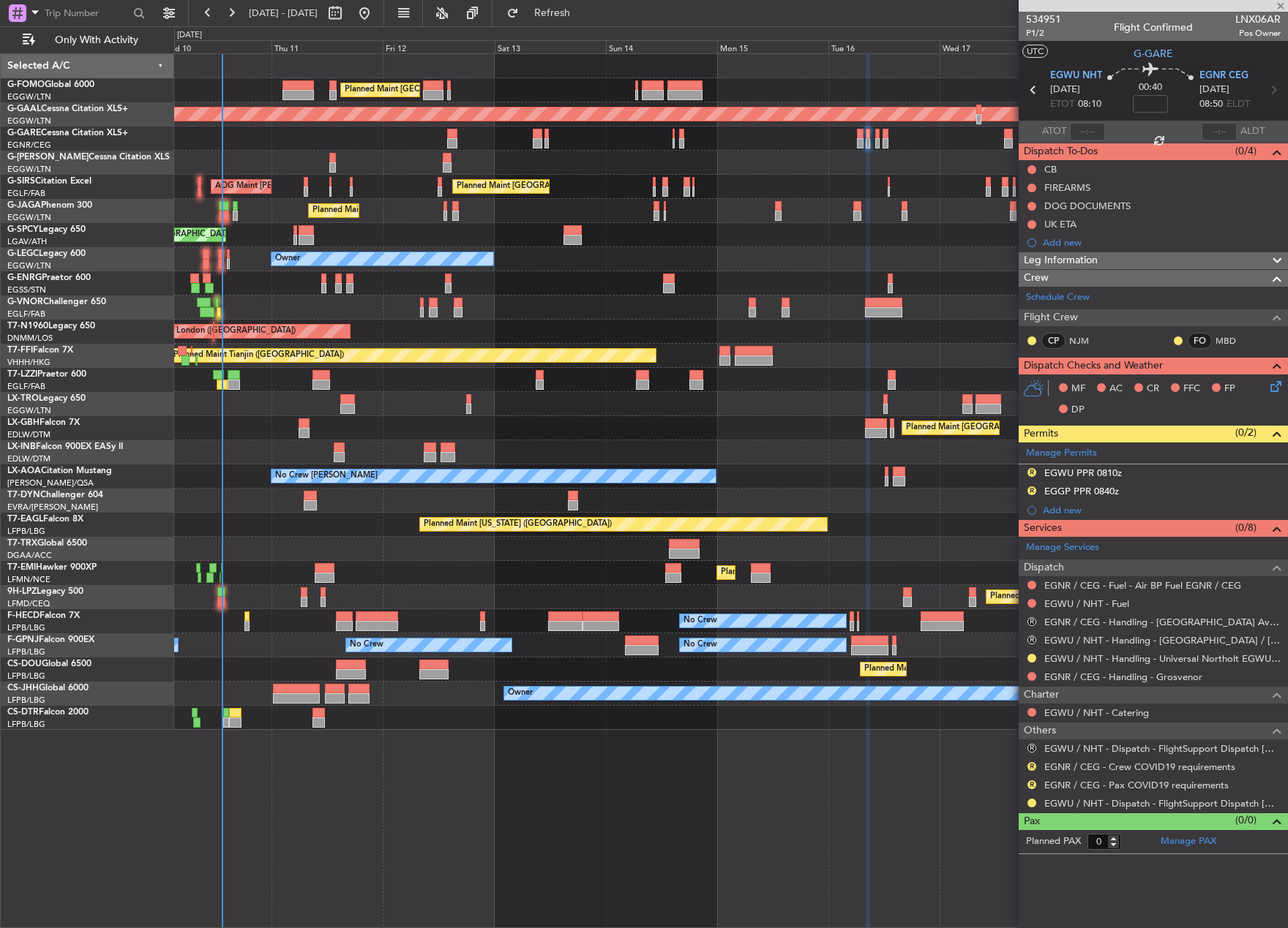
type input "3"
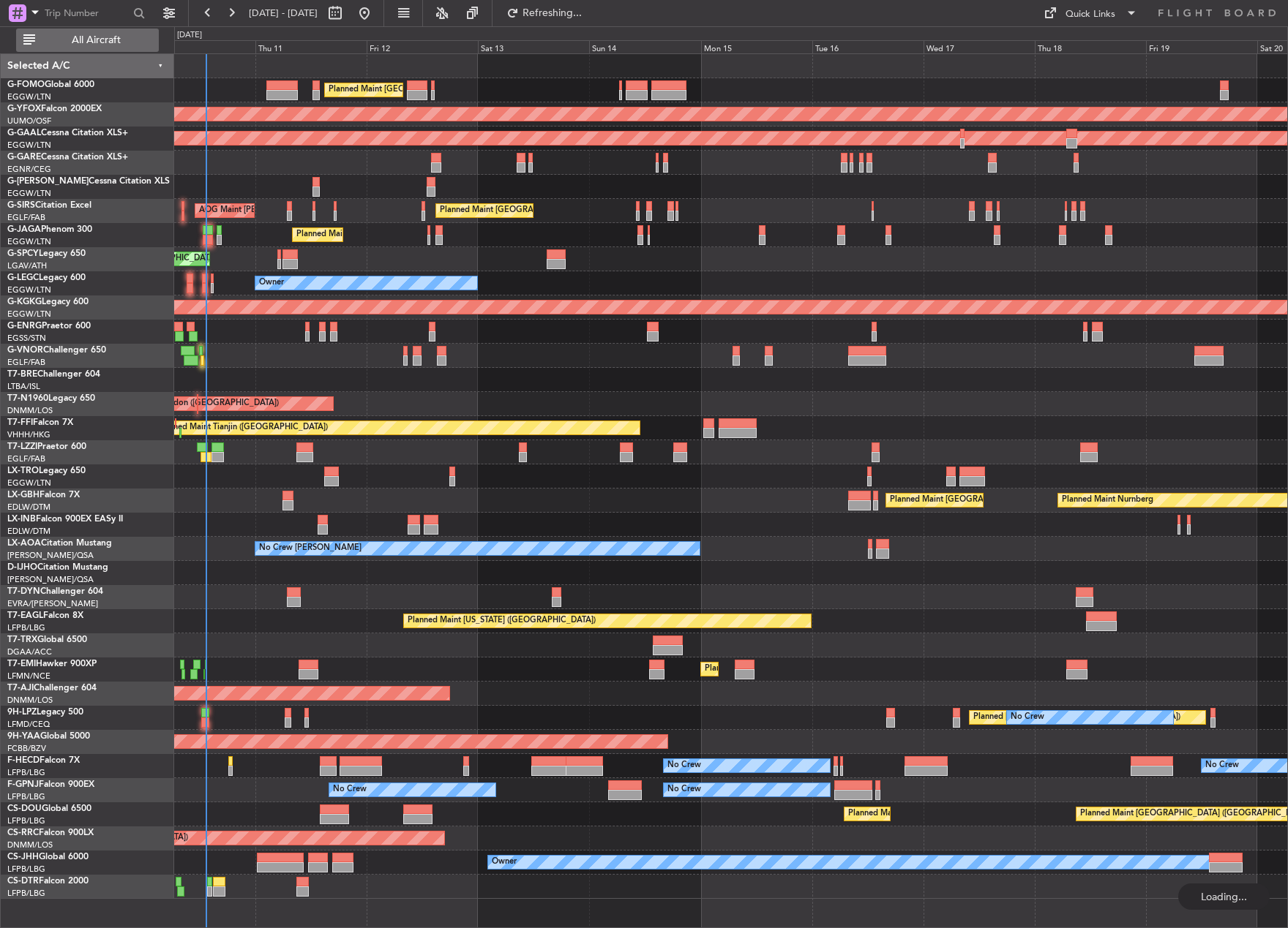
click at [95, 40] on span "All Aircraft" at bounding box center [96, 40] width 117 height 10
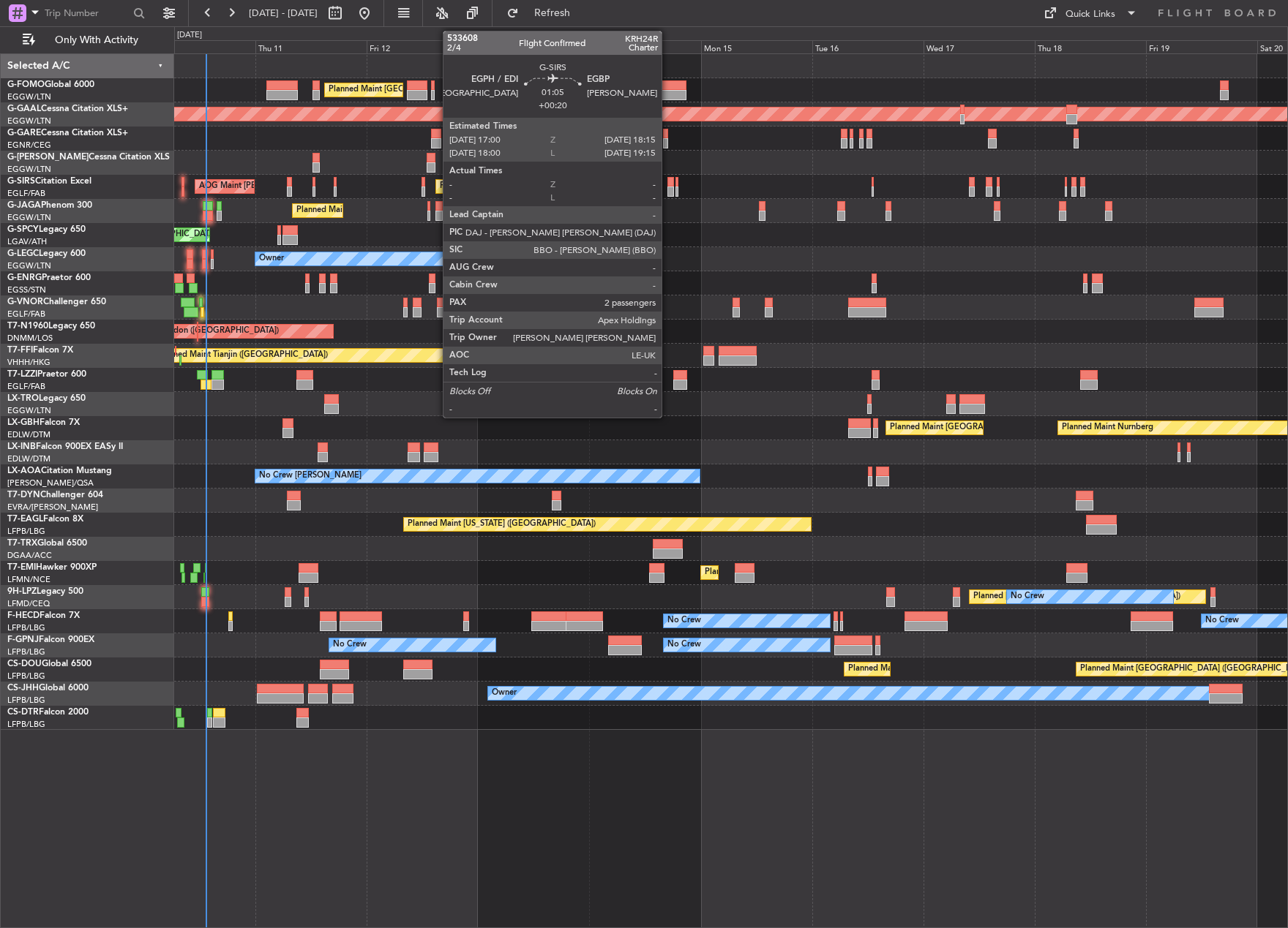
click at [668, 192] on div at bounding box center [670, 191] width 6 height 10
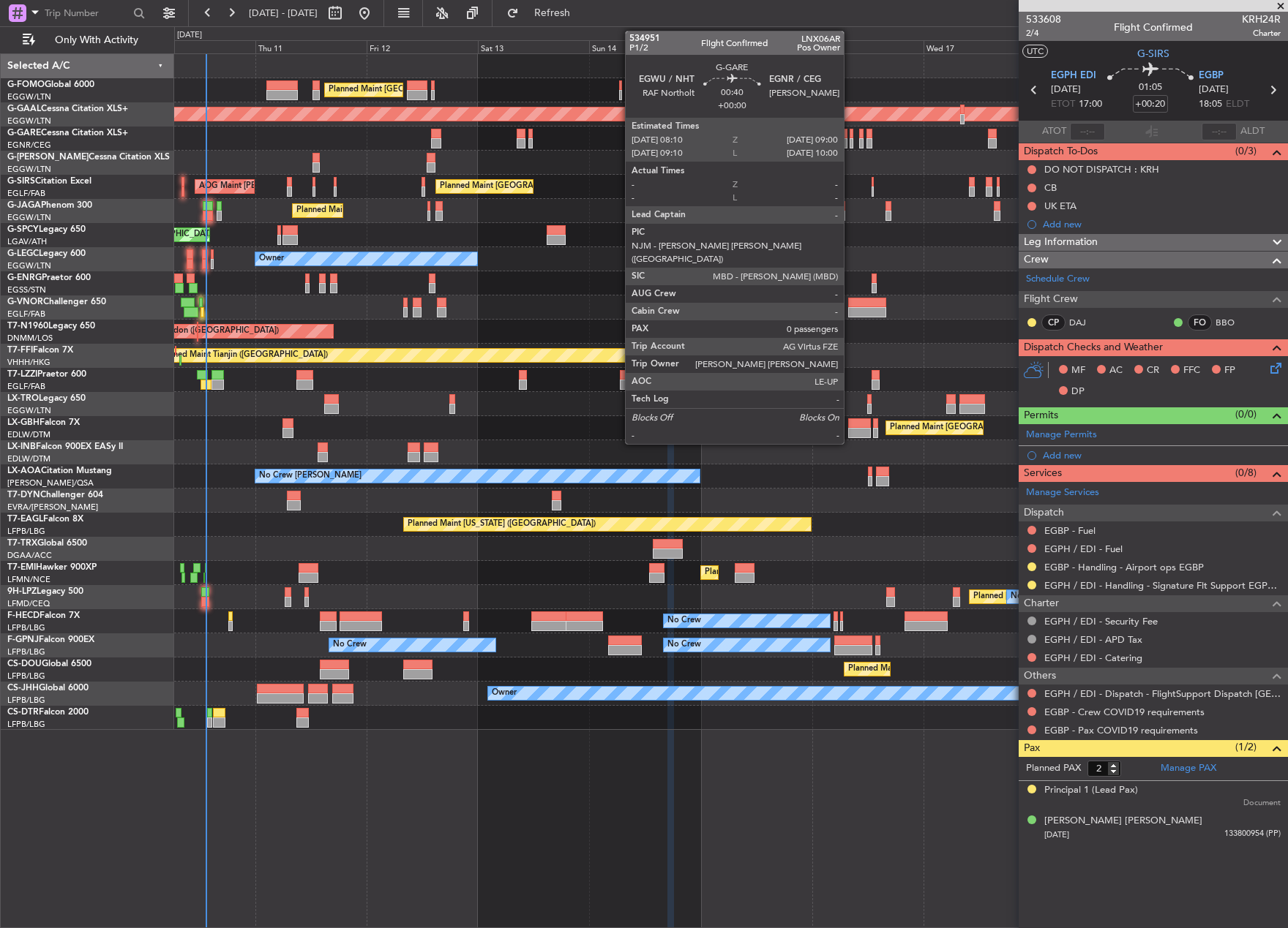
click at [850, 144] on div at bounding box center [852, 143] width 5 height 10
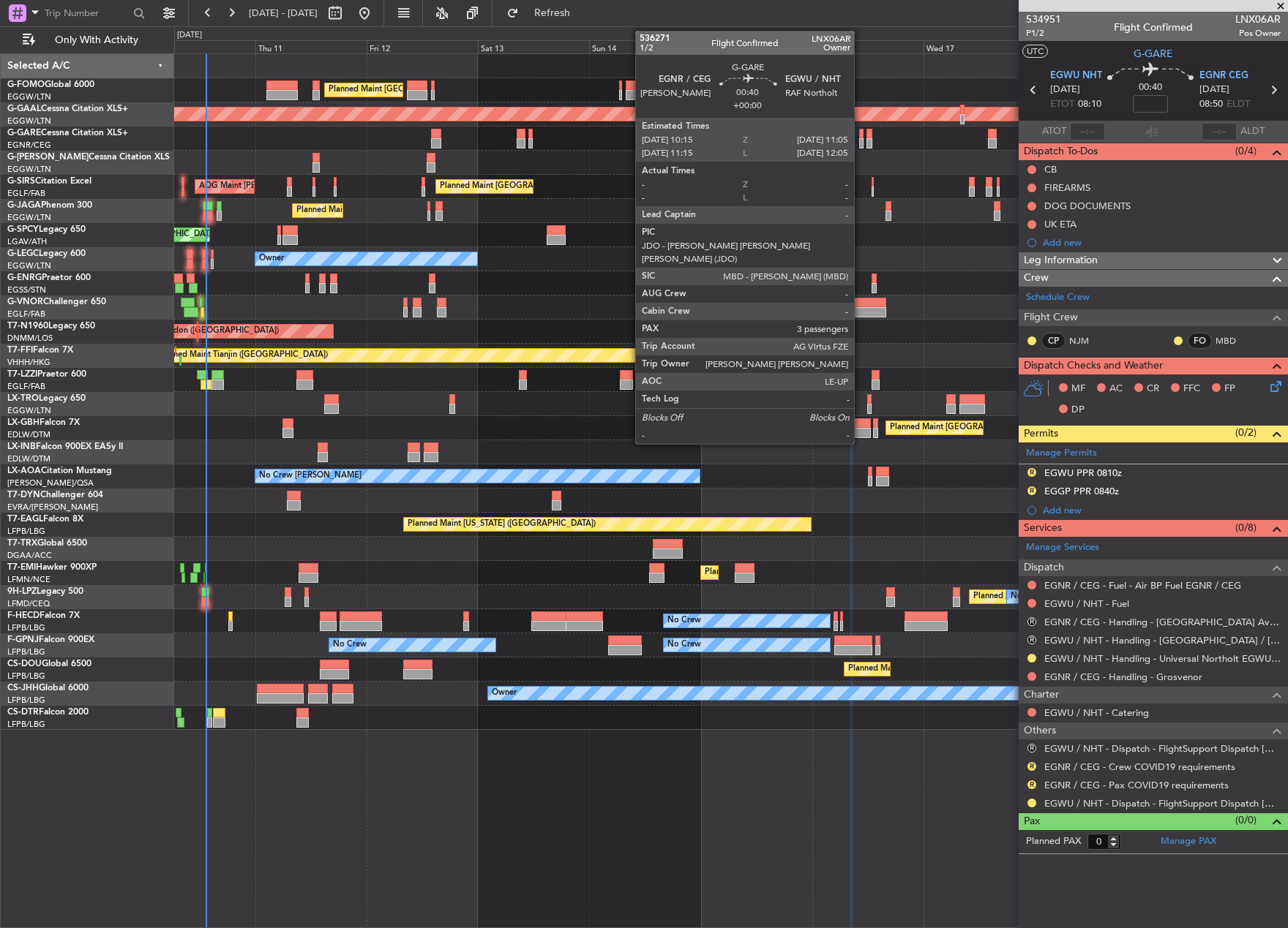
click at [861, 146] on div at bounding box center [861, 143] width 5 height 10
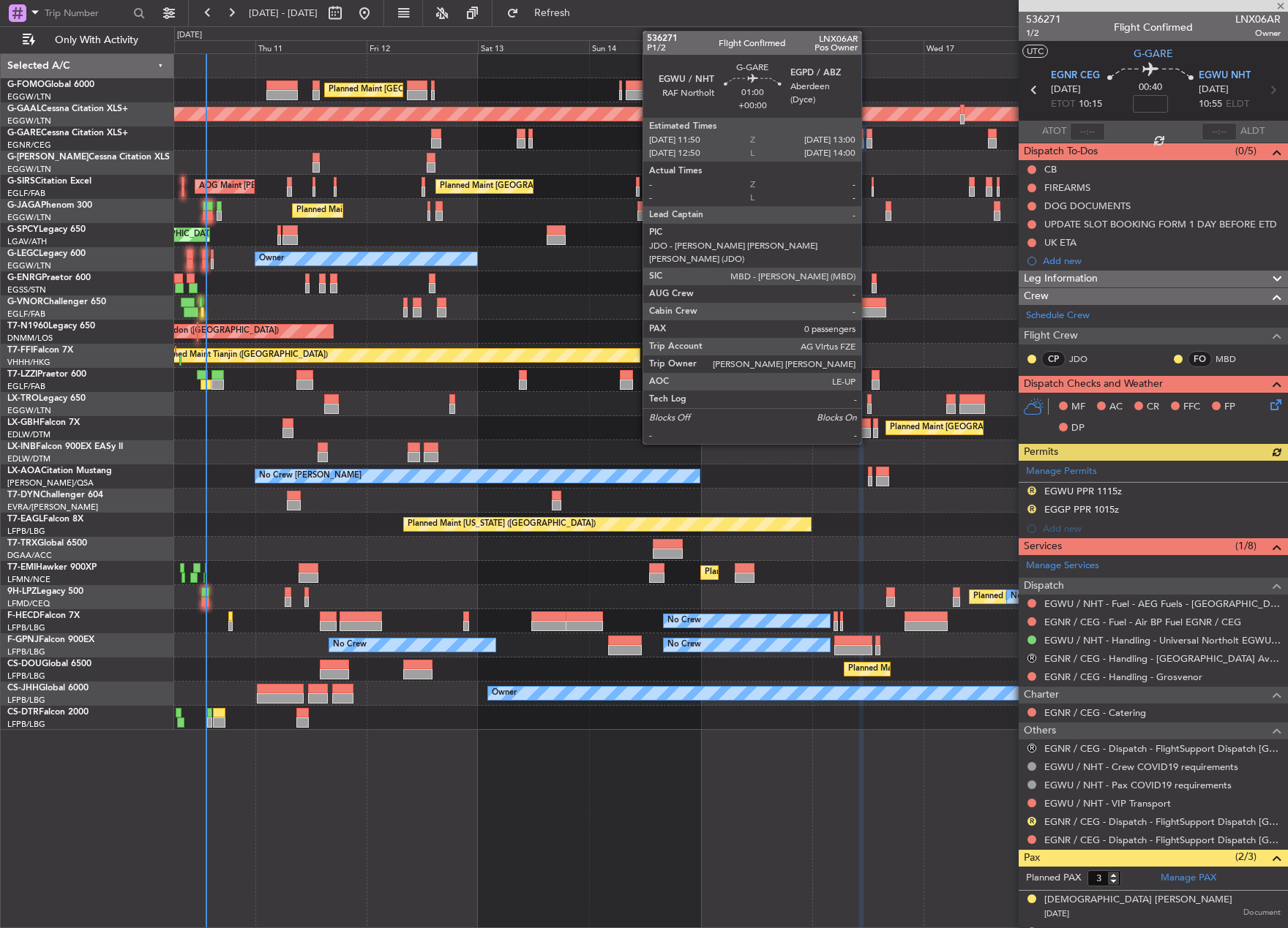
click at [867, 138] on div at bounding box center [869, 143] width 6 height 10
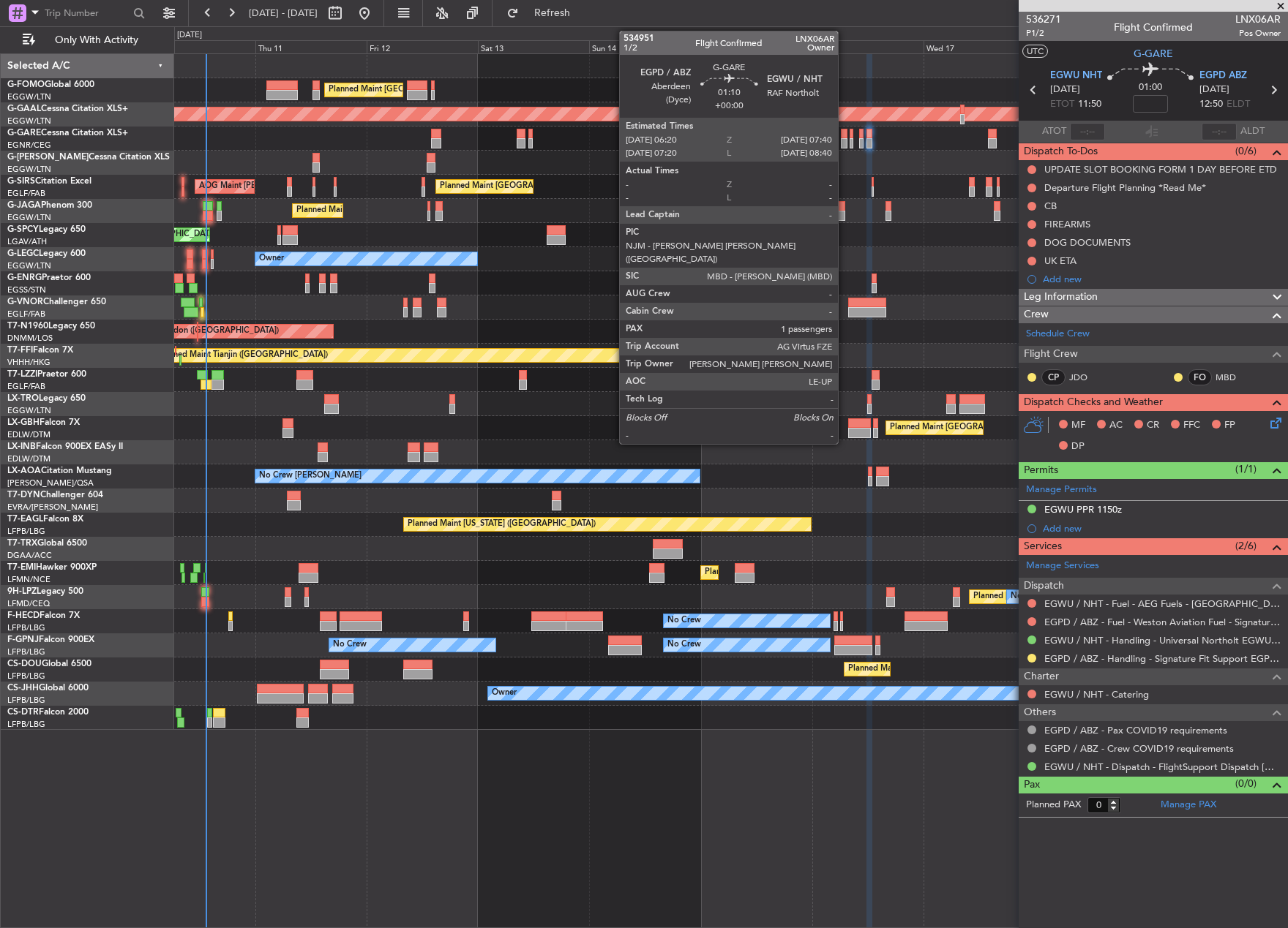
click at [844, 141] on div at bounding box center [843, 143] width 6 height 10
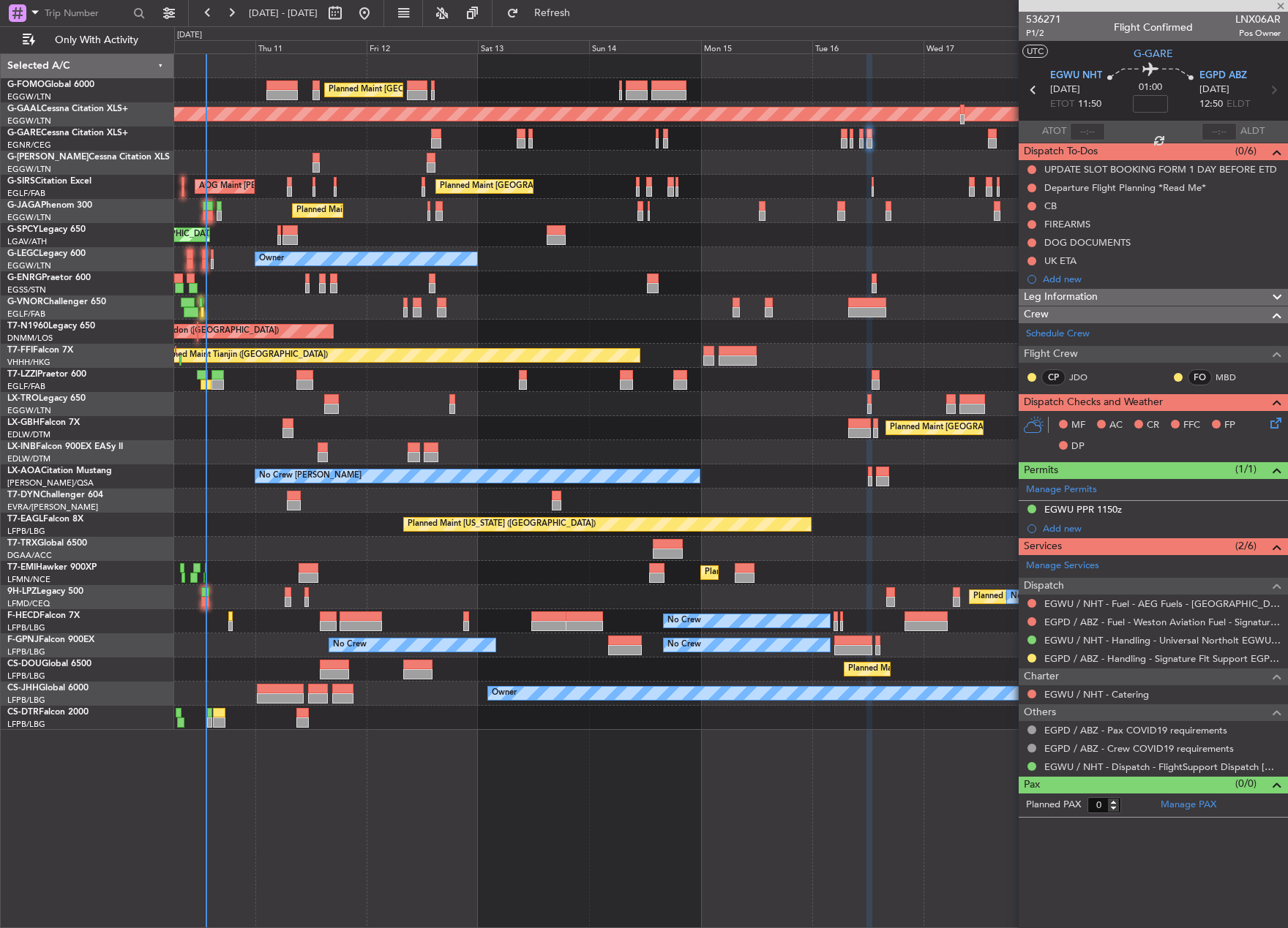
type input "1"
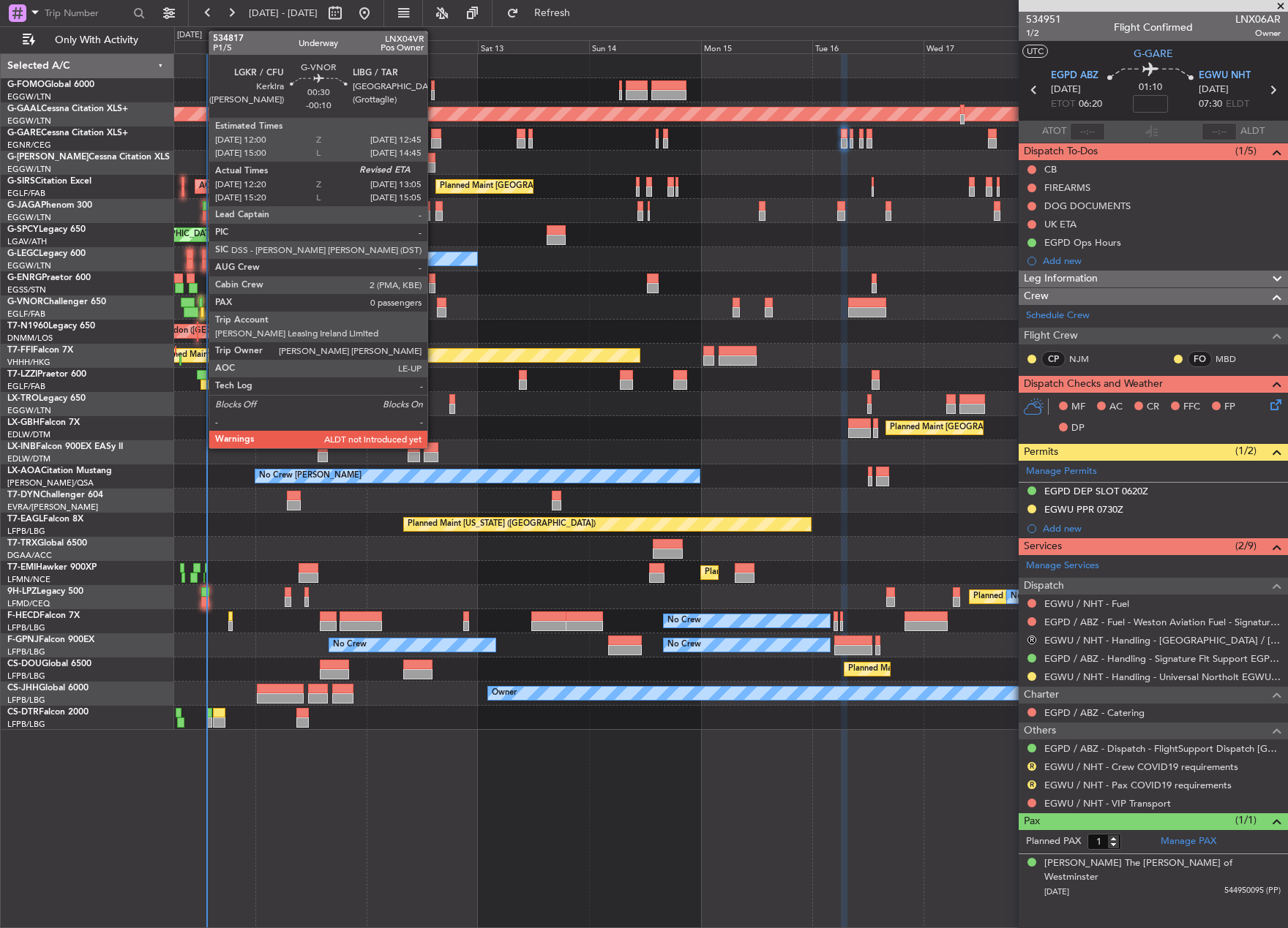
click at [201, 311] on div at bounding box center [202, 312] width 4 height 10
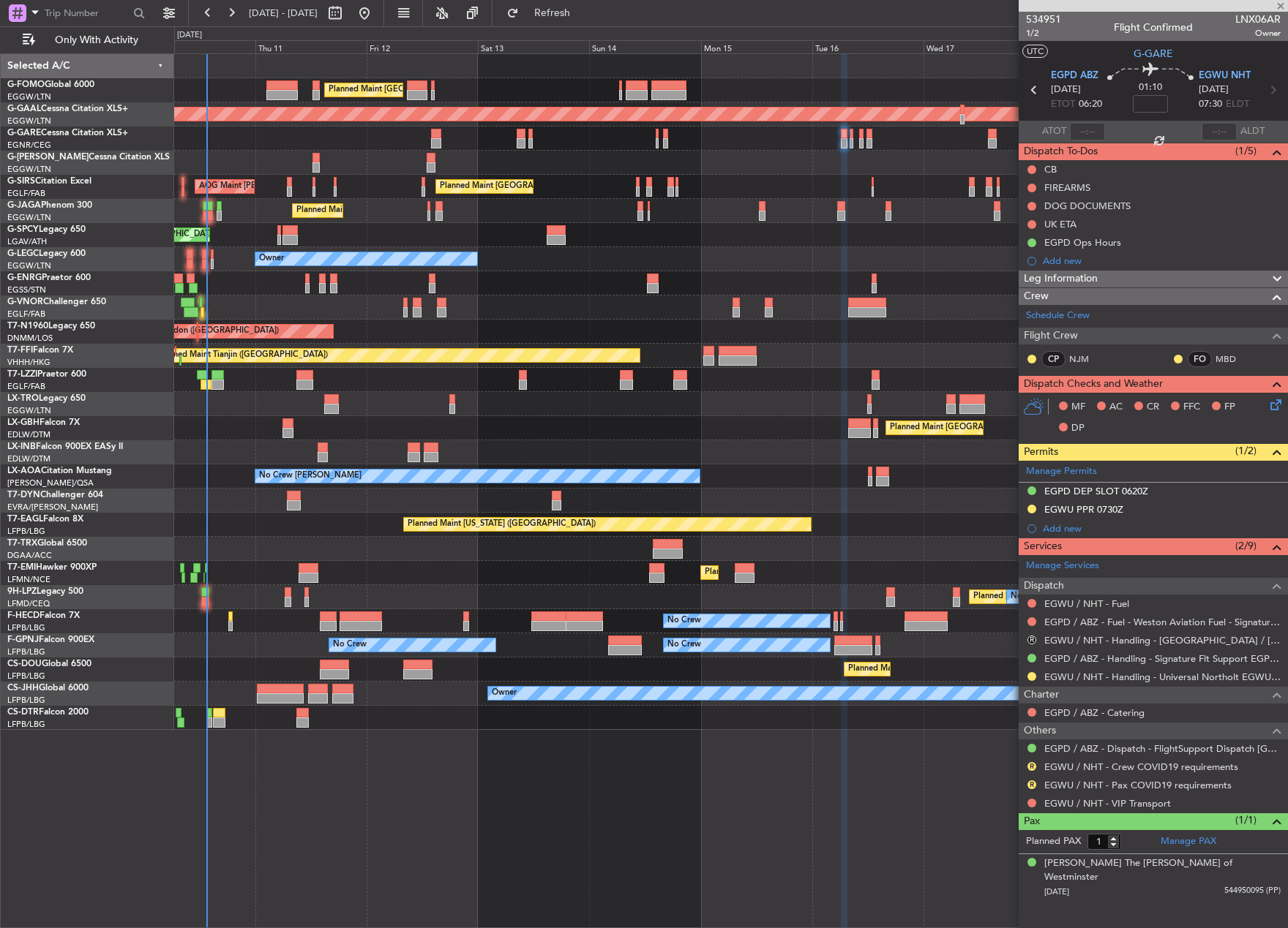
type input "-00:10"
type input "12:30"
type input "0"
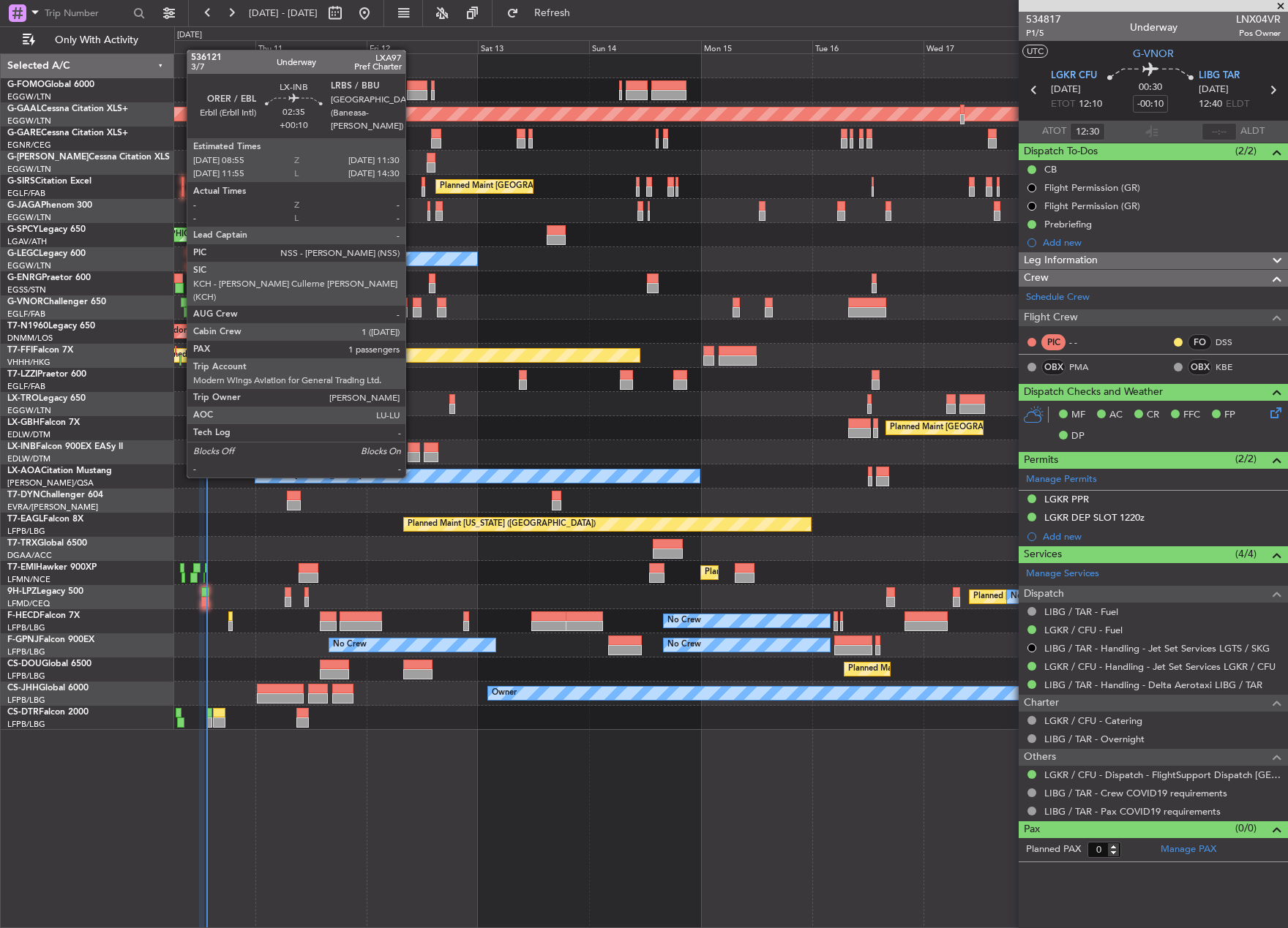
click at [412, 450] on div at bounding box center [413, 447] width 12 height 10
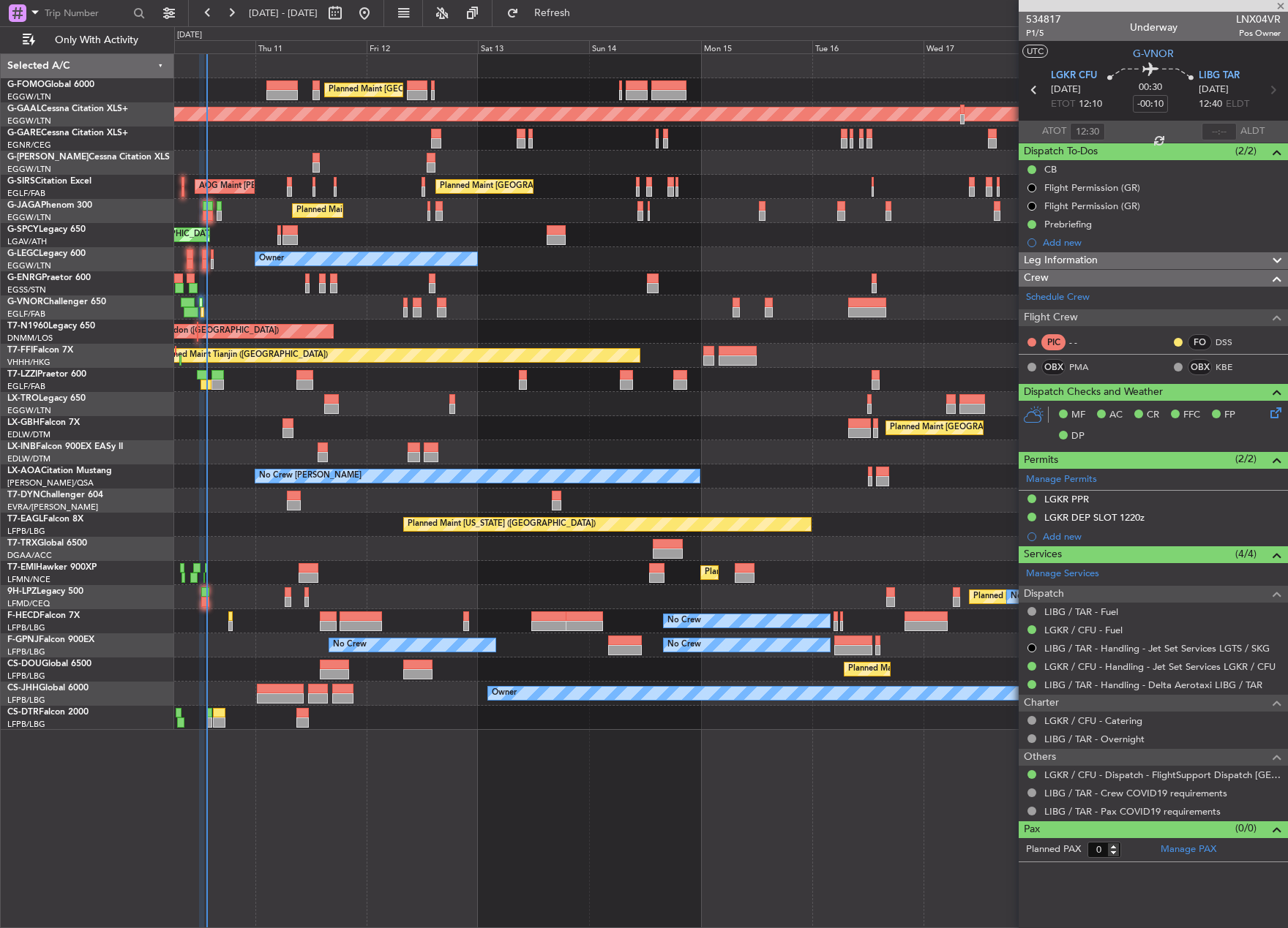
type input "+00:10"
type input "1"
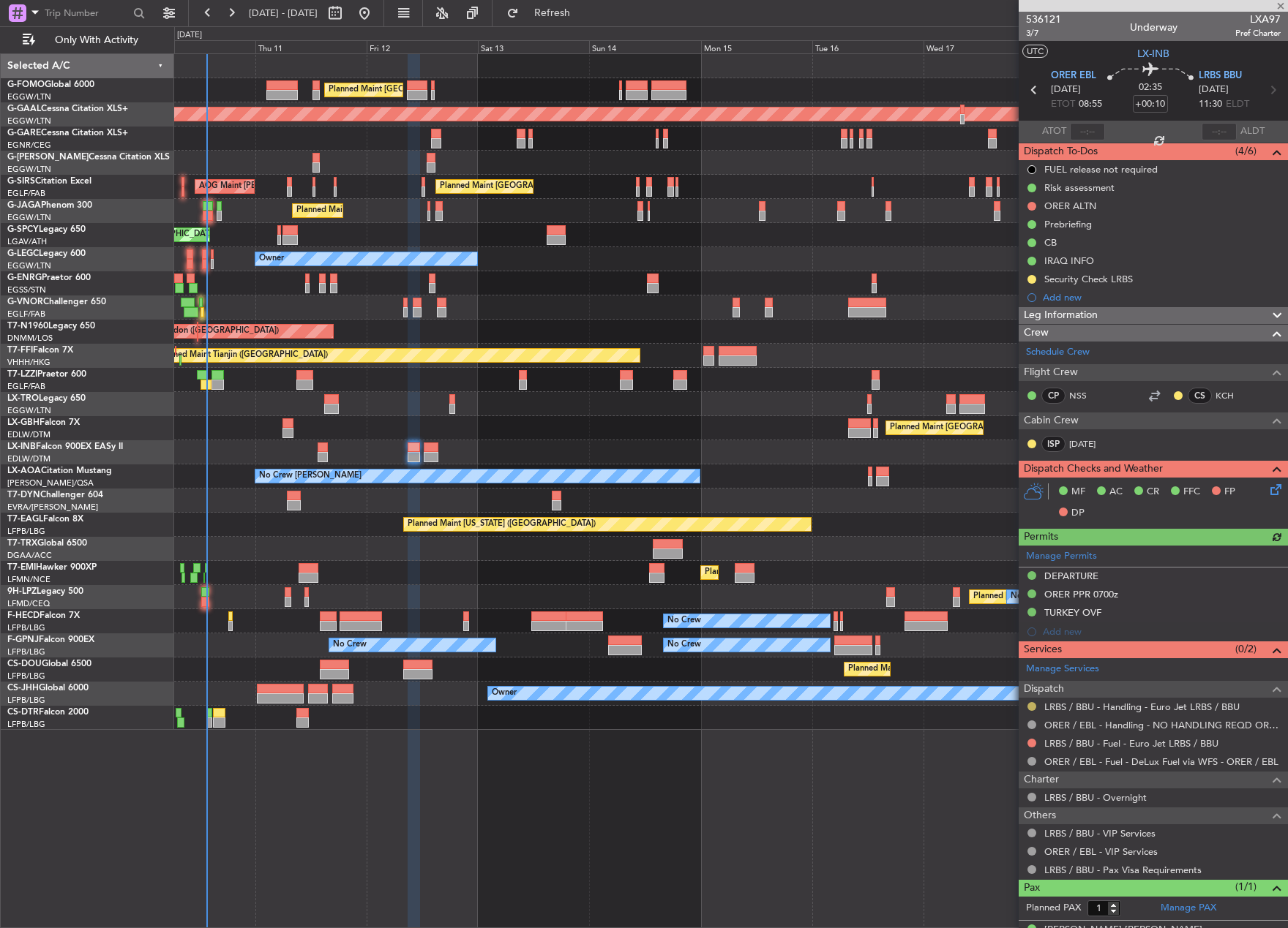
click at [1029, 707] on button at bounding box center [1031, 706] width 8 height 8
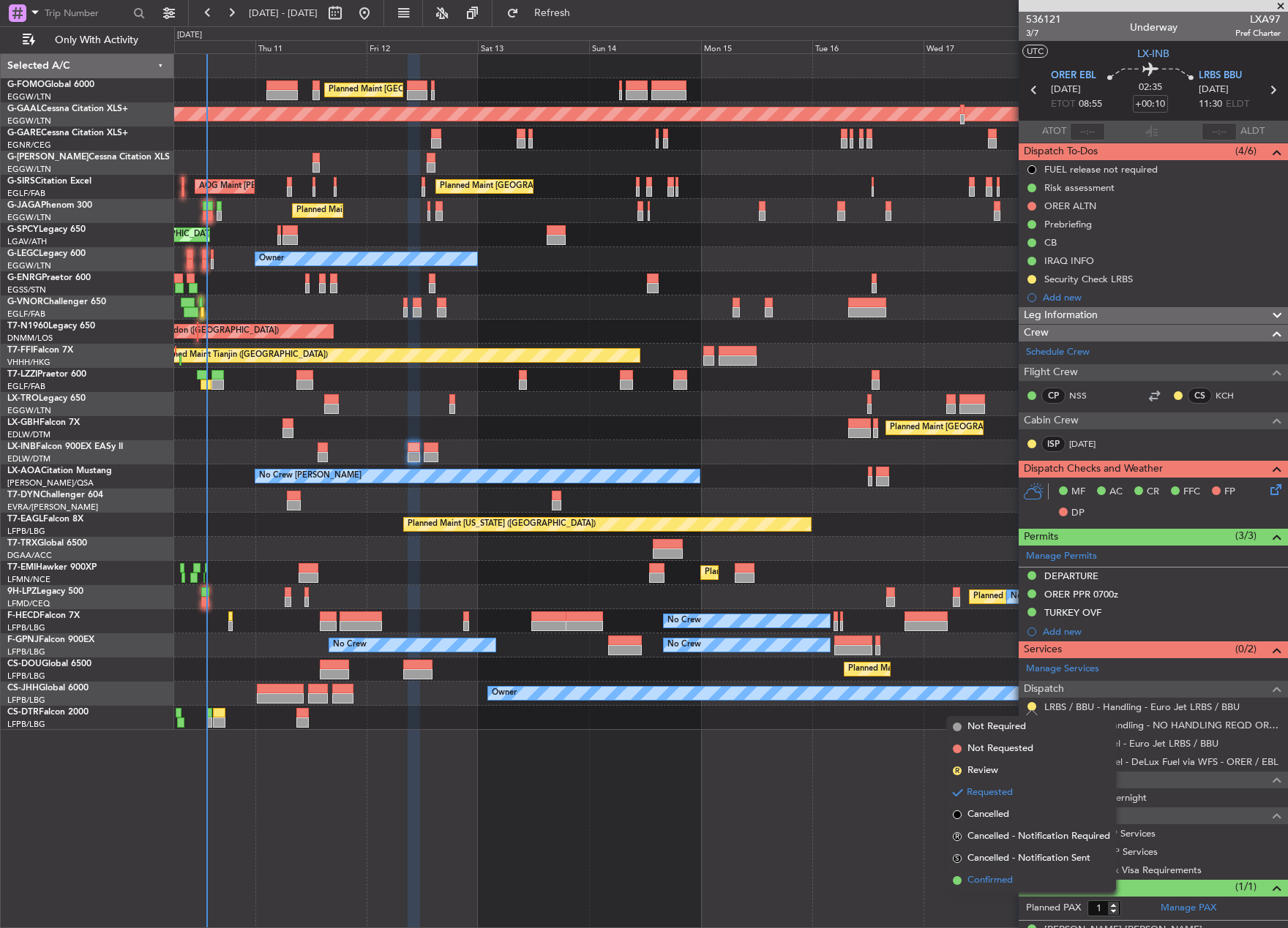
click at [984, 882] on span "Confirmed" at bounding box center [990, 881] width 45 height 15
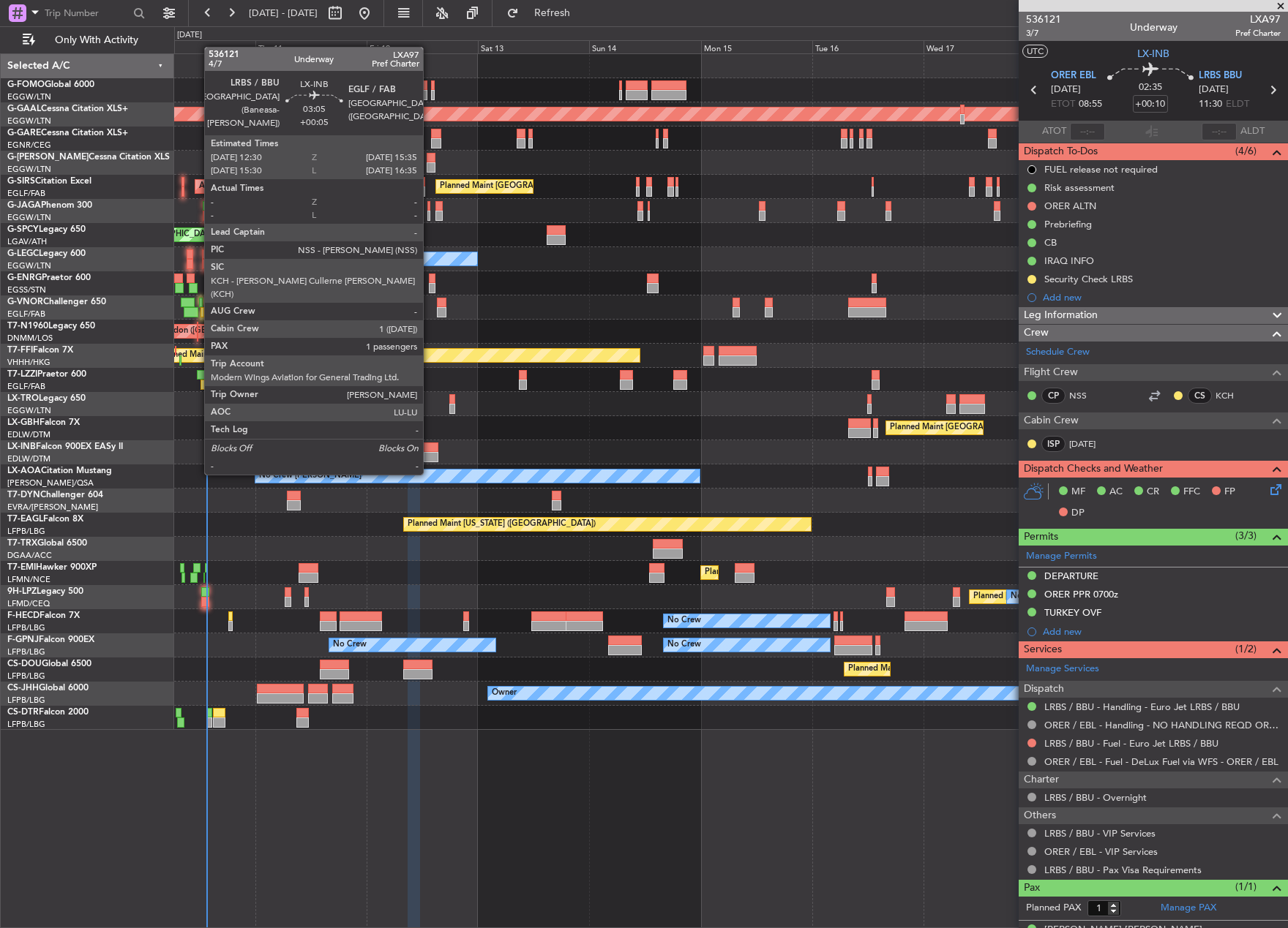
click at [429, 446] on div at bounding box center [431, 447] width 15 height 10
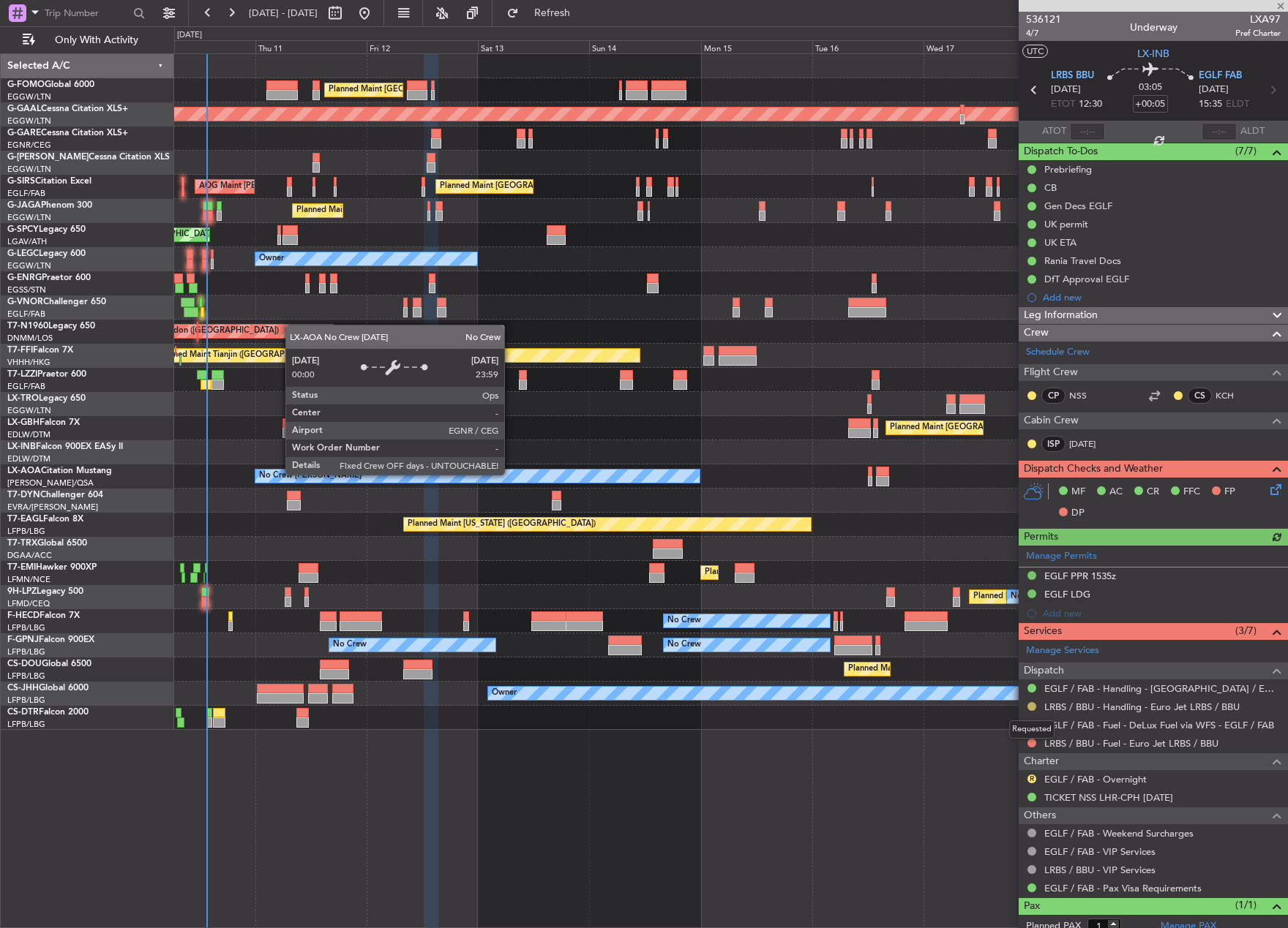
click at [1029, 703] on button at bounding box center [1031, 706] width 8 height 8
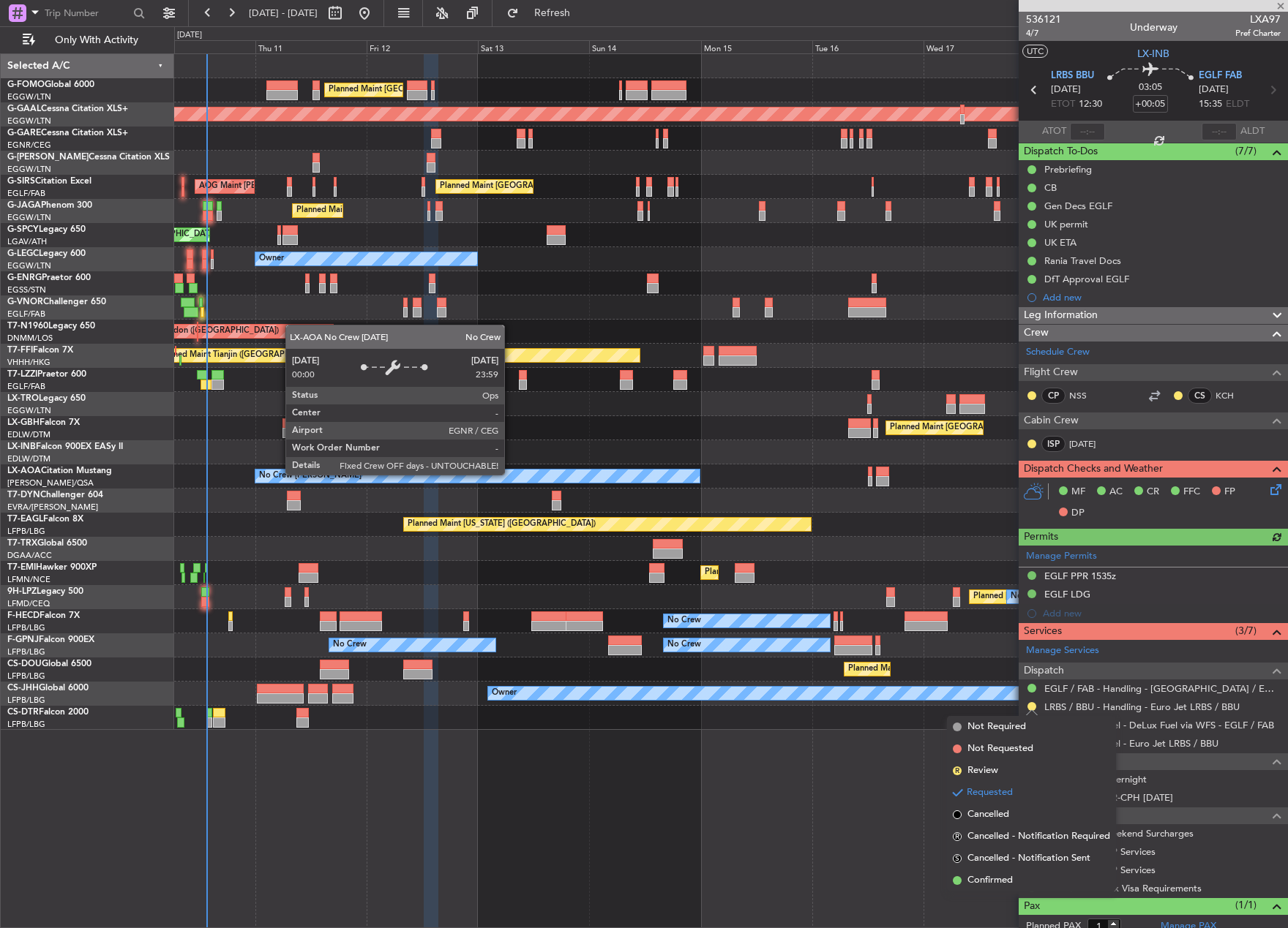
click at [997, 879] on span "Confirmed" at bounding box center [990, 881] width 45 height 15
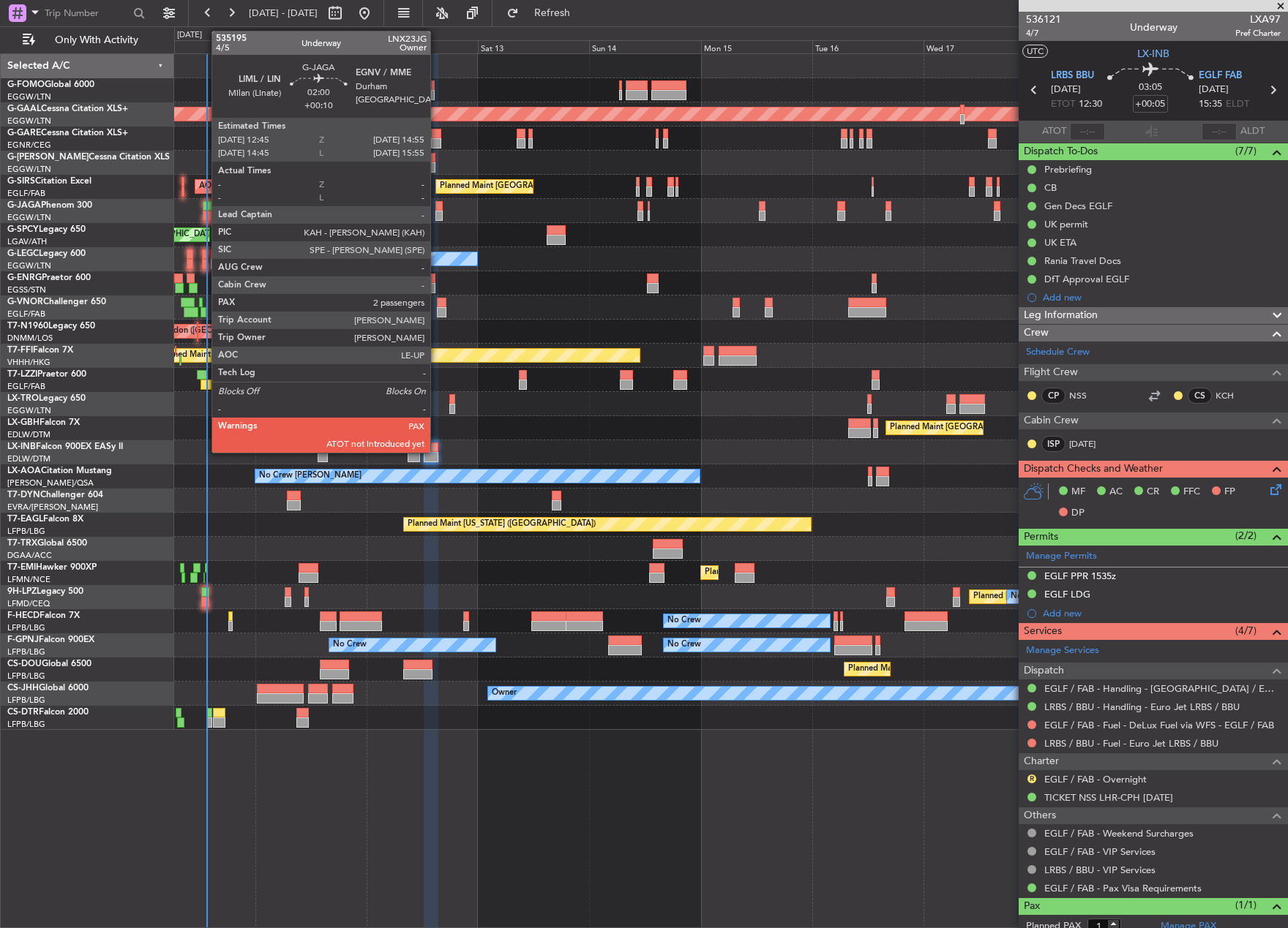
click at [204, 208] on div at bounding box center [208, 206] width 10 height 10
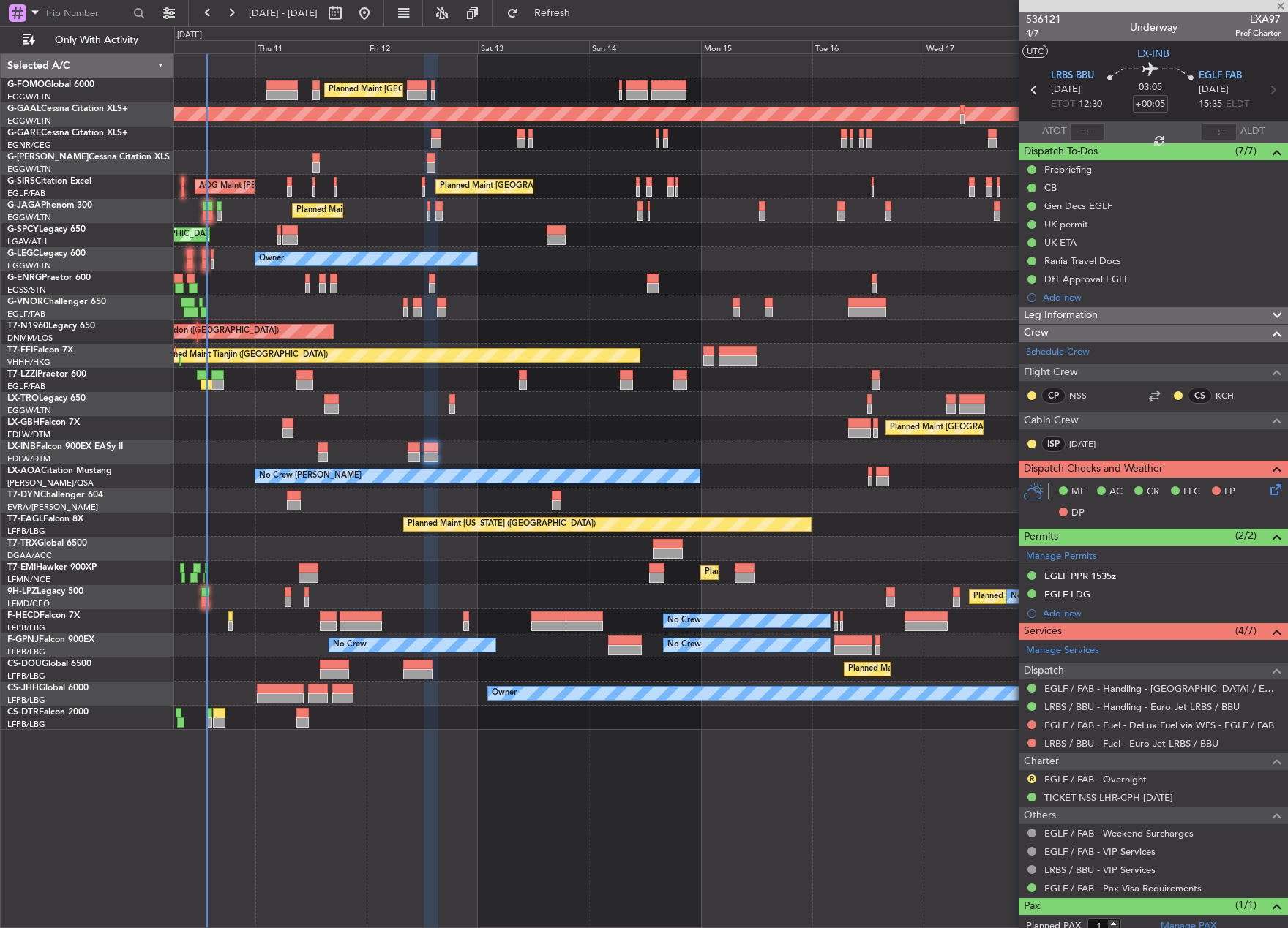
type input "+00:10"
type input "2"
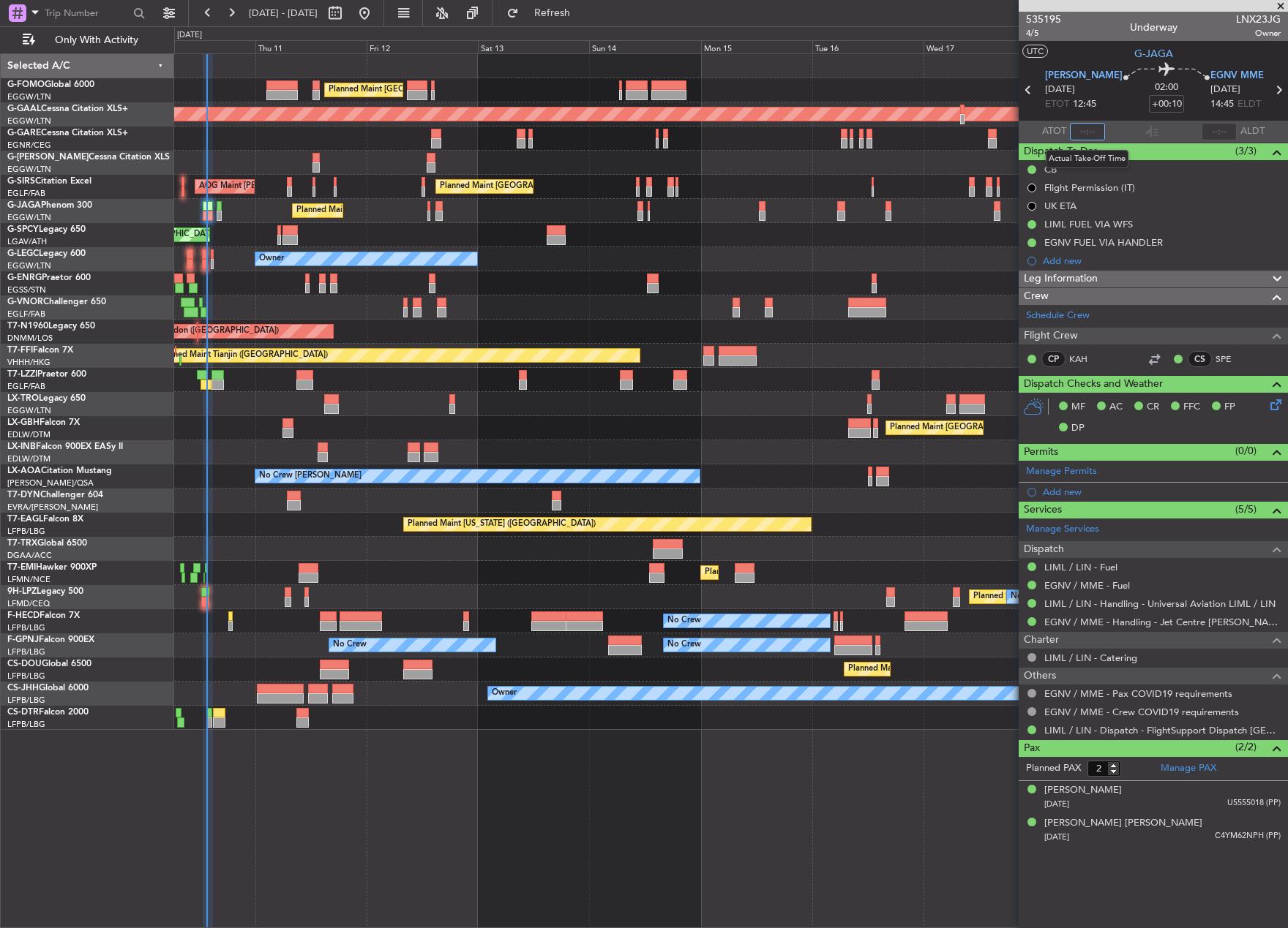
click at [1087, 134] on input "text" at bounding box center [1087, 132] width 35 height 18
type input "13:28"
click at [1109, 128] on div "Flight Time Correction" at bounding box center [1151, 136] width 89 height 19
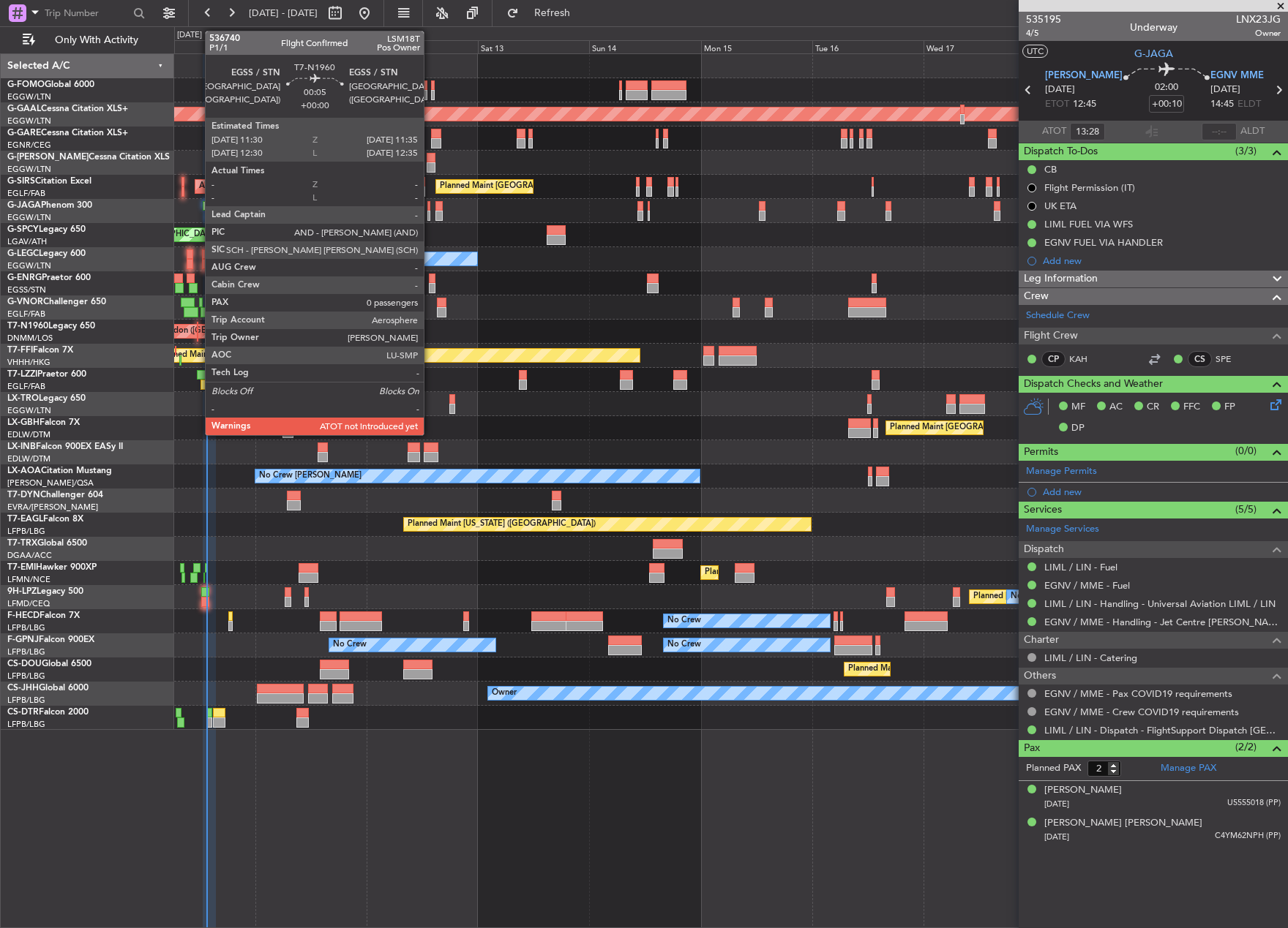
click at [197, 329] on div at bounding box center [197, 326] width 2 height 10
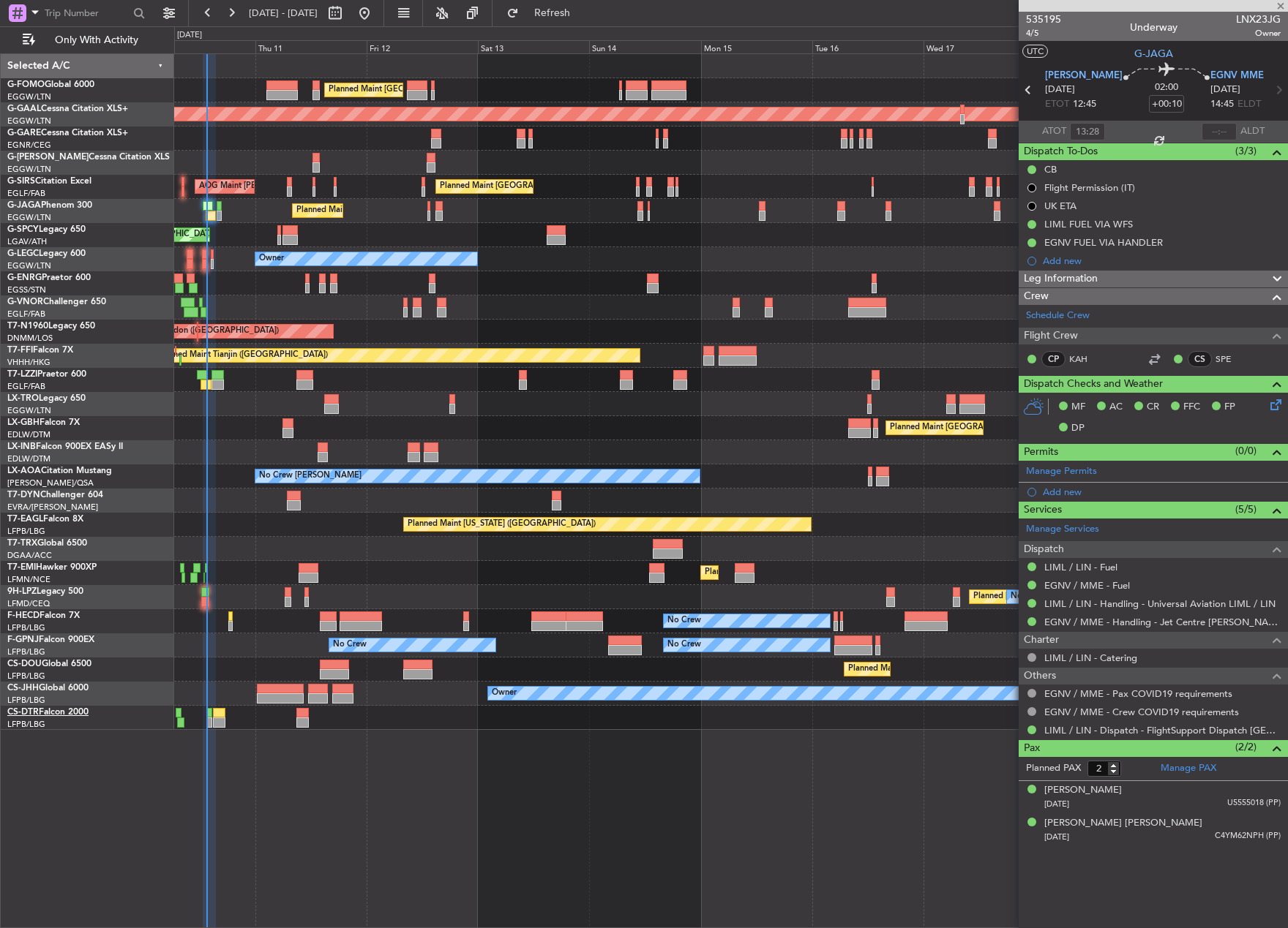
type input "0"
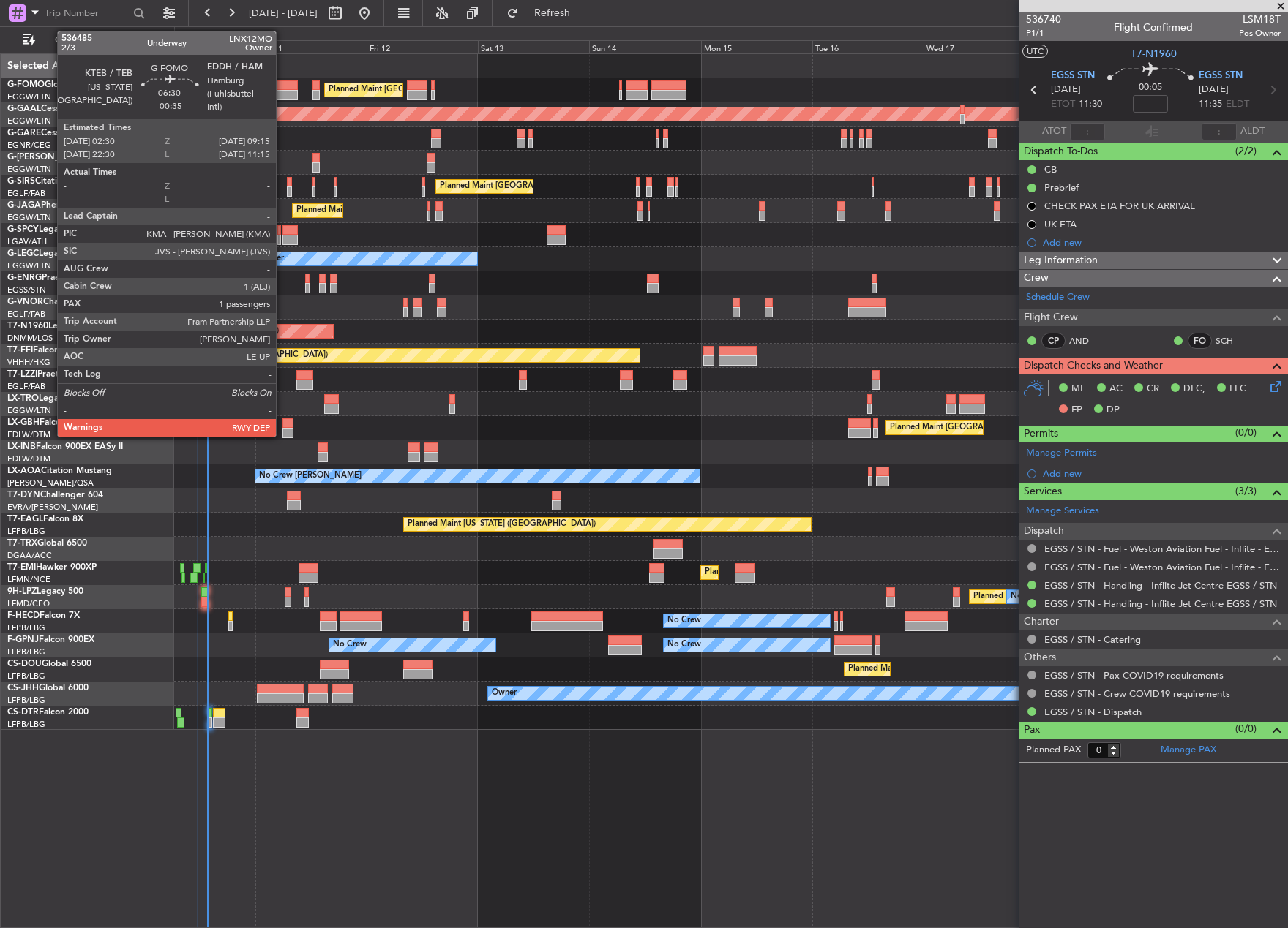
click at [283, 94] on div at bounding box center [282, 94] width 32 height 10
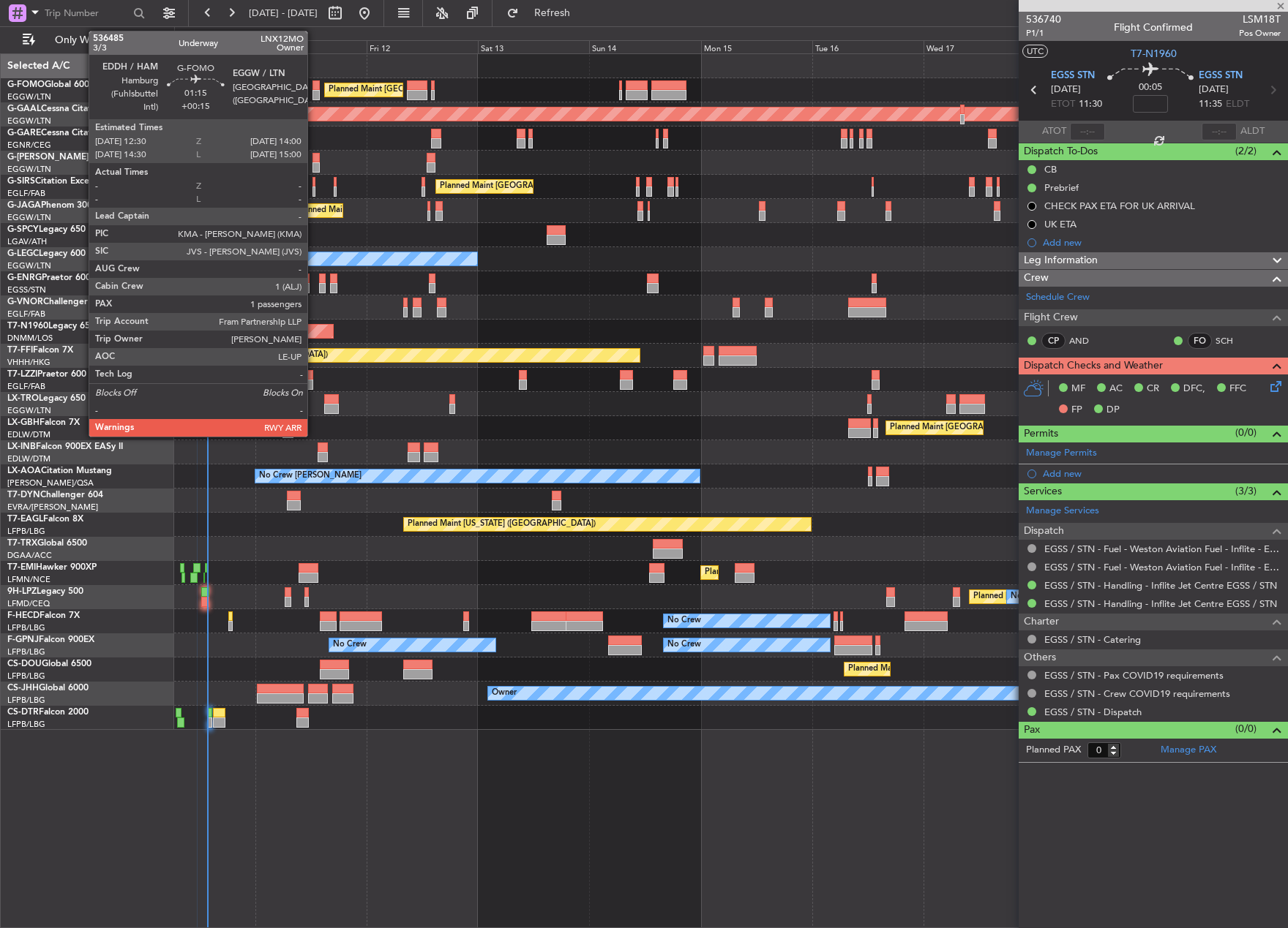
type input "-00:35"
type input "1"
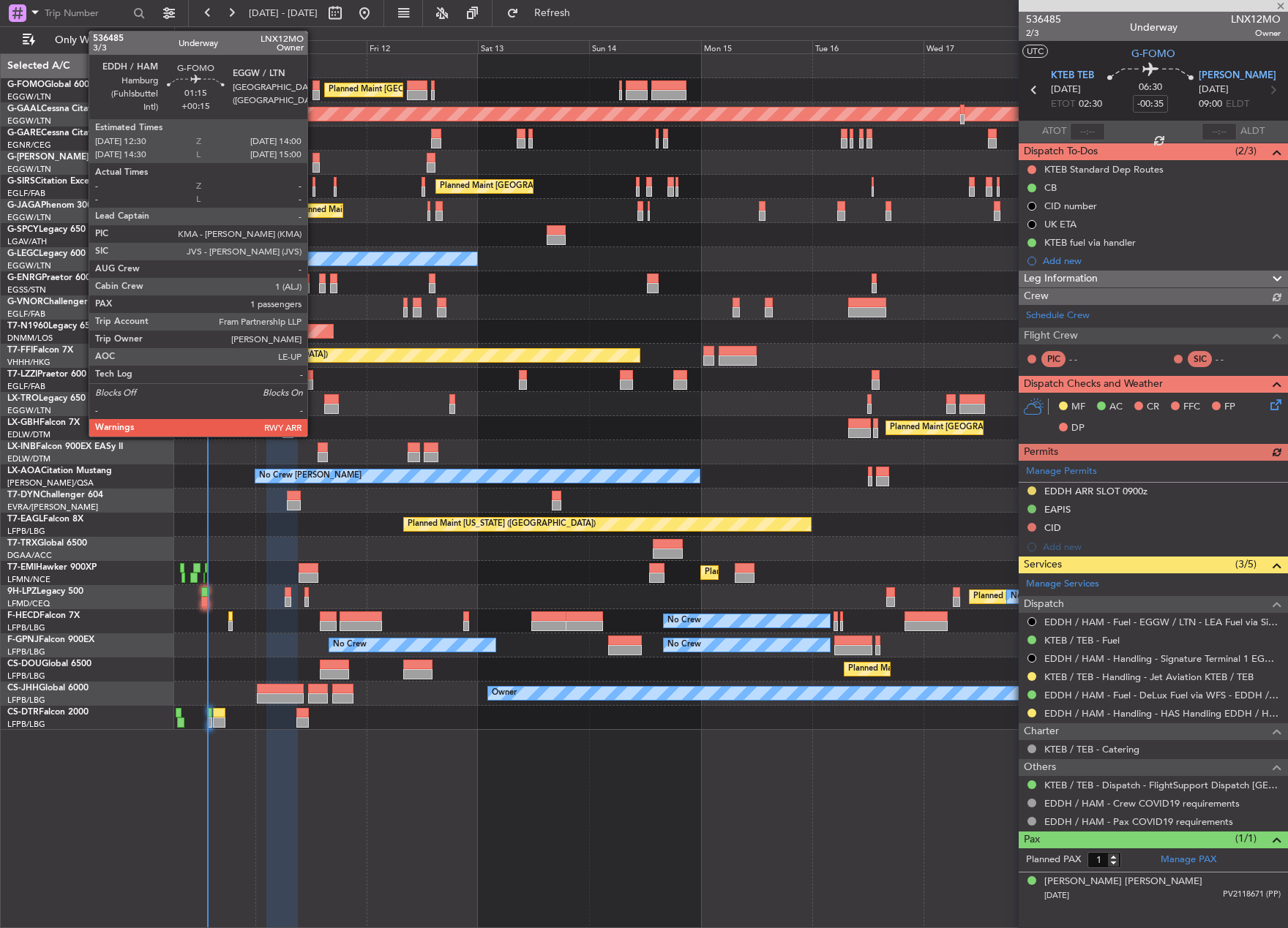
click at [314, 96] on div at bounding box center [316, 94] width 7 height 10
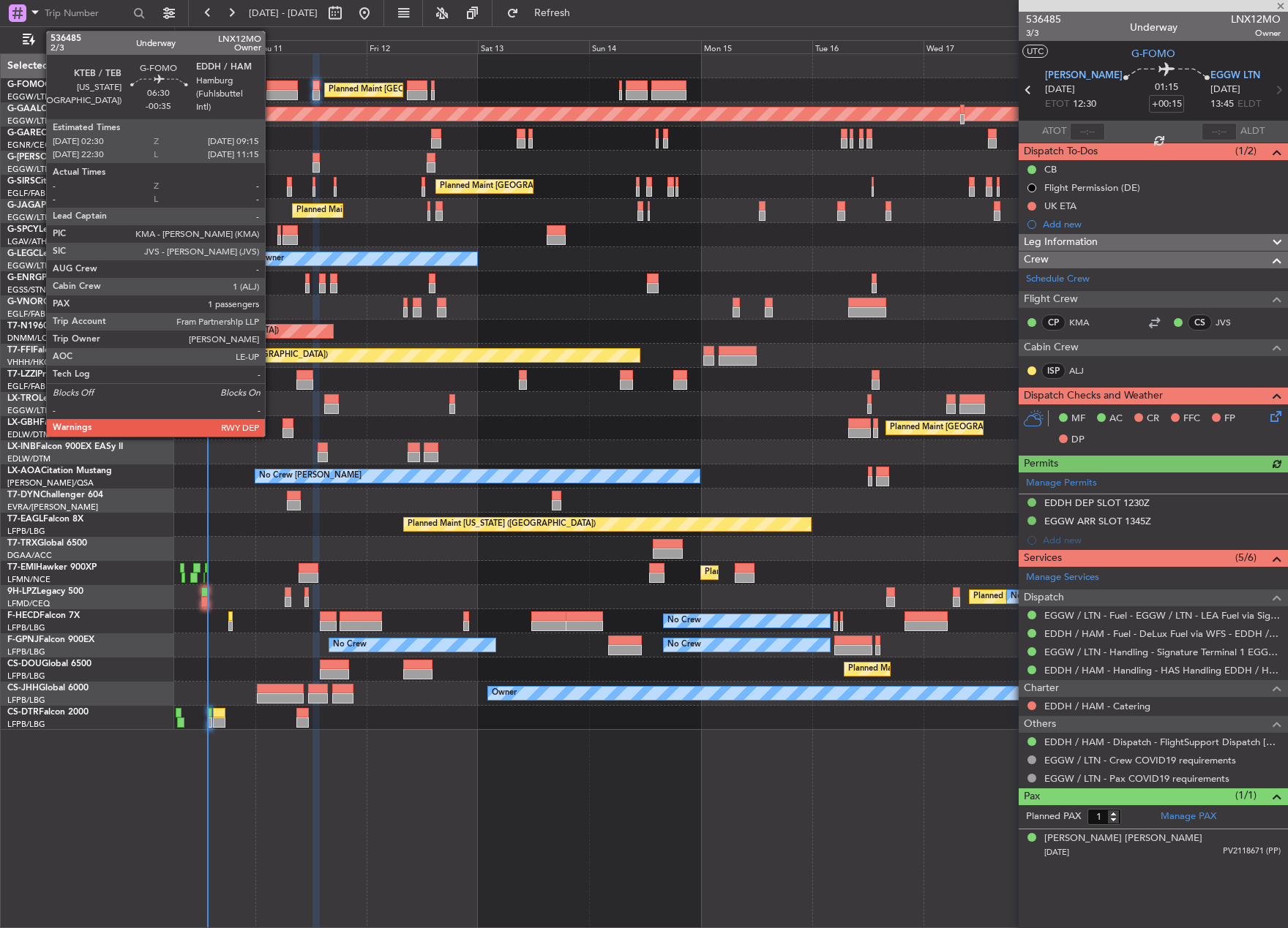
click at [271, 95] on div at bounding box center [282, 94] width 32 height 10
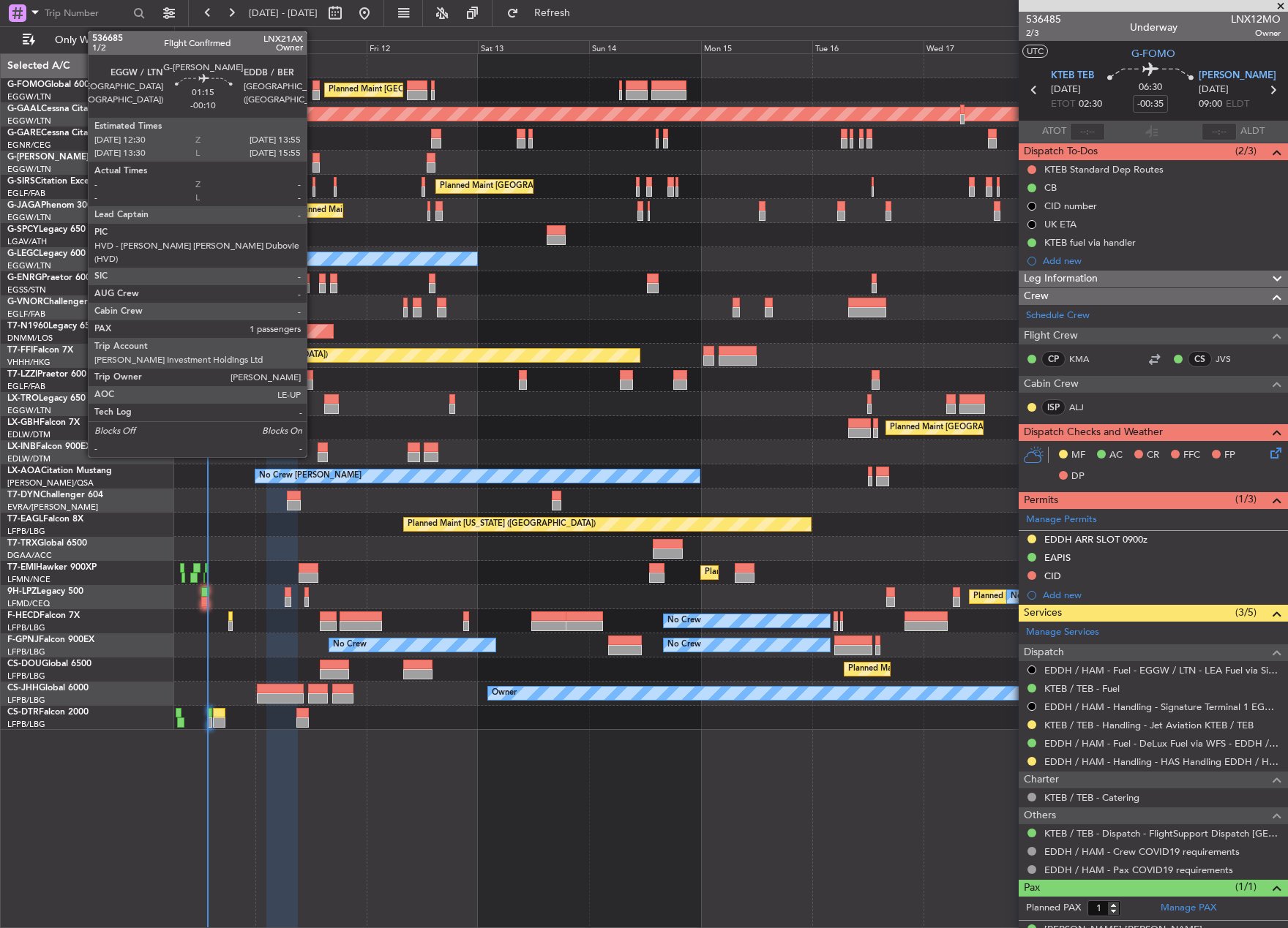
click at [313, 160] on div at bounding box center [315, 157] width 6 height 10
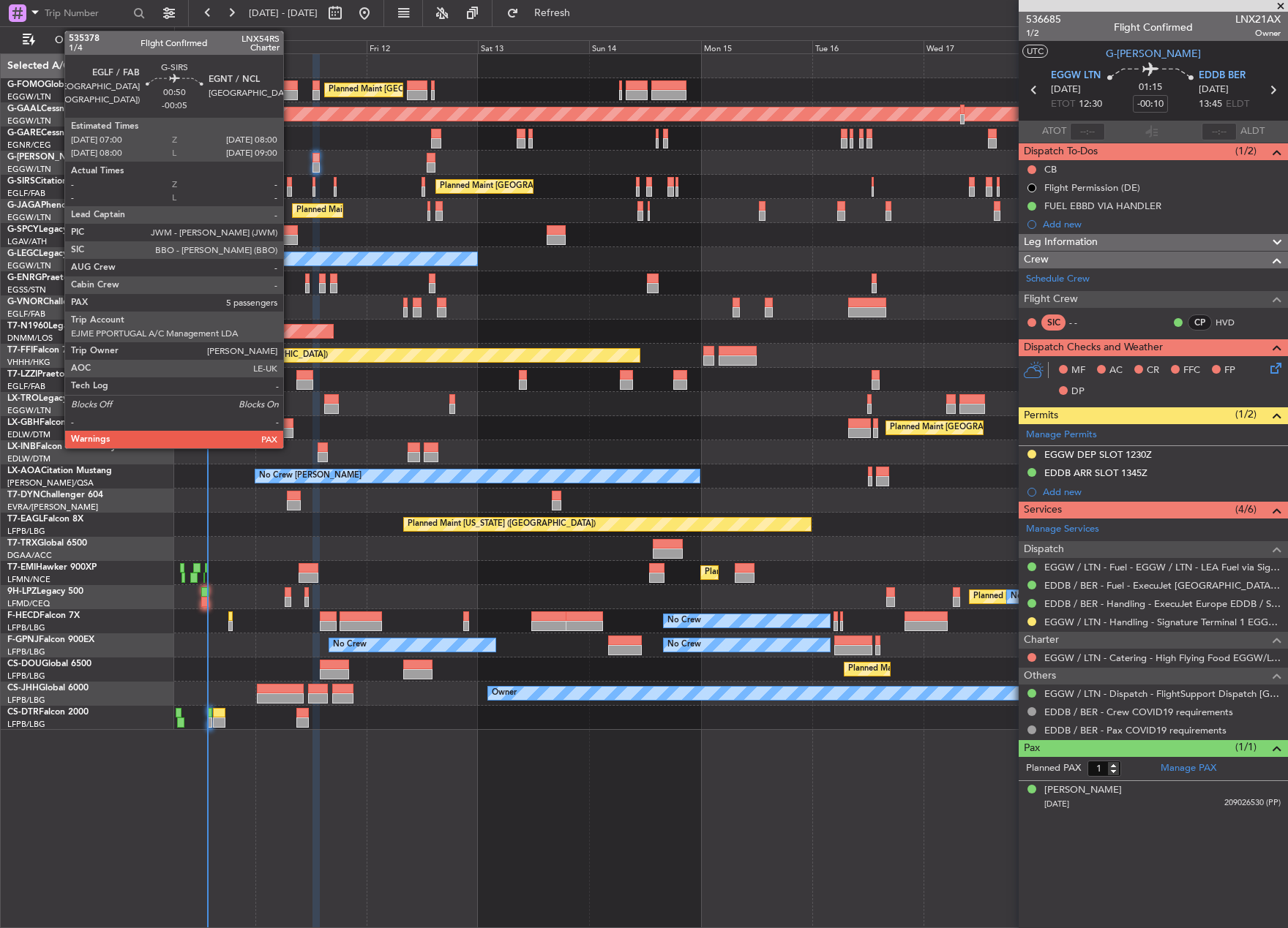
click at [290, 189] on div at bounding box center [290, 191] width 6 height 10
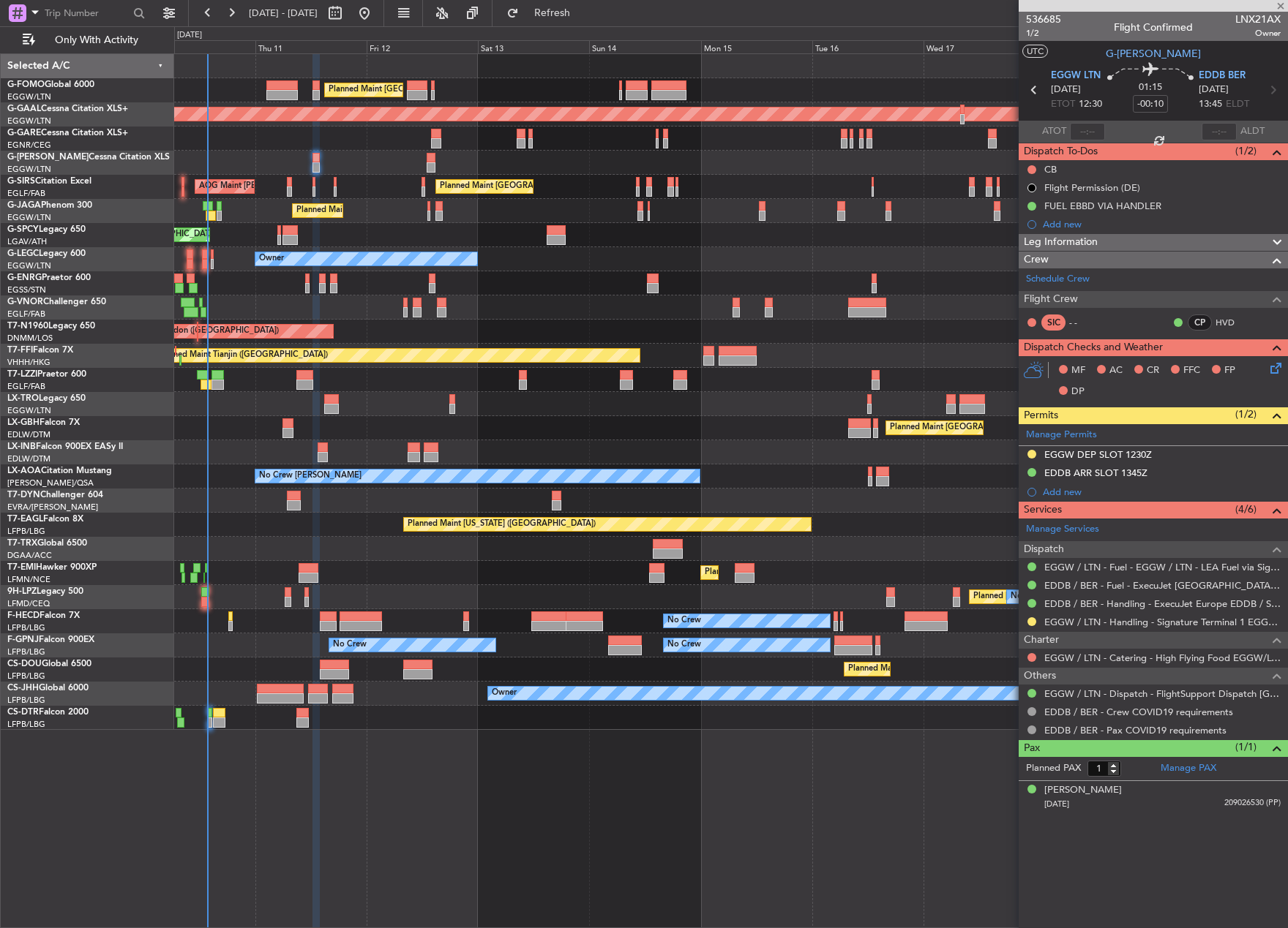
type input "-00:05"
type input "8"
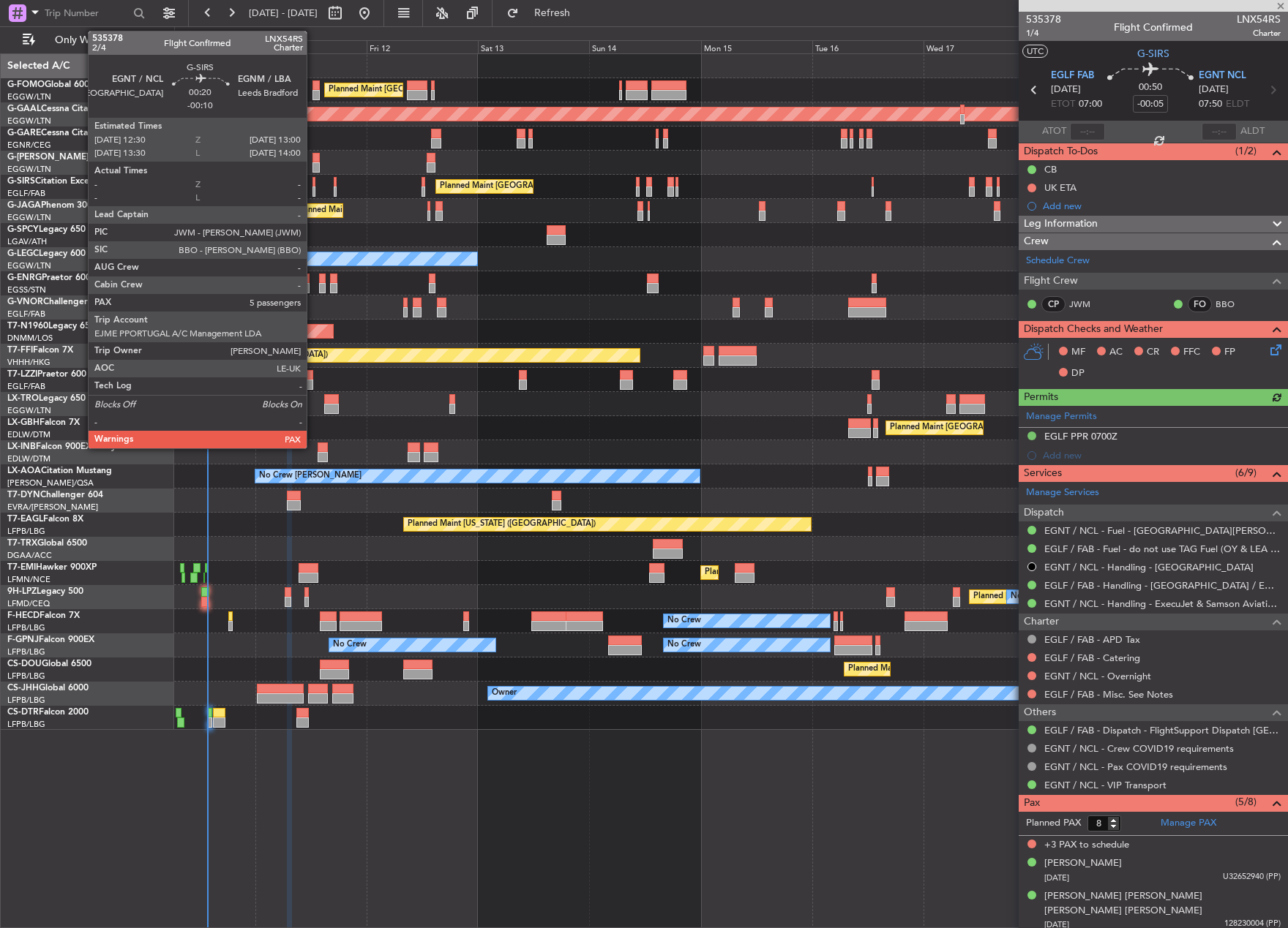
click at [313, 191] on div at bounding box center [313, 191] width 3 height 10
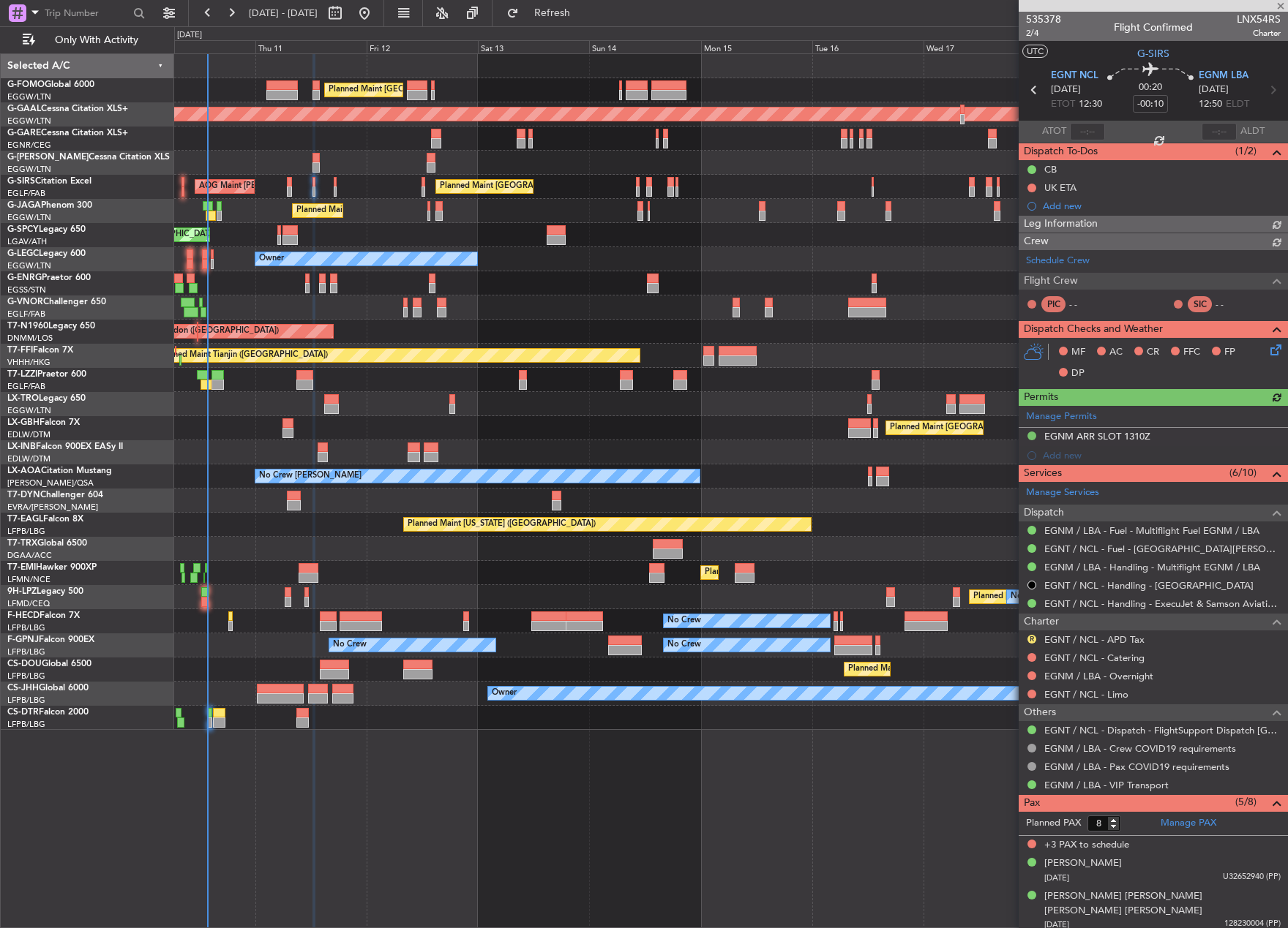
click at [332, 195] on div "Planned Maint London (Farnborough) AOG Maint Kemble" at bounding box center [730, 187] width 1113 height 24
click at [336, 194] on div "Planned Maint London (Farnborough) AOG Maint Kemble" at bounding box center [730, 187] width 1113 height 24
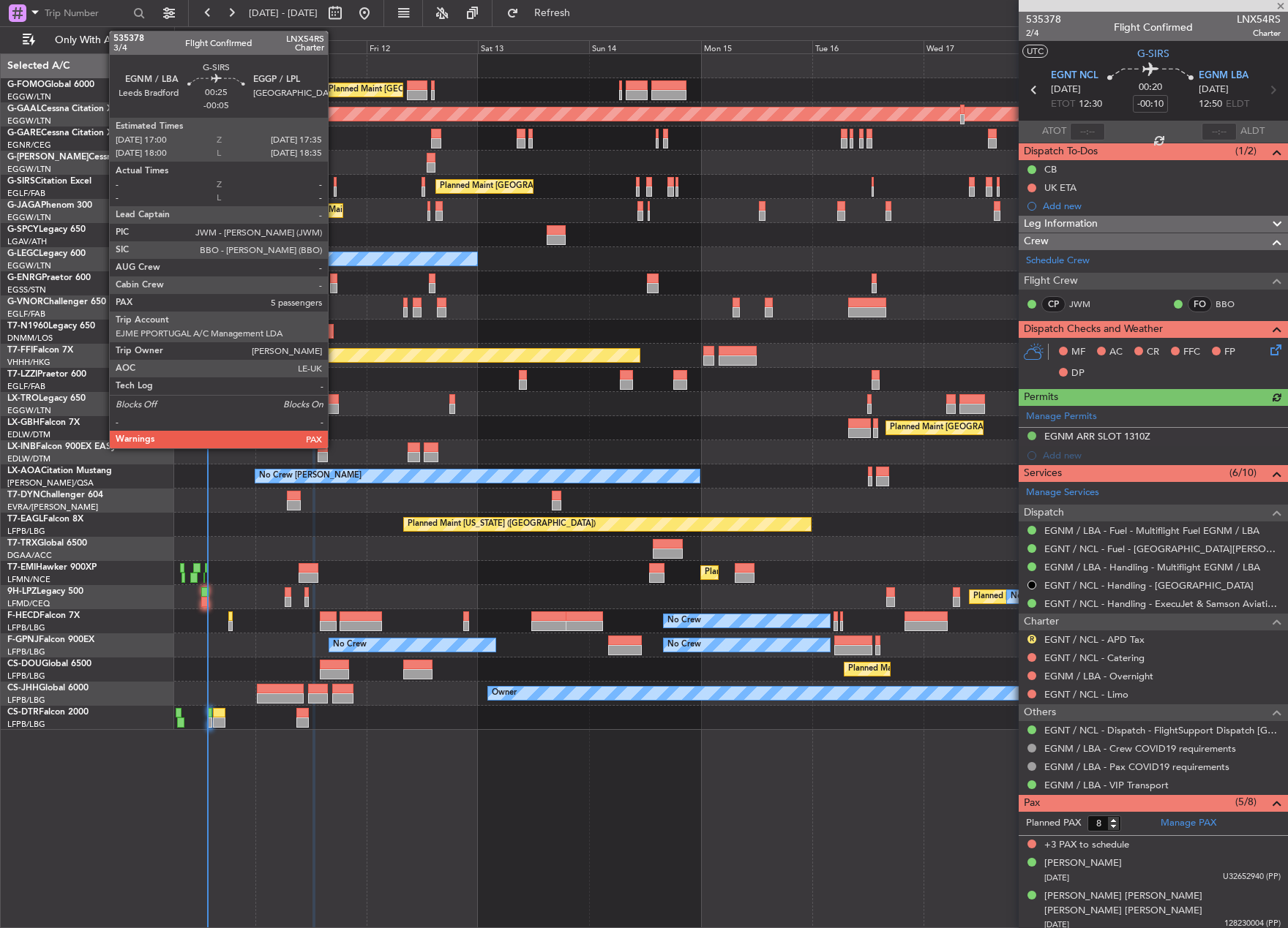
click at [335, 193] on div at bounding box center [335, 191] width 3 height 10
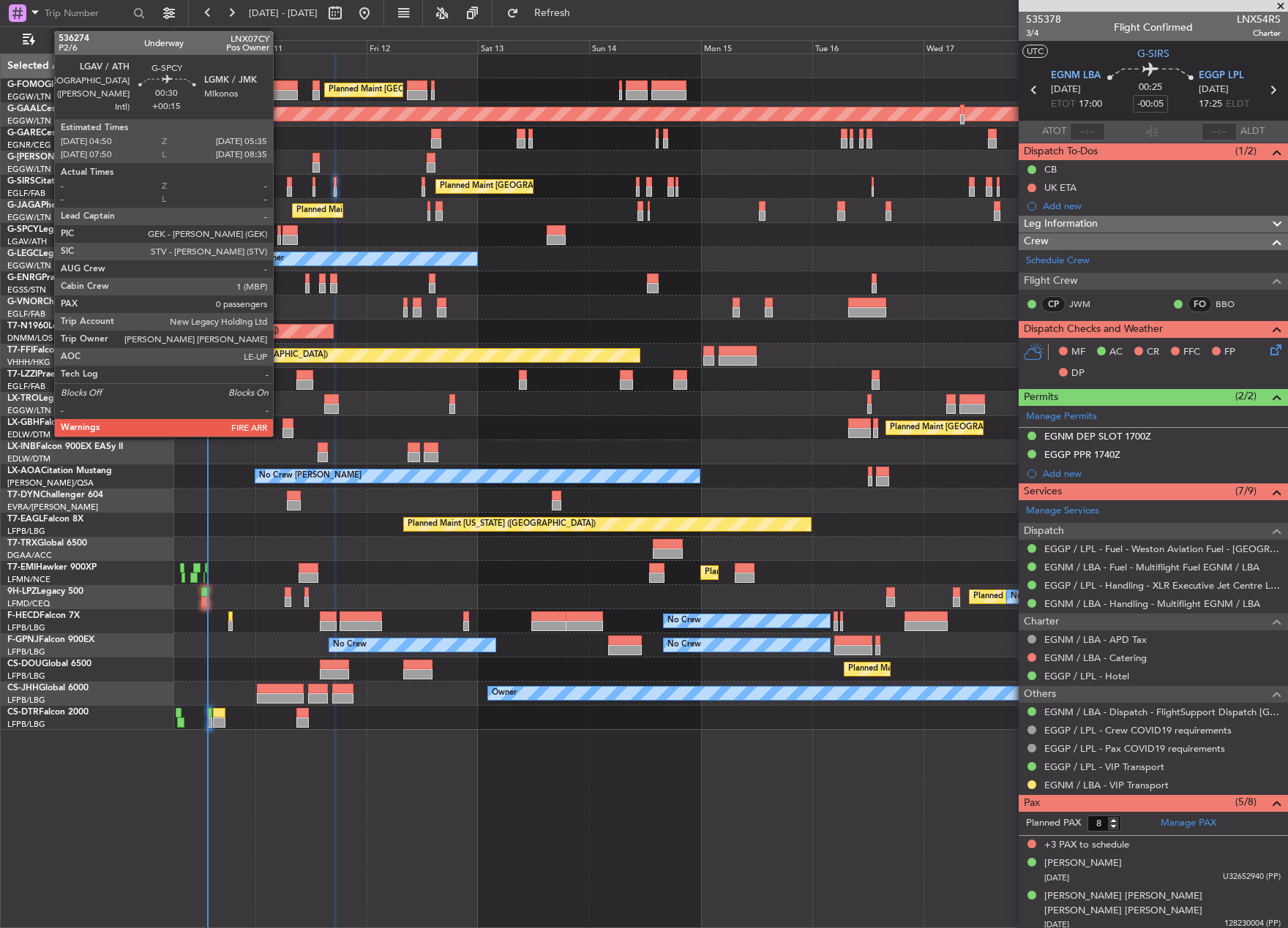
click at [280, 235] on div at bounding box center [279, 239] width 4 height 10
type input "+00:15"
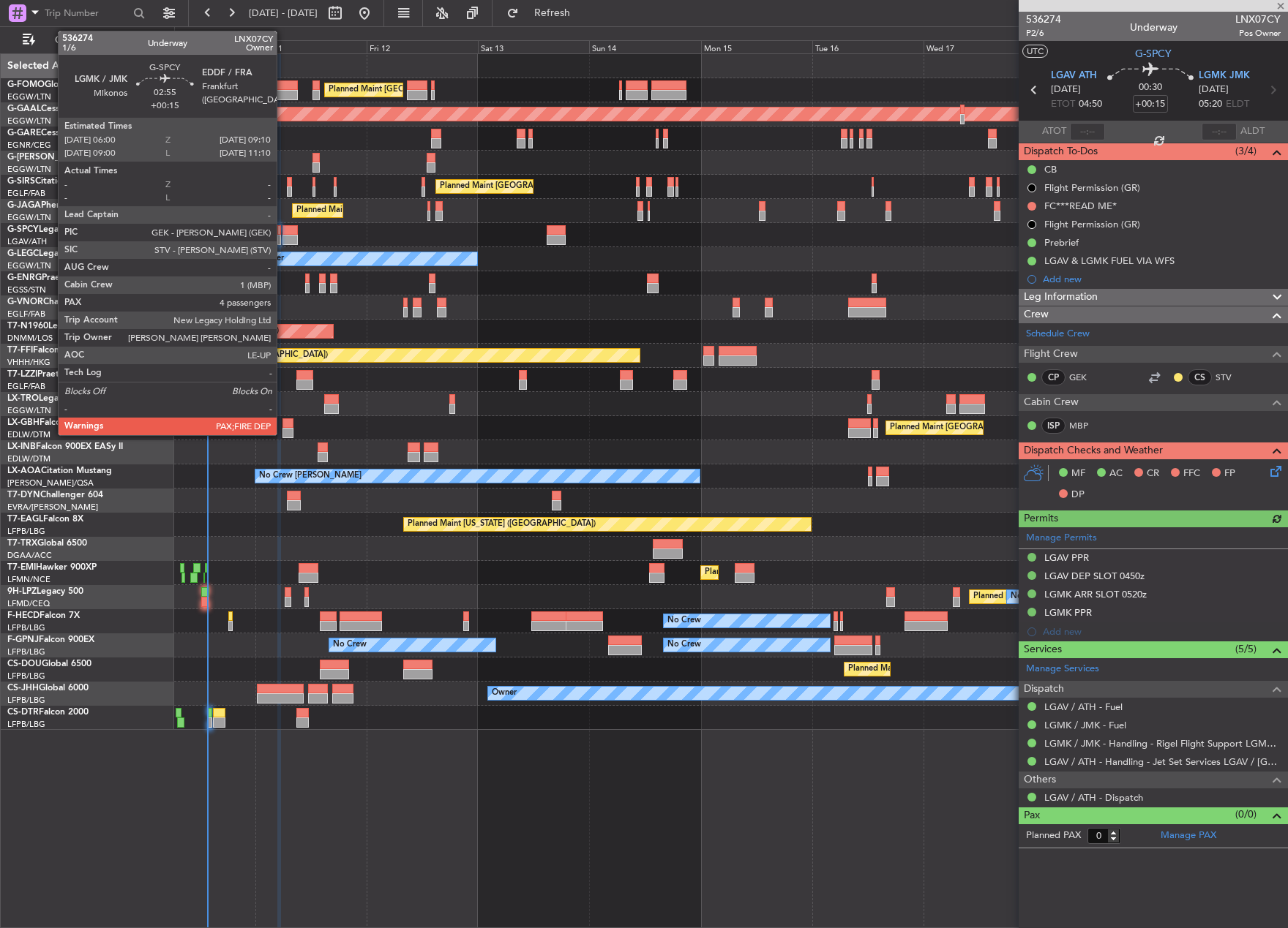
click at [284, 237] on div at bounding box center [290, 239] width 16 height 10
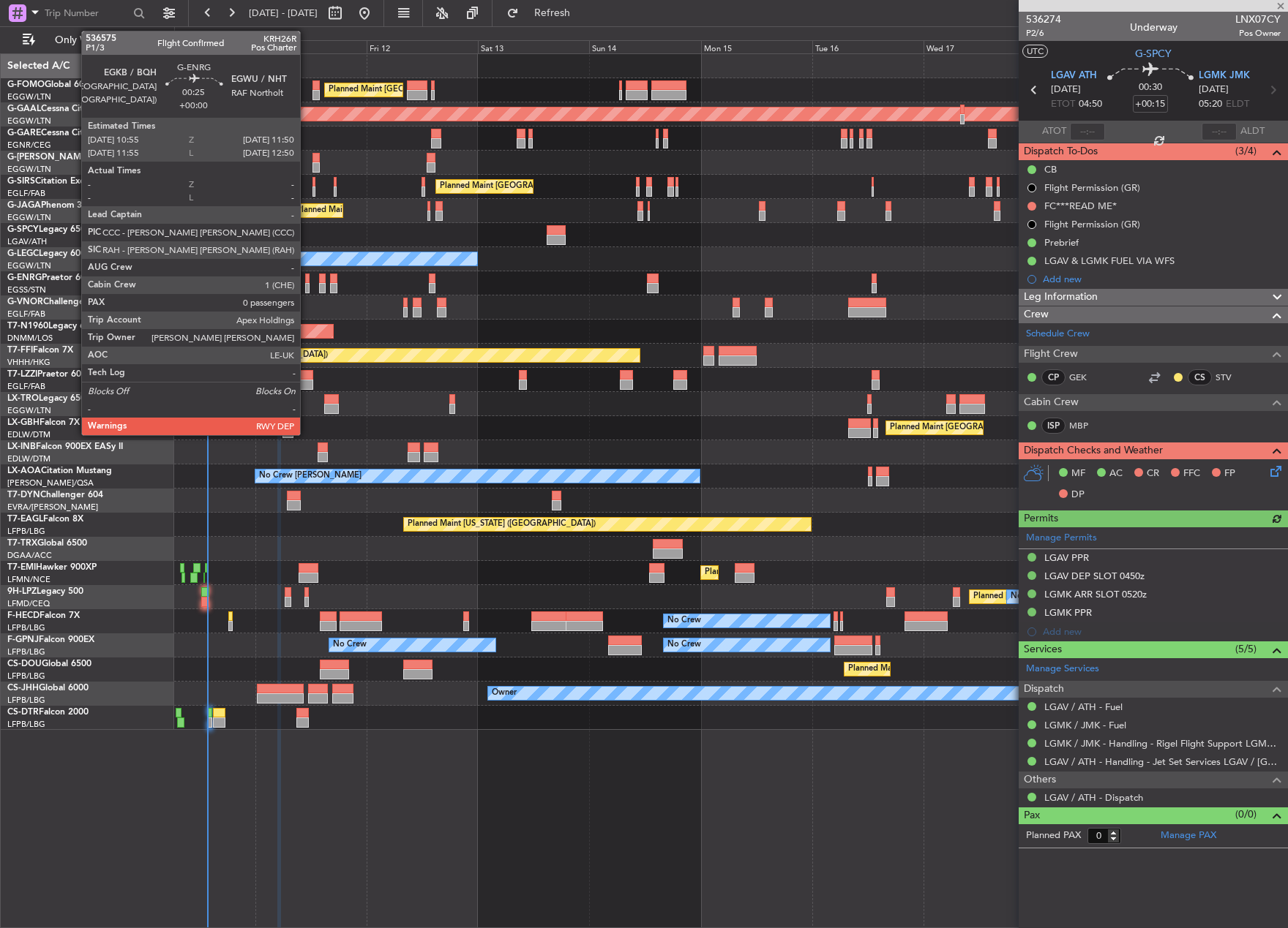
type input "4"
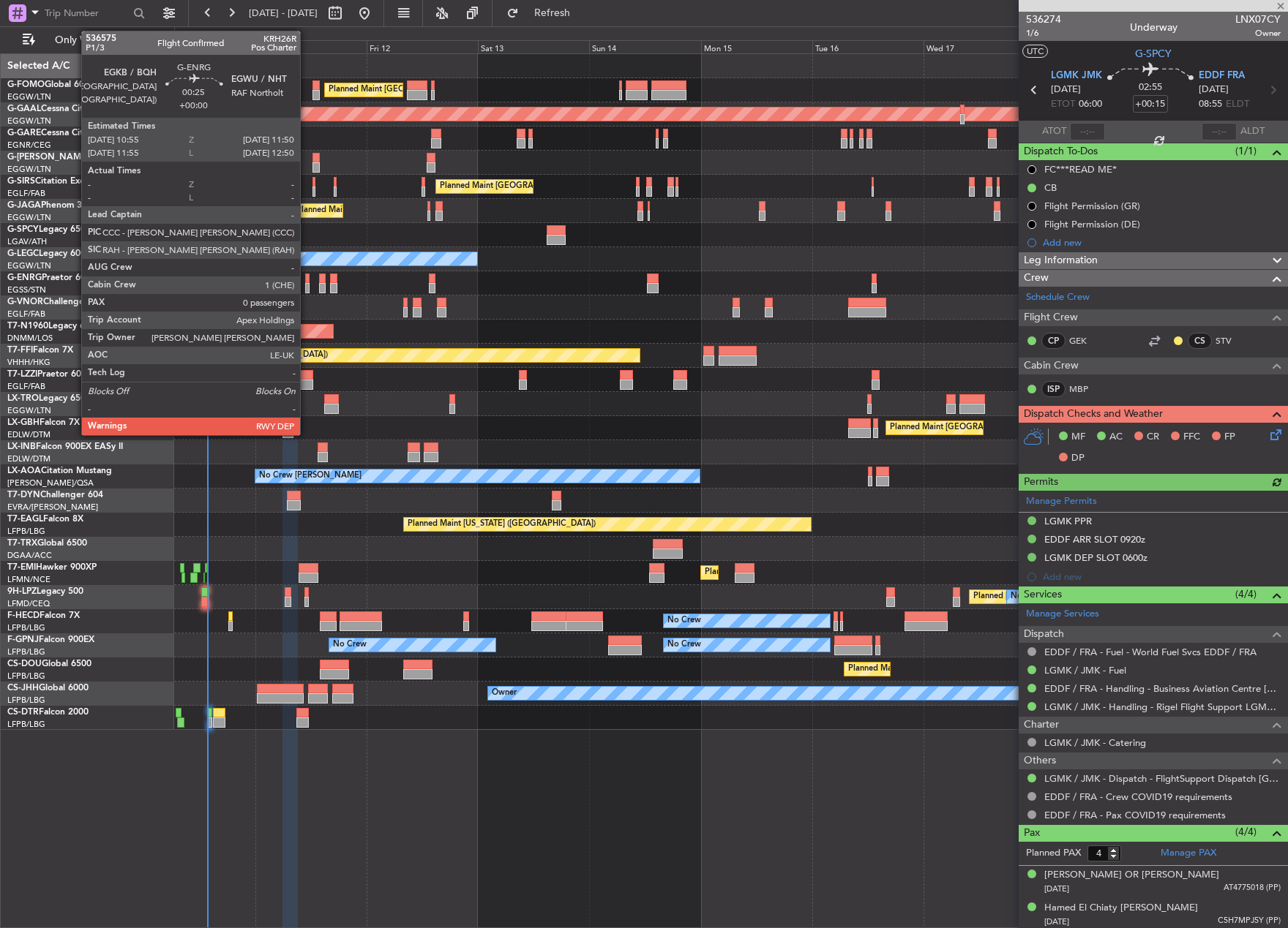
click at [307, 285] on div at bounding box center [307, 288] width 5 height 10
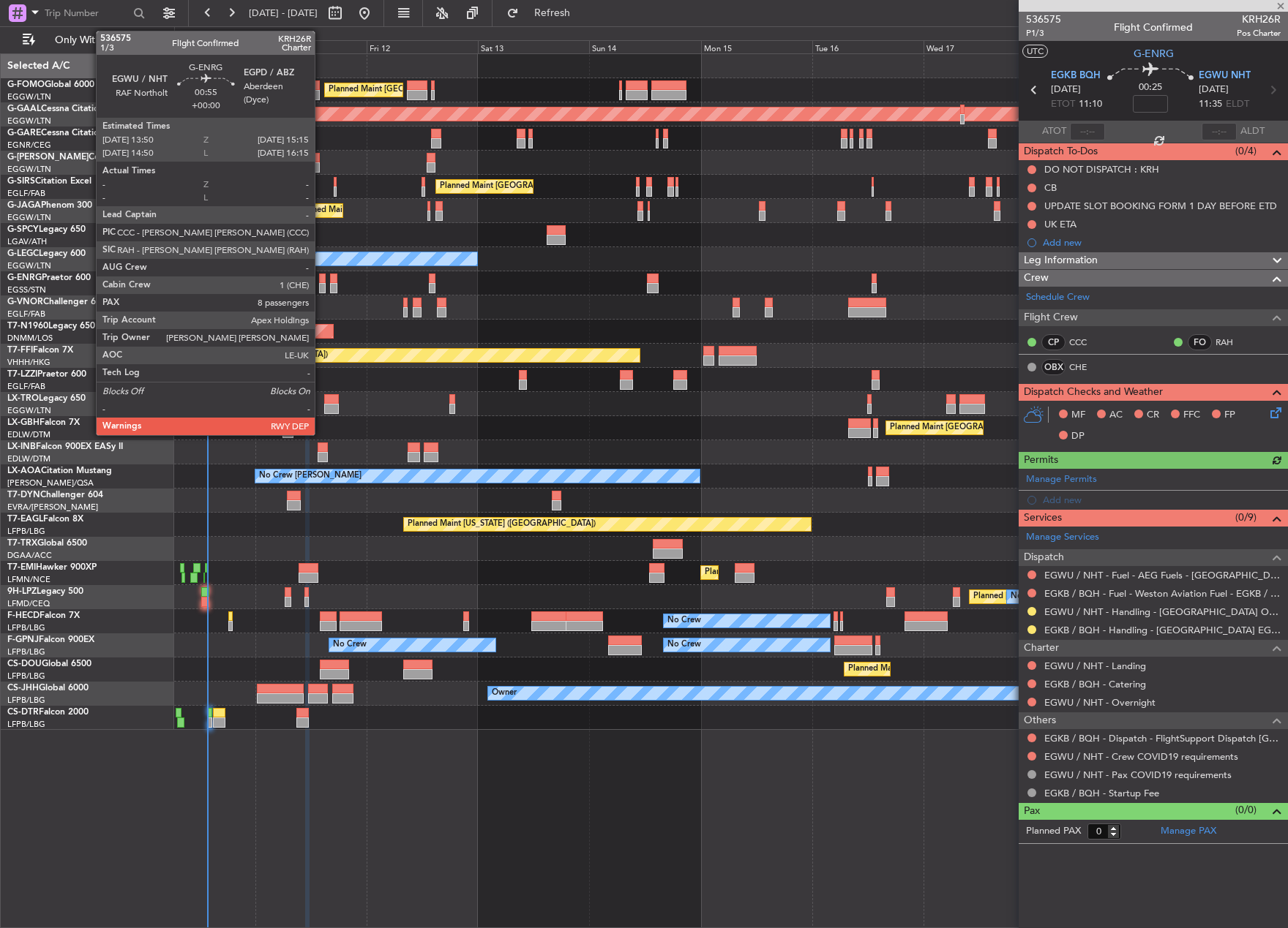
click at [322, 286] on div at bounding box center [322, 288] width 6 height 10
type input "8"
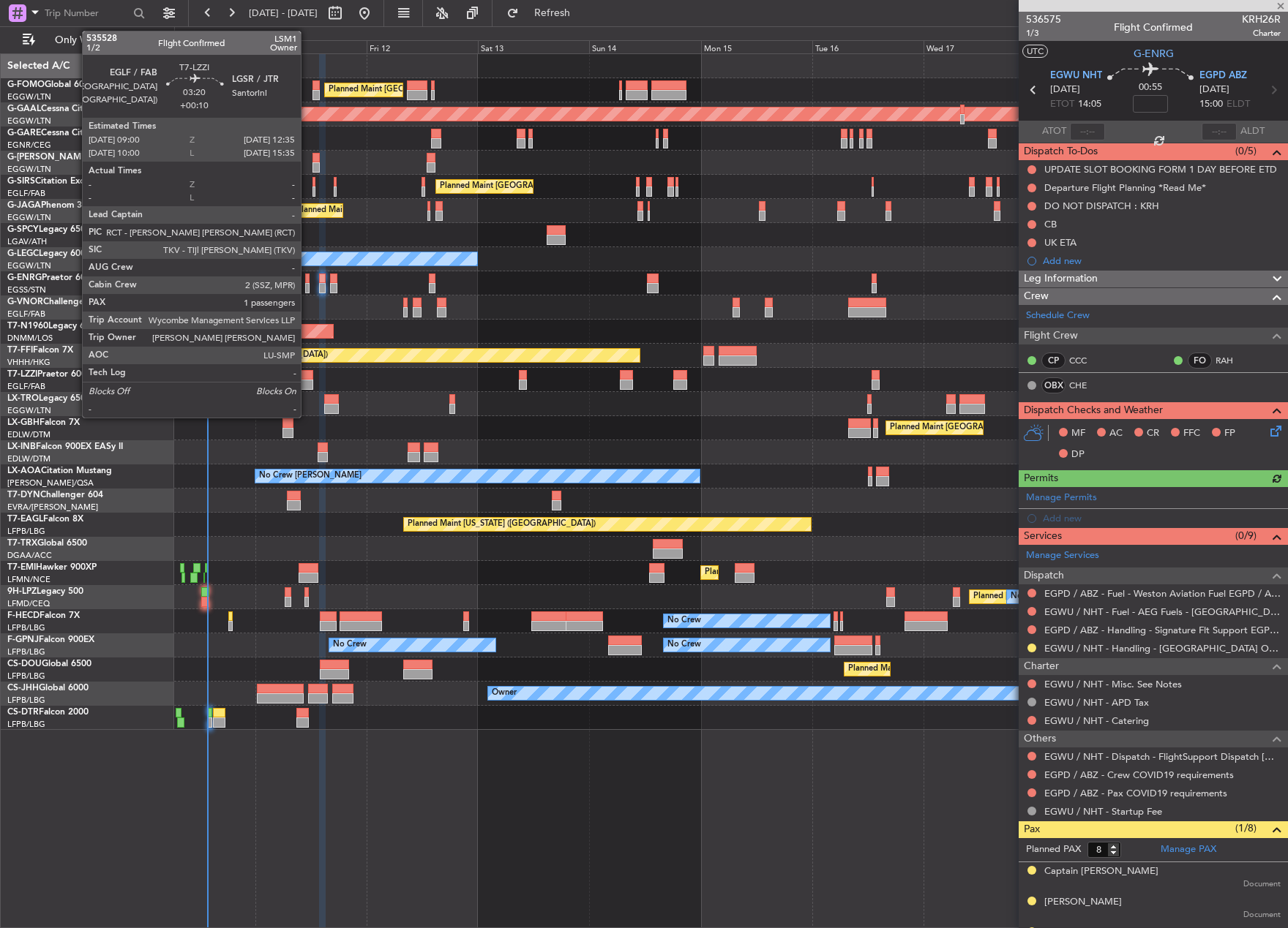
click at [308, 381] on div at bounding box center [305, 384] width 17 height 10
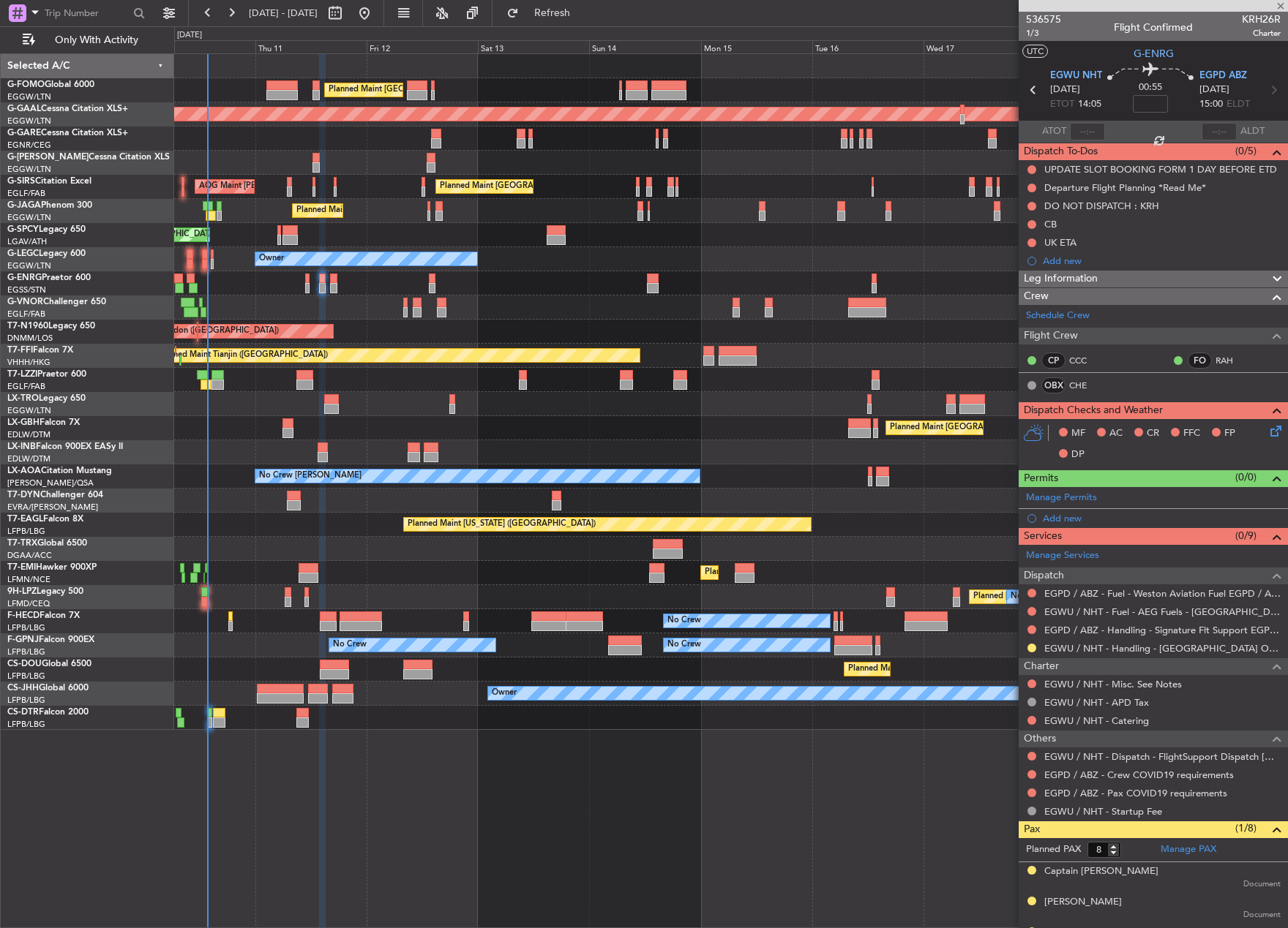
type input "+00:10"
type input "1"
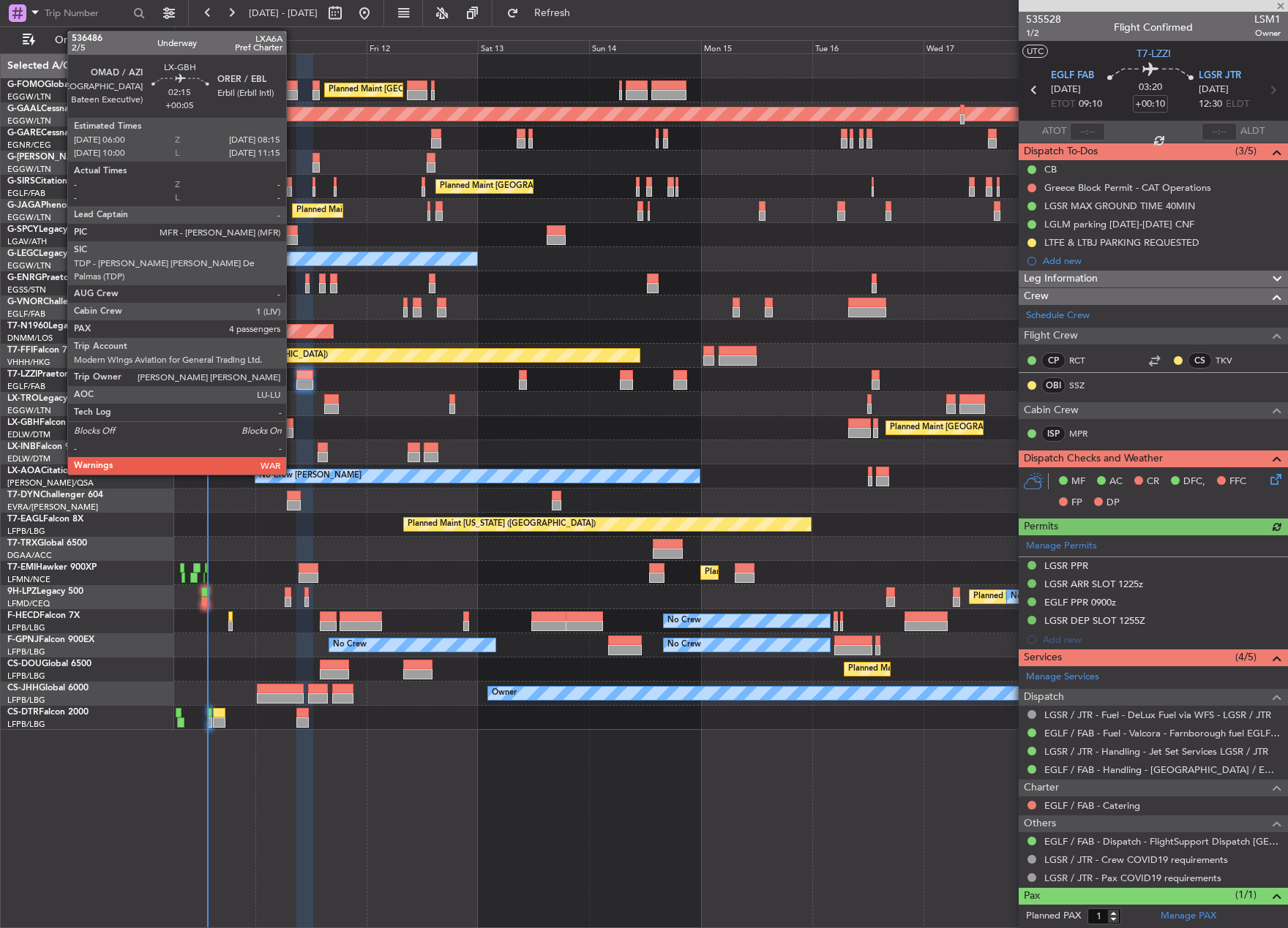
click at [293, 430] on div at bounding box center [288, 433] width 11 height 10
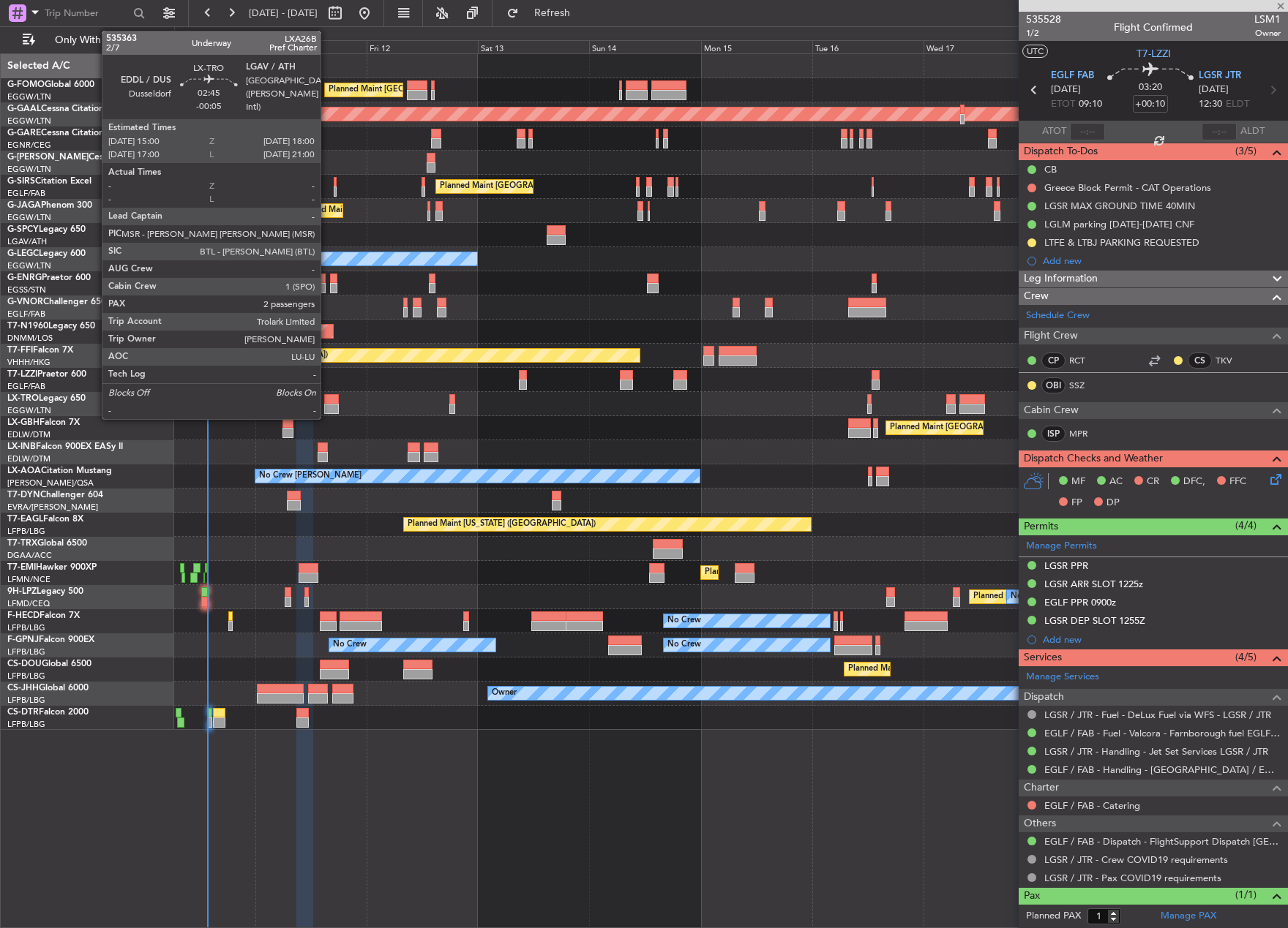
type input "+00:05"
type input "4"
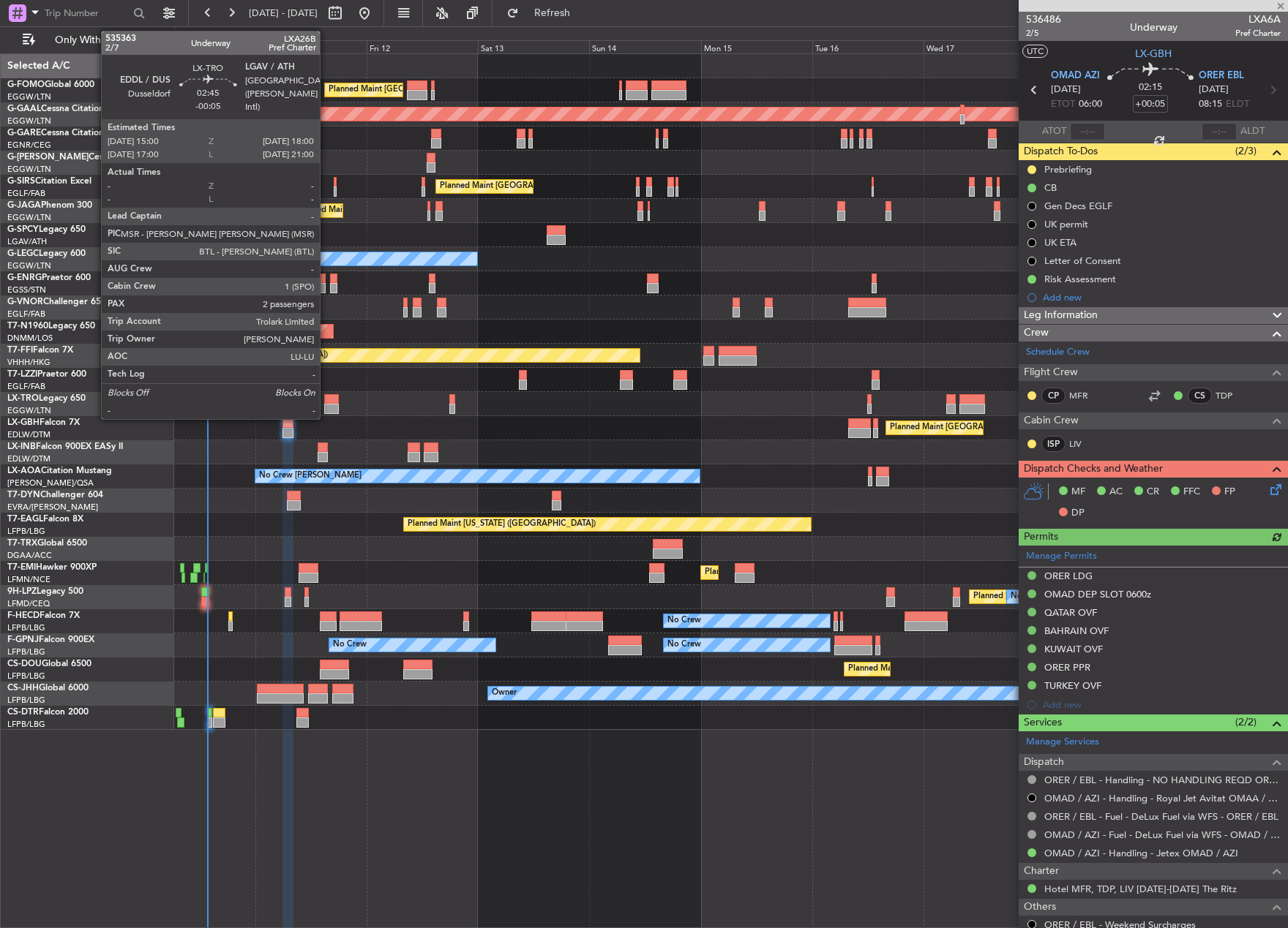
click at [326, 398] on div at bounding box center [332, 399] width 15 height 10
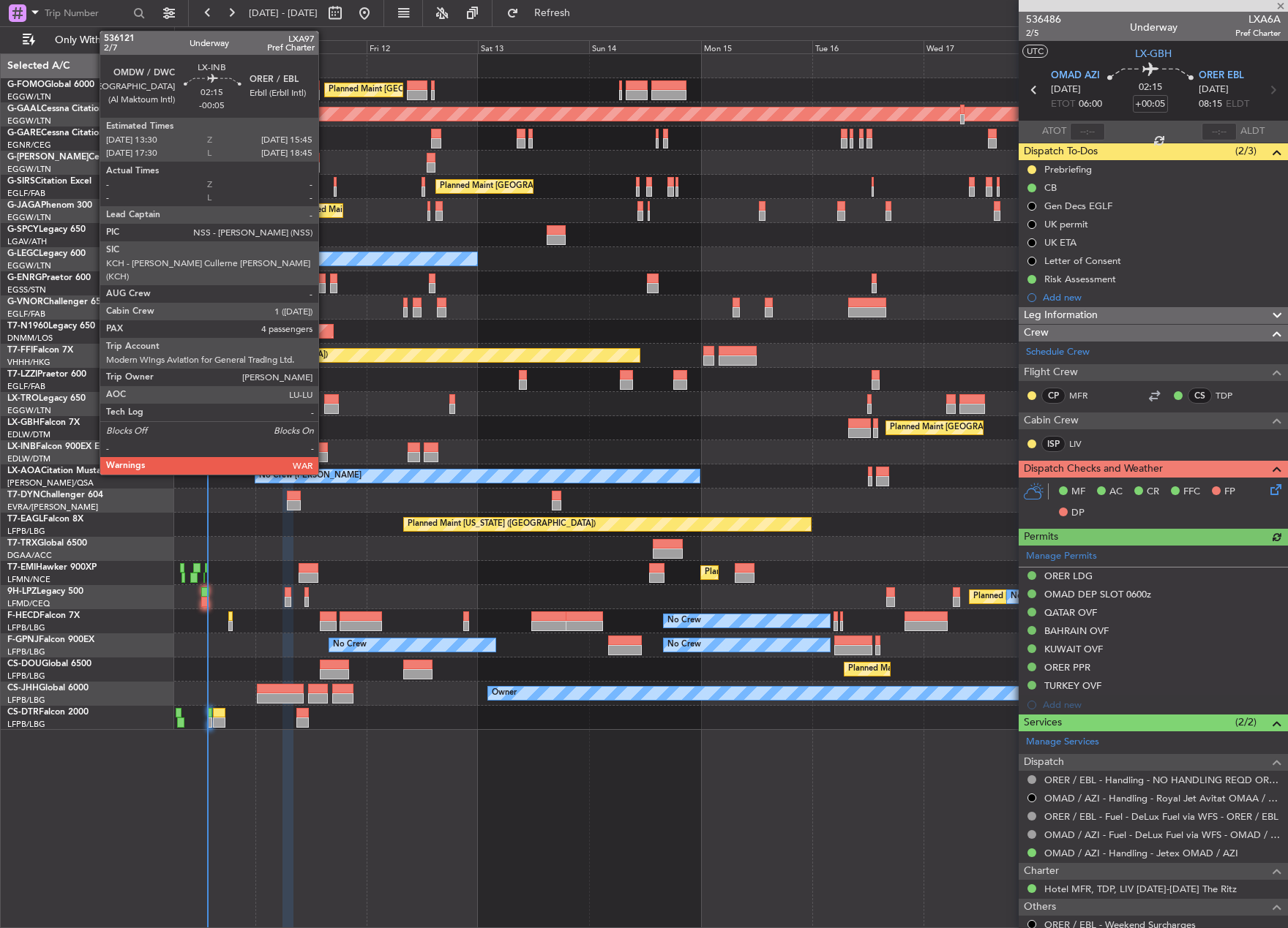
type input "-00:05"
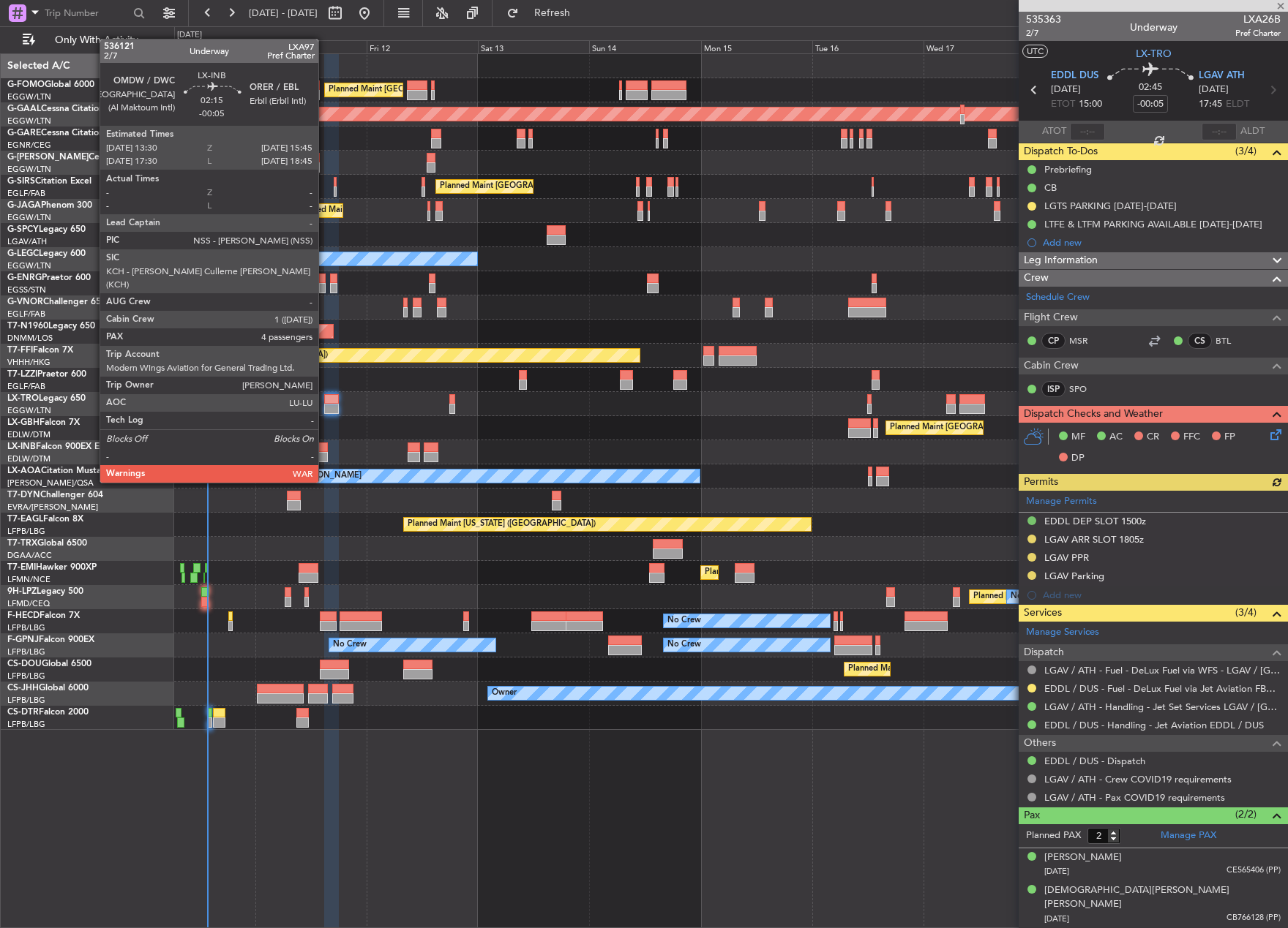
click at [325, 455] on div at bounding box center [323, 457] width 11 height 10
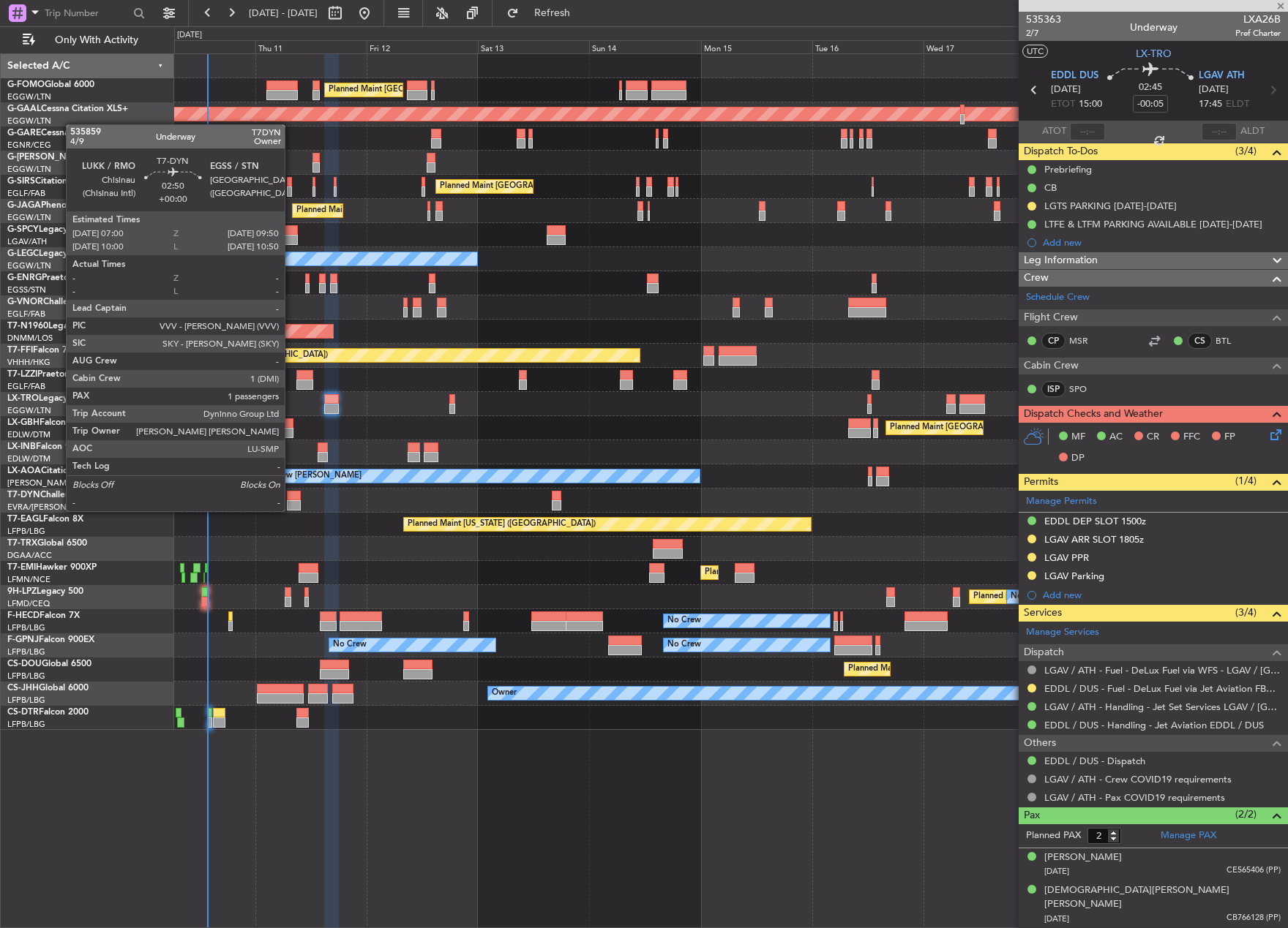
type input "4"
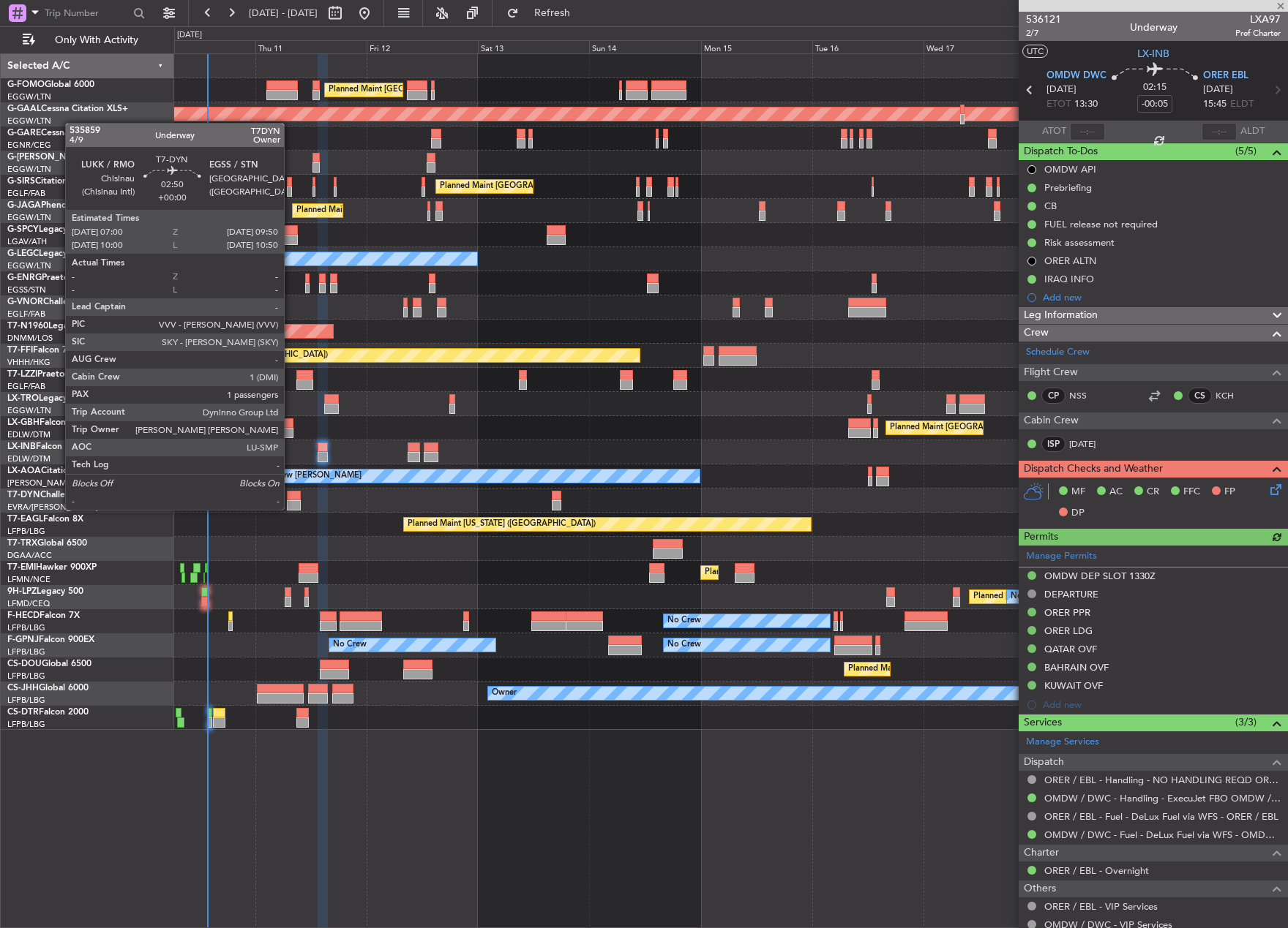
click at [290, 508] on div at bounding box center [294, 505] width 13 height 10
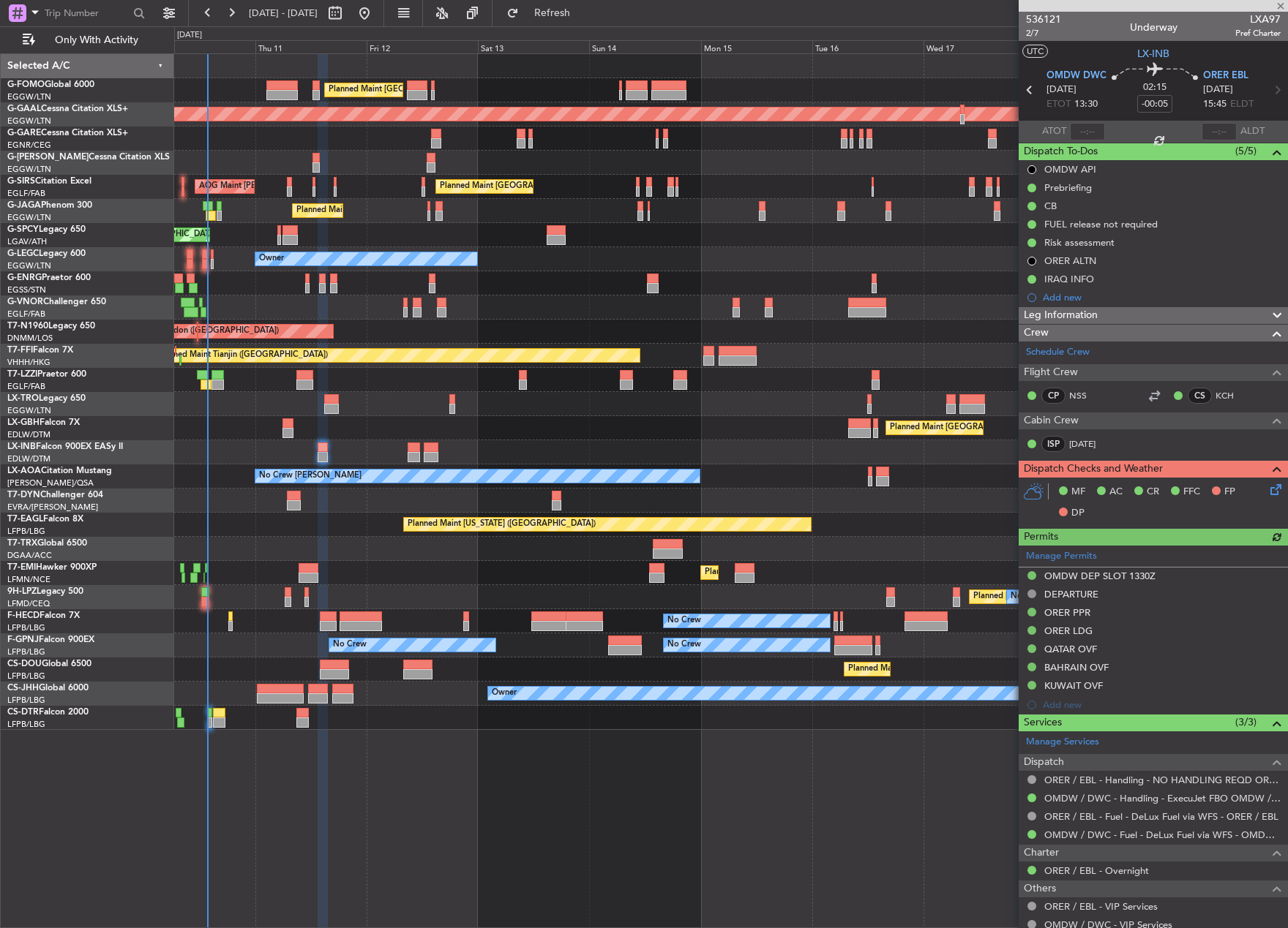
type input "1"
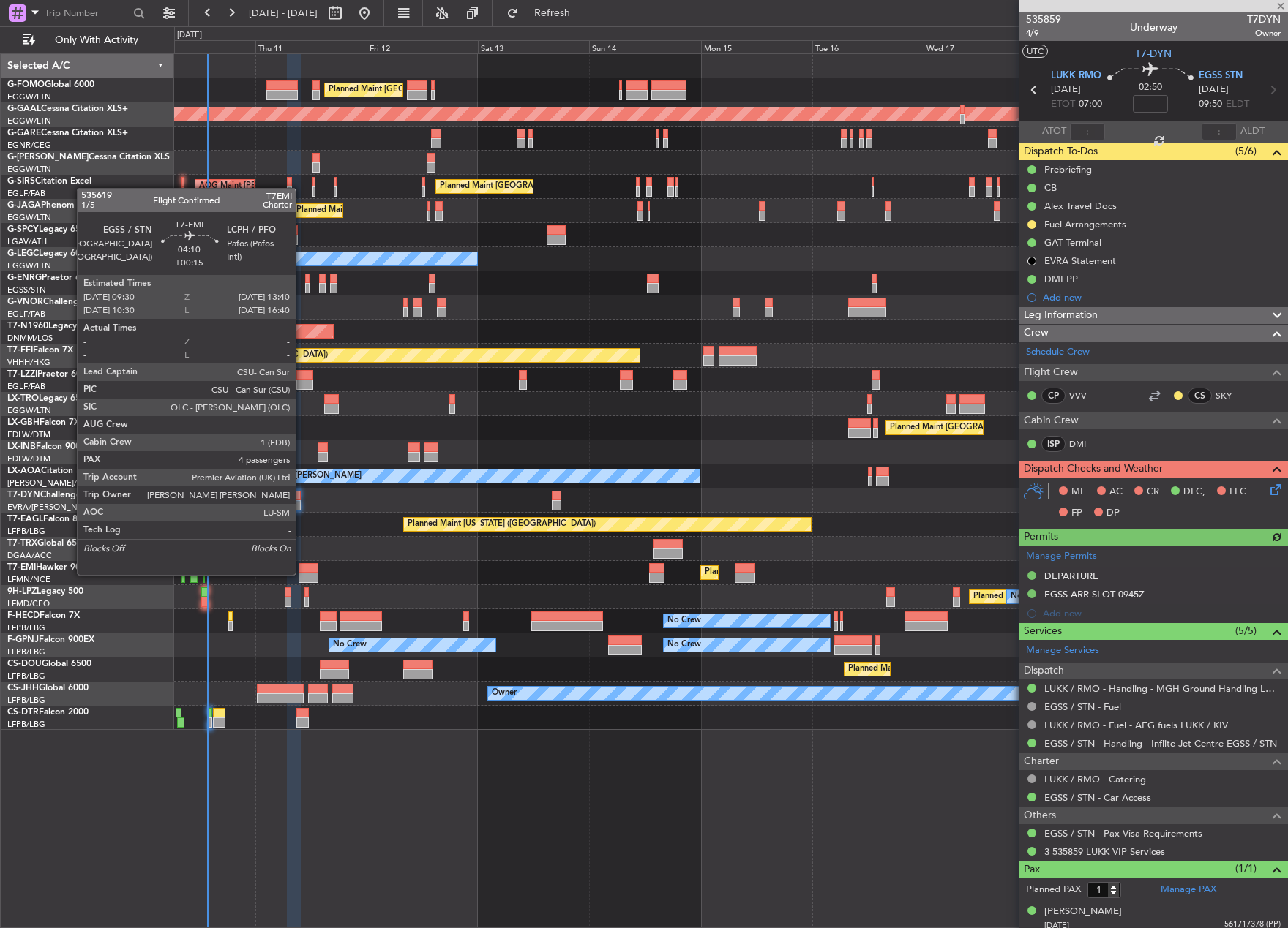
click at [303, 573] on div at bounding box center [308, 577] width 19 height 10
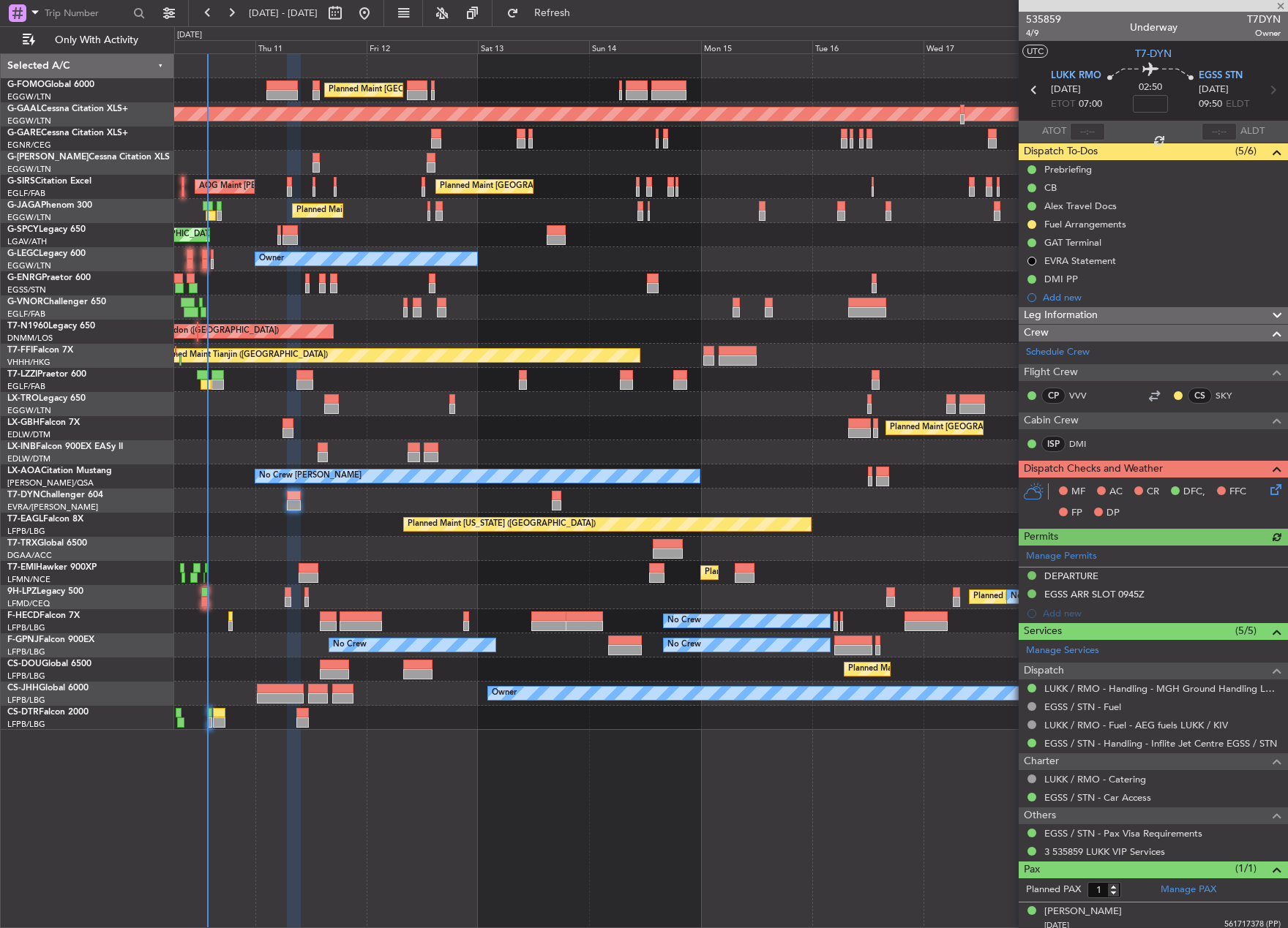
type input "+00:15"
type input "4"
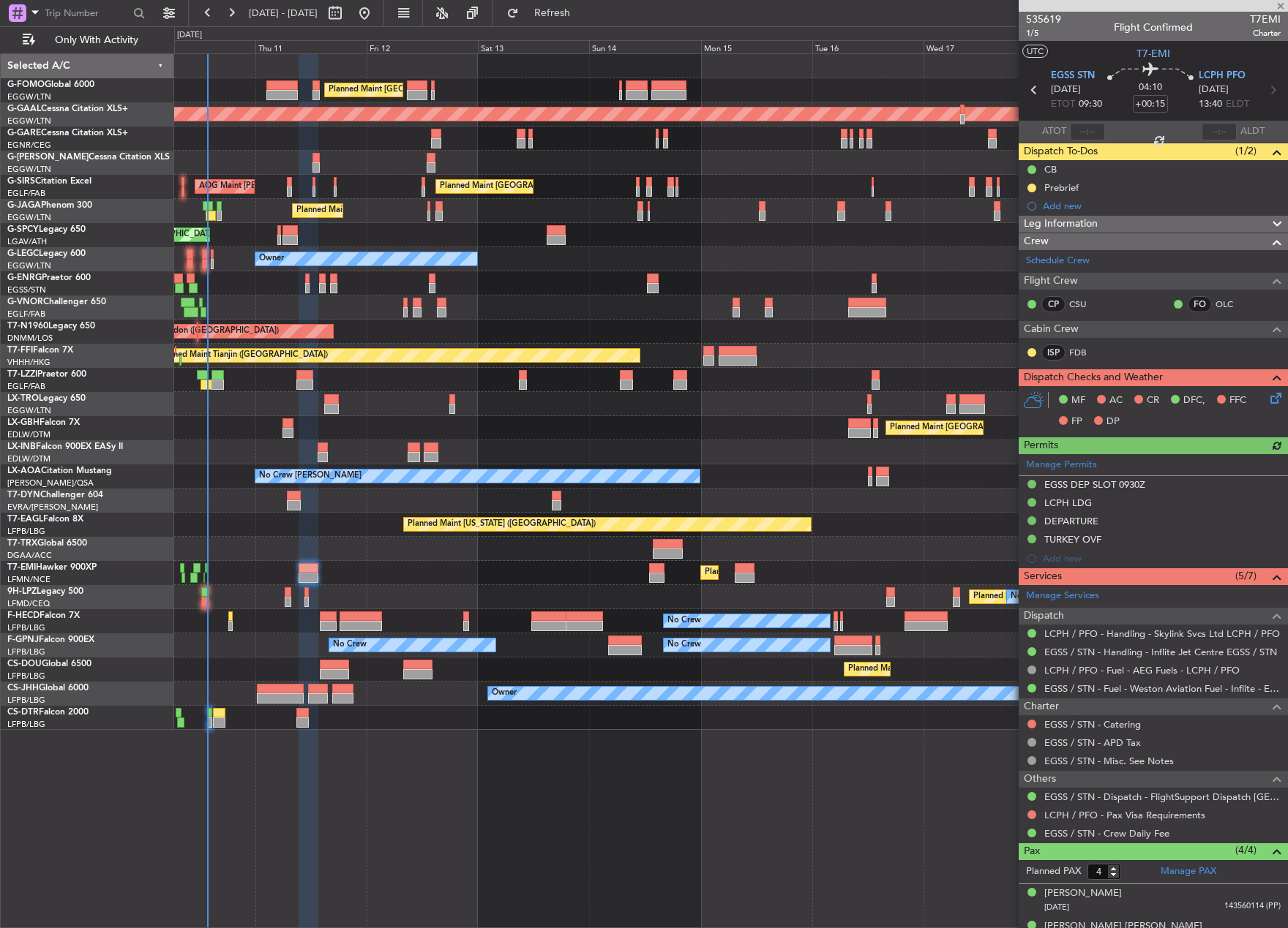
click at [292, 597] on div "Planned Maint St Gallen (Altenrhein) No Crew No Crew" at bounding box center [730, 597] width 1113 height 24
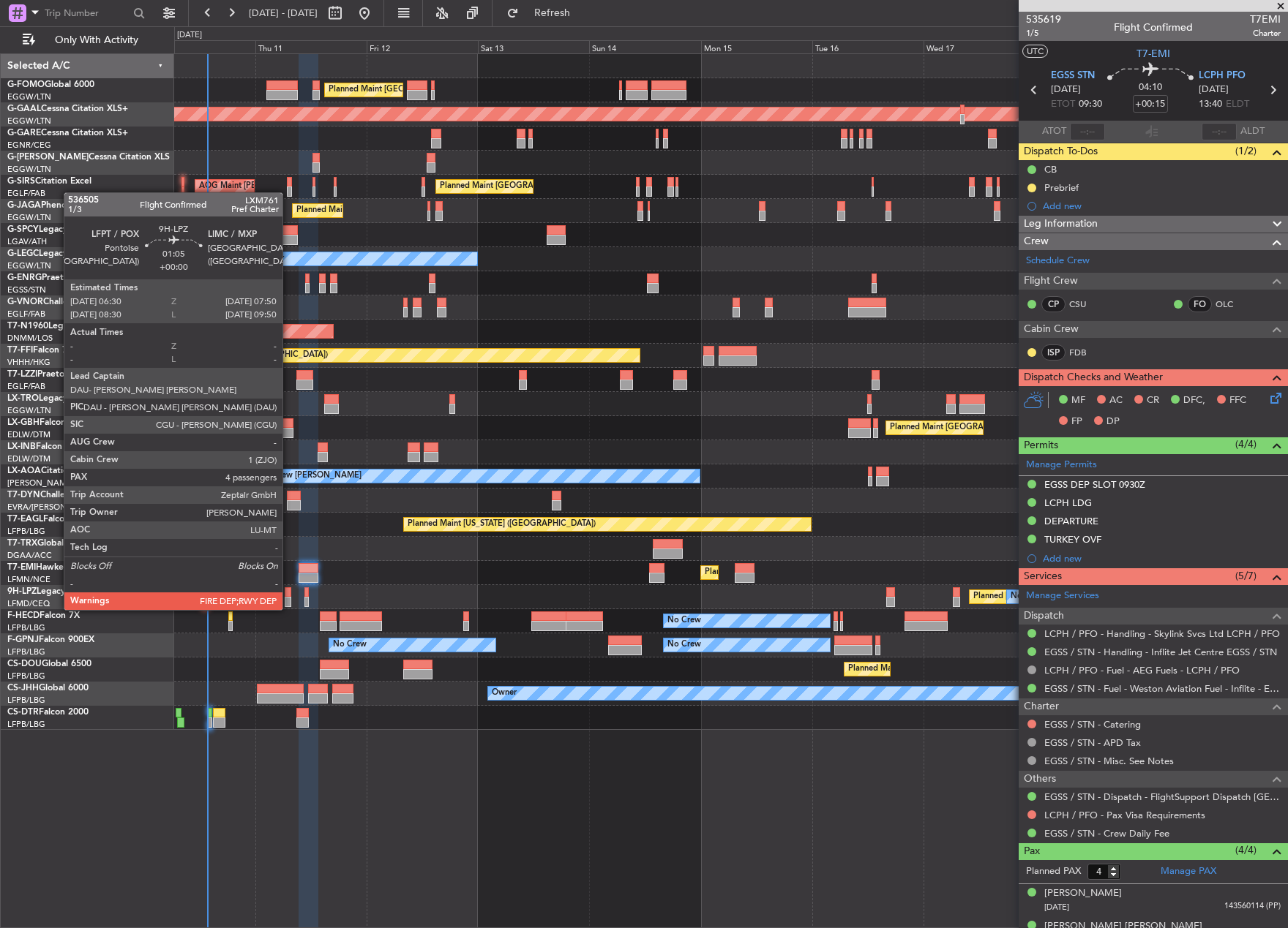
click at [289, 596] on div at bounding box center [287, 601] width 6 height 10
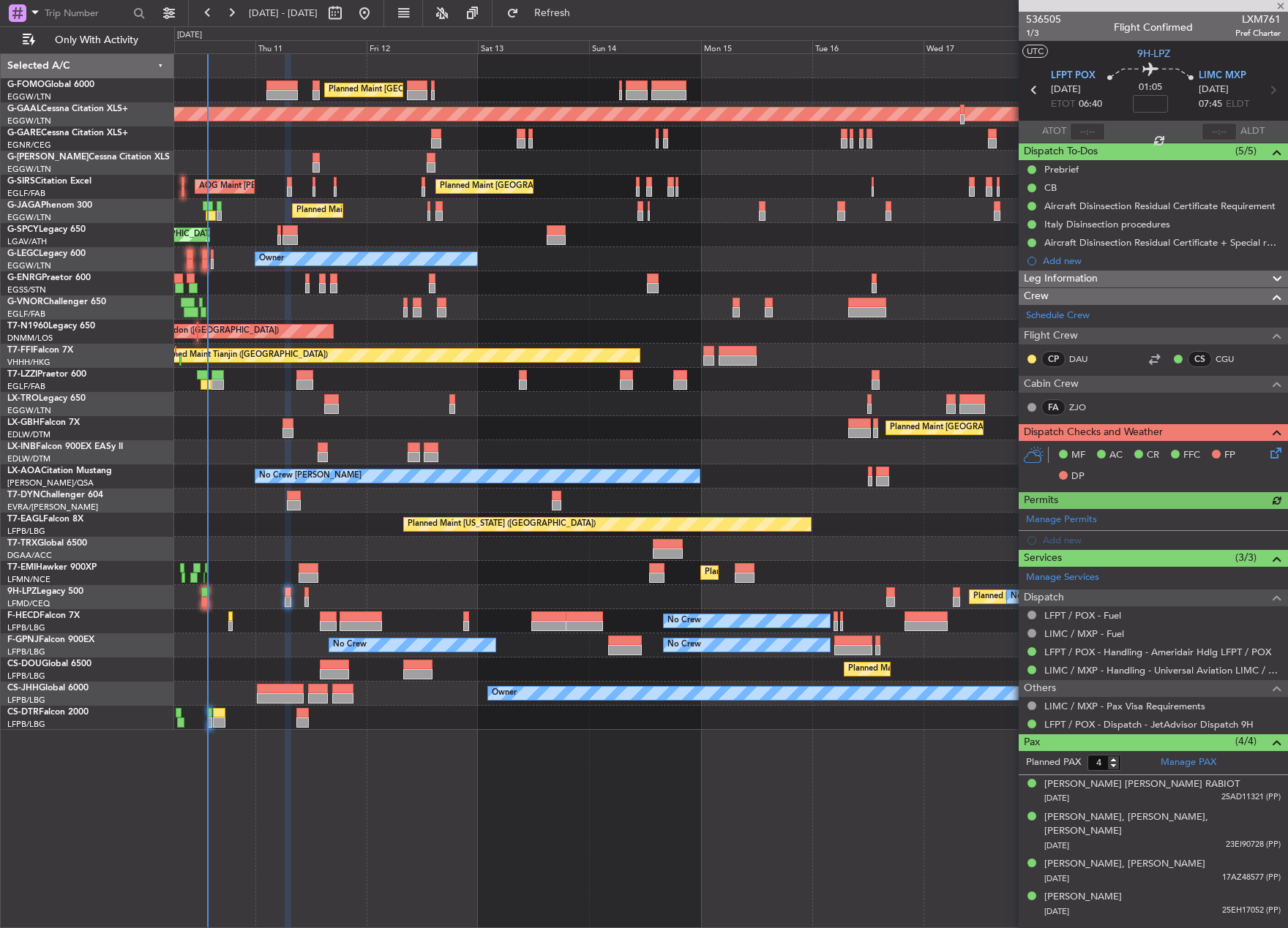
click at [303, 597] on div "Planned Maint St Gallen (Altenrhein) No Crew No Crew" at bounding box center [730, 597] width 1113 height 24
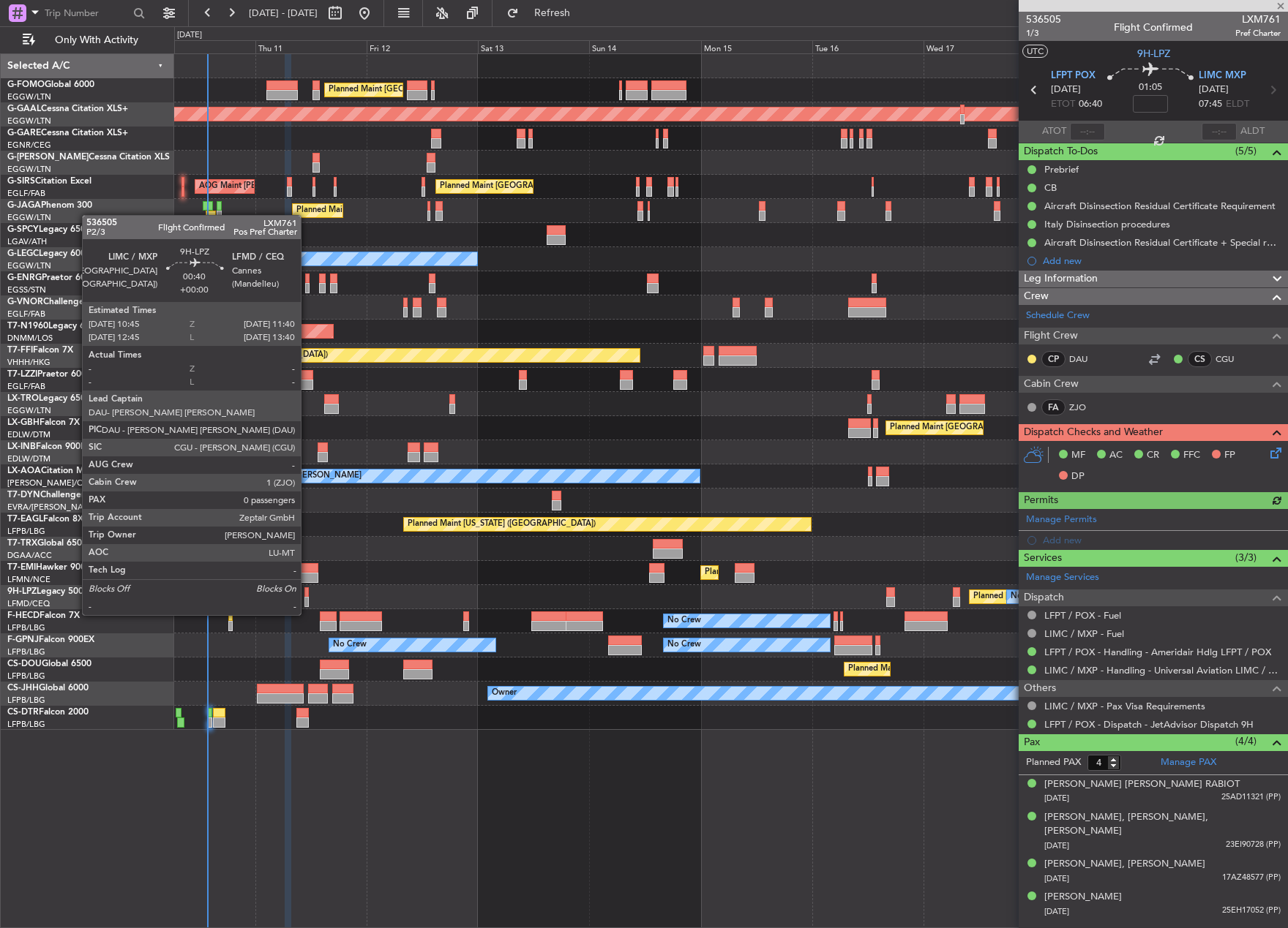
click at [308, 601] on div at bounding box center [306, 601] width 5 height 10
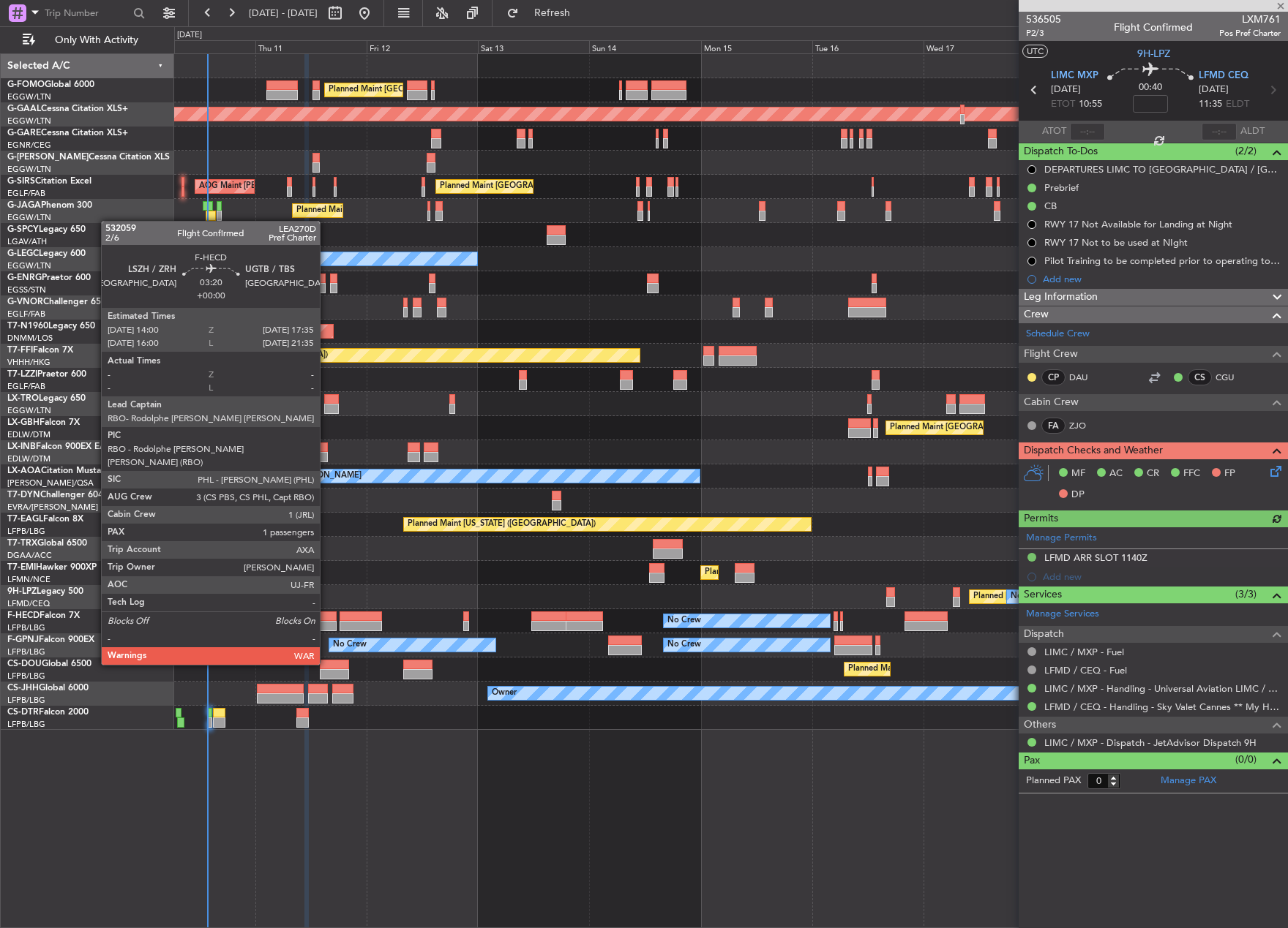
click at [326, 623] on div at bounding box center [328, 625] width 17 height 10
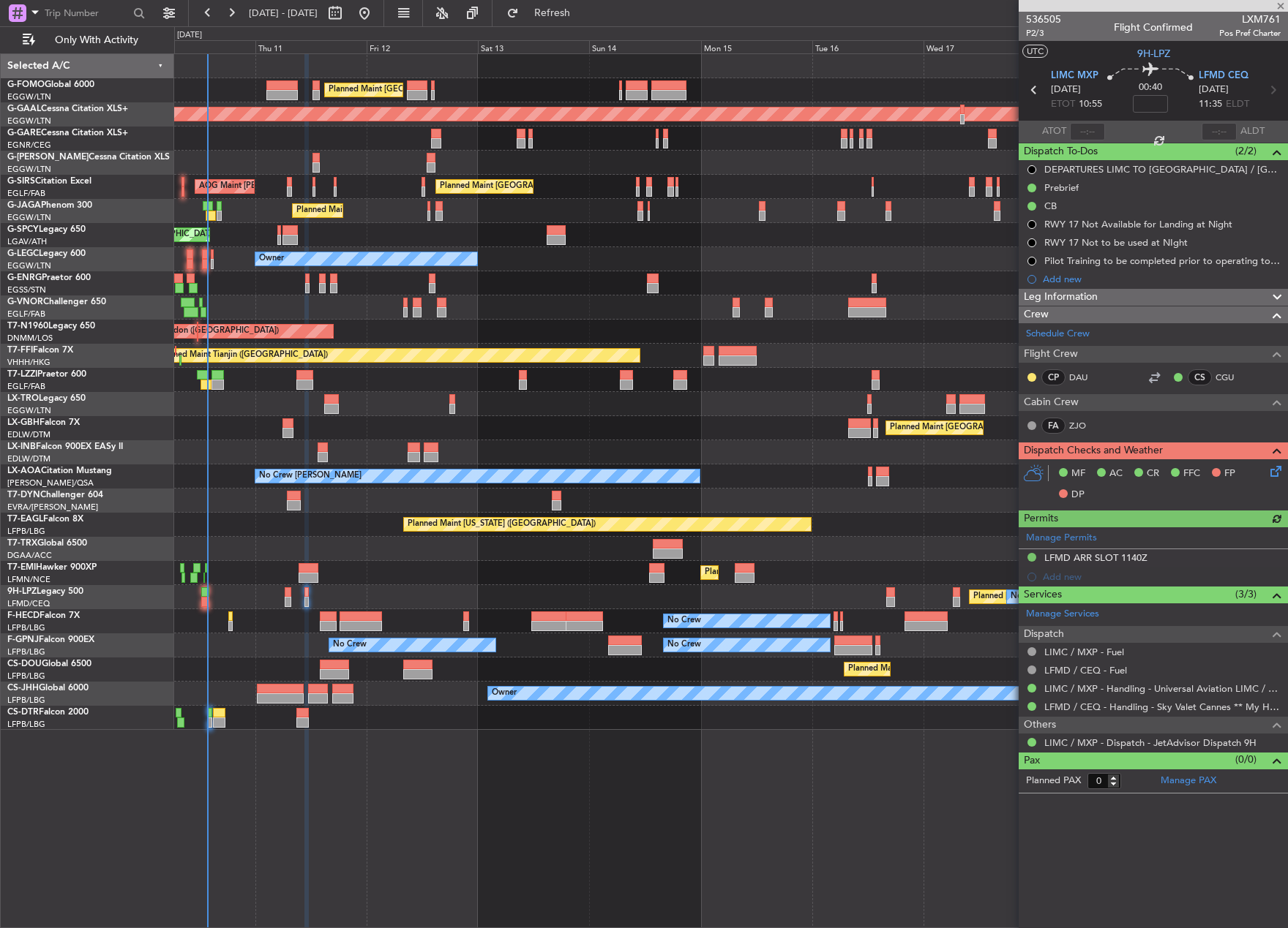
type input "1"
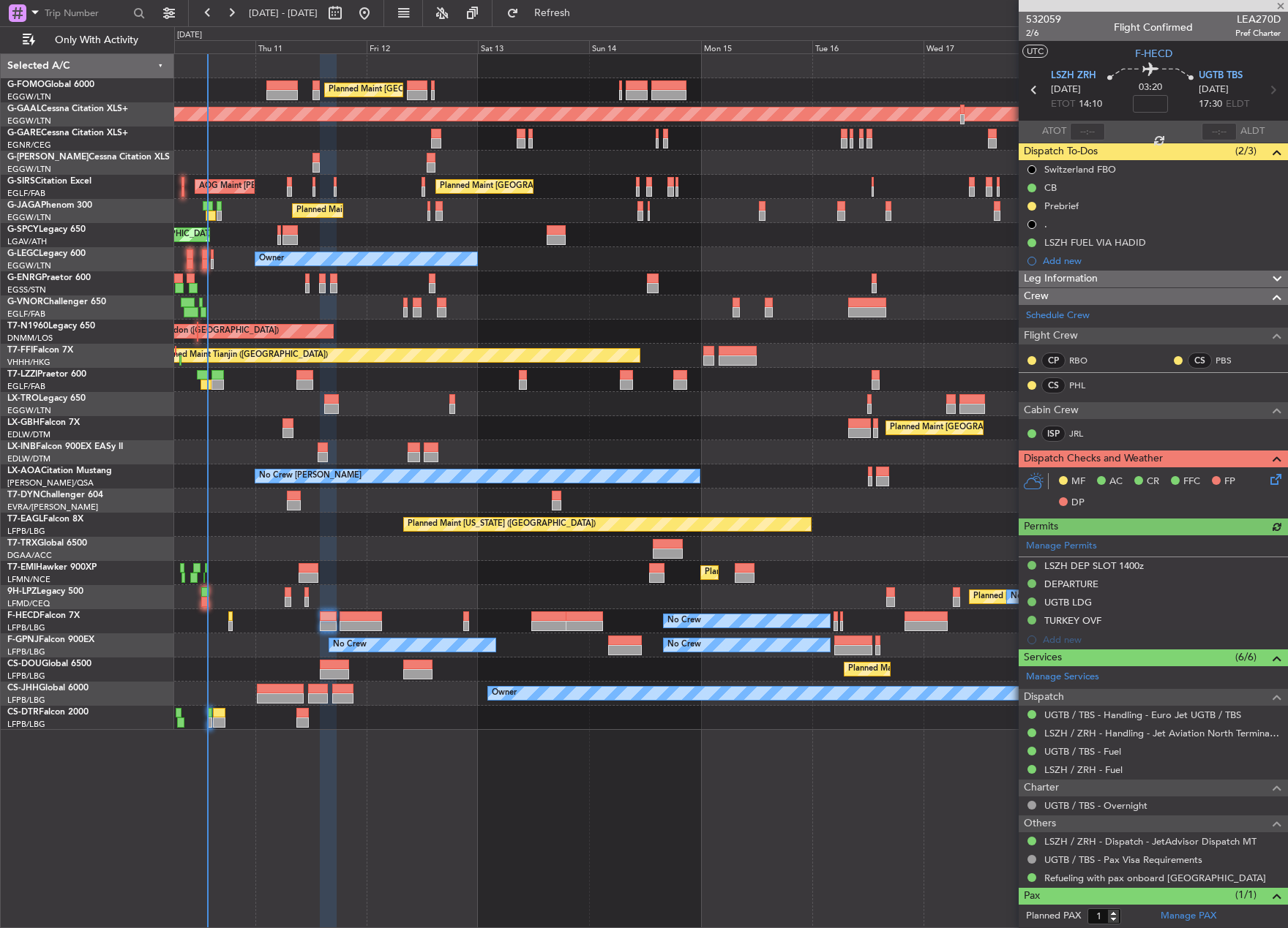
click at [389, 618] on div "No Crew No Crew Planned Maint Paris (Le Bourget)" at bounding box center [730, 621] width 1113 height 24
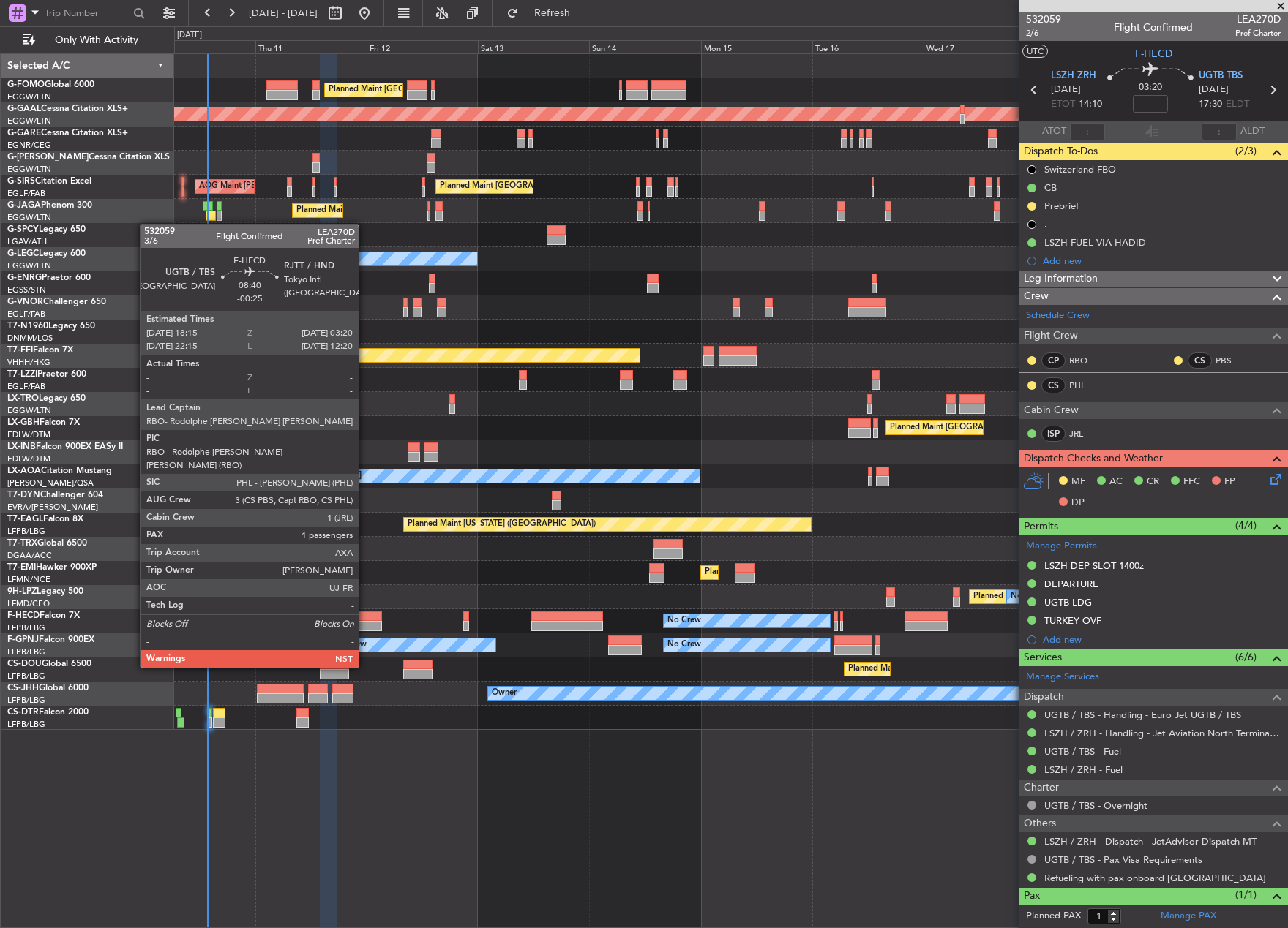
click at [365, 627] on div at bounding box center [360, 625] width 43 height 10
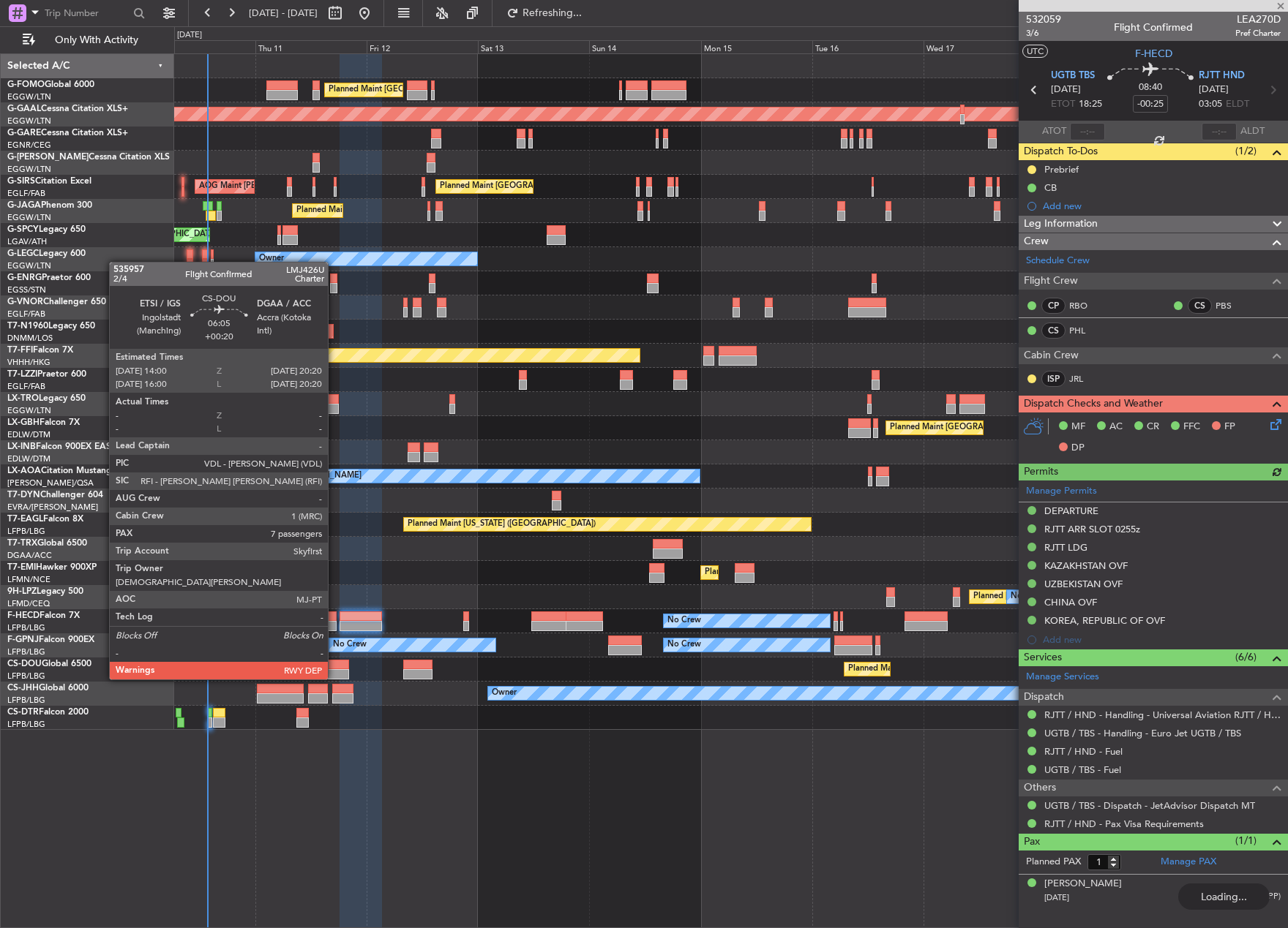
click at [335, 665] on div at bounding box center [335, 664] width 30 height 10
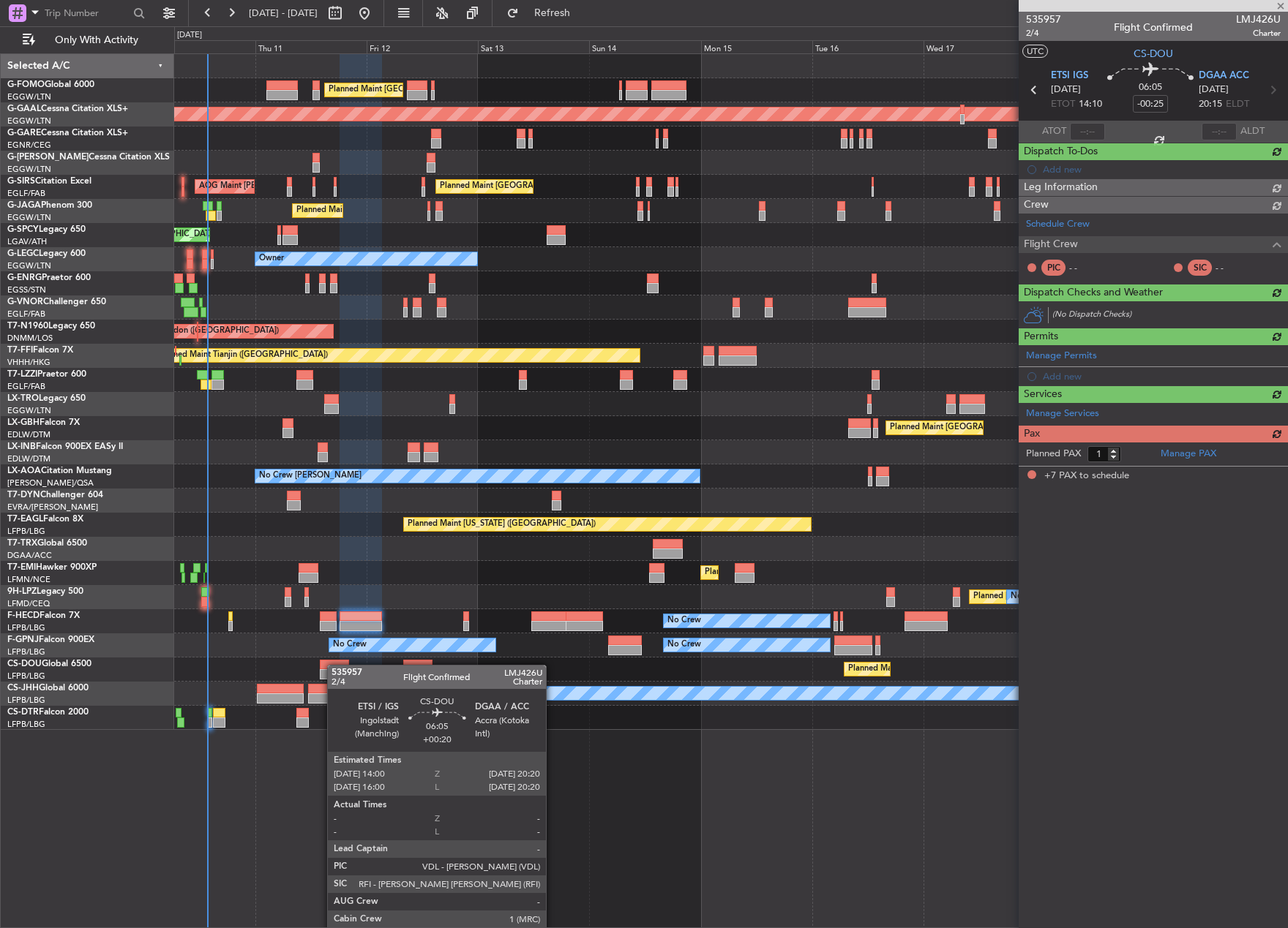
type input "+00:20"
type input "7"
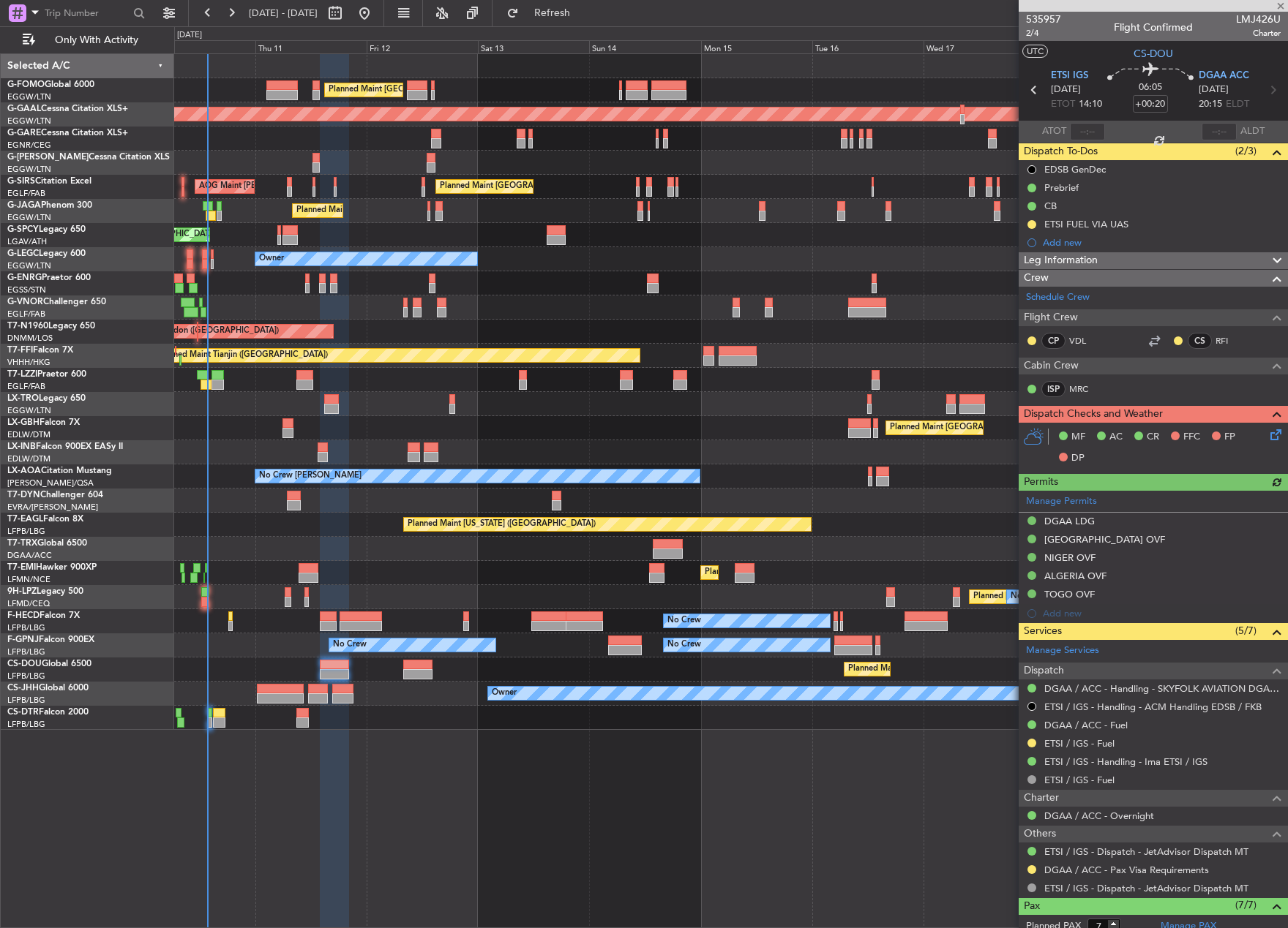
click at [265, 683] on div "Planned Maint Paris (Le Bourget) Owner" at bounding box center [730, 694] width 1113 height 24
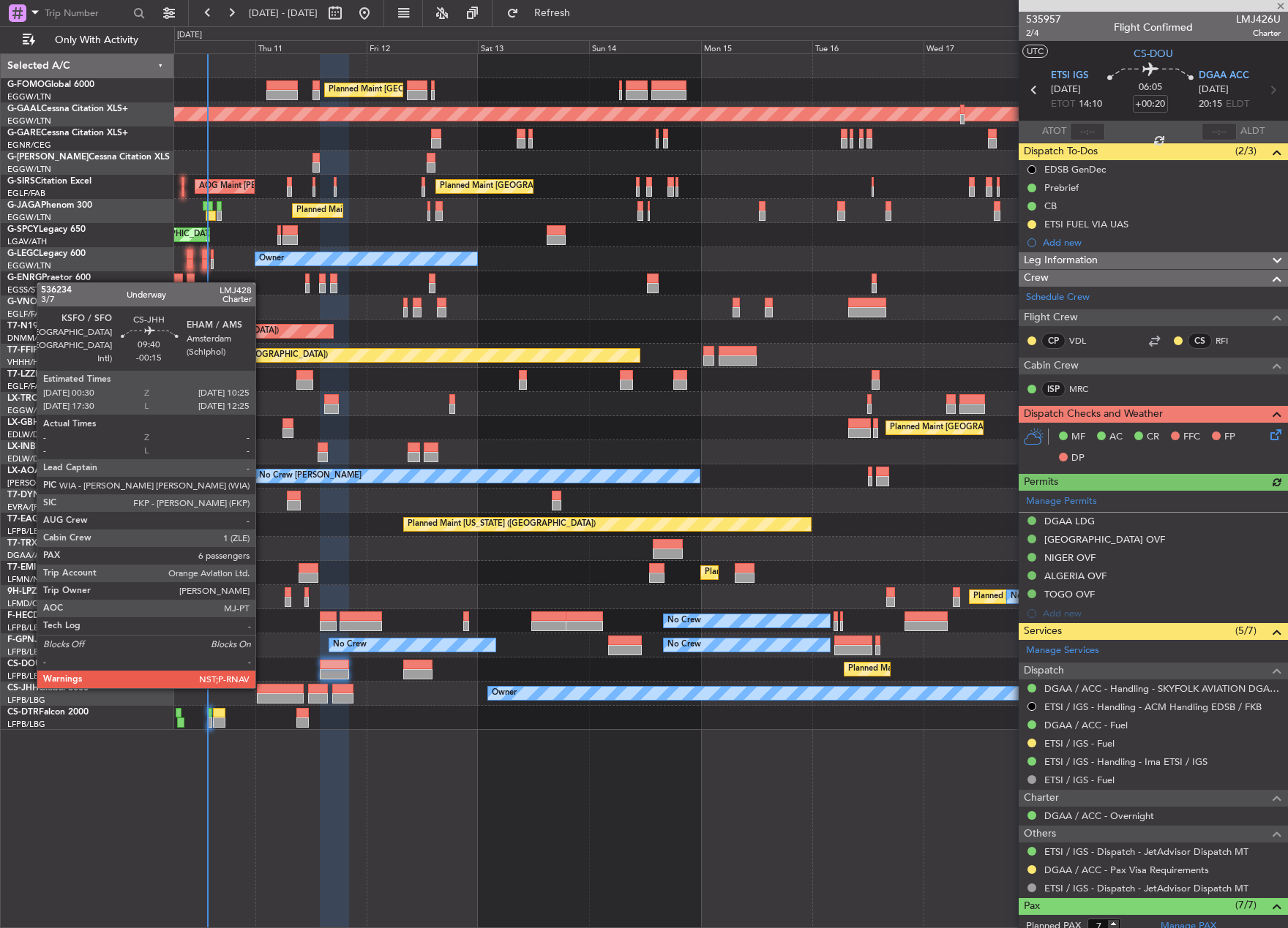
click at [262, 686] on div at bounding box center [280, 688] width 46 height 10
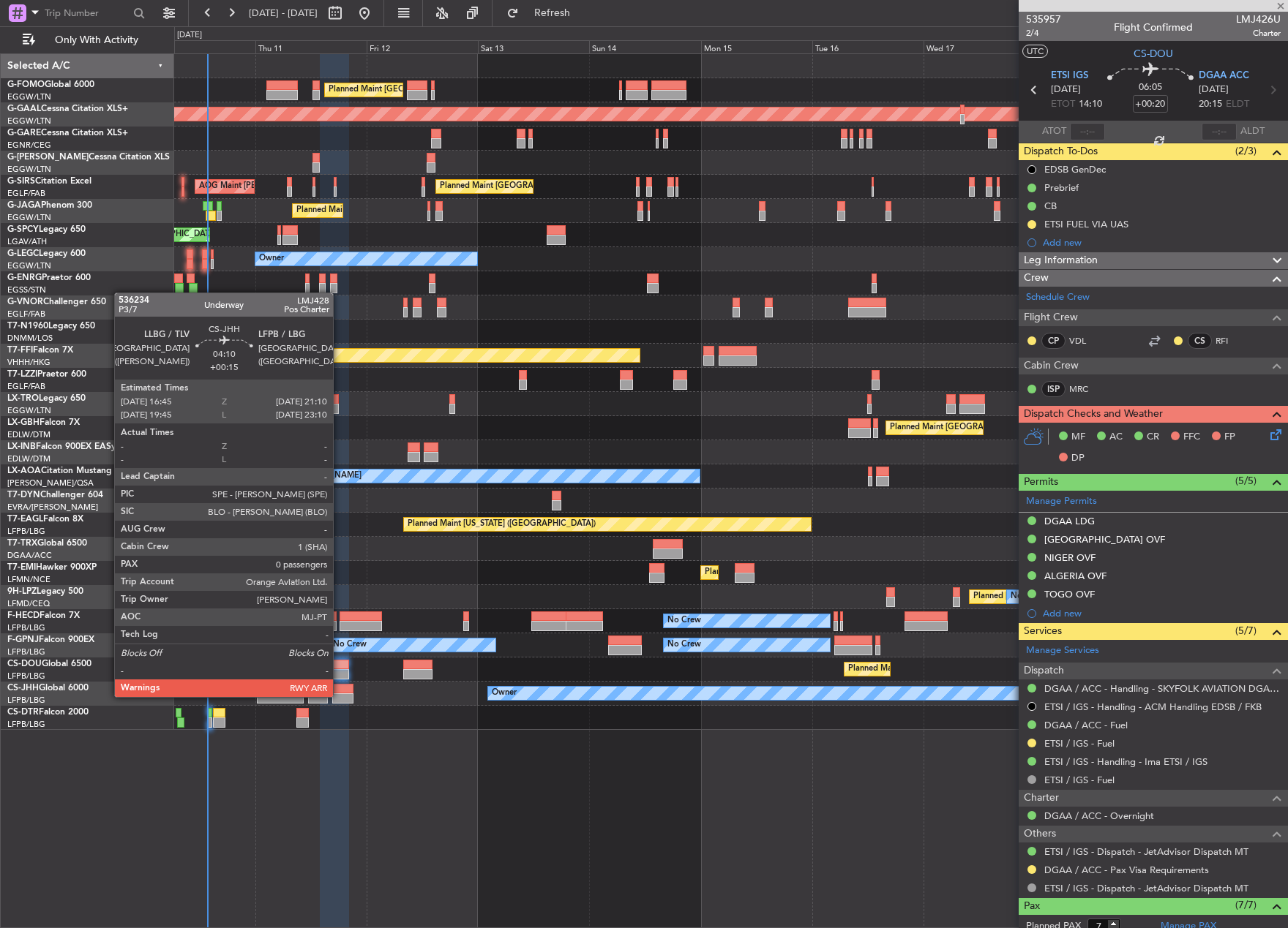
type input "-00:15"
type input "6"
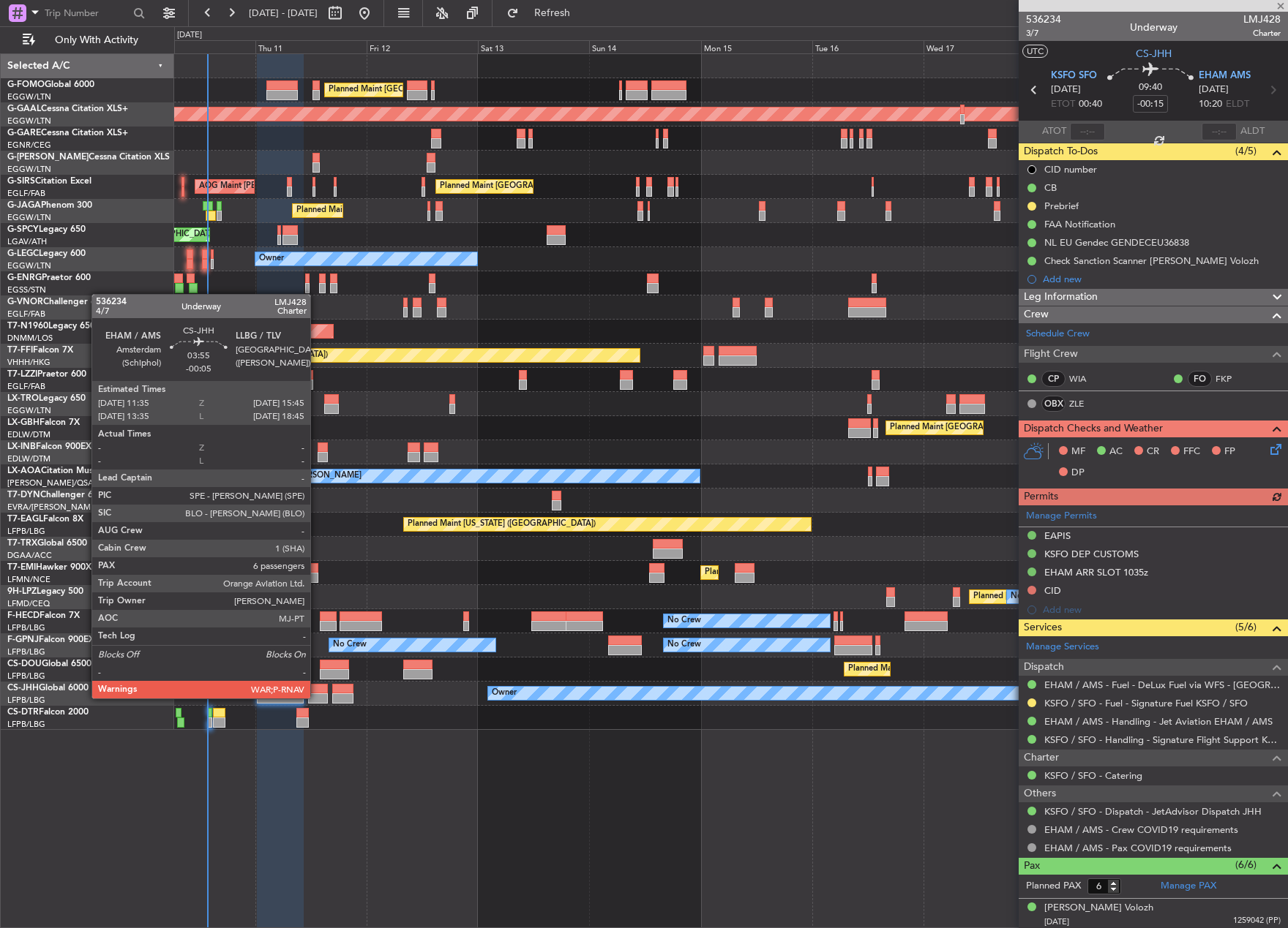
click at [317, 696] on div at bounding box center [317, 698] width 19 height 10
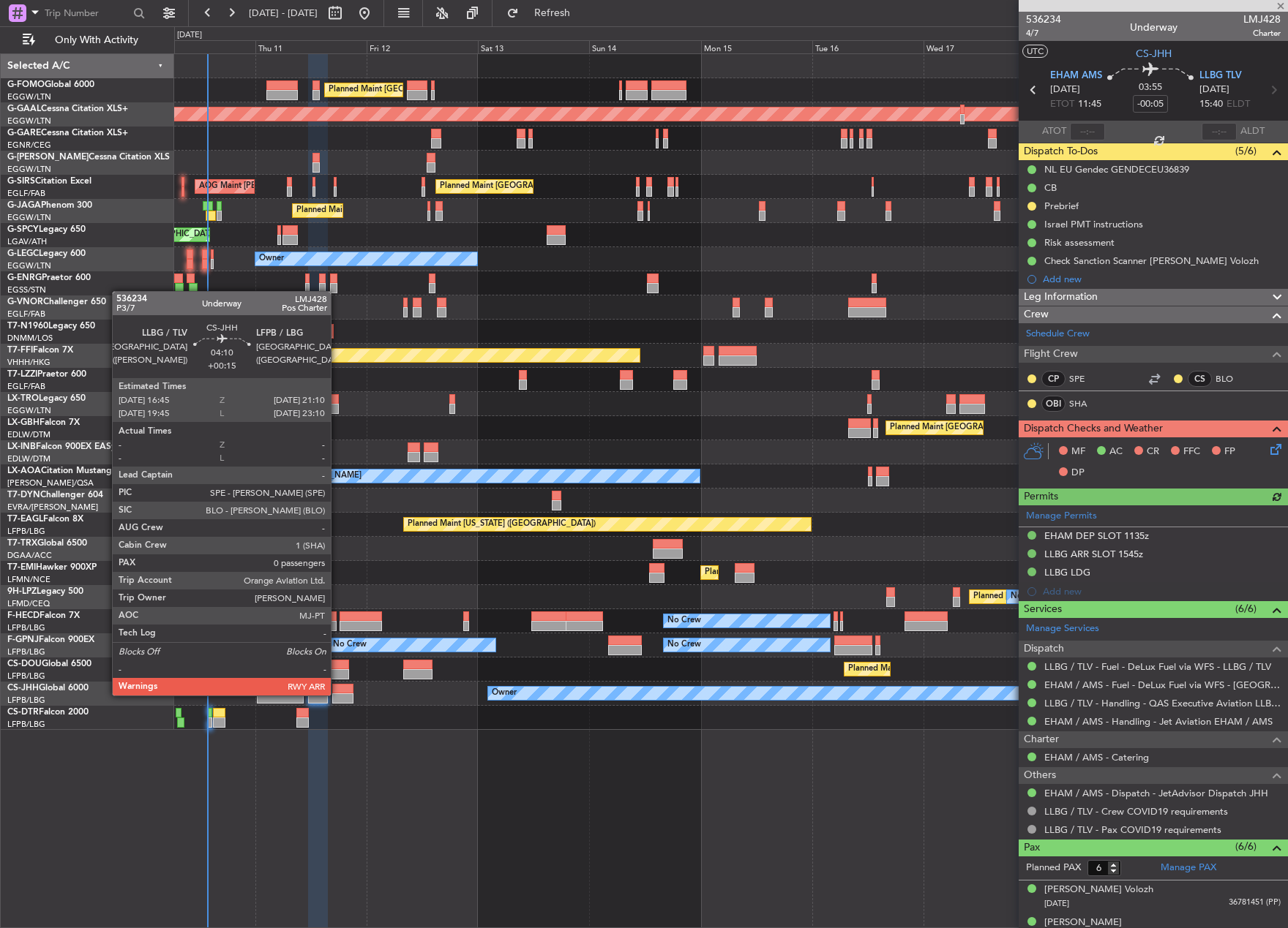
click at [337, 694] on div at bounding box center [342, 698] width 20 height 10
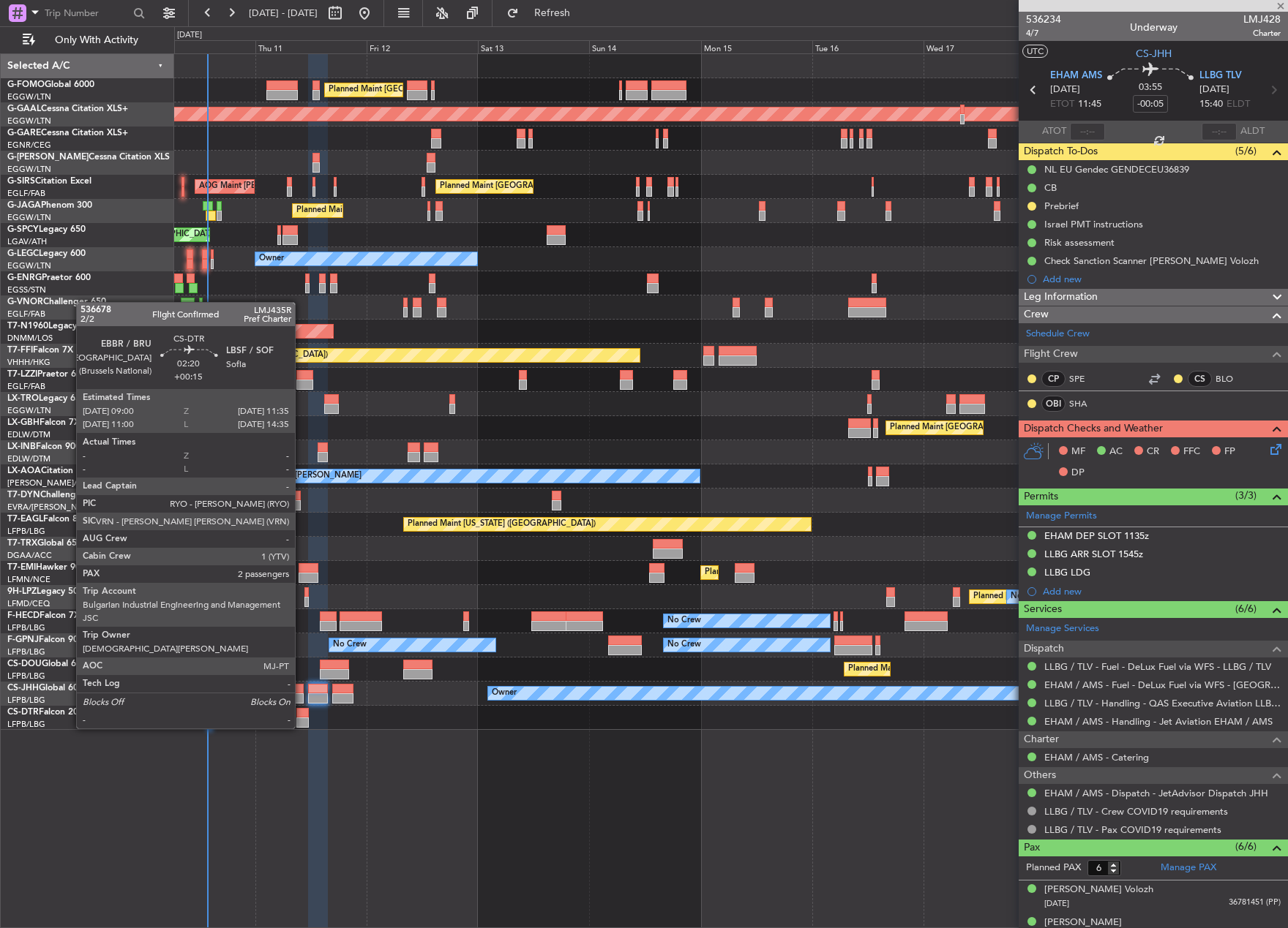
type input "+00:15"
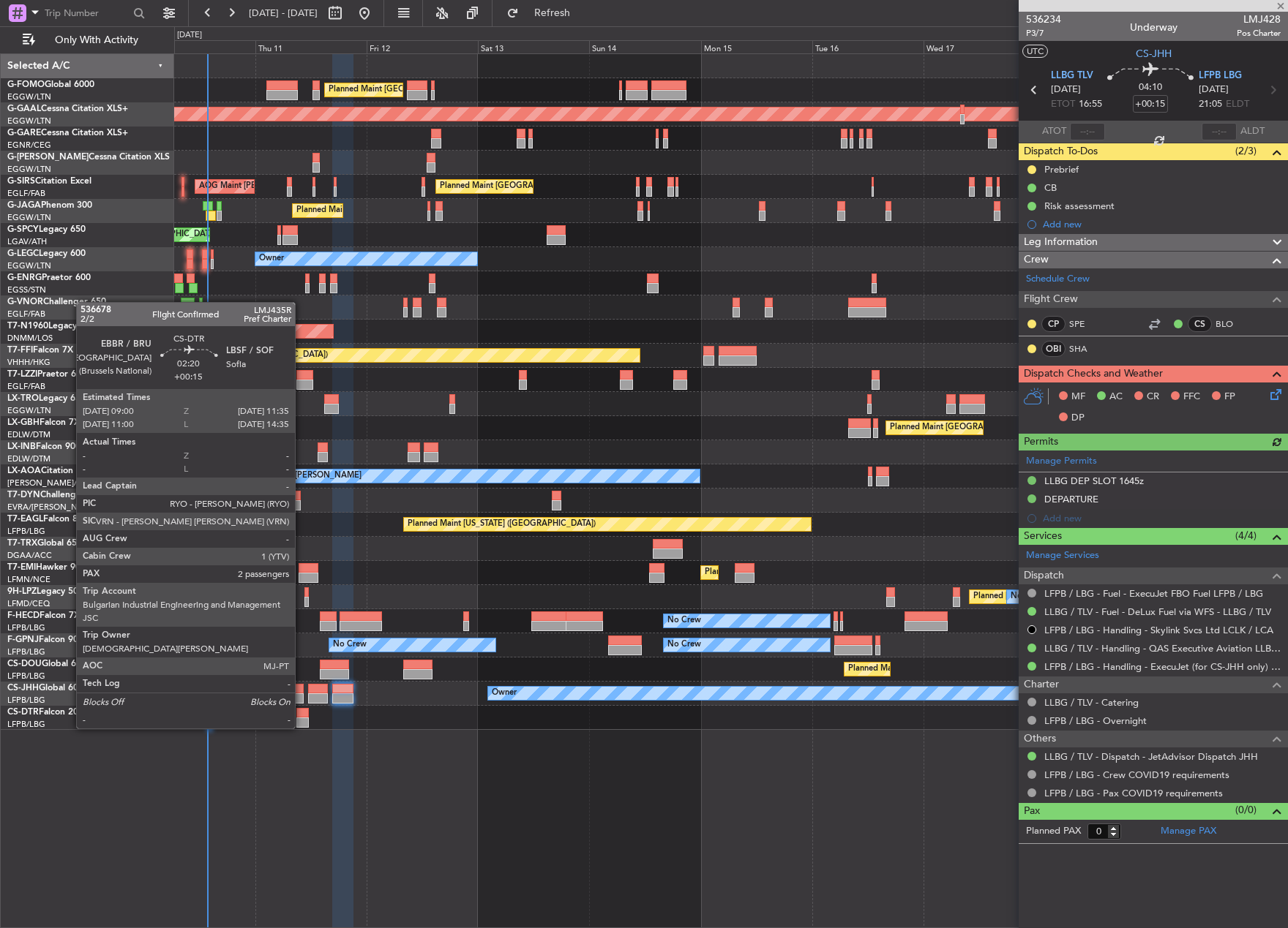
click at [301, 715] on div at bounding box center [302, 712] width 12 height 10
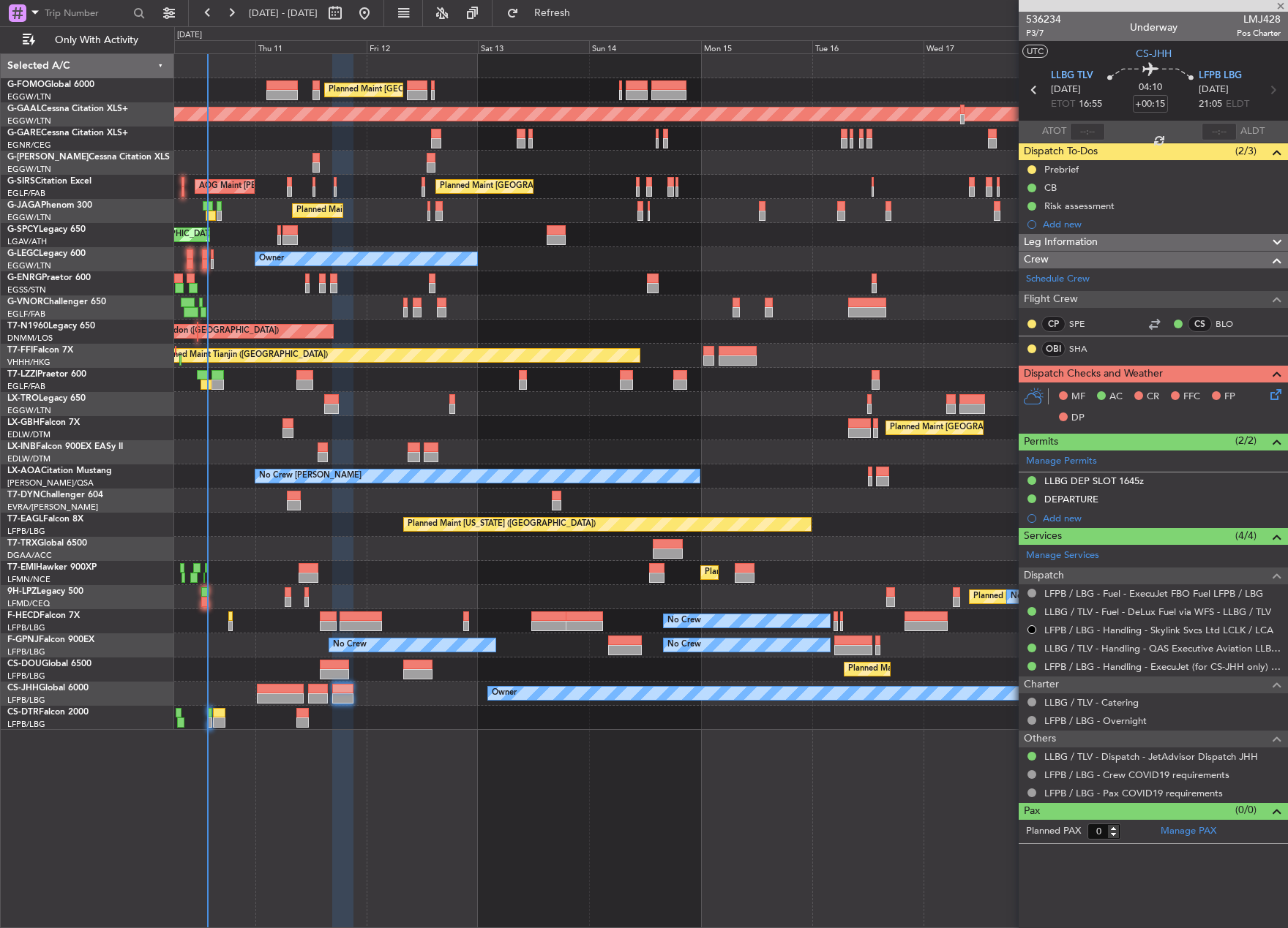
type input "2"
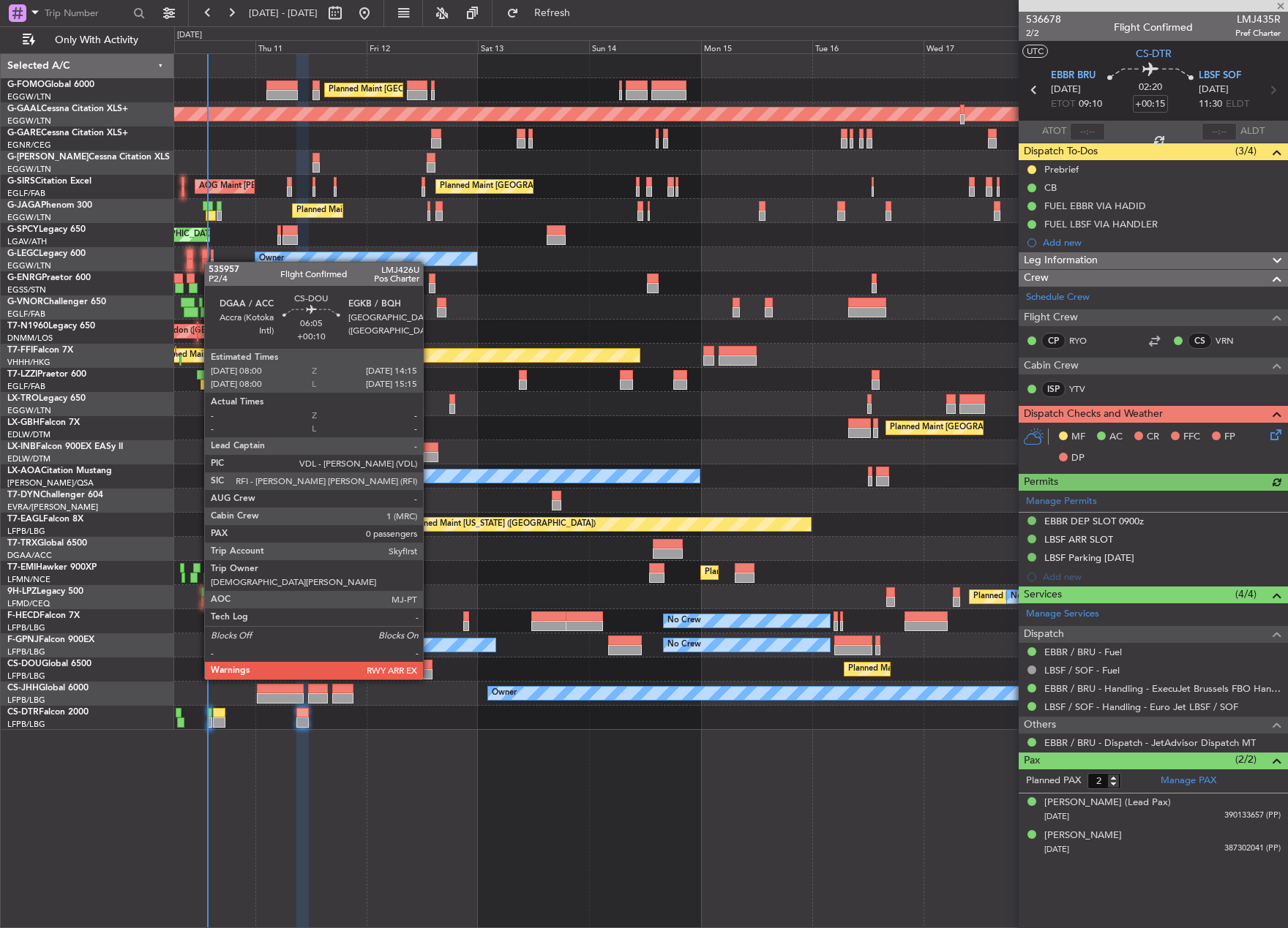
click at [429, 665] on div at bounding box center [418, 664] width 30 height 10
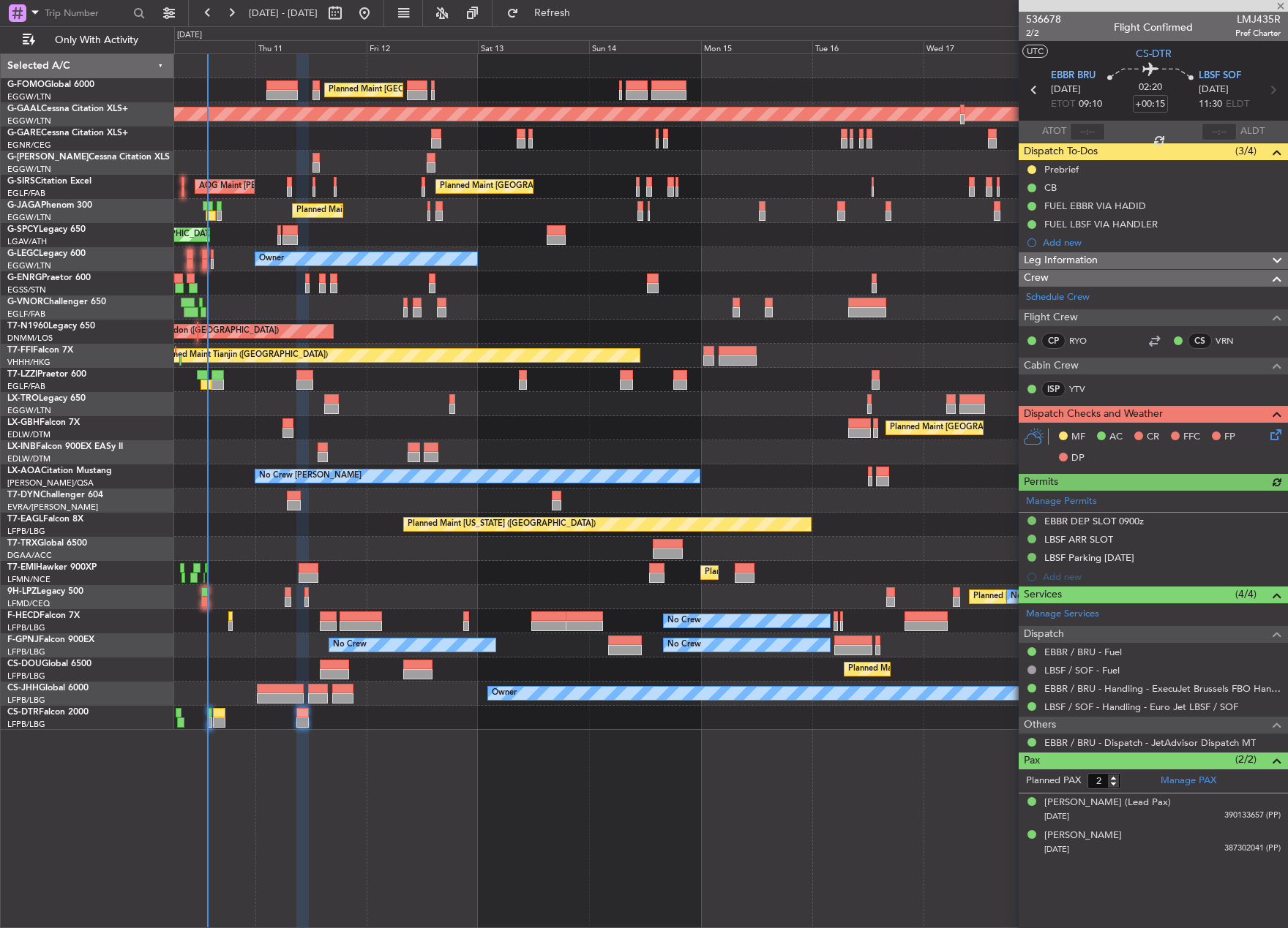
type input "+00:10"
type input "0"
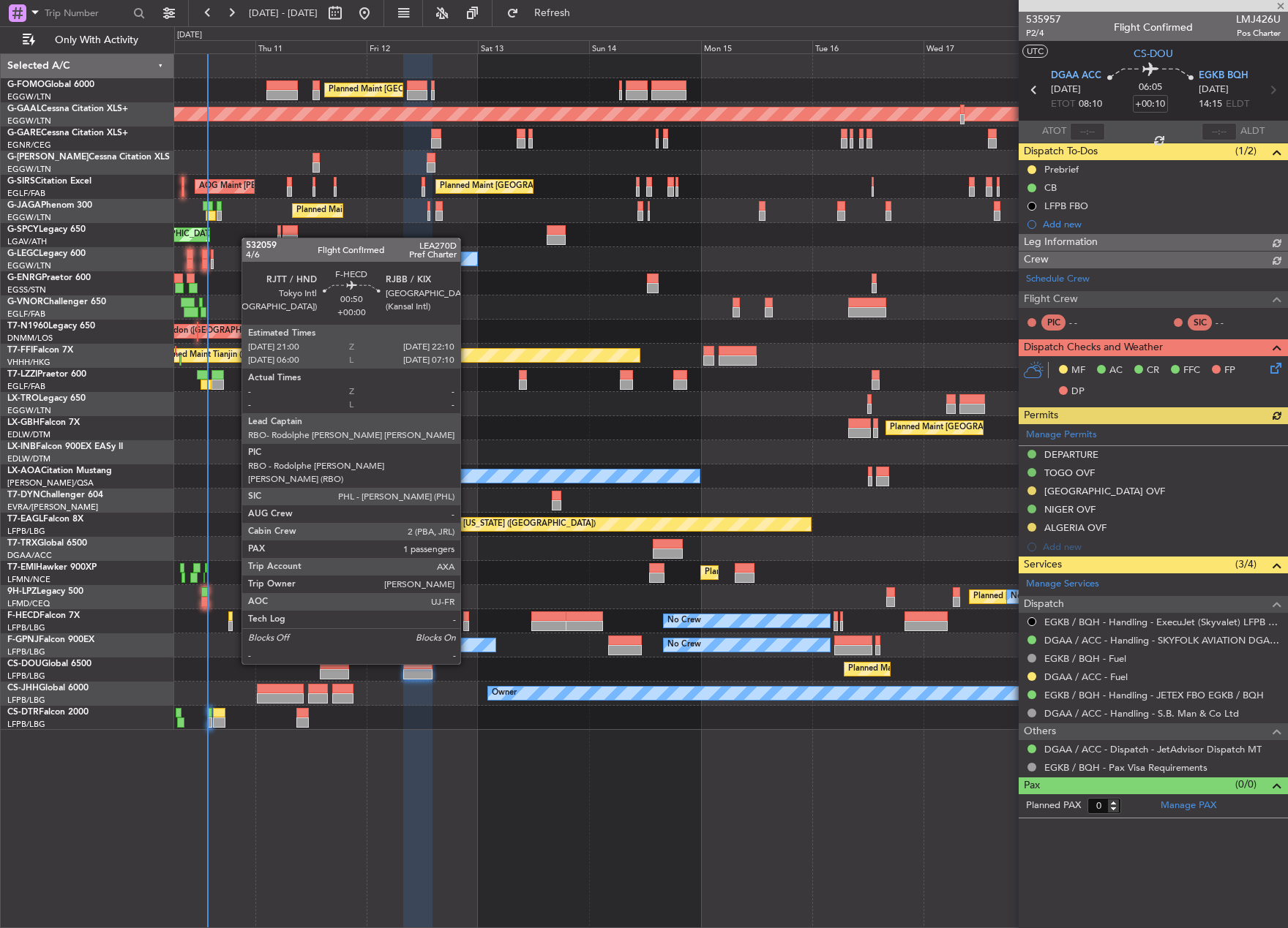
click at [467, 623] on div at bounding box center [466, 625] width 6 height 10
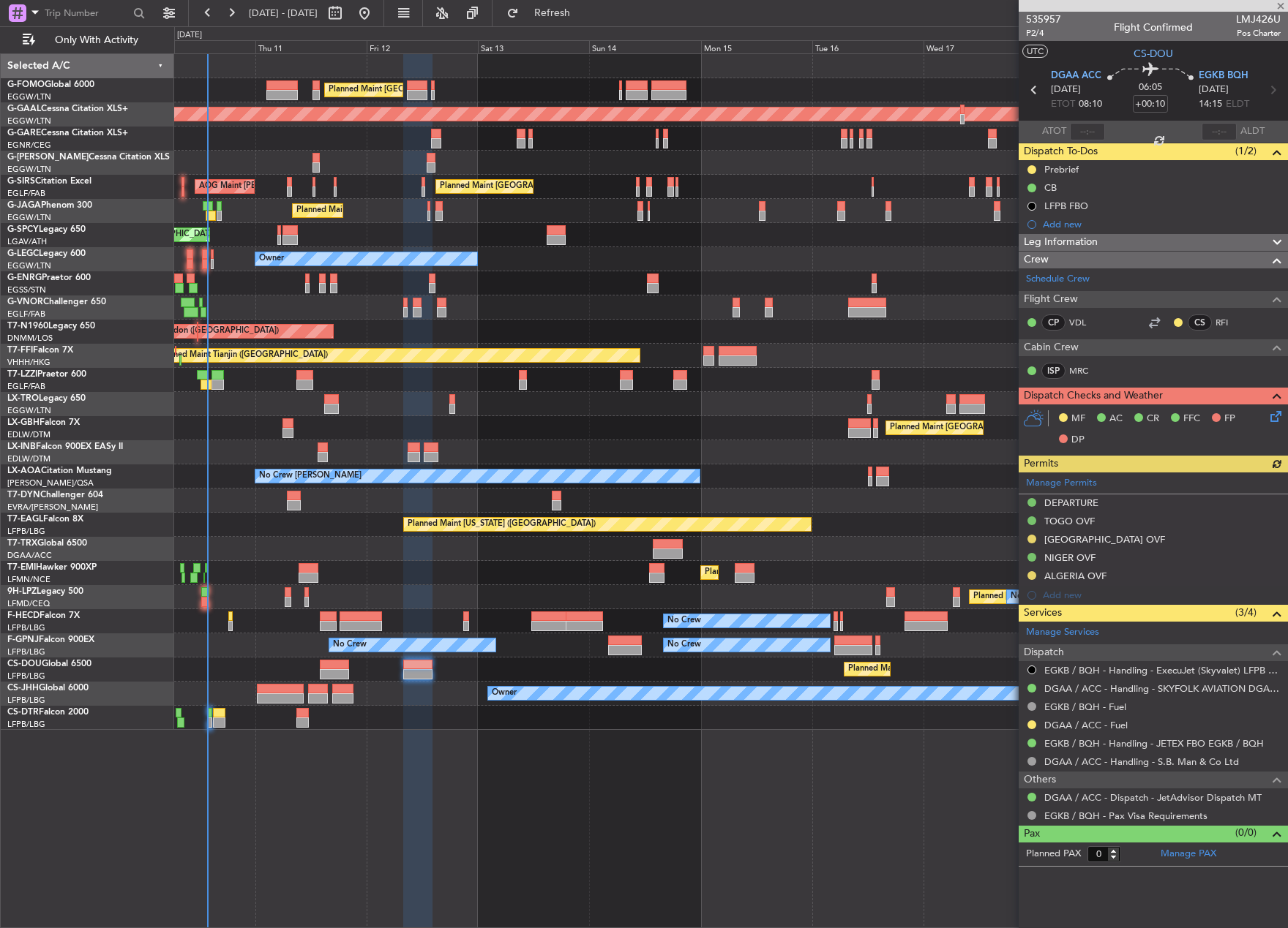
type input "1"
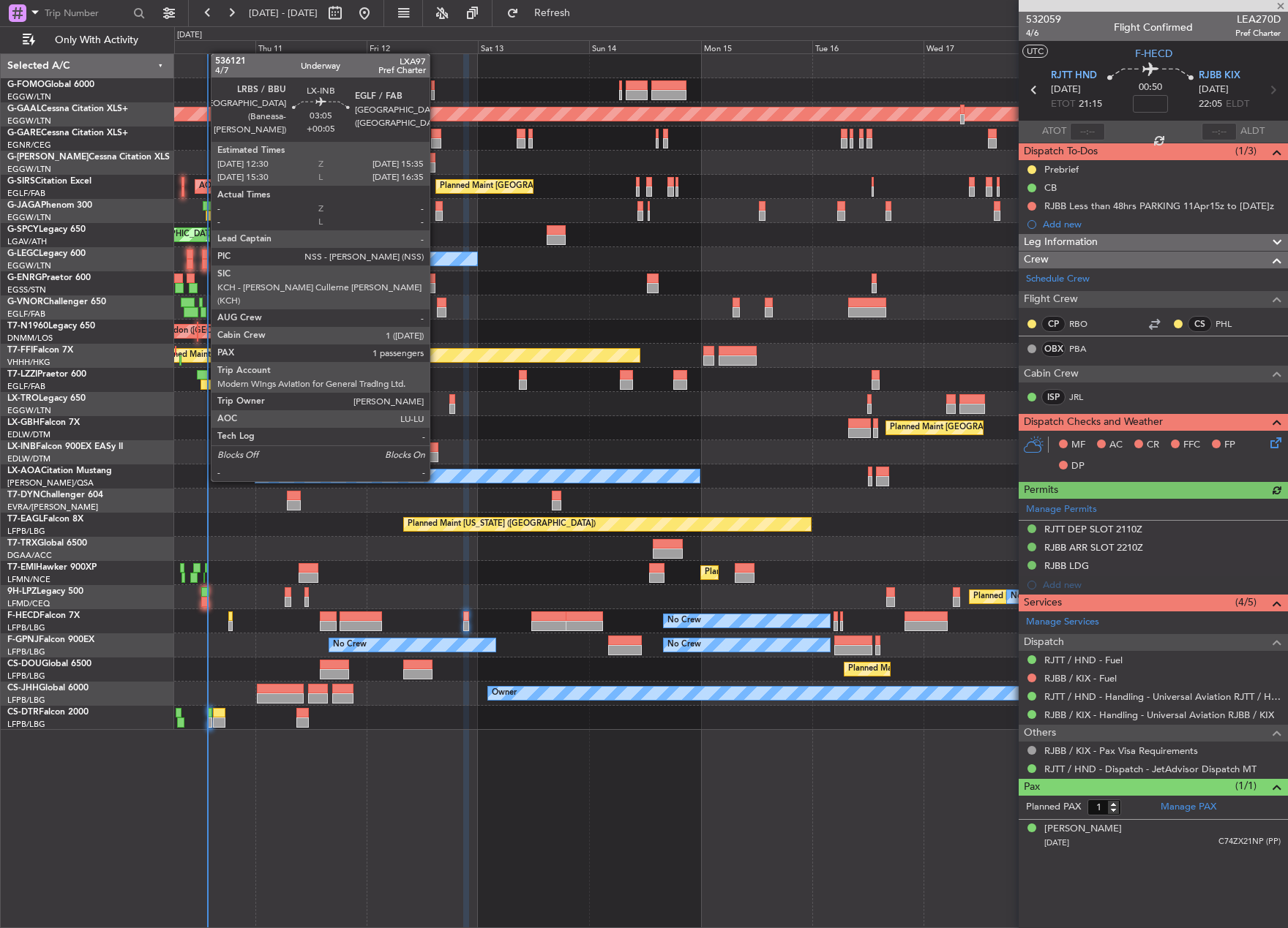
click at [436, 454] on div at bounding box center [431, 457] width 15 height 10
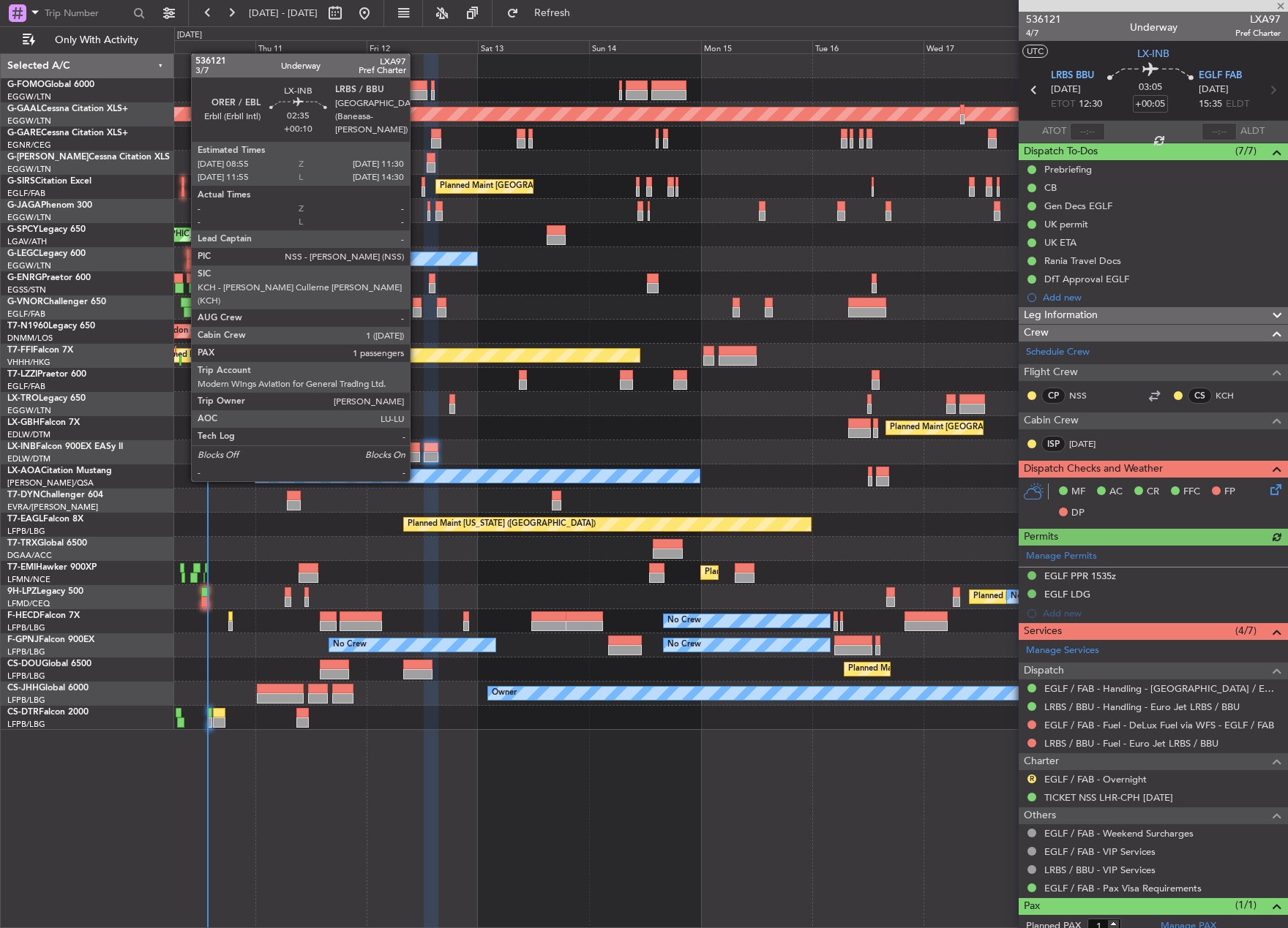
click at [416, 454] on div at bounding box center [413, 457] width 12 height 10
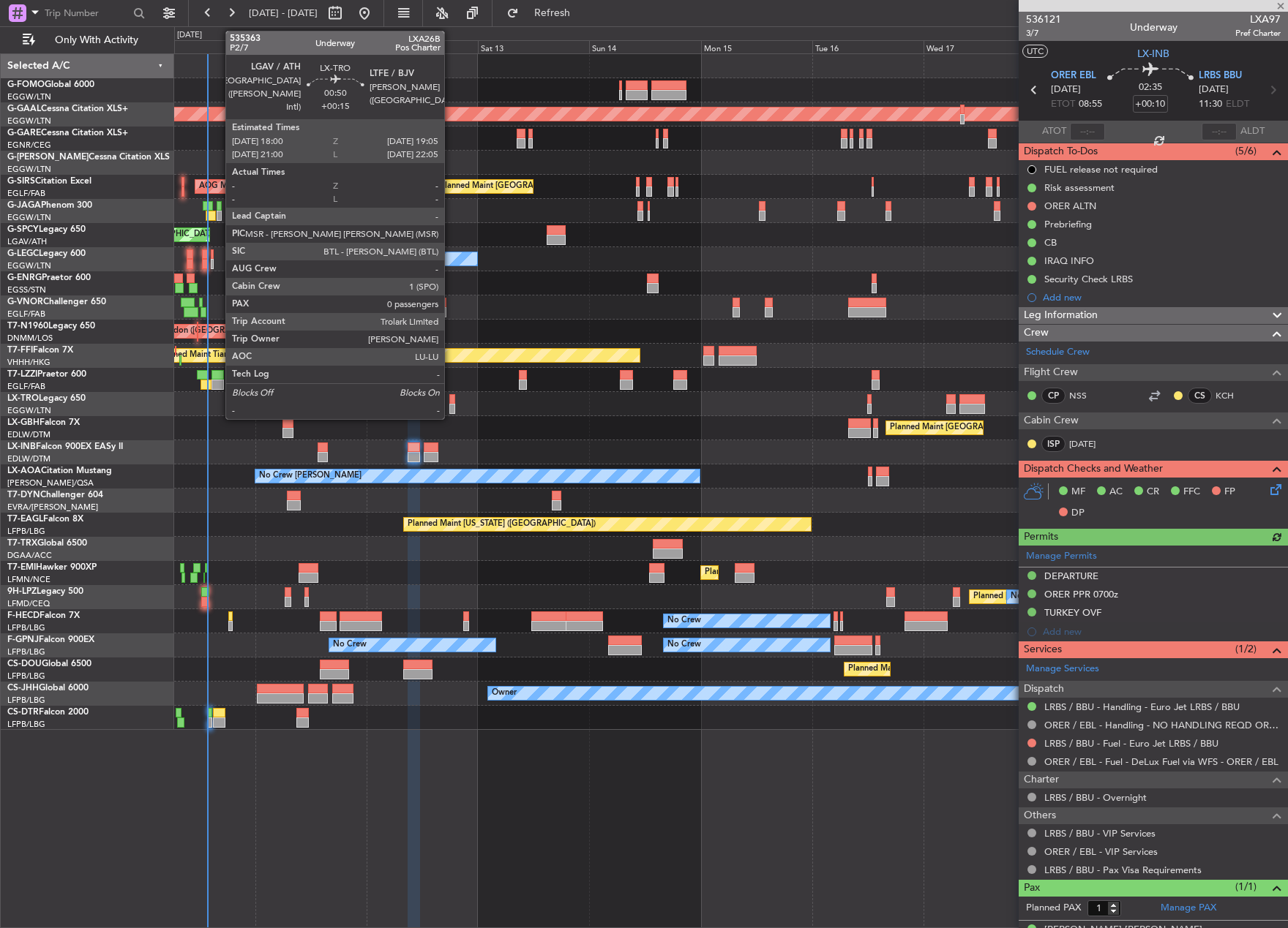
click at [450, 401] on div at bounding box center [452, 399] width 6 height 10
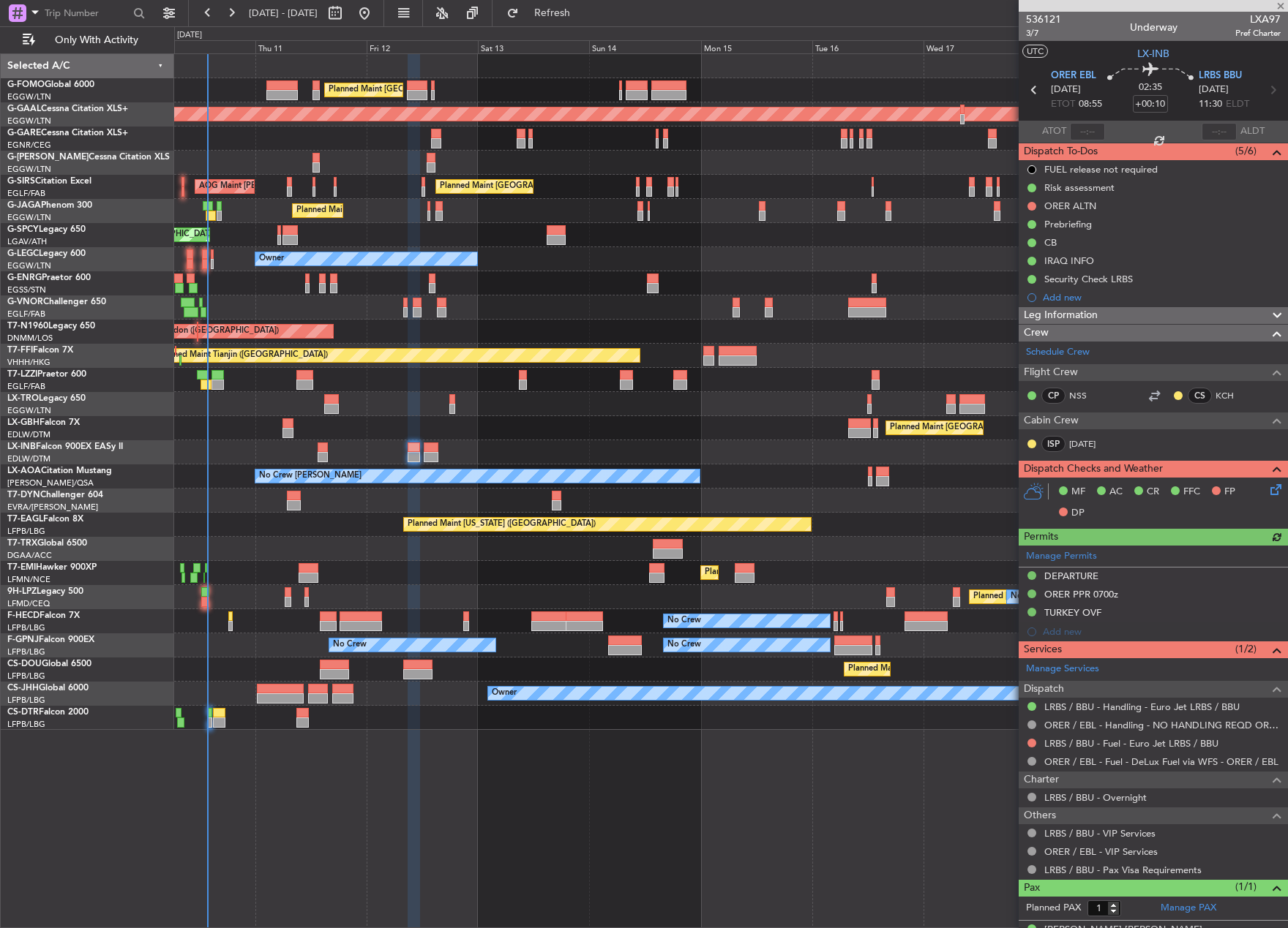
type input "+00:15"
type input "0"
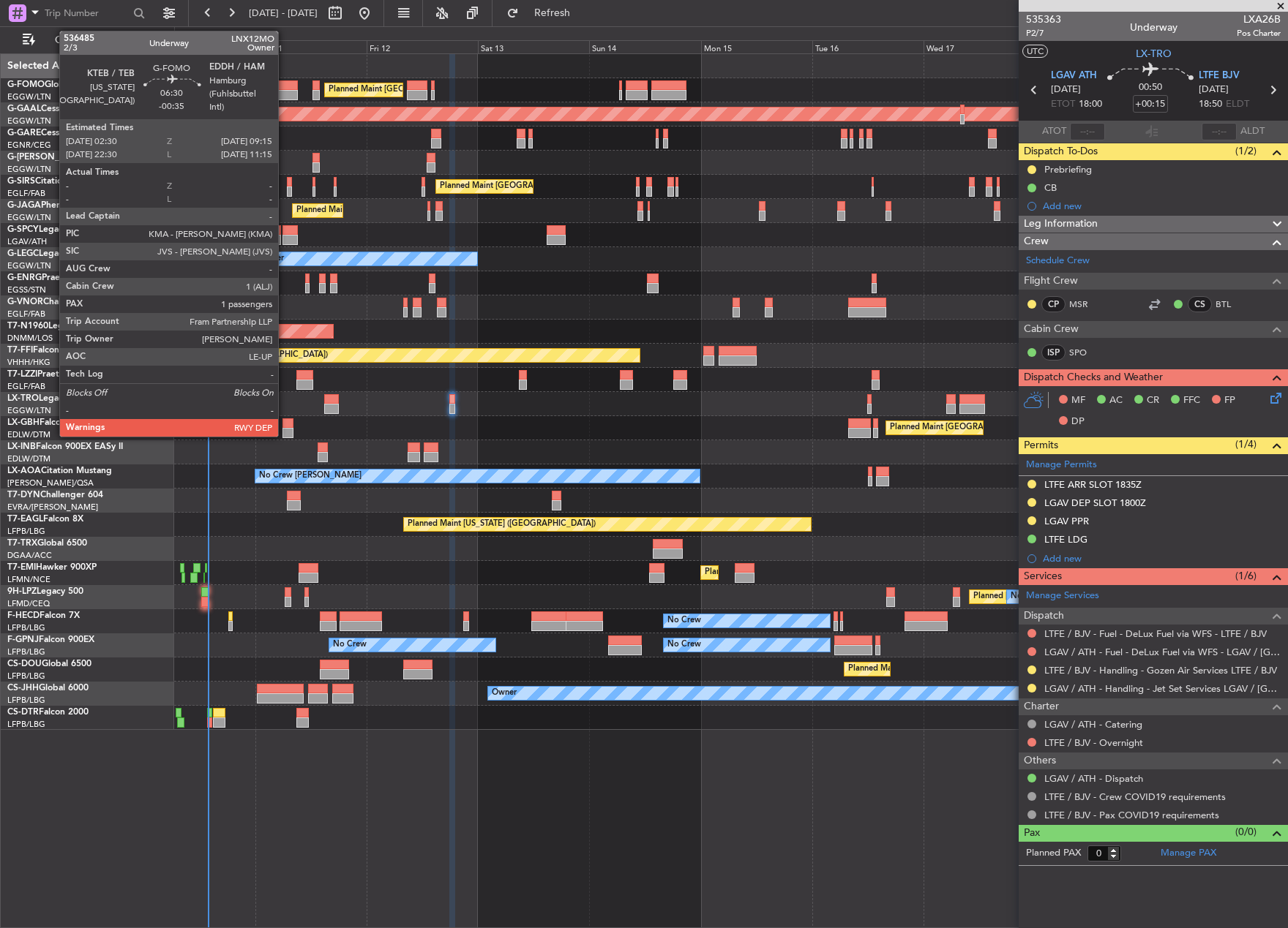
click at [284, 86] on div at bounding box center [282, 85] width 32 height 10
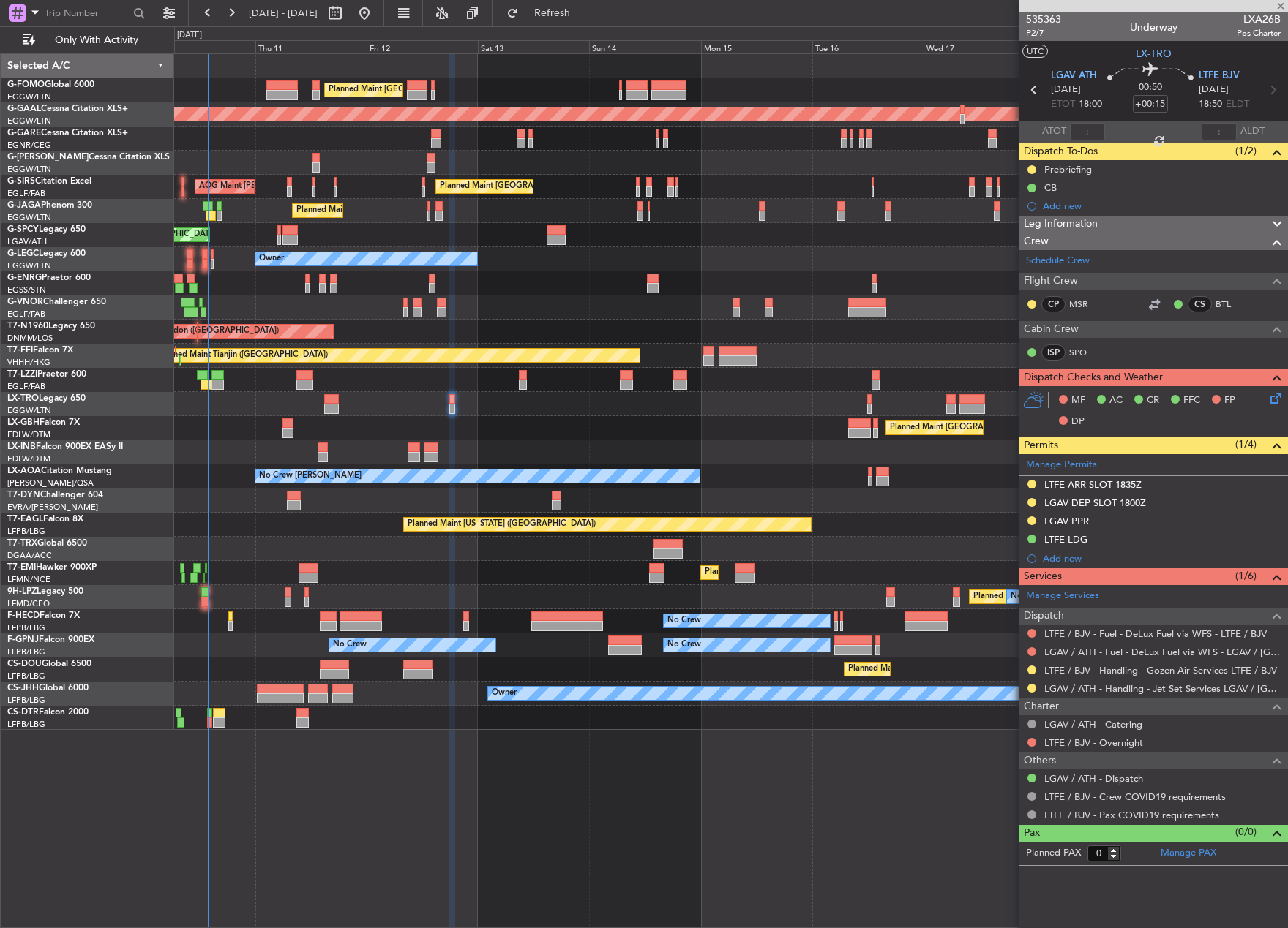
type input "-00:35"
type input "1"
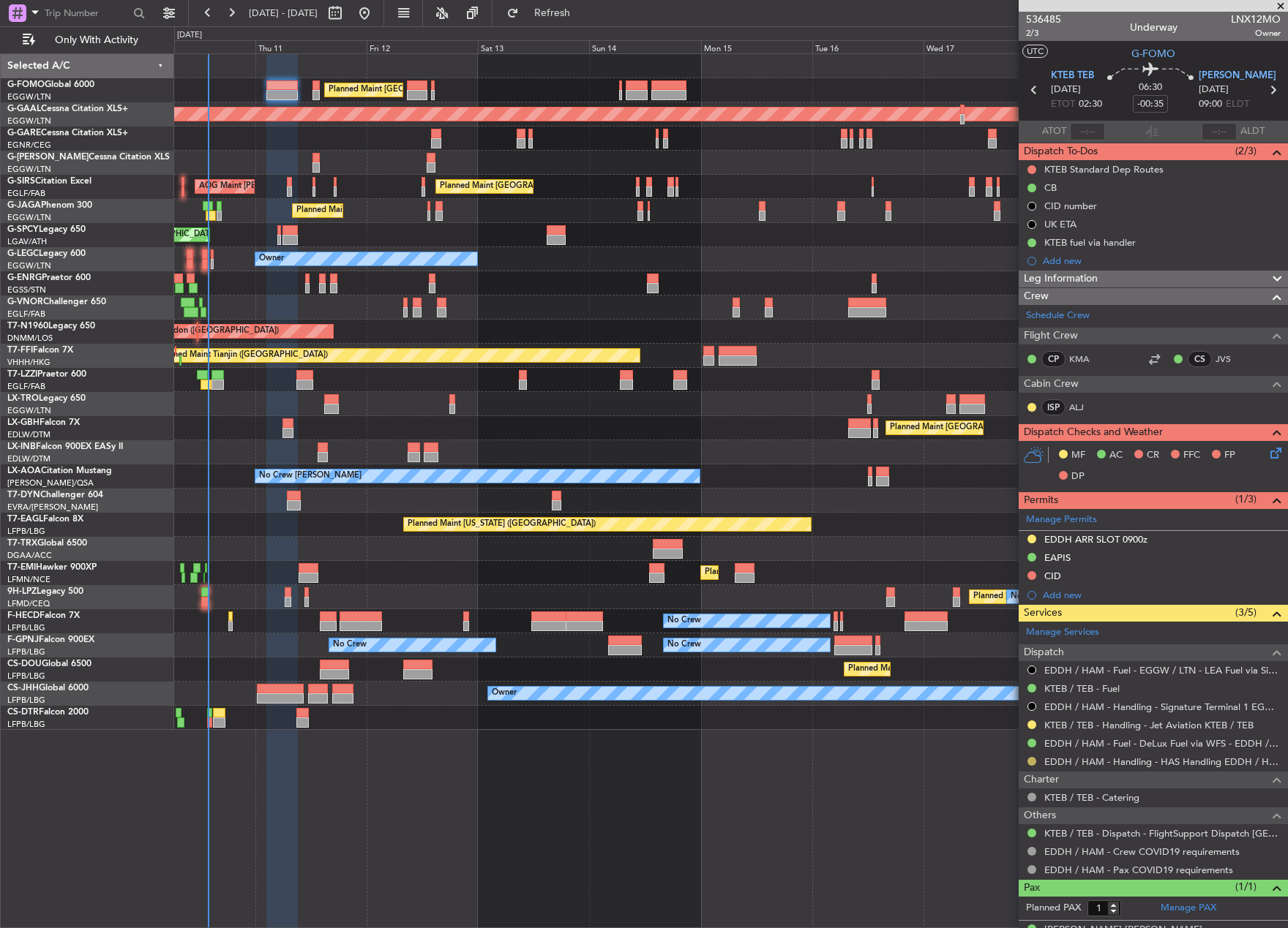
click at [1031, 762] on button at bounding box center [1031, 760] width 8 height 8
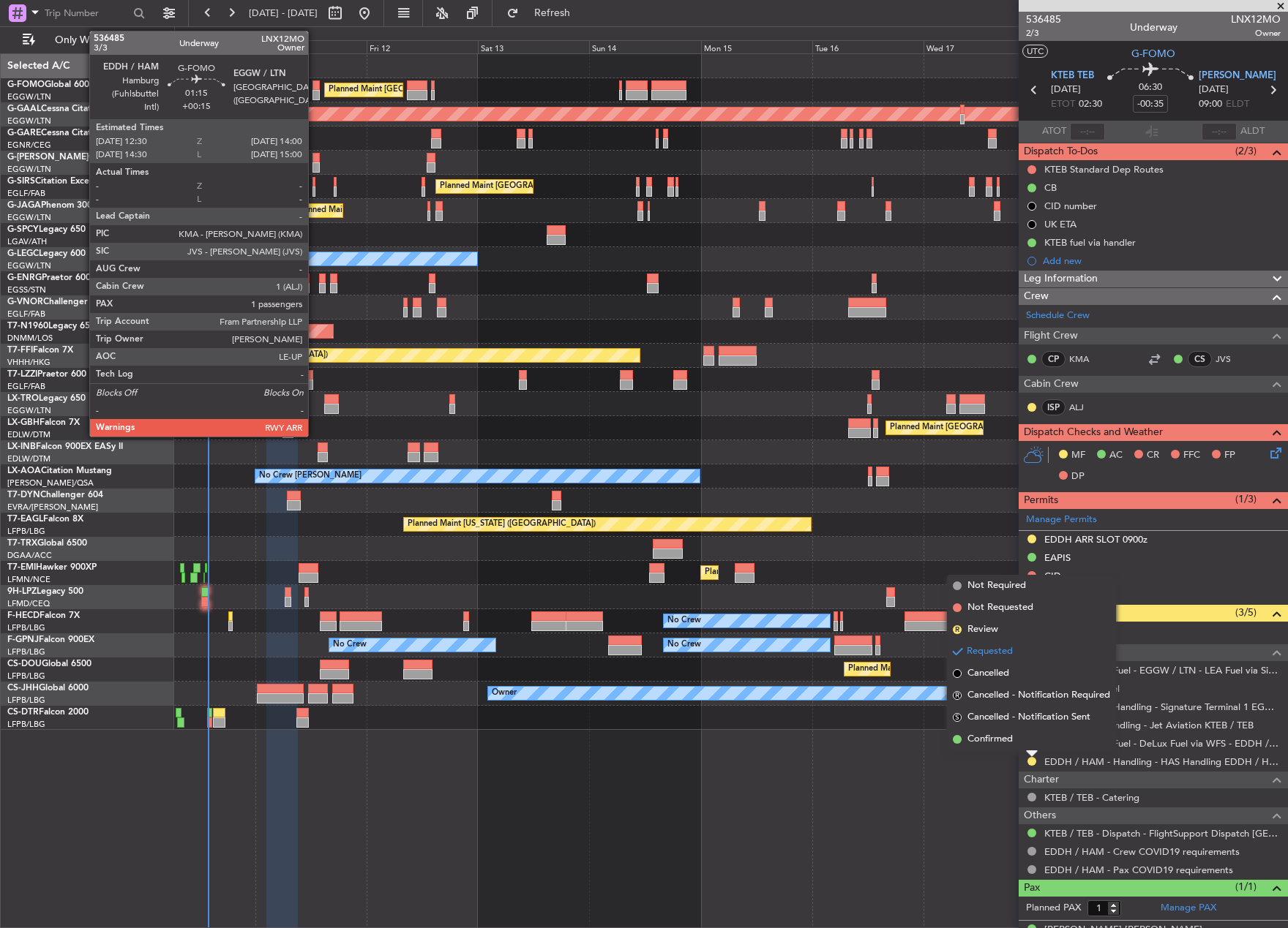
click at [315, 89] on div at bounding box center [316, 85] width 7 height 10
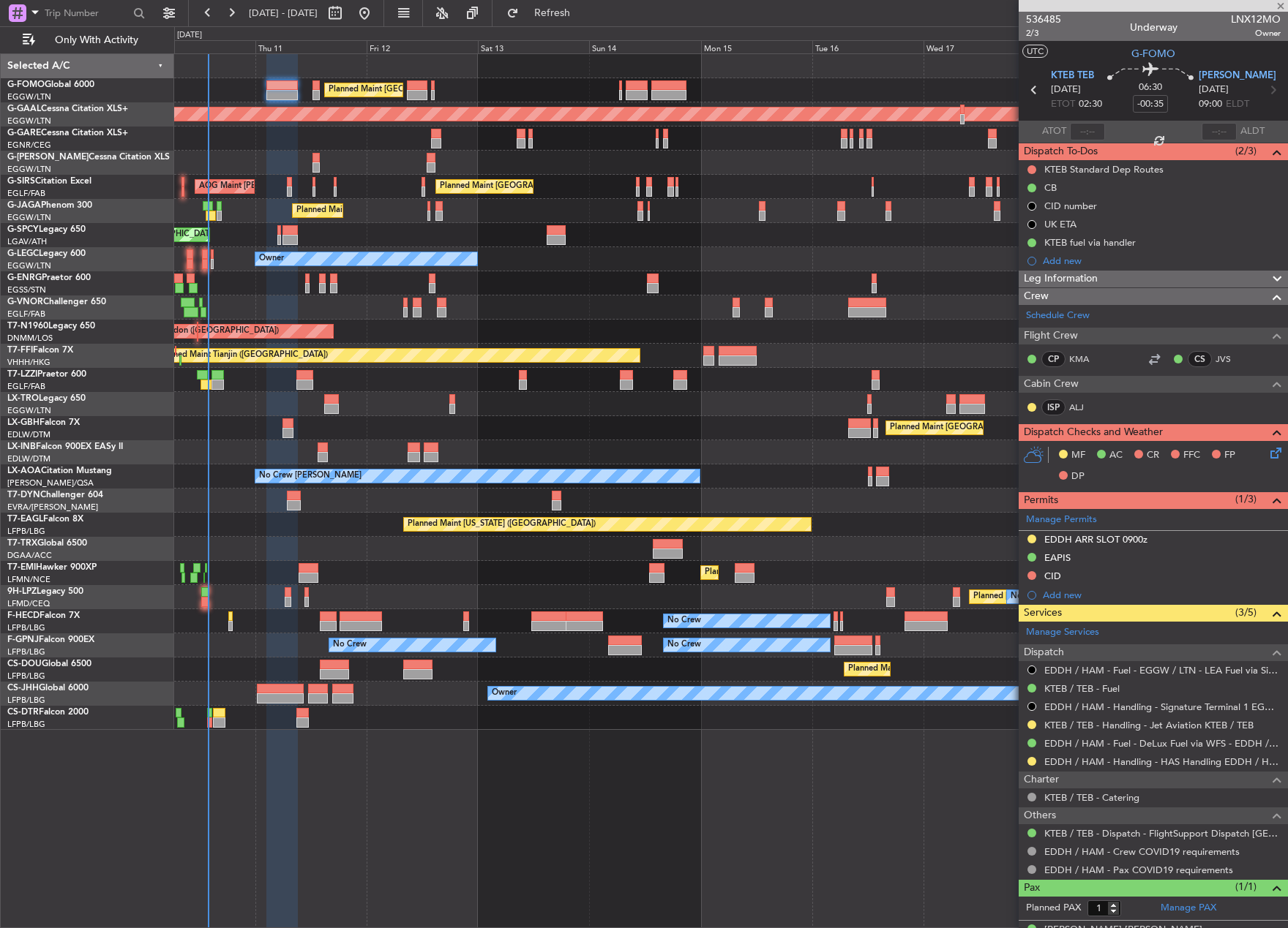
click at [315, 89] on div at bounding box center [316, 85] width 7 height 10
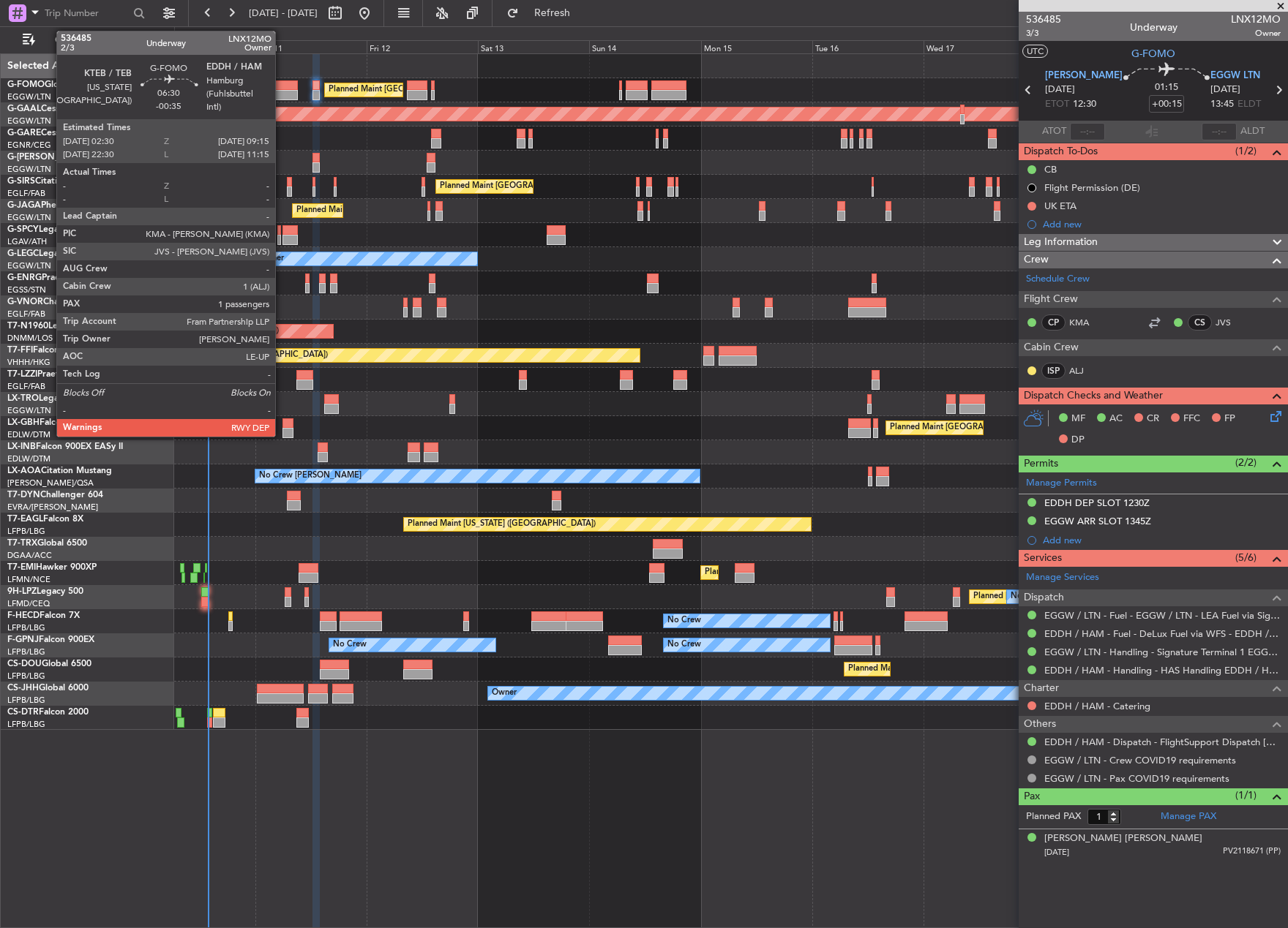
click at [281, 92] on div at bounding box center [282, 94] width 32 height 10
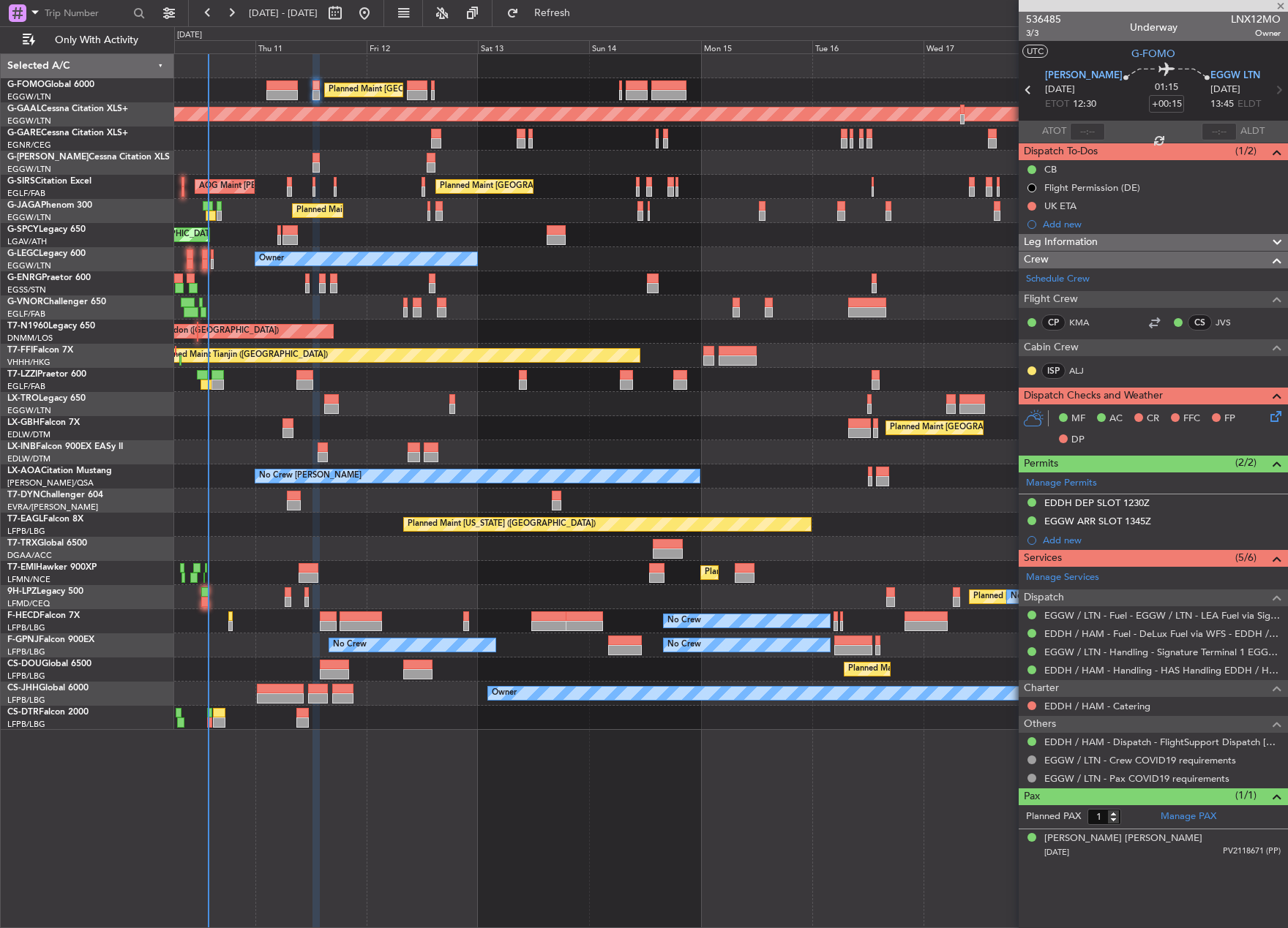
type input "-00:35"
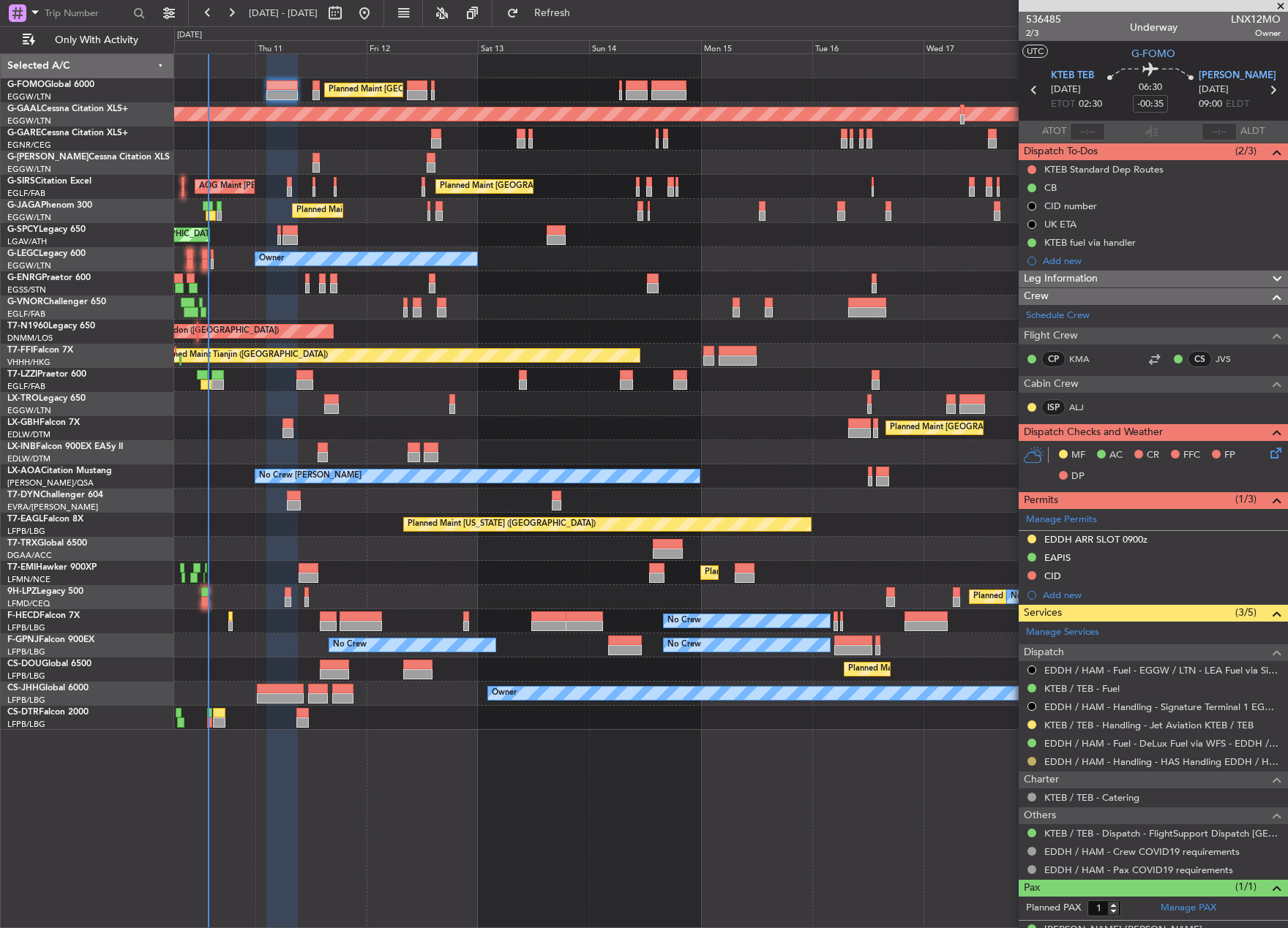
click at [1029, 759] on button at bounding box center [1031, 760] width 8 height 8
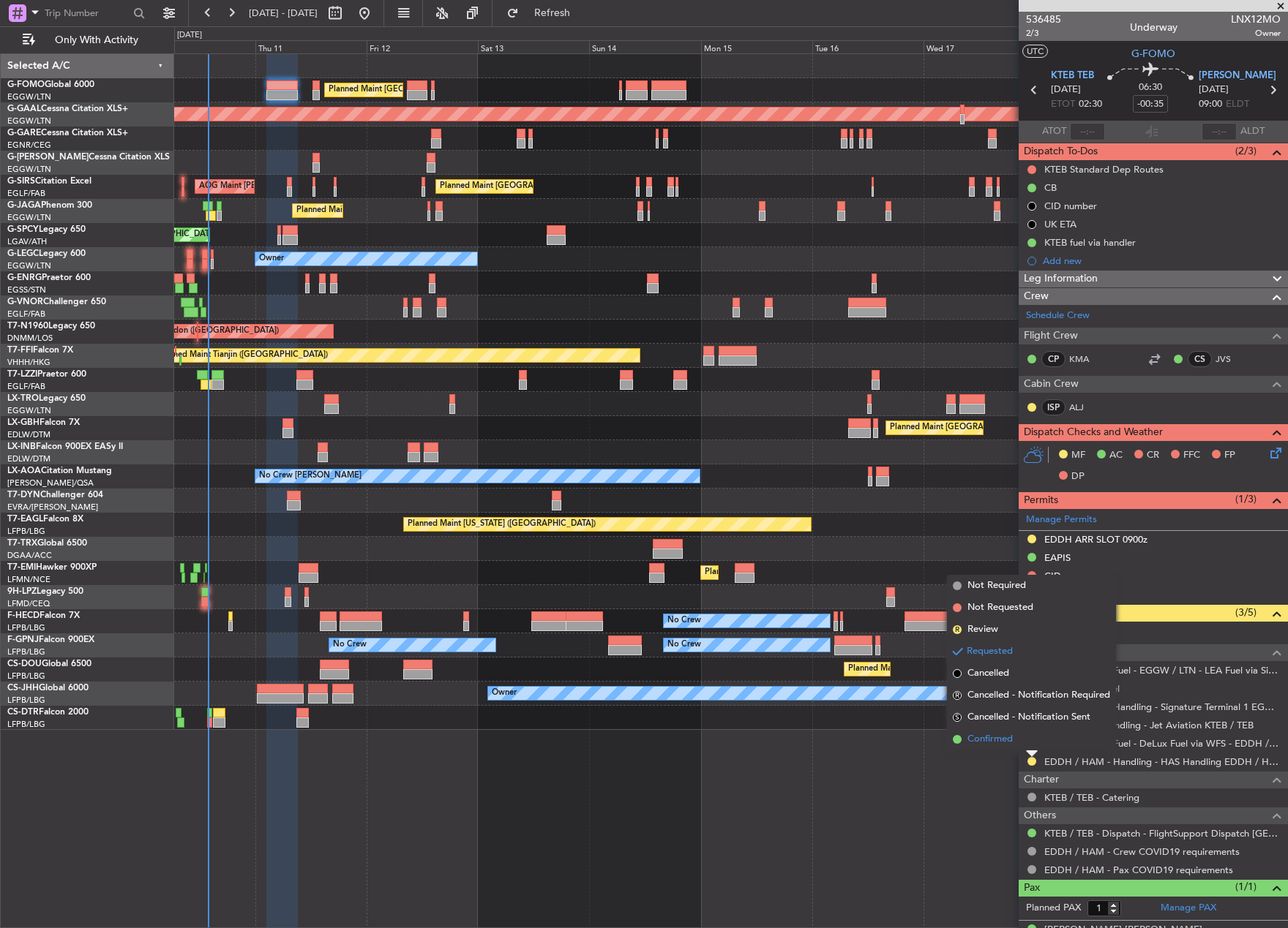
click at [963, 746] on li "Confirmed" at bounding box center [1031, 739] width 169 height 22
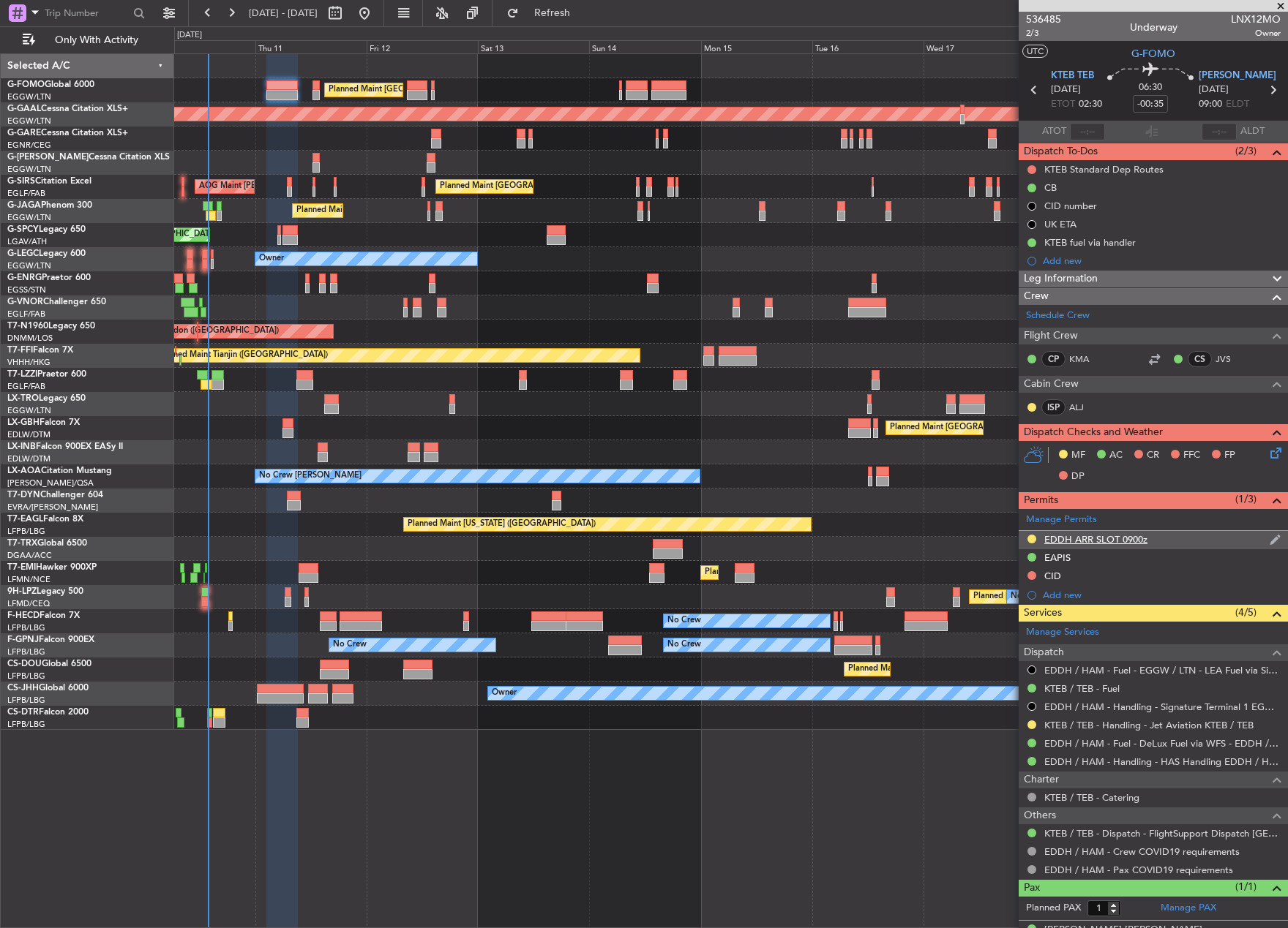
click at [1090, 539] on div "EDDH ARR SLOT 0900z" at bounding box center [1095, 539] width 103 height 12
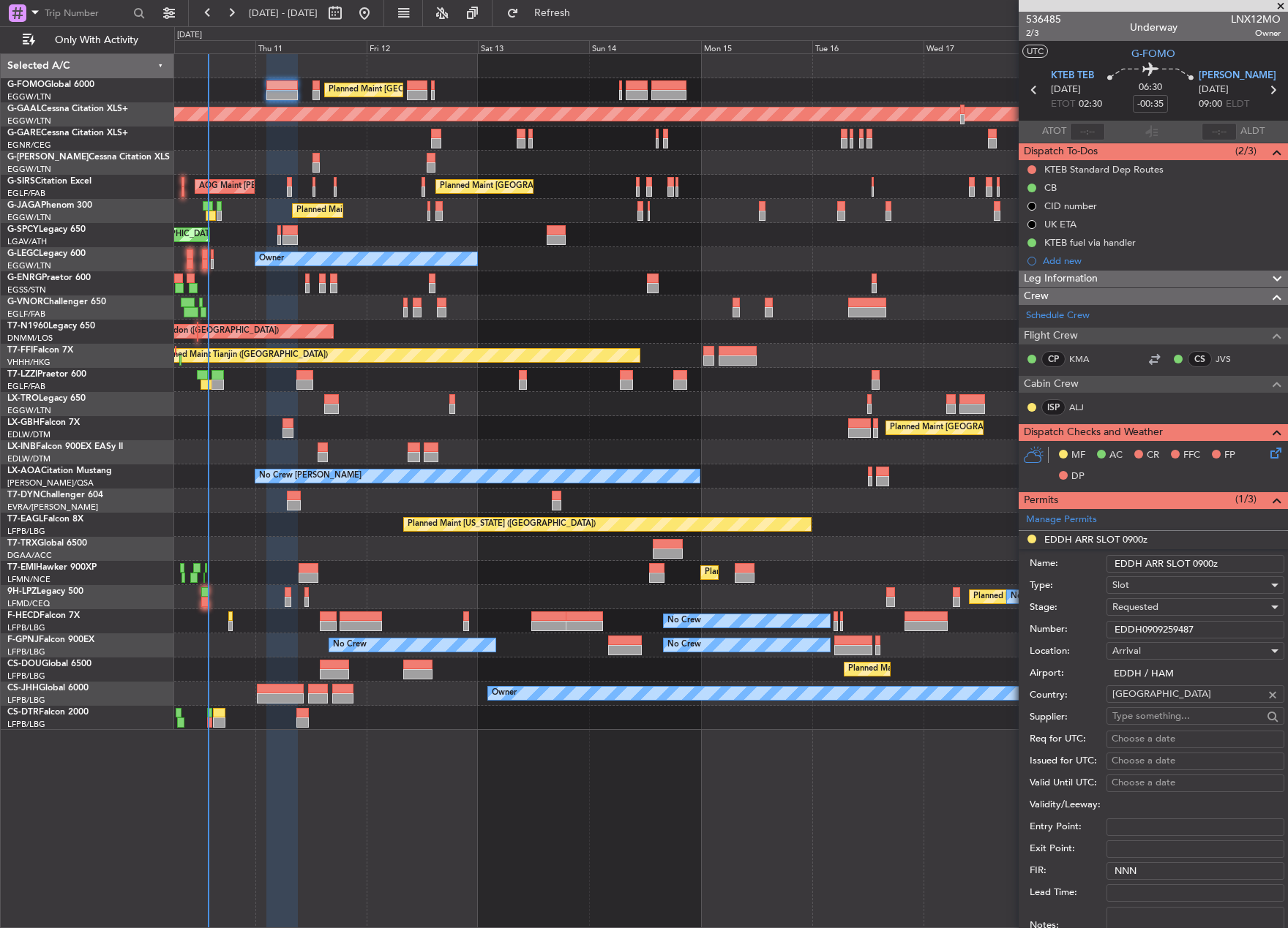
click at [1188, 607] on div "Requested" at bounding box center [1190, 607] width 156 height 22
click at [1190, 718] on span "Received OK" at bounding box center [1190, 719] width 154 height 22
click at [1210, 565] on input "EDDH ARR SLOT 0900z" at bounding box center [1195, 563] width 178 height 18
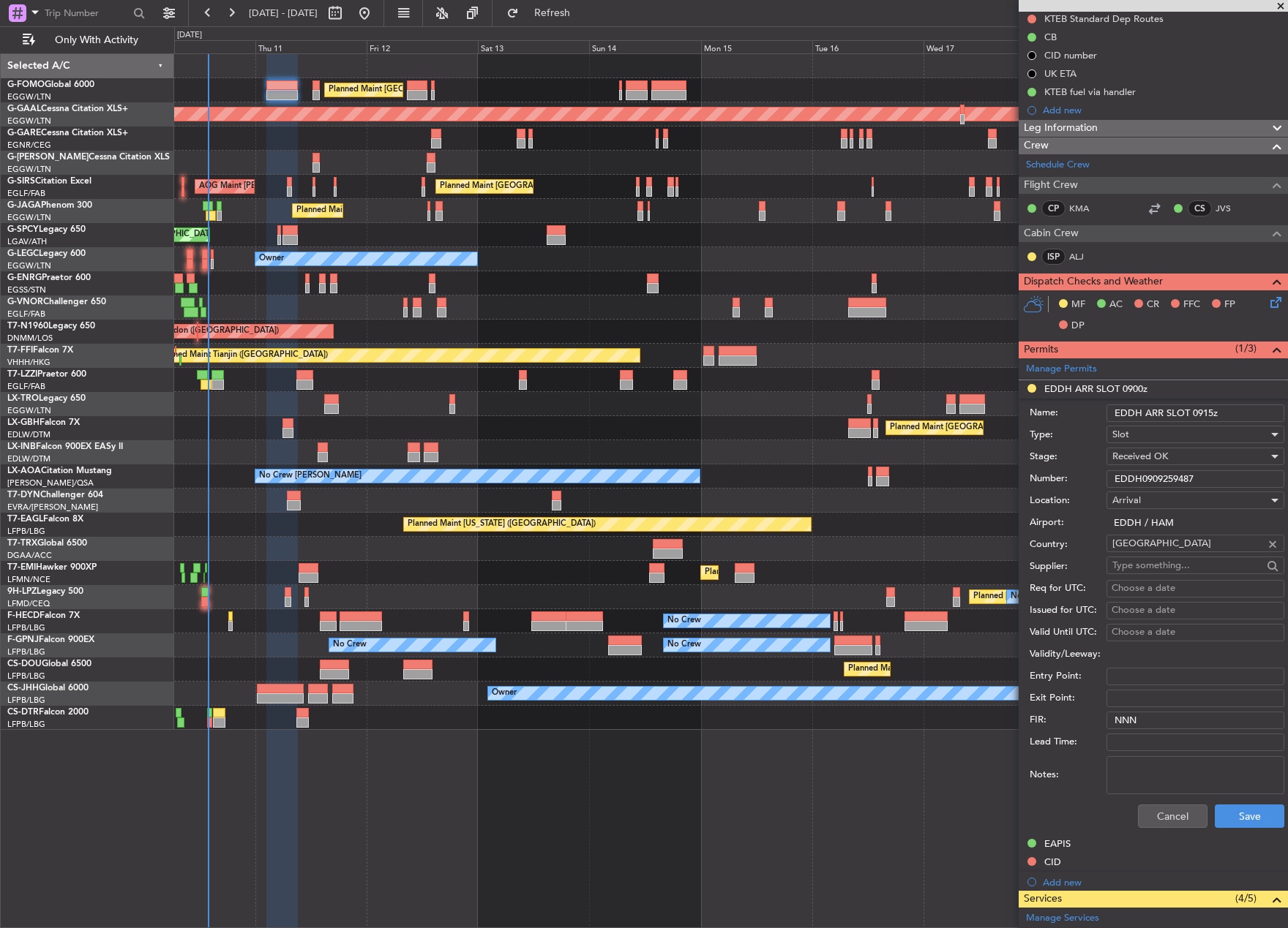
scroll to position [366, 0]
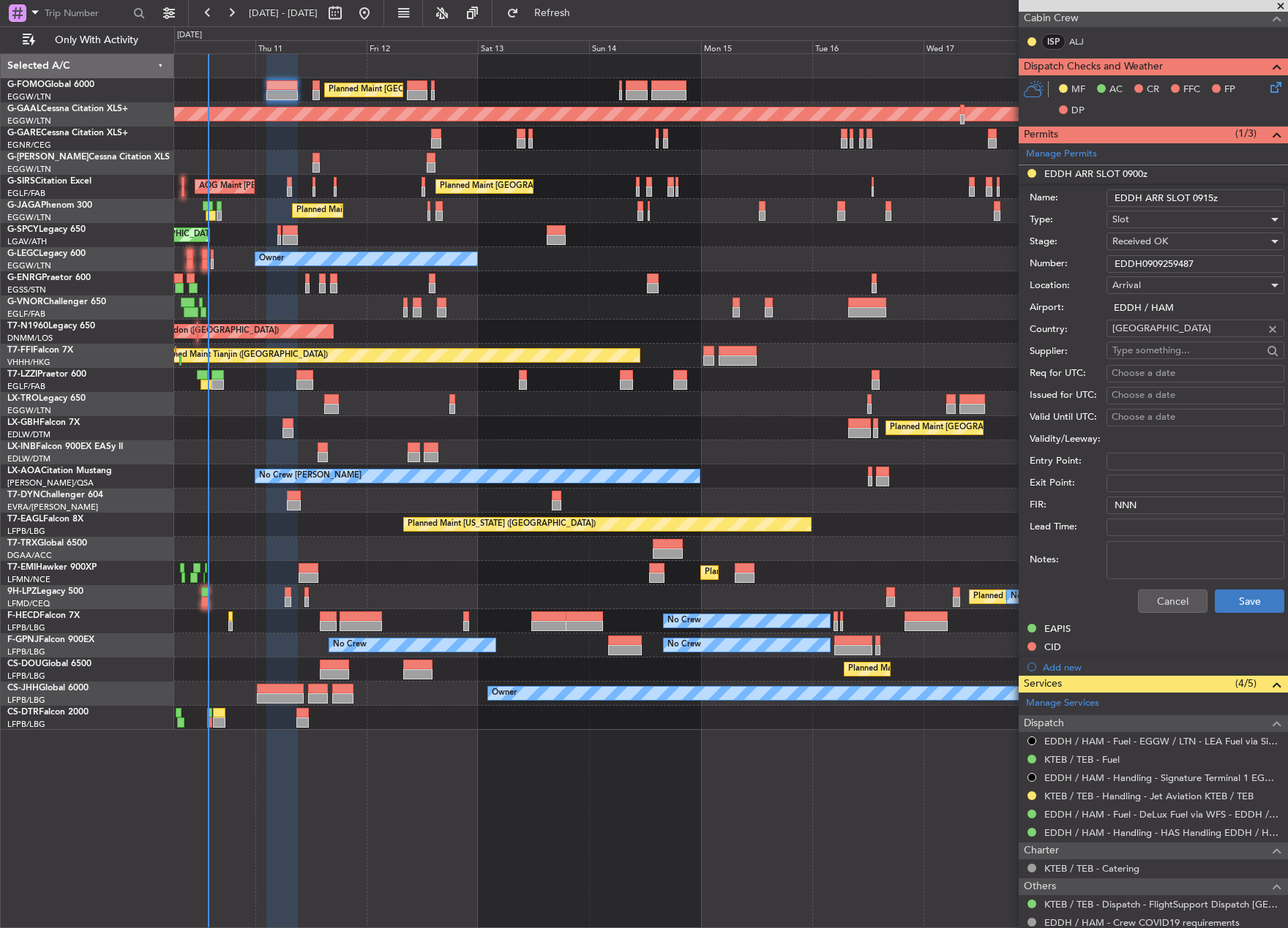
type input "EDDH ARR SLOT 0915z"
click at [1257, 596] on button "Save" at bounding box center [1249, 600] width 69 height 23
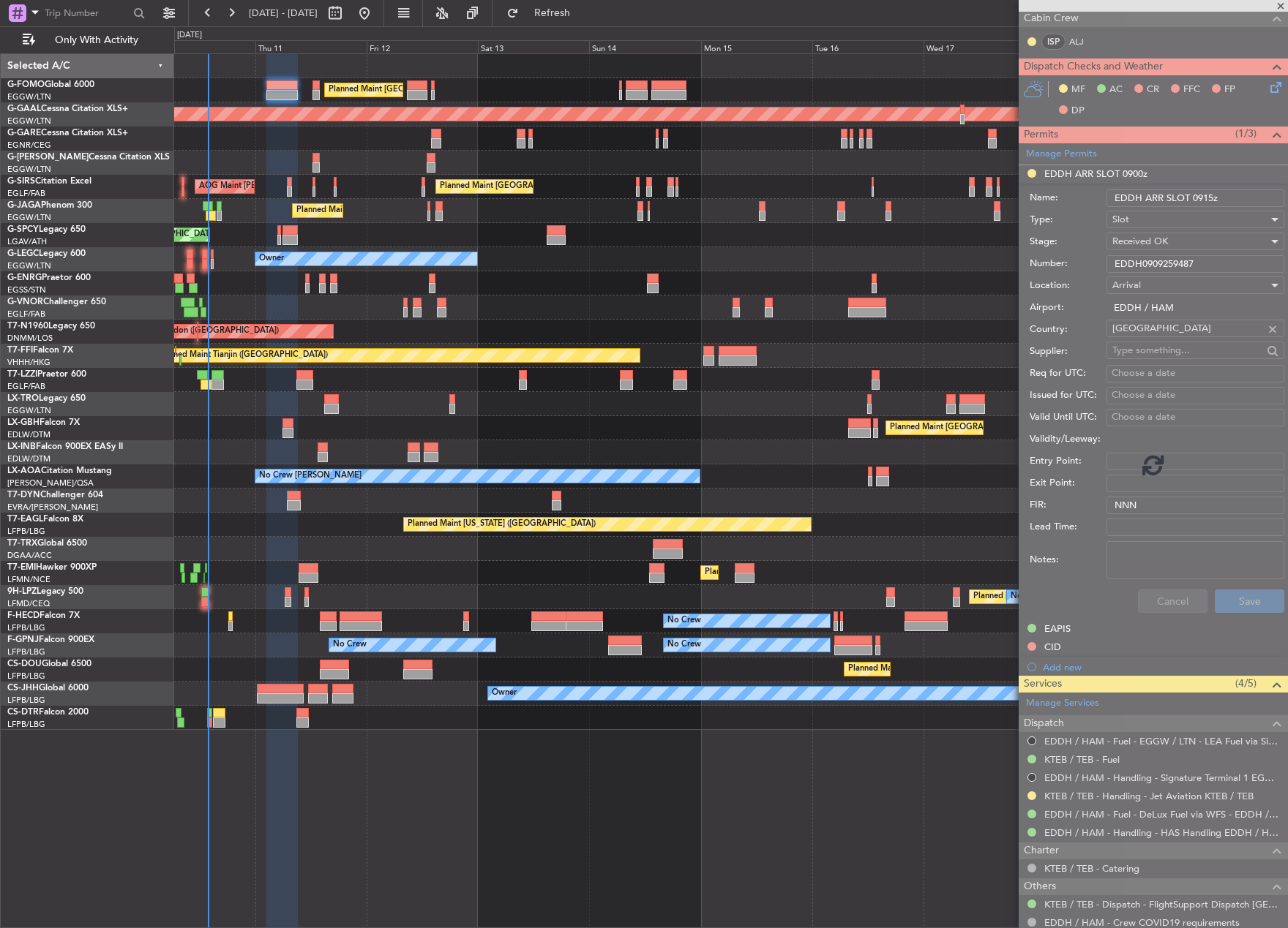
scroll to position [25, 0]
